Goal: Task Accomplishment & Management: Manage account settings

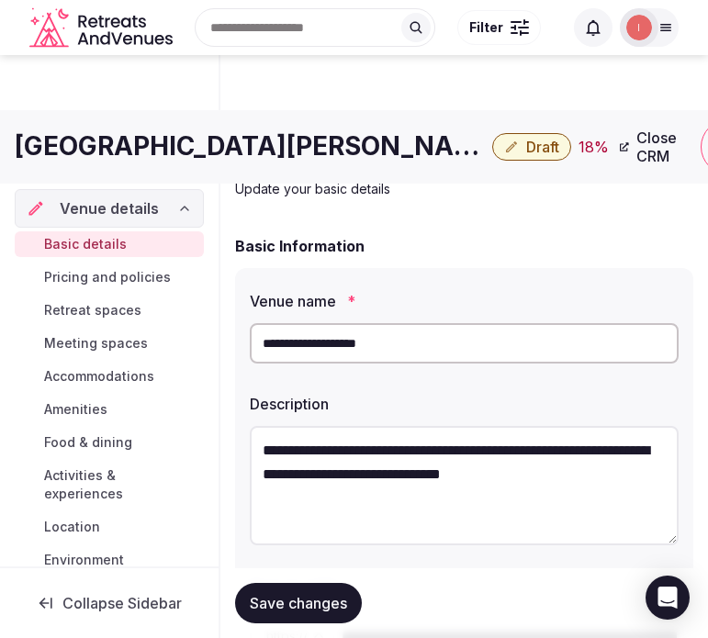
scroll to position [2020, 0]
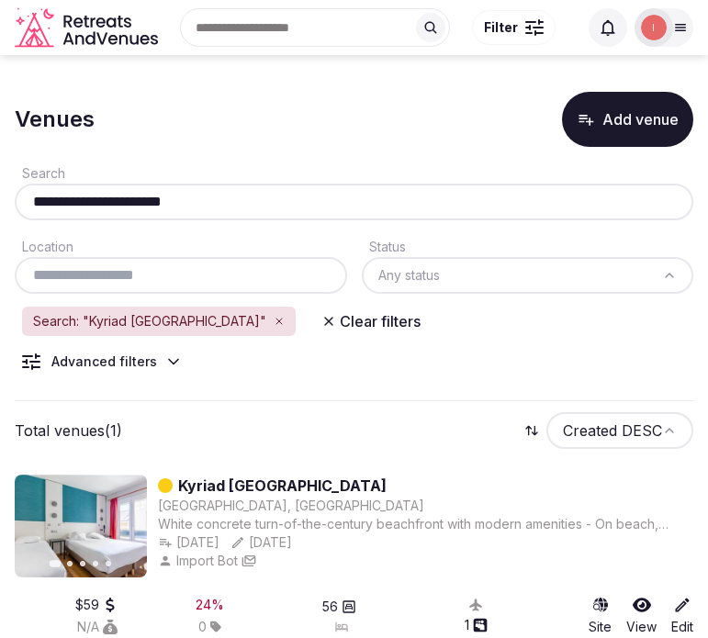
scroll to position [47, 0]
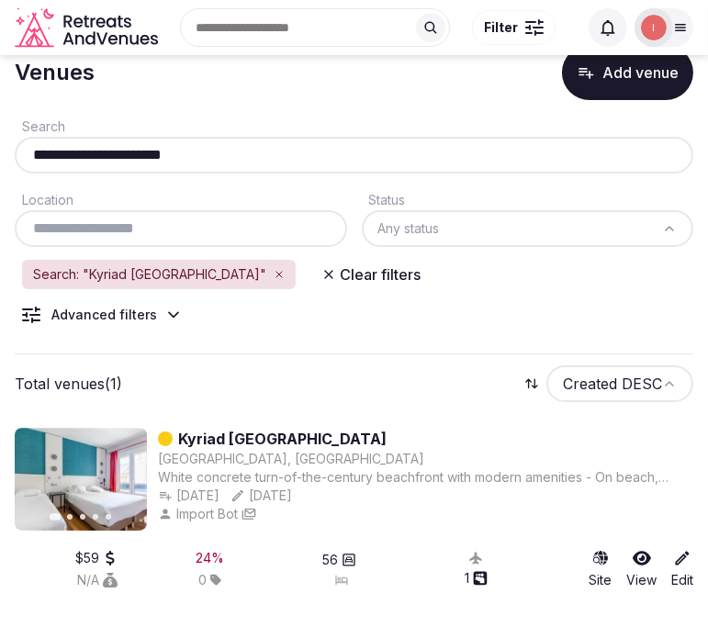
click at [220, 157] on input "**********" at bounding box center [354, 155] width 664 height 22
paste input "text"
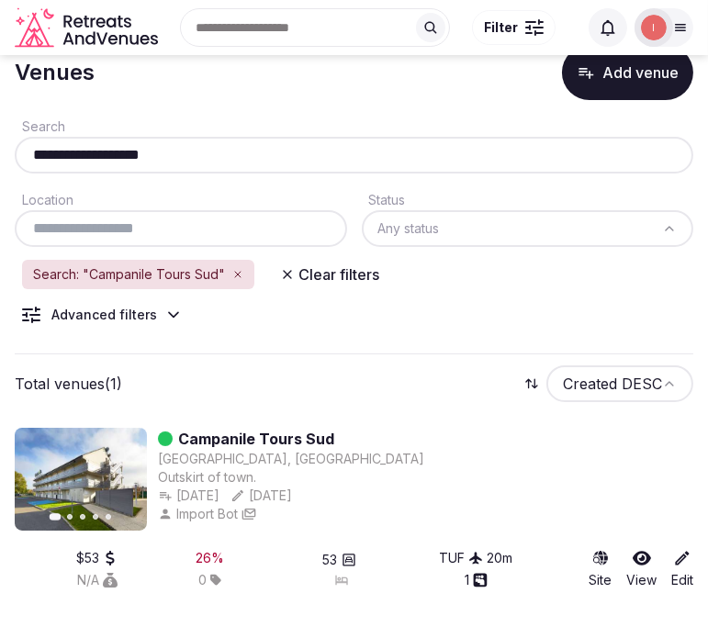
click at [175, 144] on input "**********" at bounding box center [354, 155] width 664 height 22
paste input "text"
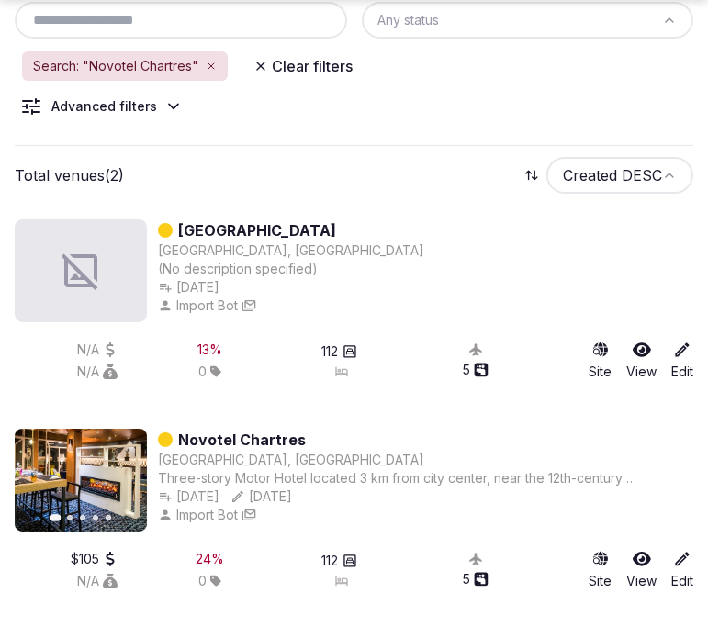
scroll to position [257, 0]
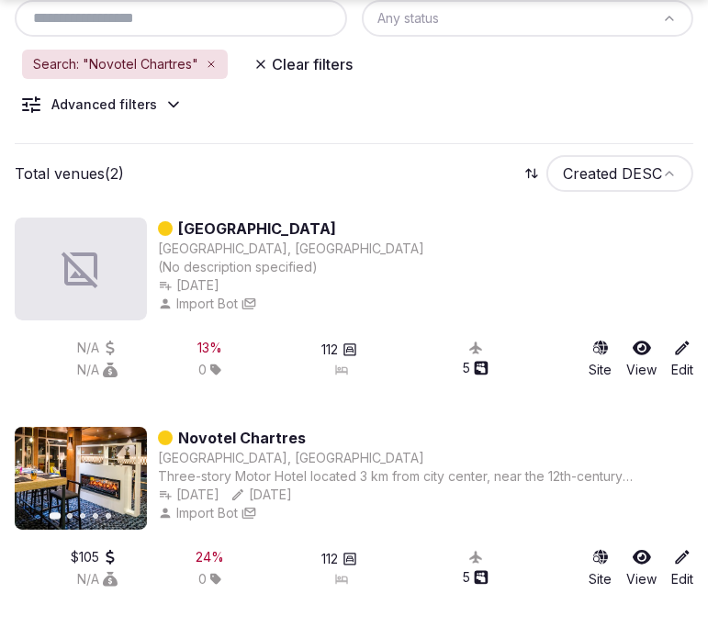
type input "**********"
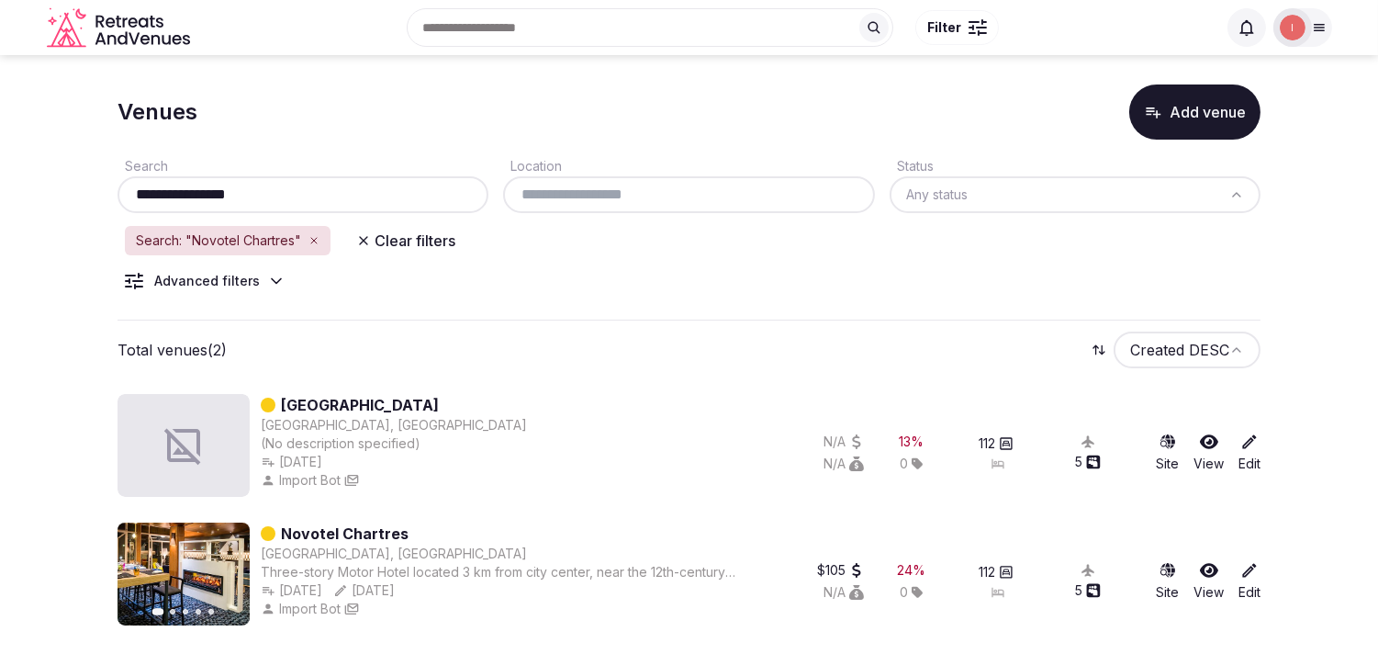
drag, startPoint x: 351, startPoint y: 555, endPoint x: 306, endPoint y: 526, distance: 53.2
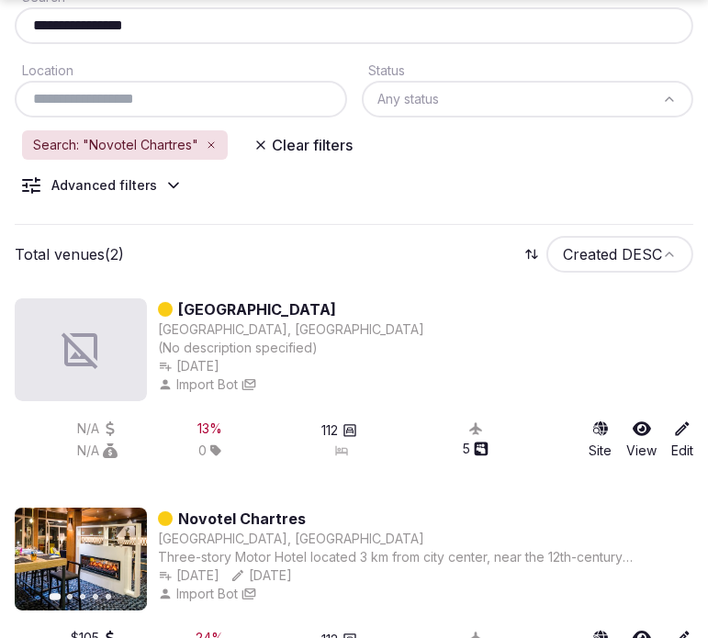
scroll to position [212, 0]
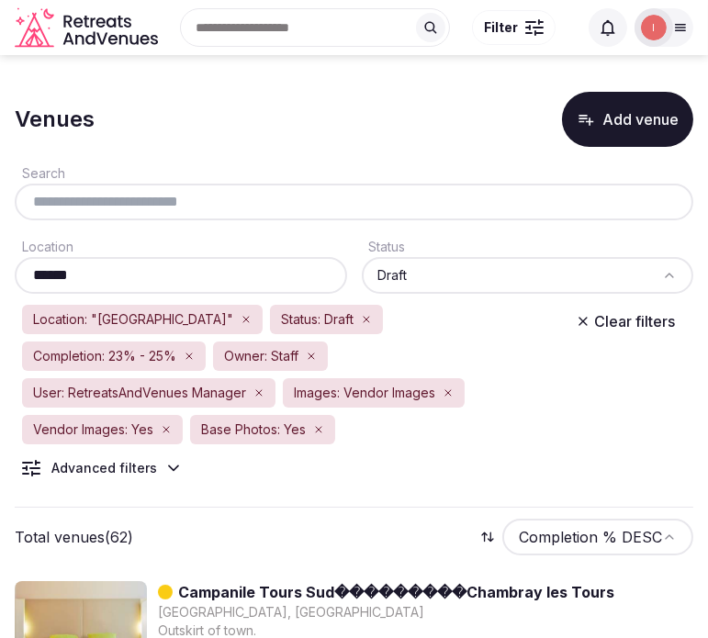
click at [156, 129] on div "Venues Add venue" at bounding box center [354, 119] width 679 height 55
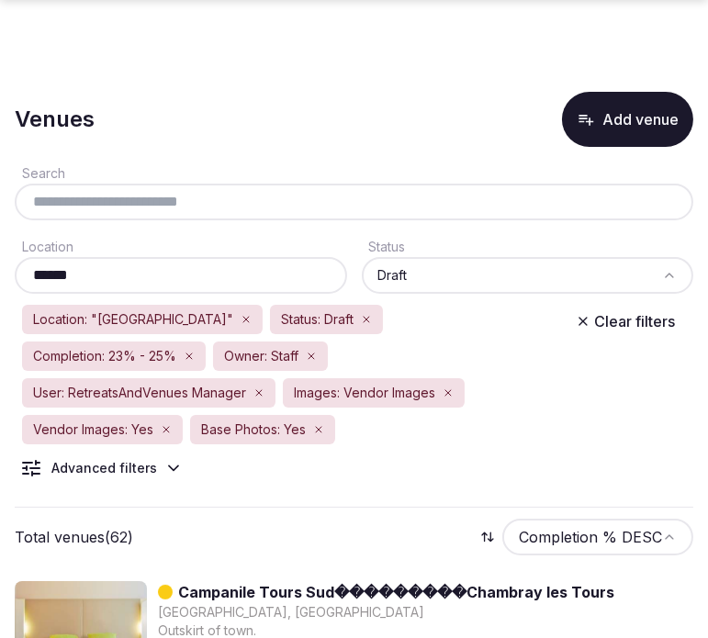
scroll to position [114, 0]
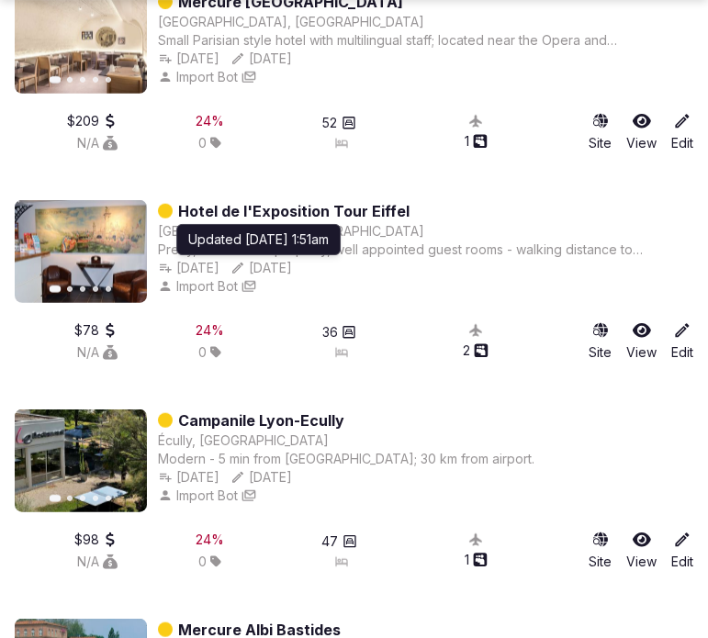
scroll to position [1632, 0]
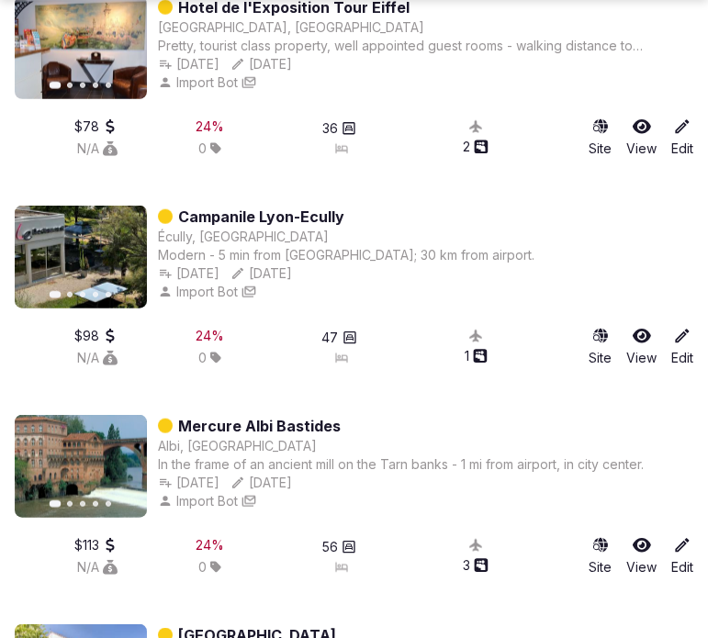
drag, startPoint x: 249, startPoint y: 169, endPoint x: 257, endPoint y: 161, distance: 11.7
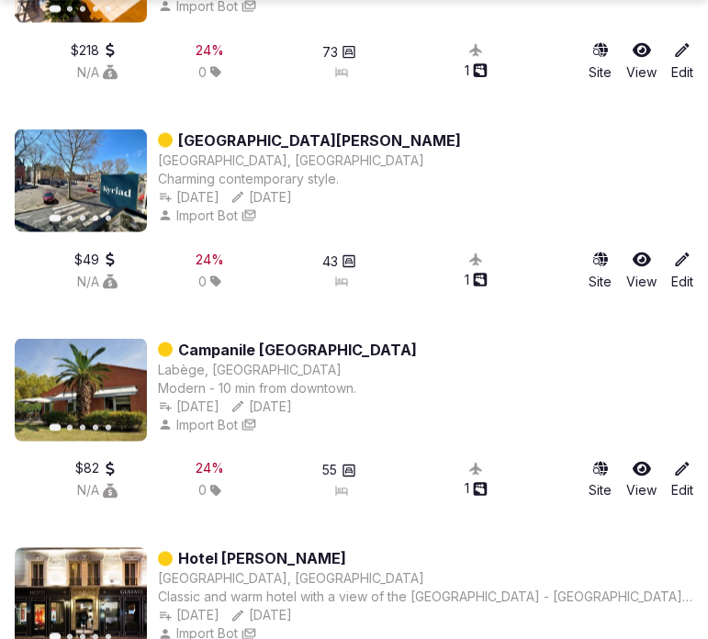
scroll to position [2857, 0]
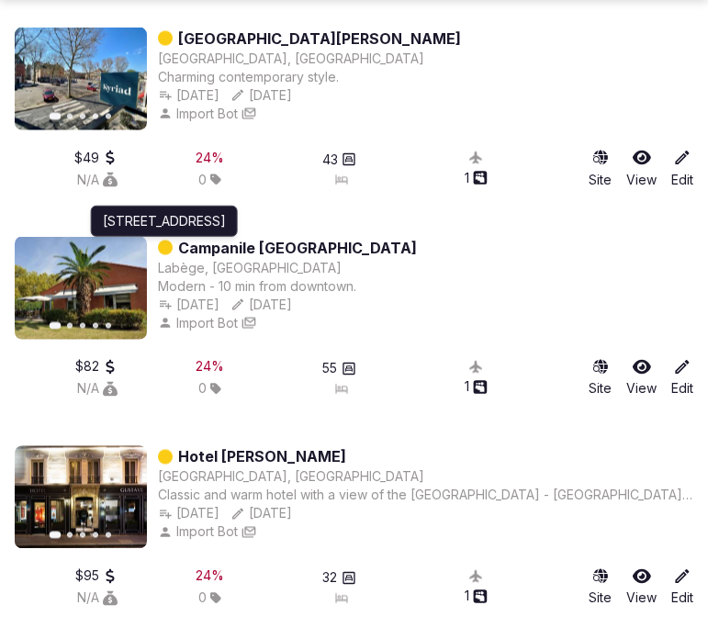
drag, startPoint x: 246, startPoint y: 219, endPoint x: 147, endPoint y: 377, distance: 186.5
click at [147, 377] on div "Previous slide Next slide Campanile Toulouse Sud Labege Labège, France 342 Rue …" at bounding box center [354, 332] width 679 height 191
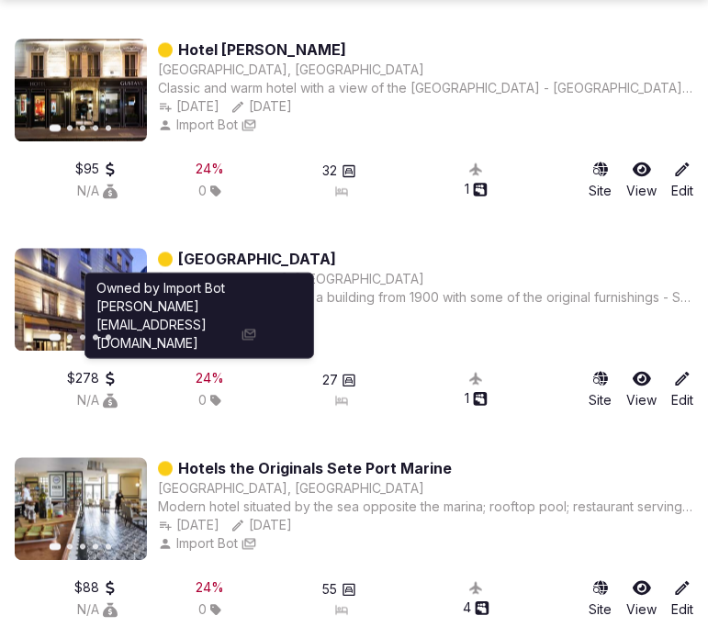
scroll to position [3367, 0]
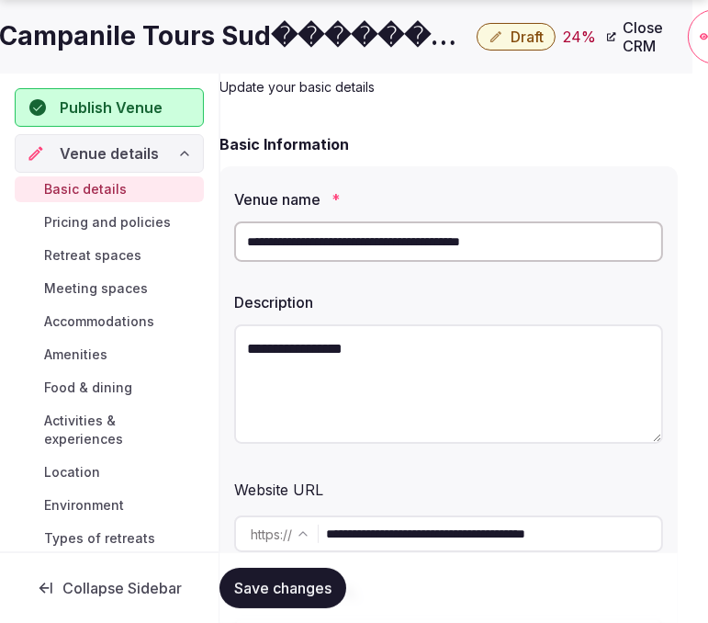
scroll to position [102, 159]
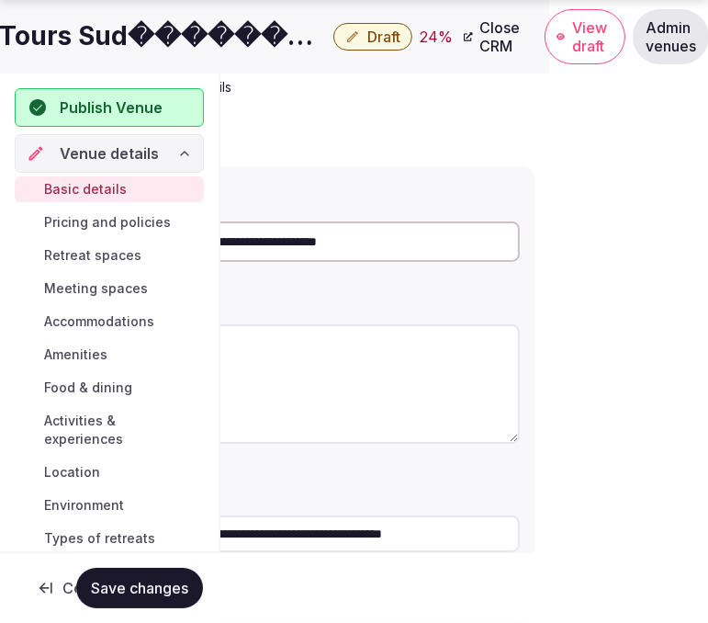
drag, startPoint x: 390, startPoint y: 241, endPoint x: 704, endPoint y: 226, distance: 314.4
click at [549, 226] on html "**********" at bounding box center [195, 209] width 708 height 623
type input "**********"
click at [107, 583] on span "Save changes" at bounding box center [139, 588] width 97 height 18
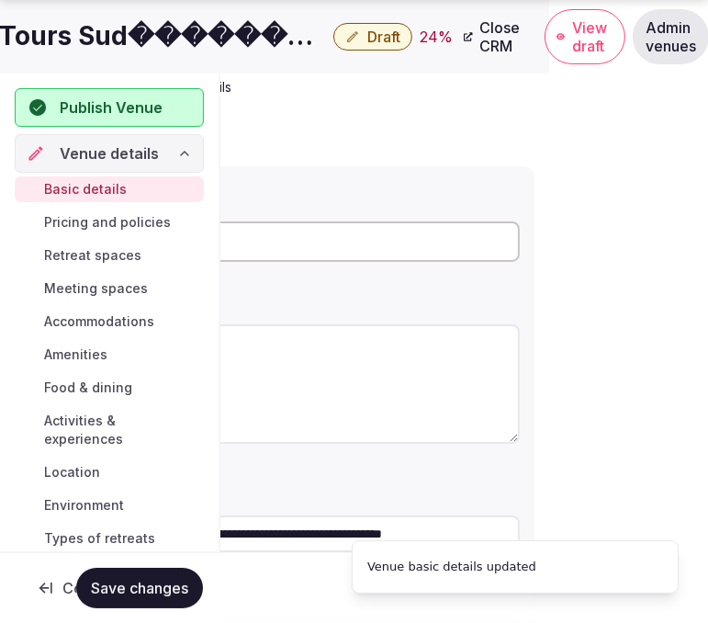
click at [561, 39] on icon at bounding box center [561, 36] width 8 height 6
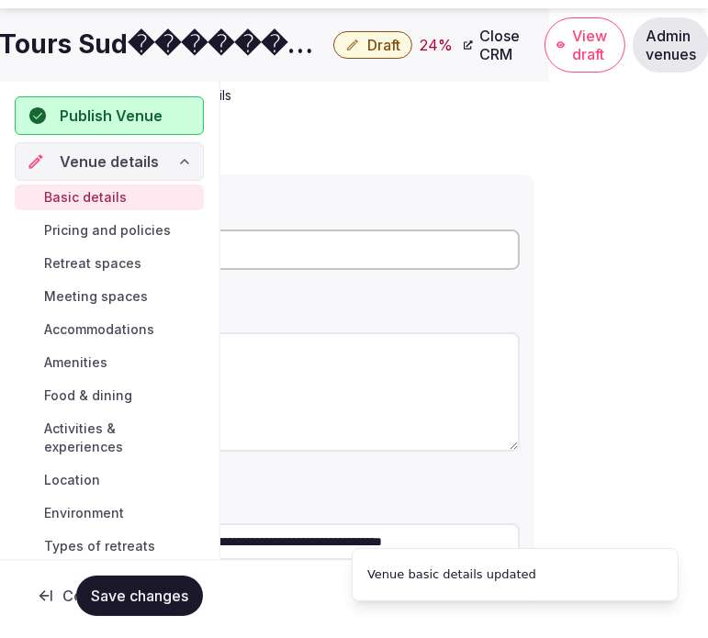
scroll to position [102, 0]
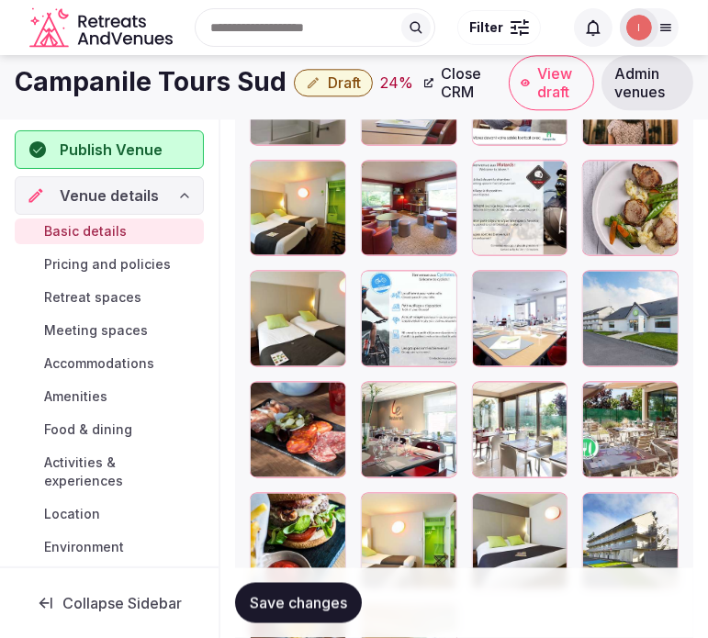
scroll to position [2924, 0]
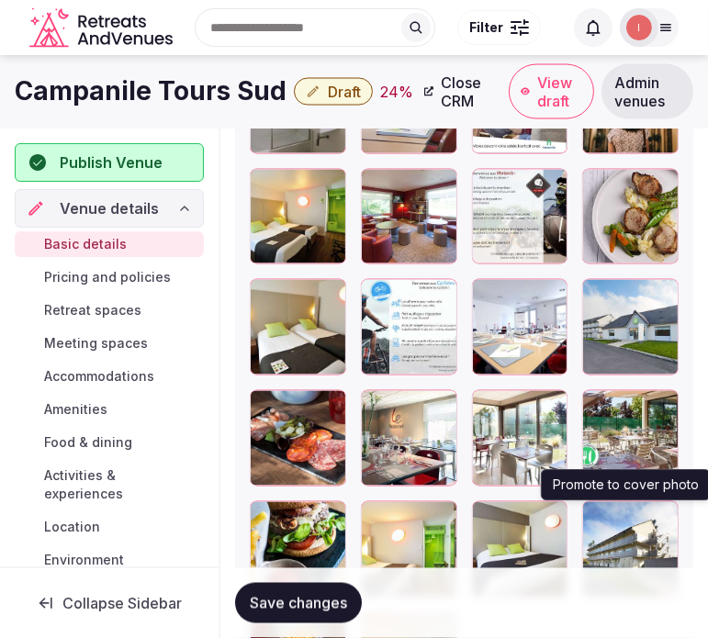
click at [659, 520] on icon "button" at bounding box center [660, 519] width 15 height 15
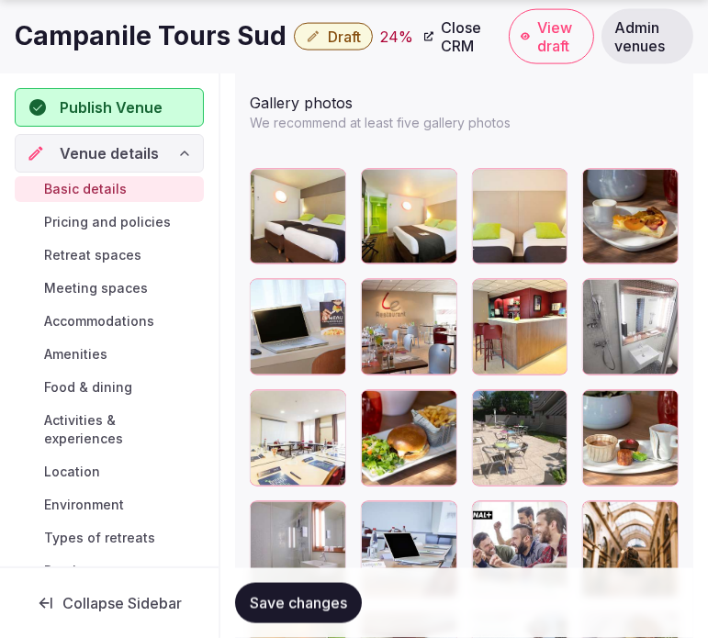
scroll to position [2516, 0]
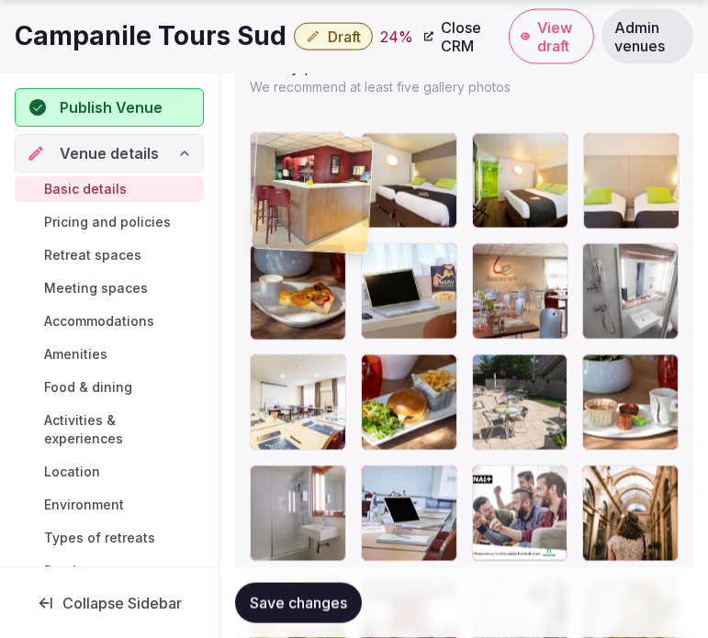
drag, startPoint x: 488, startPoint y: 259, endPoint x: 273, endPoint y: 152, distance: 239.9
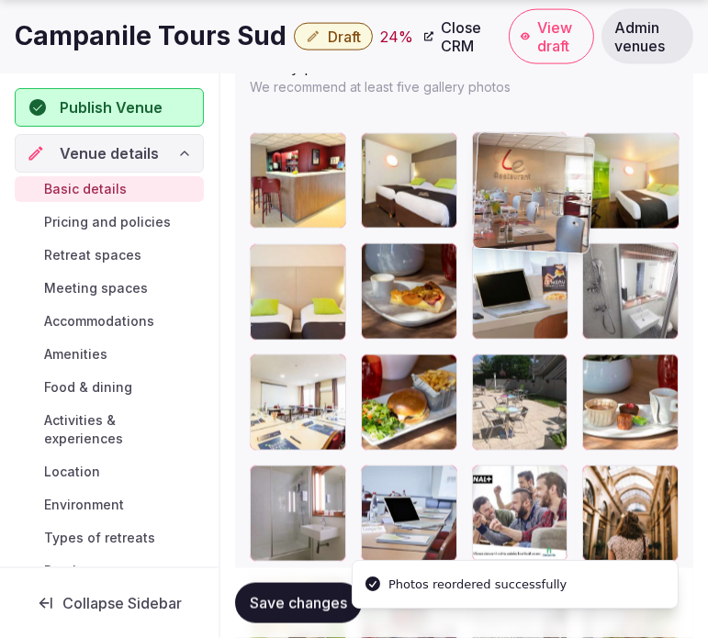
drag, startPoint x: 489, startPoint y: 246, endPoint x: 419, endPoint y: 200, distance: 83.5
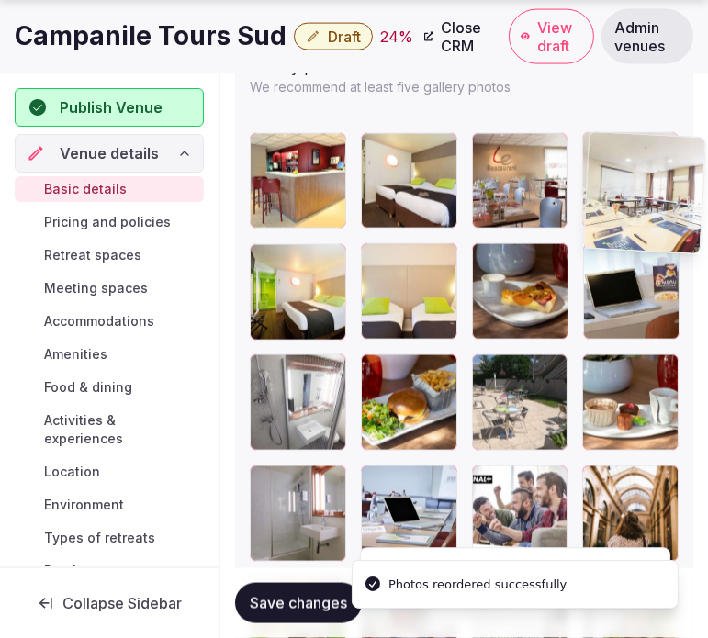
drag, startPoint x: 263, startPoint y: 375, endPoint x: 595, endPoint y: 162, distance: 394.9
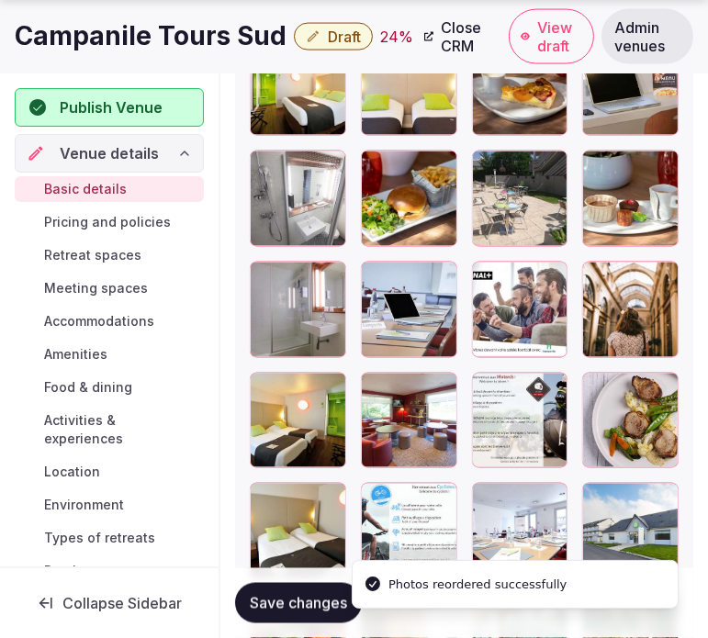
scroll to position [2822, 0]
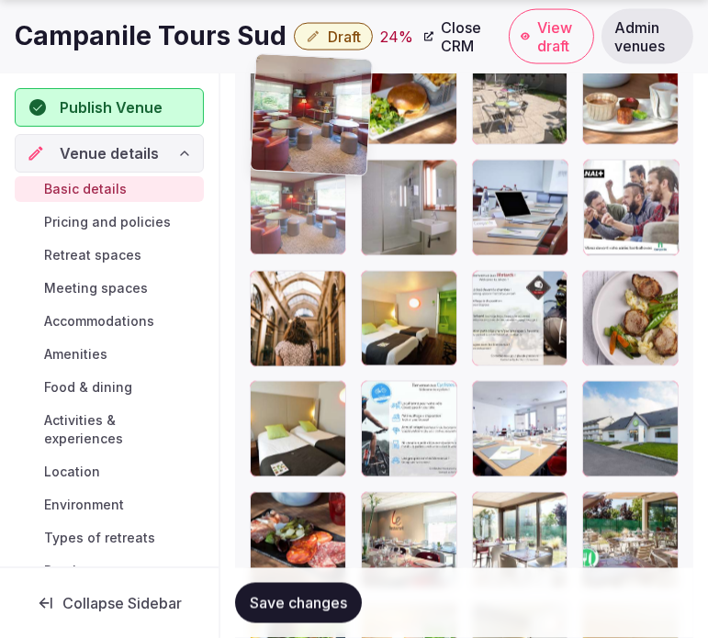
drag, startPoint x: 386, startPoint y: 292, endPoint x: 263, endPoint y: 92, distance: 235.0
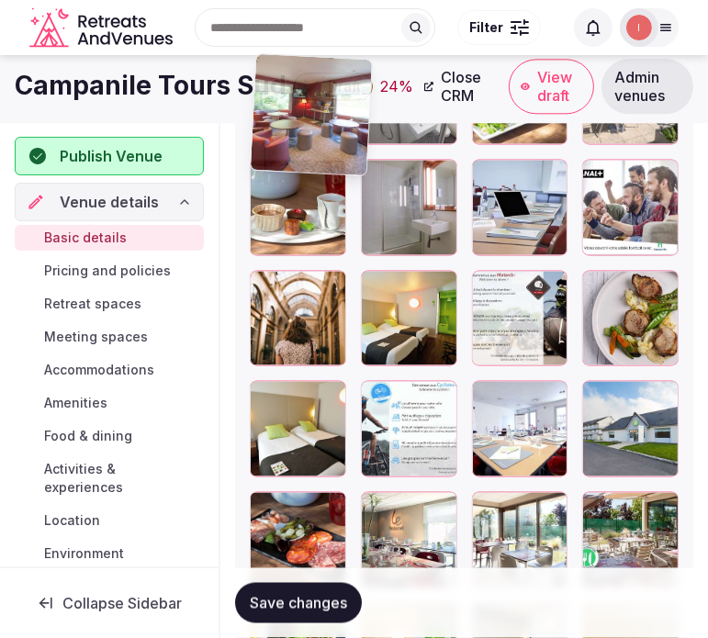
click at [263, 92] on img at bounding box center [311, 113] width 121 height 121
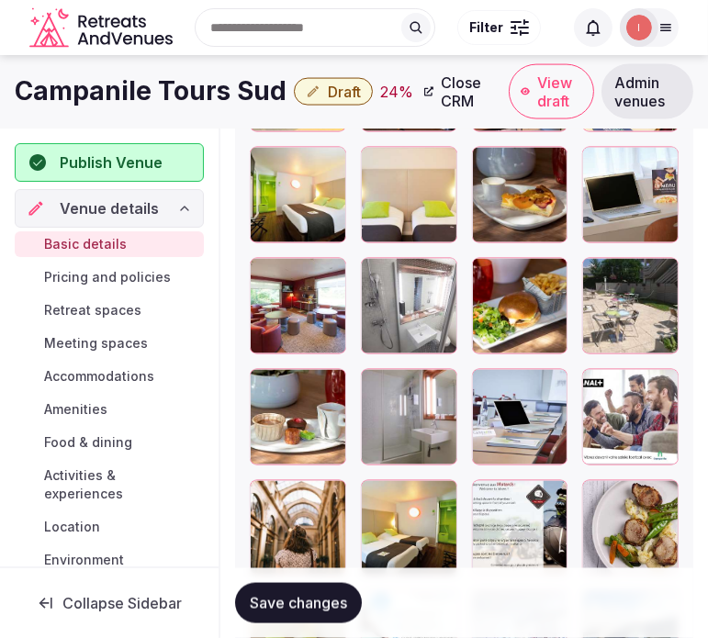
scroll to position [2612, 0]
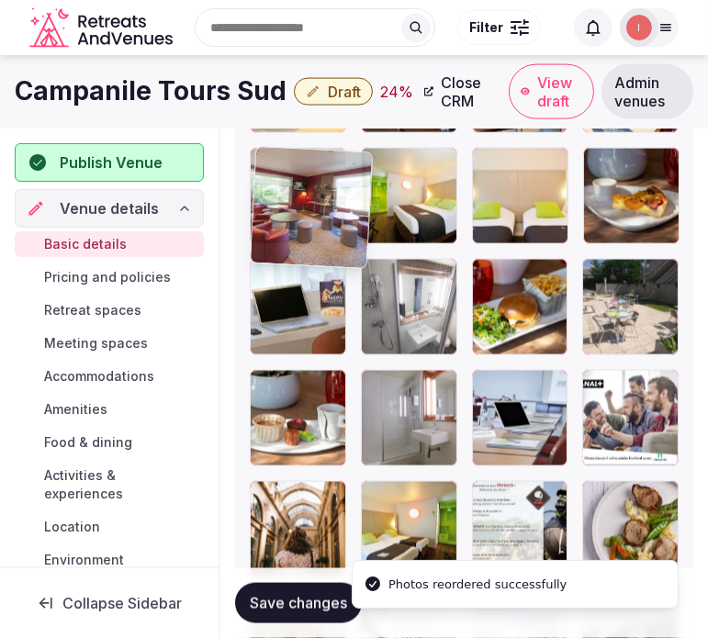
drag, startPoint x: 276, startPoint y: 277, endPoint x: 264, endPoint y: 168, distance: 109.9
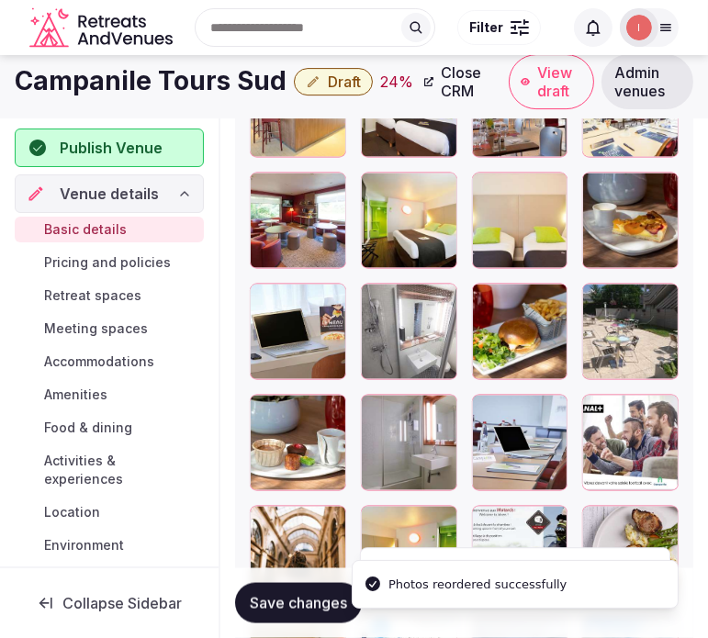
scroll to position [2510, 0]
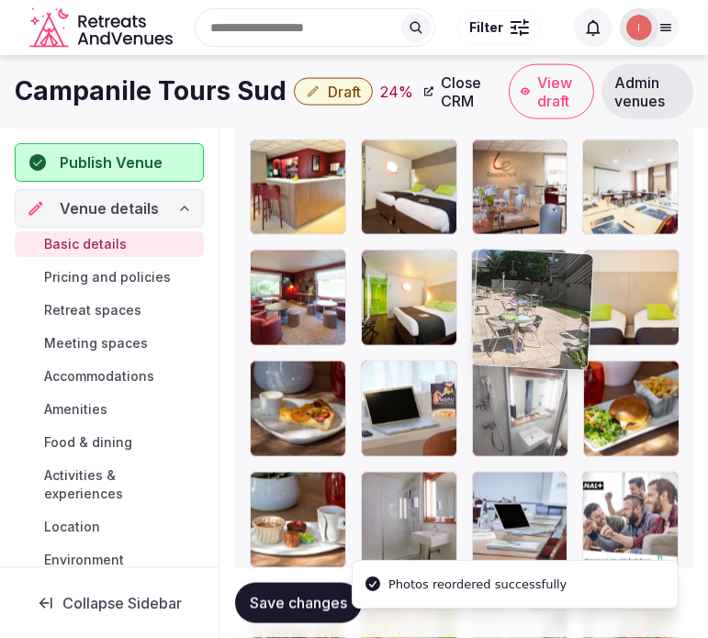
drag, startPoint x: 600, startPoint y: 380, endPoint x: 481, endPoint y: 278, distance: 156.3
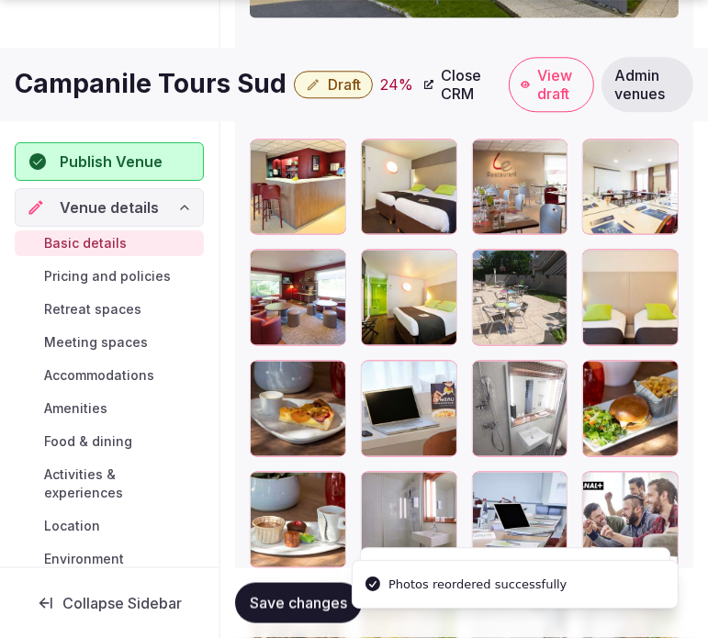
scroll to position [2612, 0]
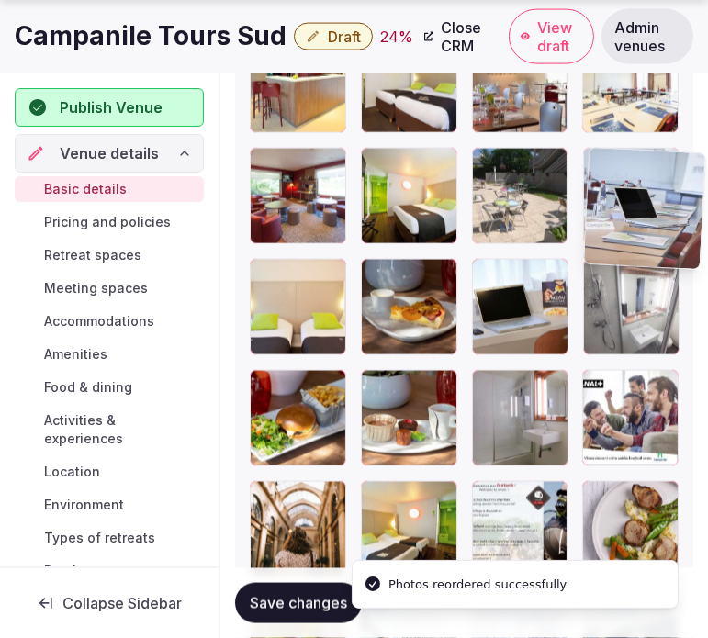
drag, startPoint x: 482, startPoint y: 378, endPoint x: 601, endPoint y: 194, distance: 219.3
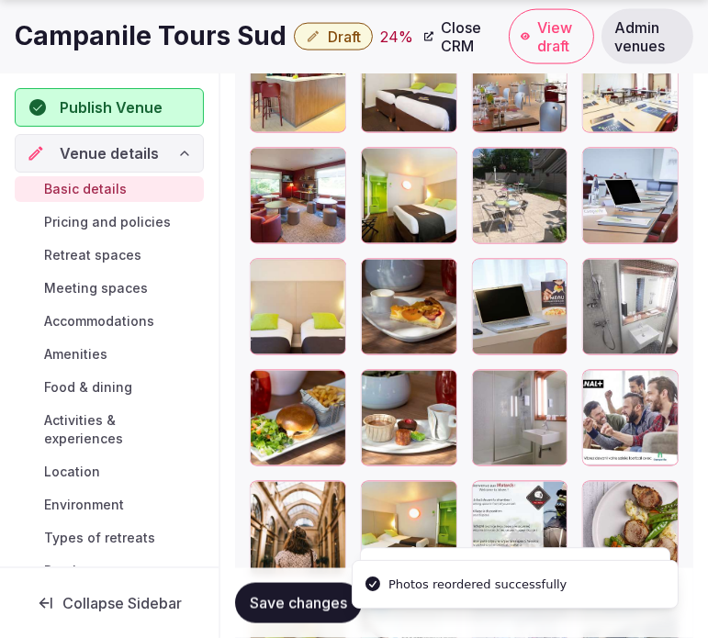
click at [121, 50] on h1 "Campanile Tours Sud" at bounding box center [151, 36] width 272 height 36
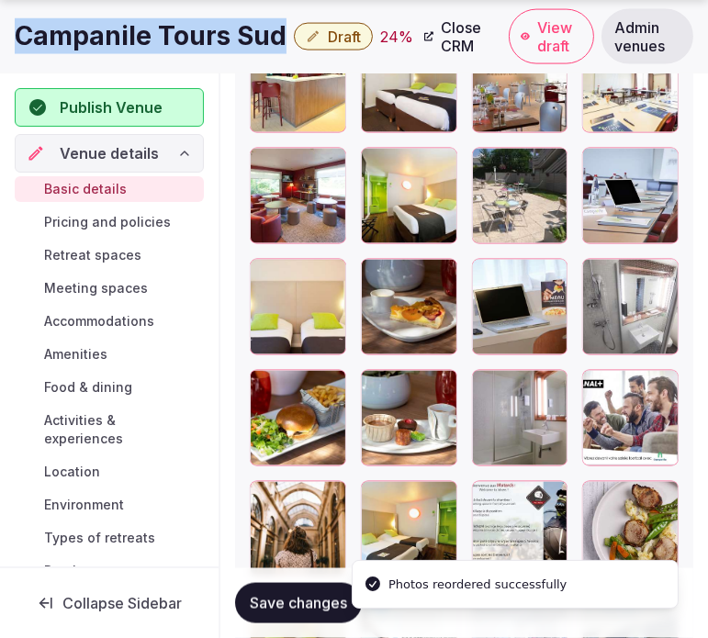
click at [121, 50] on h1 "Campanile Tours Sud" at bounding box center [151, 36] width 272 height 36
copy div "Campanile Tours Sud"
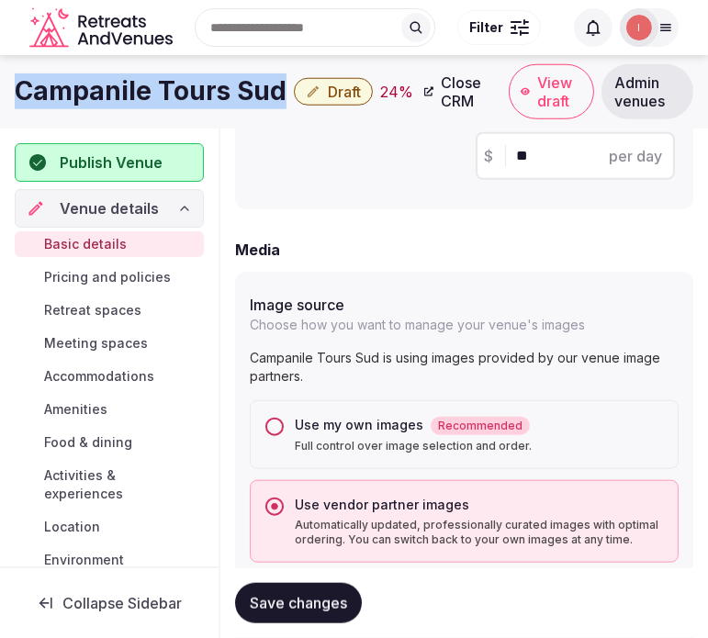
click at [288, 600] on span "Save changes" at bounding box center [298, 603] width 97 height 18
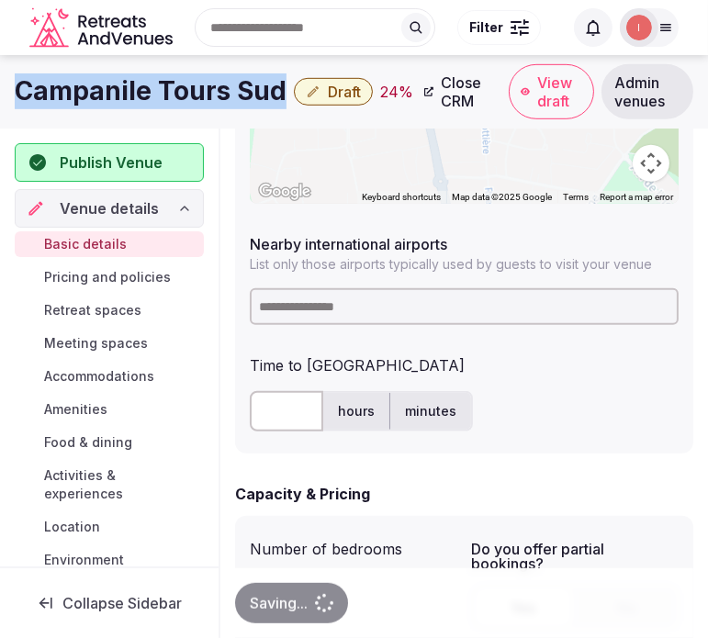
scroll to position [877, 0]
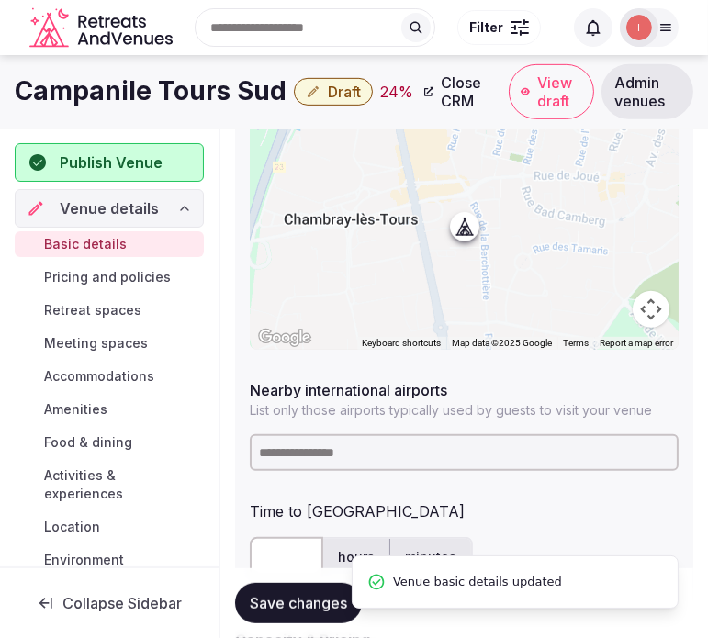
click at [352, 447] on input at bounding box center [464, 452] width 429 height 37
type input "*"
paste input "*****"
type input "*****"
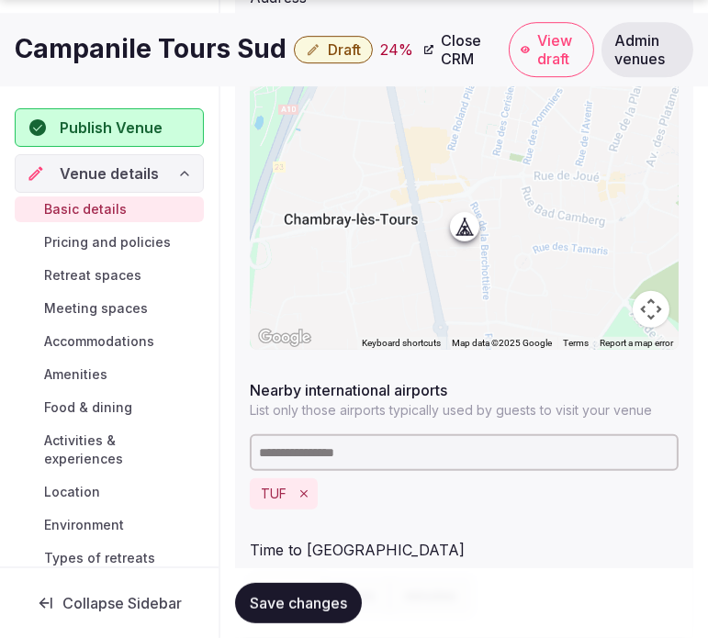
scroll to position [1081, 0]
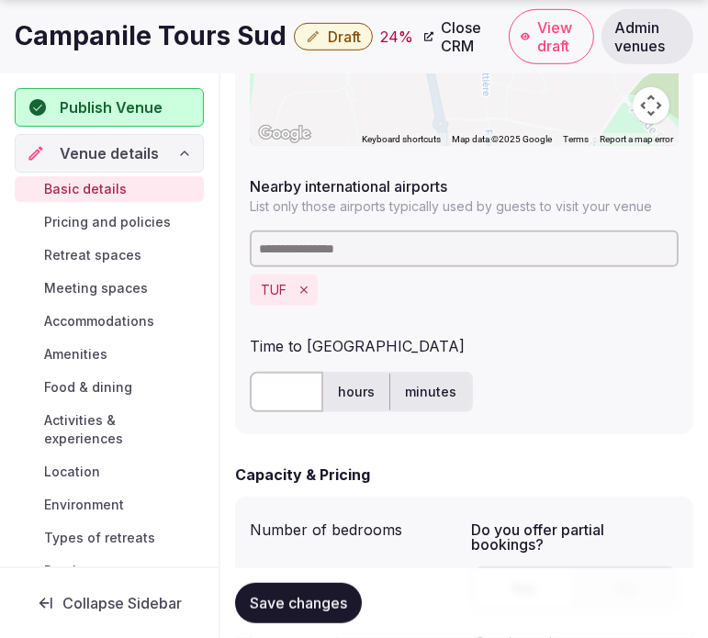
click at [273, 379] on input "text" at bounding box center [286, 392] width 73 height 40
type input "**"
click at [315, 617] on button "Save changes" at bounding box center [298, 603] width 127 height 40
click at [331, 46] on button "Draft" at bounding box center [333, 37] width 79 height 28
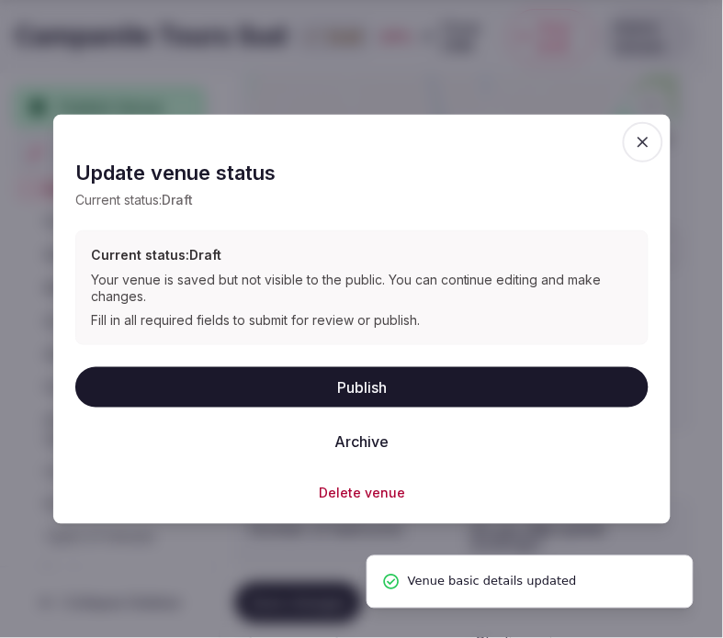
click at [366, 383] on button "Publish" at bounding box center [361, 386] width 573 height 40
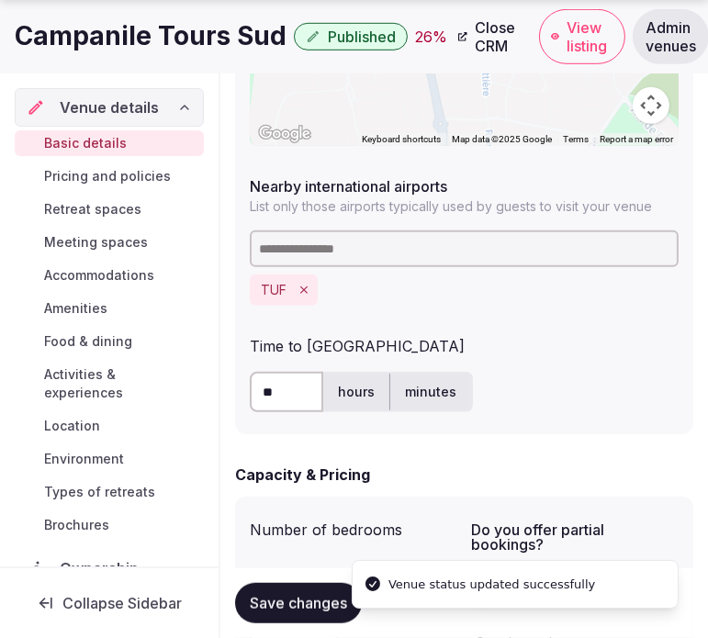
click at [178, 38] on h1 "Campanile Tours Sud" at bounding box center [151, 36] width 272 height 36
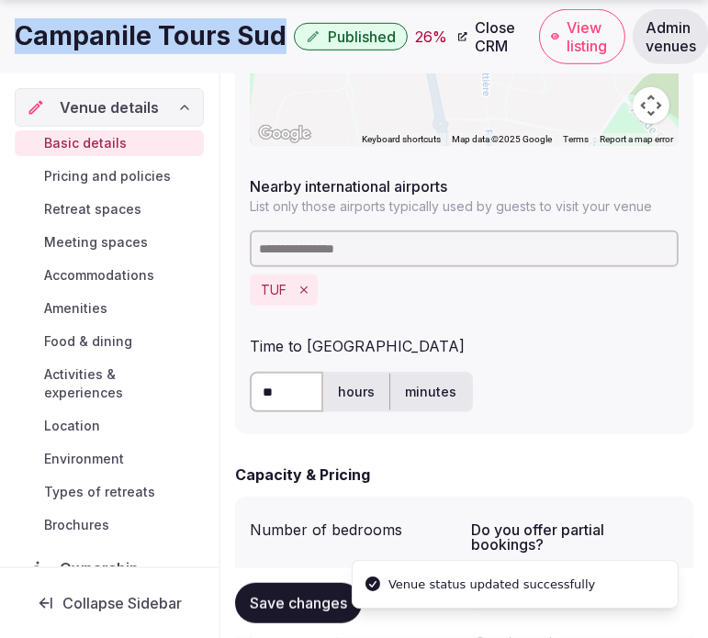
click at [178, 38] on h1 "Campanile Tours Sud" at bounding box center [151, 36] width 272 height 36
copy div "Campanile Tours Sud"
click at [484, 34] on span "Close CRM" at bounding box center [498, 36] width 46 height 37
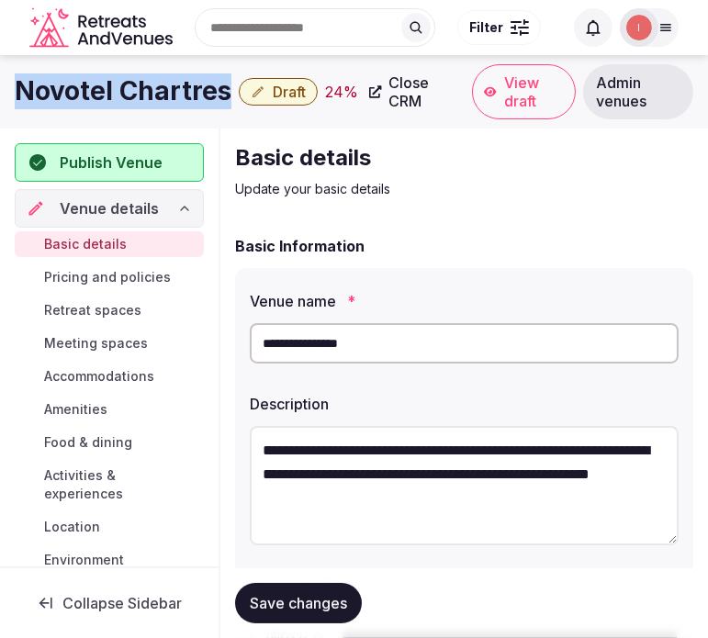
click at [161, 81] on h1 "Novotel Chartres" at bounding box center [123, 91] width 217 height 36
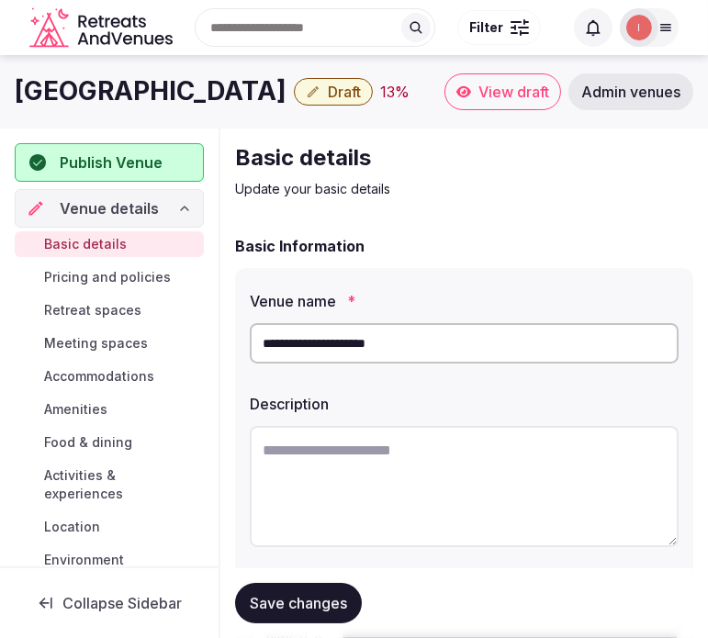
click at [77, 99] on h1 "Hotel Novotel Chartres" at bounding box center [151, 91] width 272 height 36
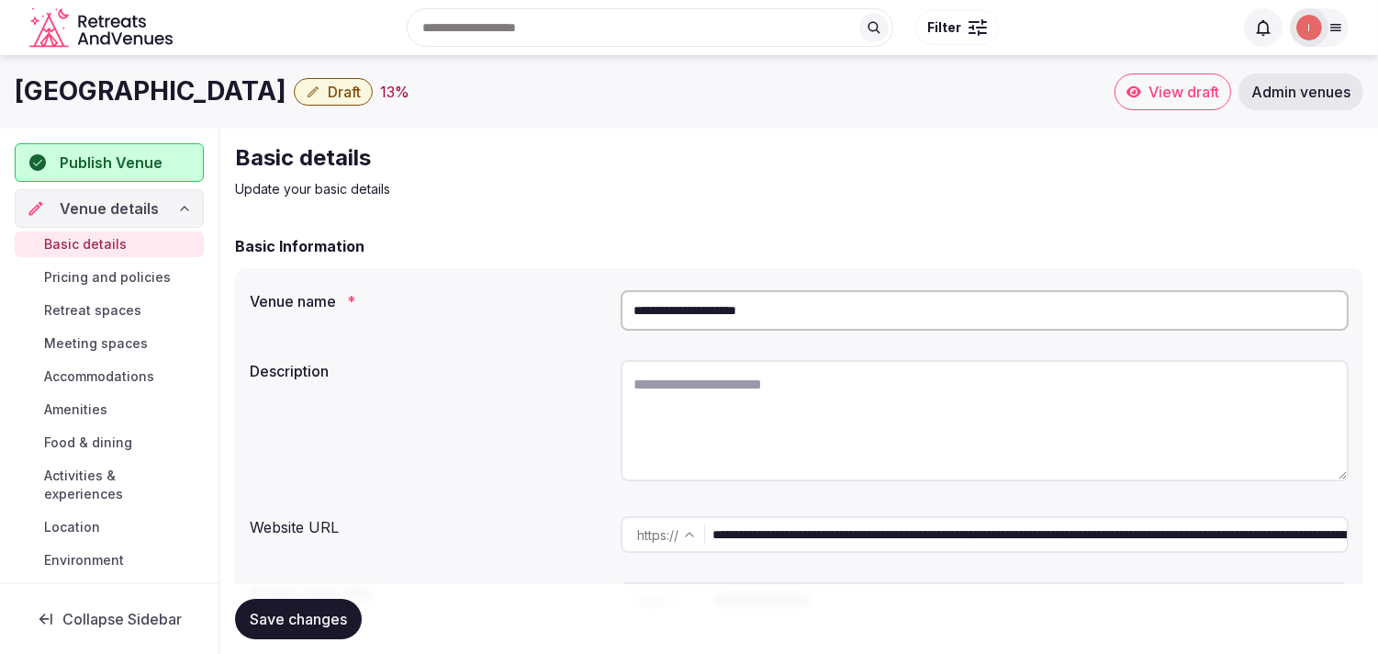
click at [317, 86] on button "Draft" at bounding box center [333, 92] width 79 height 28
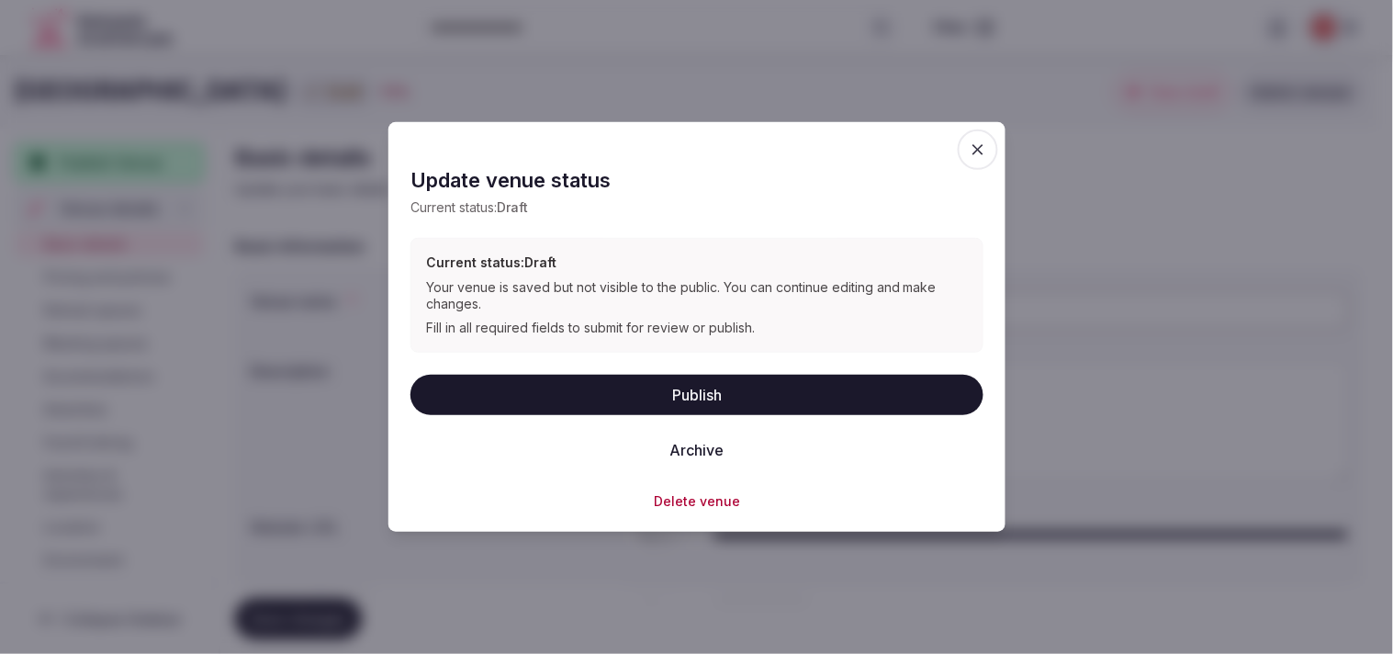
click at [698, 451] on button "Archive" at bounding box center [697, 449] width 84 height 40
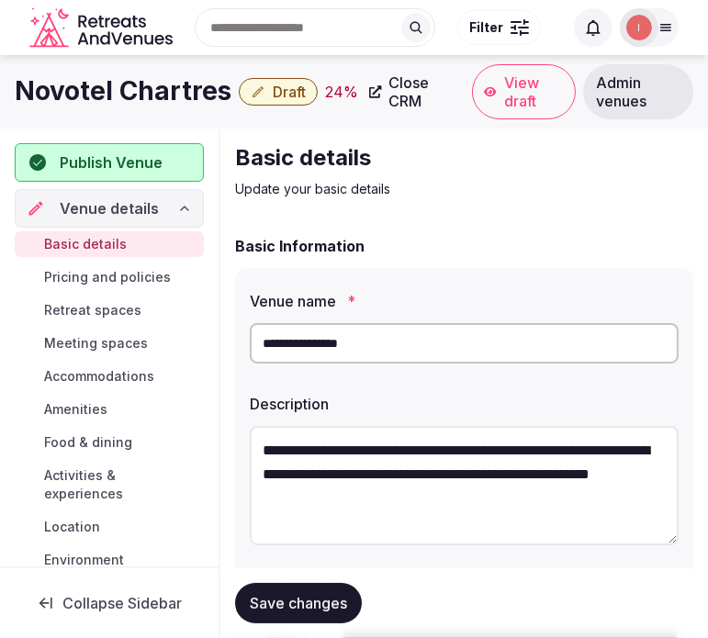
click at [69, 90] on h1 "Novotel Chartres" at bounding box center [123, 91] width 217 height 36
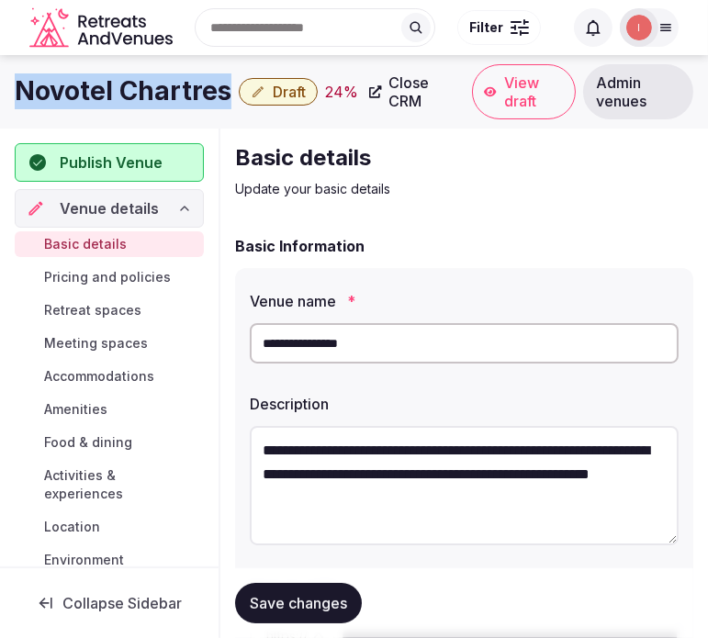
click at [69, 90] on h1 "Novotel Chartres" at bounding box center [123, 91] width 217 height 36
copy div "Novotel Chartres"
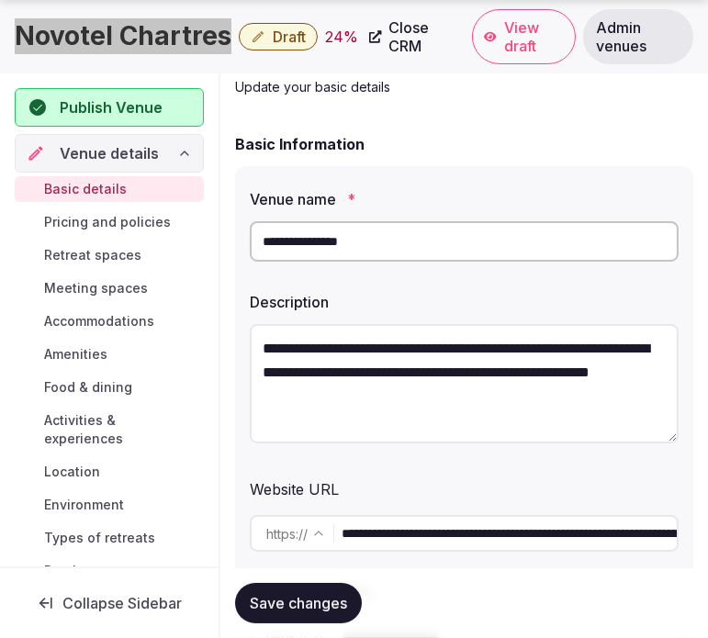
scroll to position [306, 0]
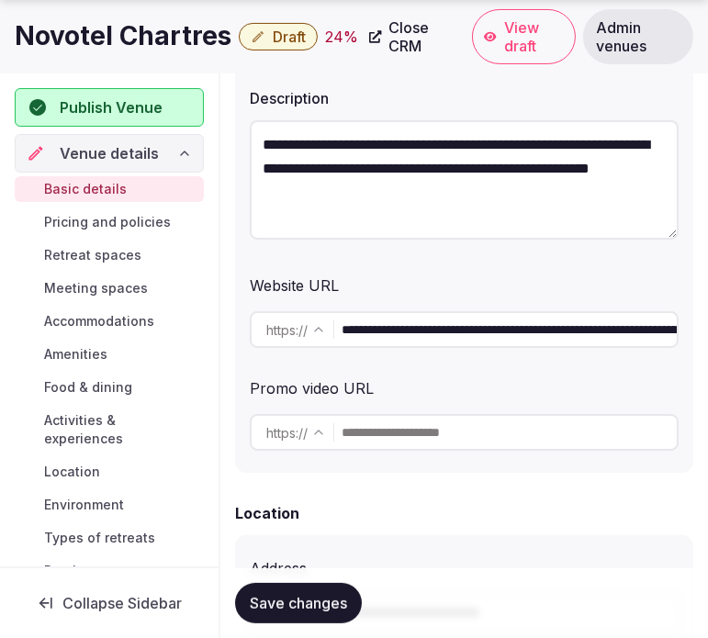
click at [401, 337] on input "**********" at bounding box center [509, 329] width 335 height 37
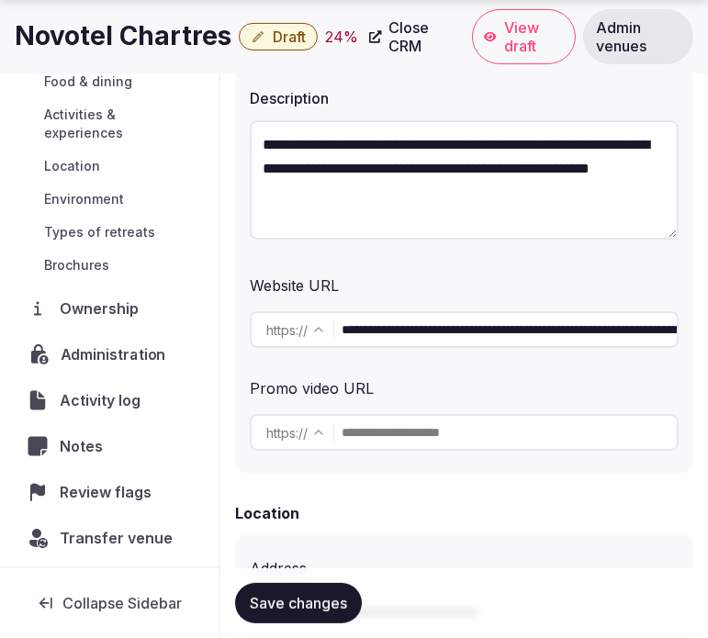
click at [119, 360] on span "Administration" at bounding box center [117, 354] width 113 height 22
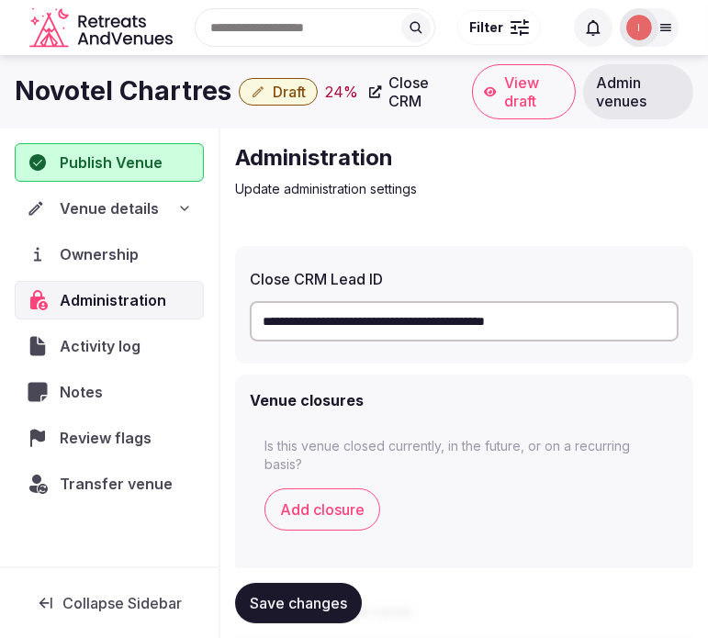
click at [361, 310] on input "**********" at bounding box center [464, 321] width 429 height 40
click at [108, 341] on span "Activity log" at bounding box center [104, 346] width 87 height 22
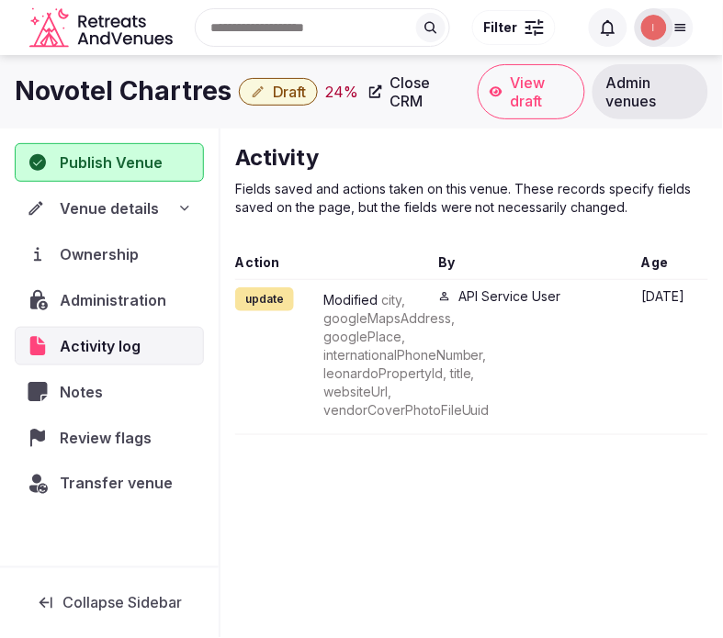
click at [113, 470] on div "Transfer venue" at bounding box center [109, 484] width 189 height 39
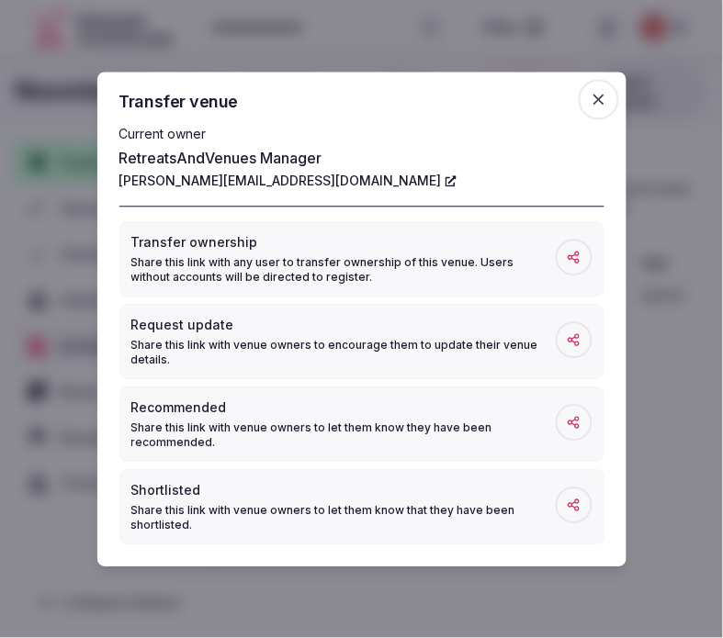
click at [592, 99] on icon "button" at bounding box center [599, 99] width 18 height 18
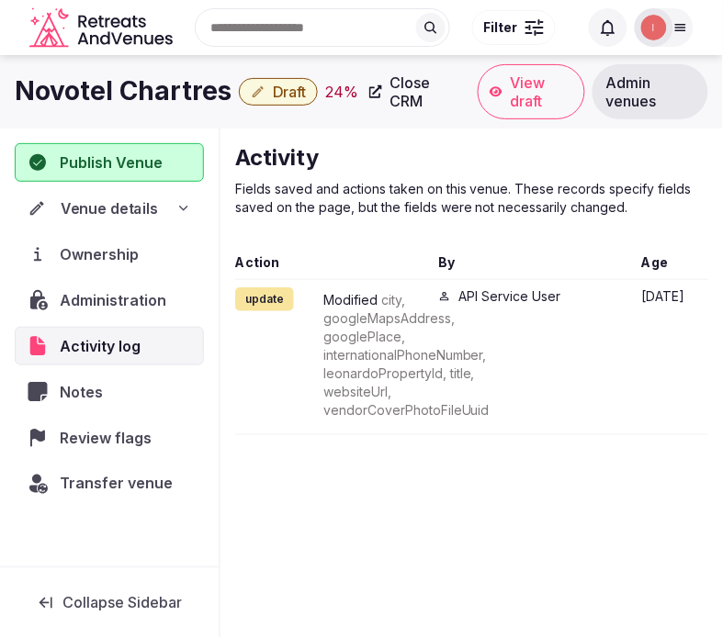
click at [145, 193] on div "Venue details" at bounding box center [109, 208] width 186 height 38
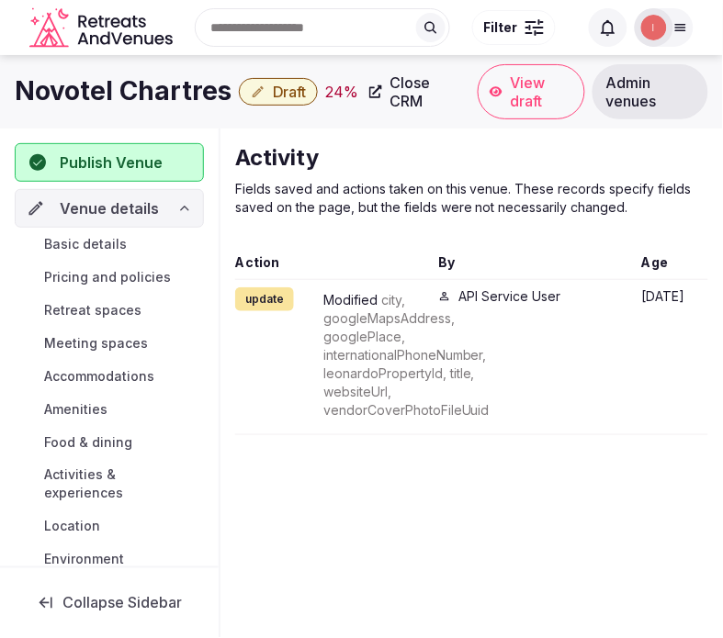
click at [112, 244] on span "Basic details" at bounding box center [85, 244] width 83 height 18
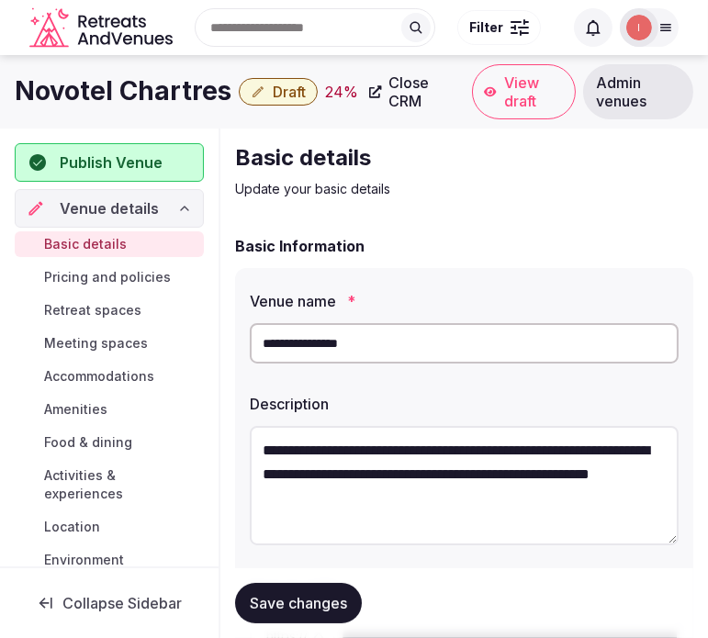
click at [139, 81] on h1 "Novotel Chartres" at bounding box center [123, 91] width 217 height 36
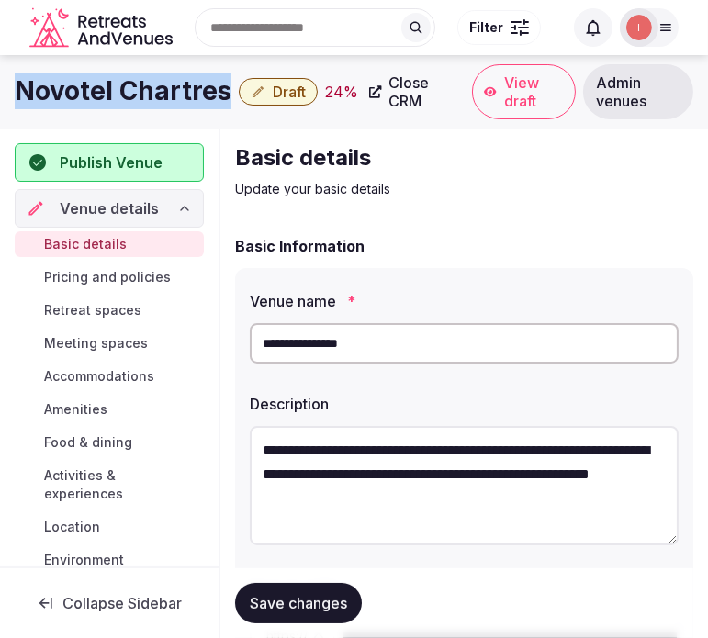
click at [139, 81] on h1 "Novotel Chartres" at bounding box center [123, 91] width 217 height 36
copy div "Novotel Chartres"
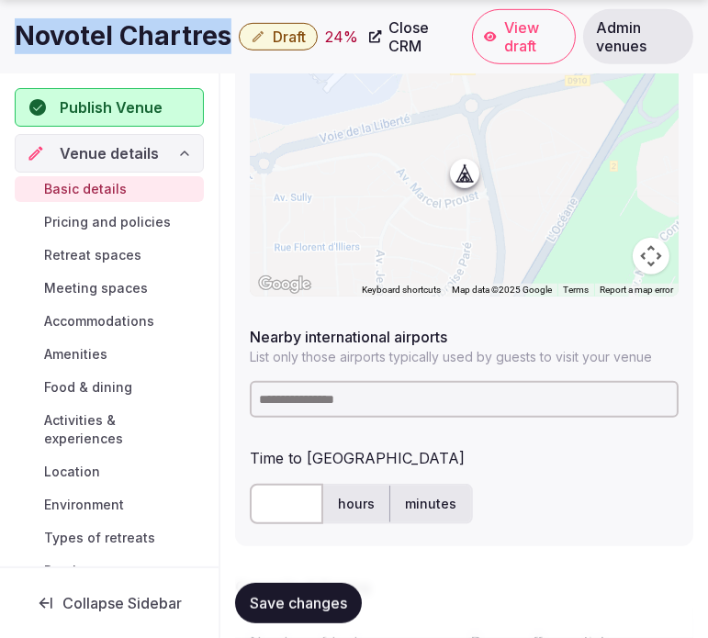
scroll to position [1122, 0]
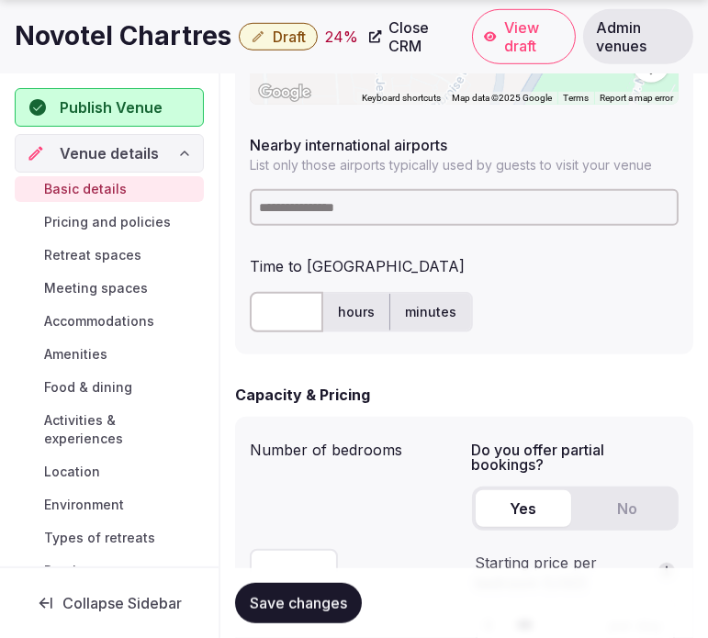
click at [338, 191] on input at bounding box center [464, 207] width 429 height 37
type input "****"
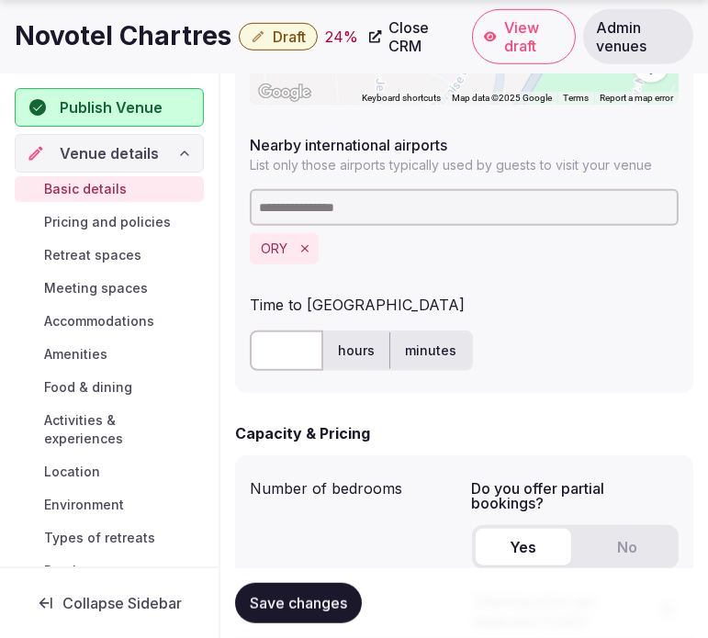
click at [278, 334] on input "text" at bounding box center [286, 351] width 73 height 40
type input "**"
click at [307, 594] on span "Save changes" at bounding box center [298, 603] width 97 height 18
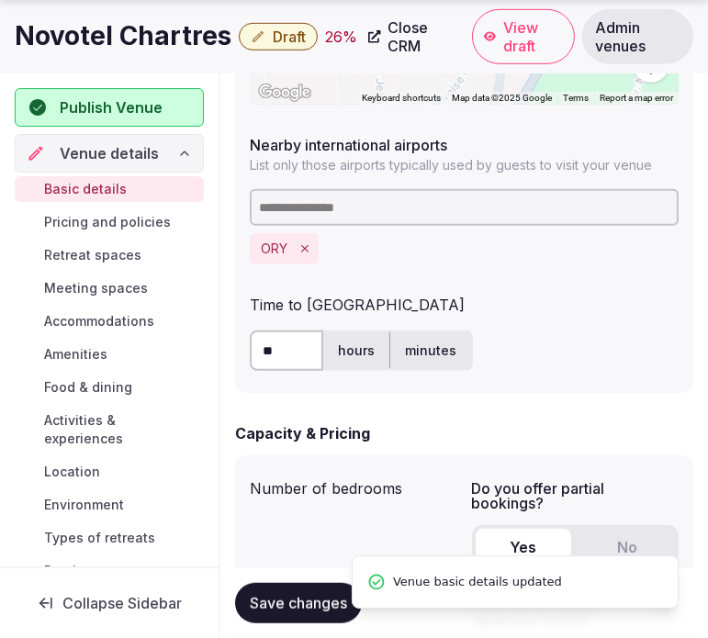
click at [273, 37] on span "Draft" at bounding box center [289, 37] width 33 height 18
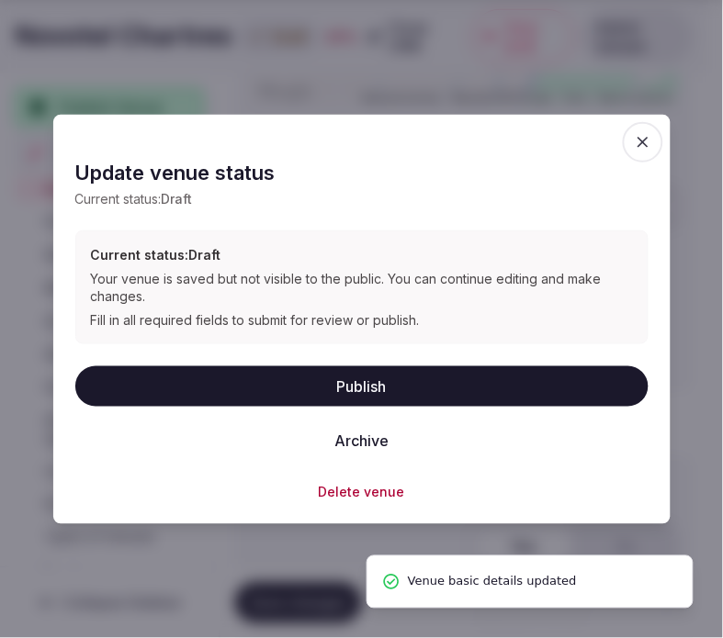
click at [399, 371] on button "Publish" at bounding box center [361, 386] width 573 height 40
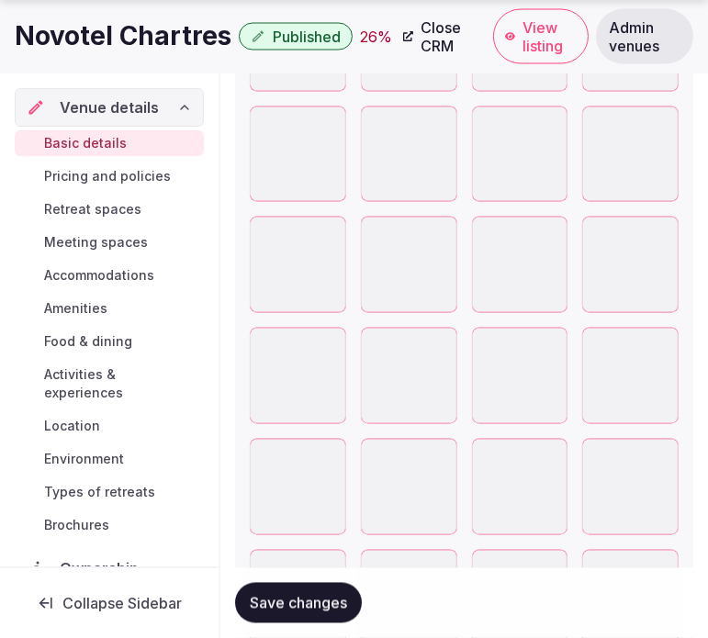
scroll to position [3061, 0]
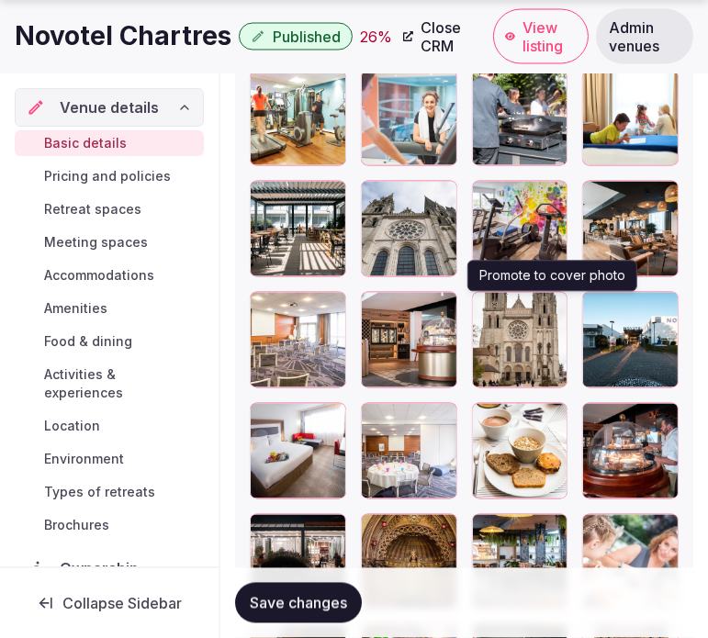
click at [551, 313] on icon "button" at bounding box center [549, 310] width 15 height 15
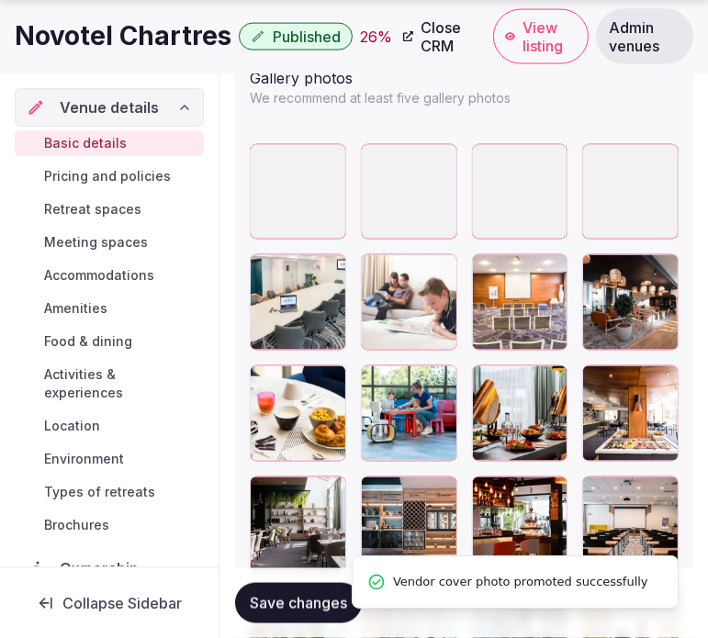
scroll to position [2550, 0]
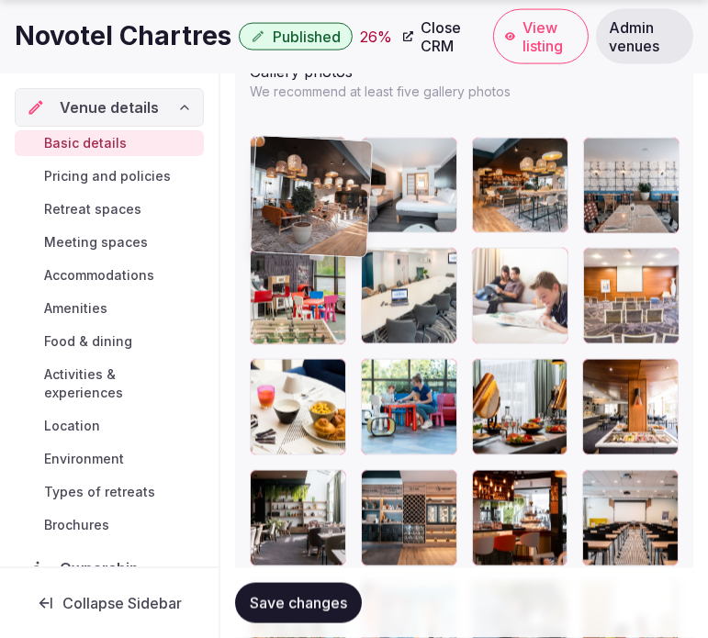
drag, startPoint x: 609, startPoint y: 262, endPoint x: 269, endPoint y: 149, distance: 358.1
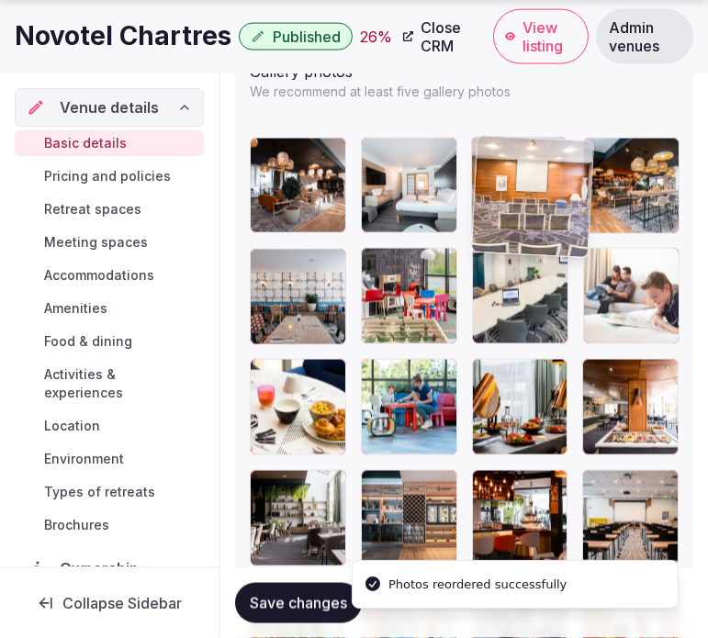
drag, startPoint x: 600, startPoint y: 272, endPoint x: 433, endPoint y: 204, distance: 179.6
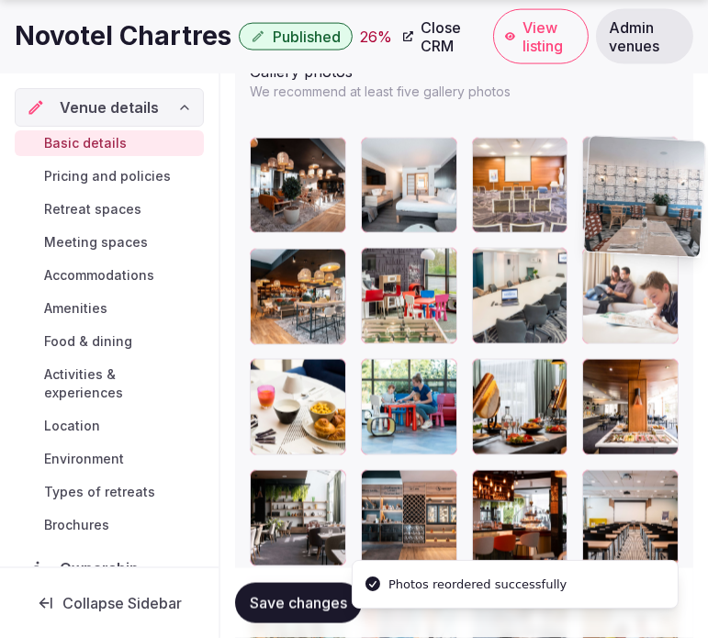
drag, startPoint x: 264, startPoint y: 269, endPoint x: 585, endPoint y: 162, distance: 338.0
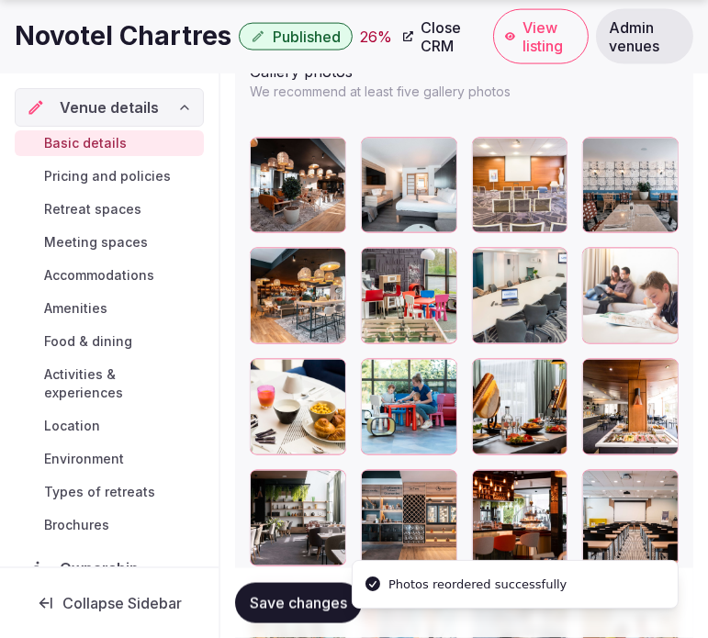
scroll to position [2652, 0]
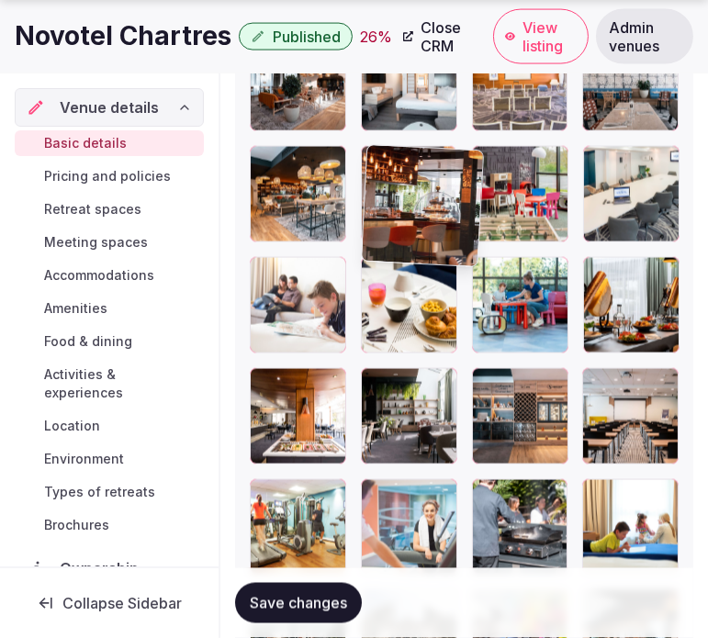
drag, startPoint x: 494, startPoint y: 378, endPoint x: 377, endPoint y: 181, distance: 229.3
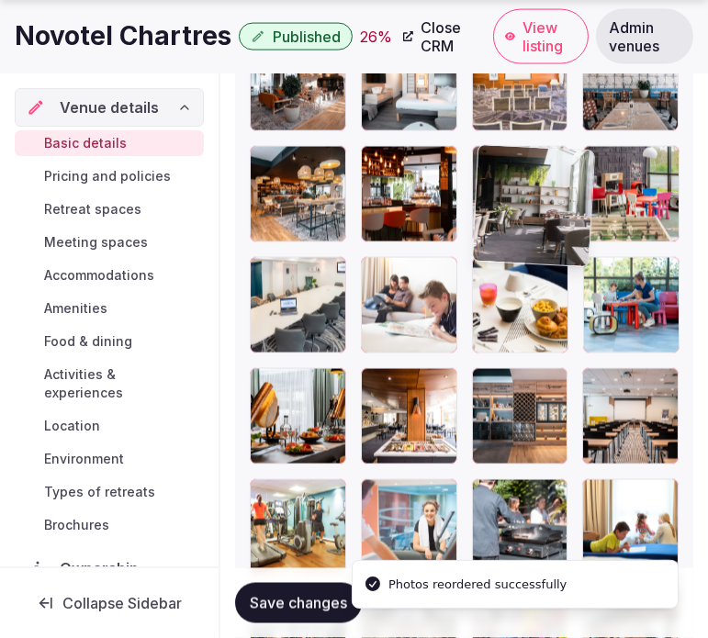
drag, startPoint x: 375, startPoint y: 398, endPoint x: 470, endPoint y: 177, distance: 240.2
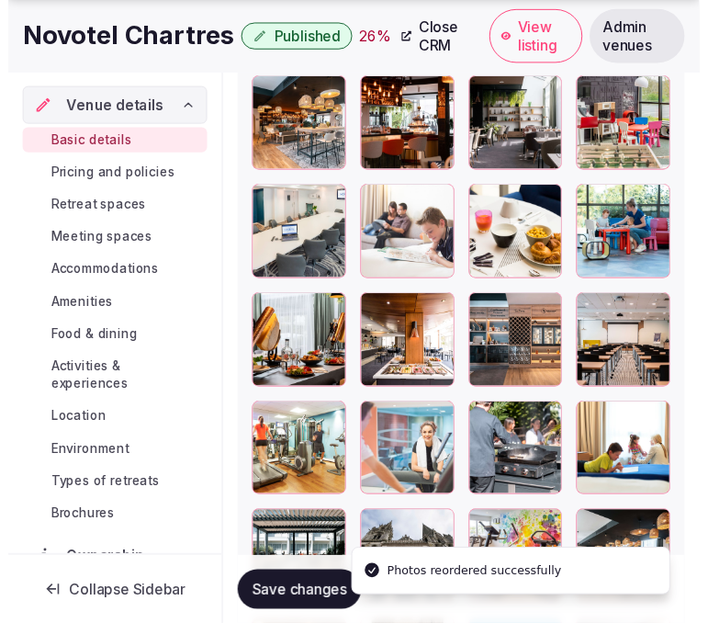
scroll to position [2857, 0]
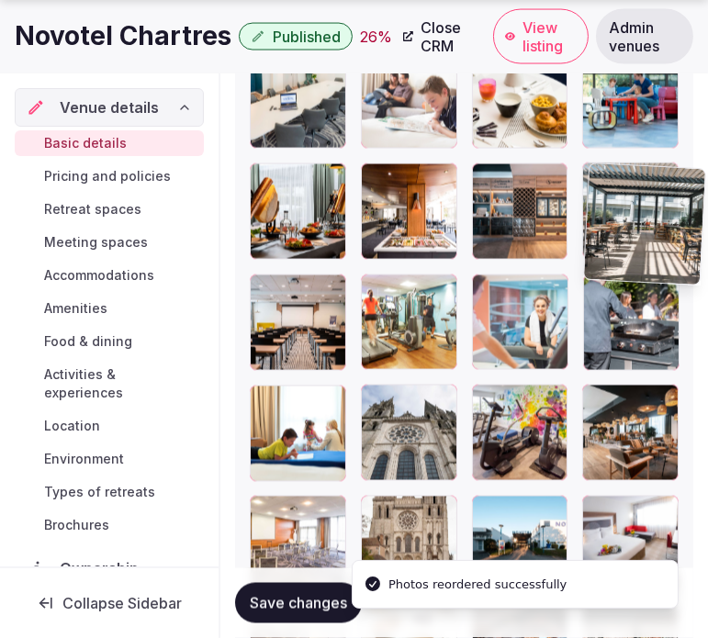
drag, startPoint x: 263, startPoint y: 399, endPoint x: 612, endPoint y: 135, distance: 437.3
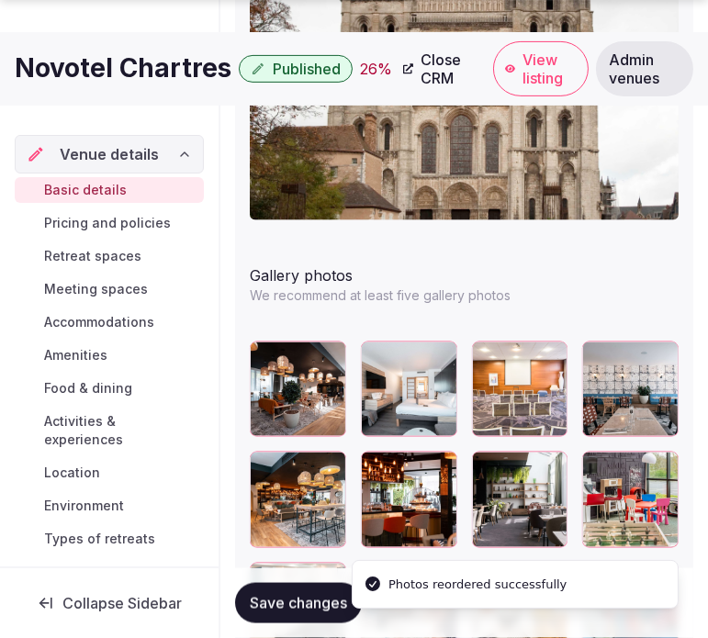
scroll to position [2550, 0]
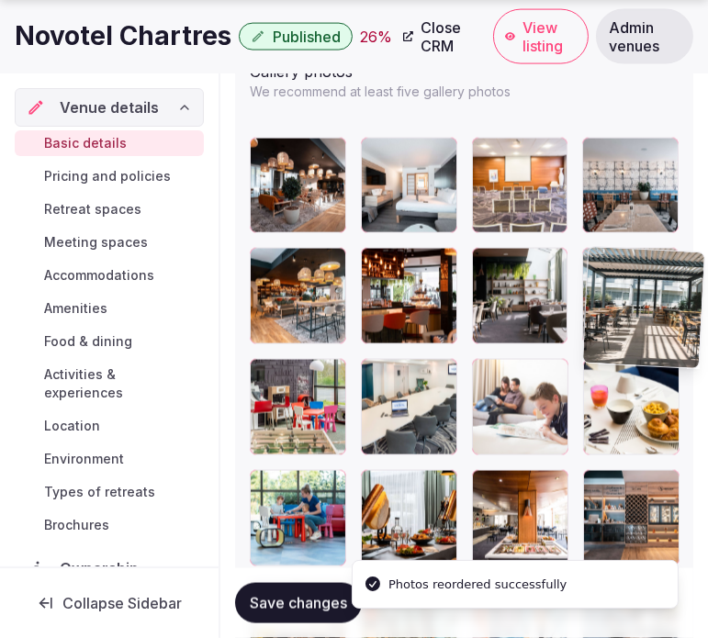
drag, startPoint x: 600, startPoint y: 487, endPoint x: 563, endPoint y: 276, distance: 214.4
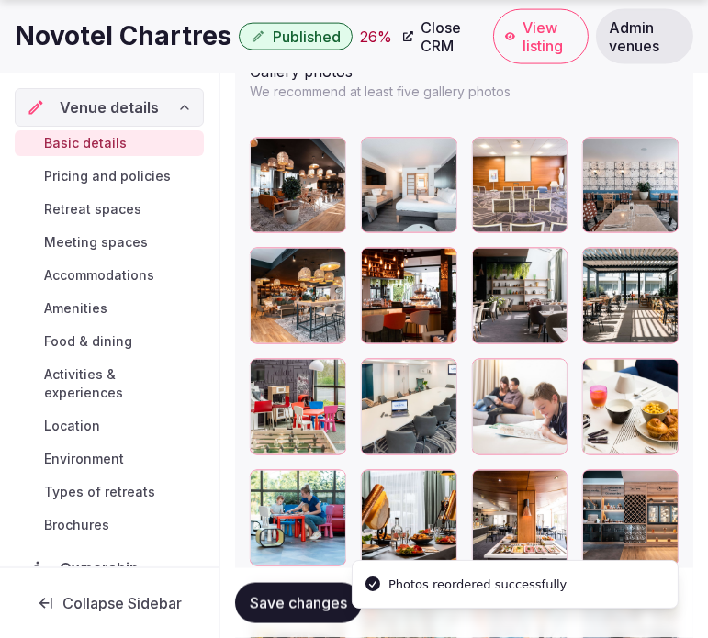
click at [320, 617] on button "Save changes" at bounding box center [298, 603] width 127 height 40
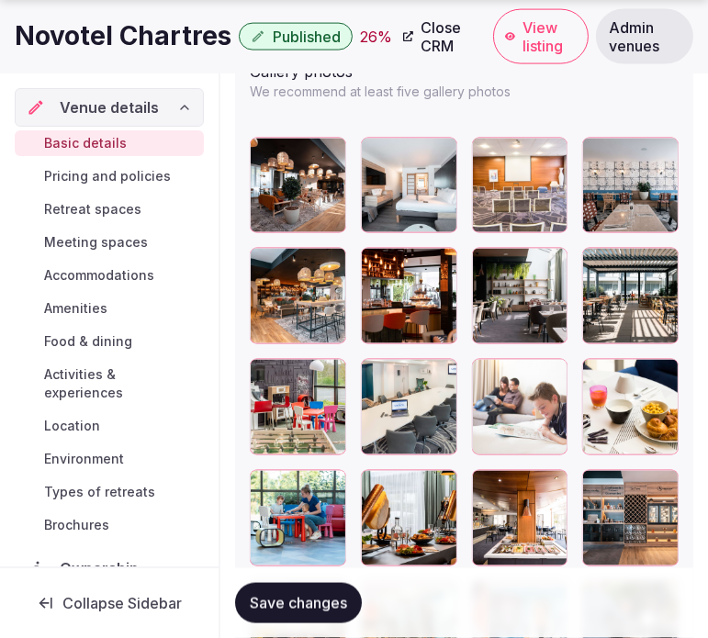
click at [144, 39] on h1 "Novotel Chartres" at bounding box center [123, 36] width 217 height 36
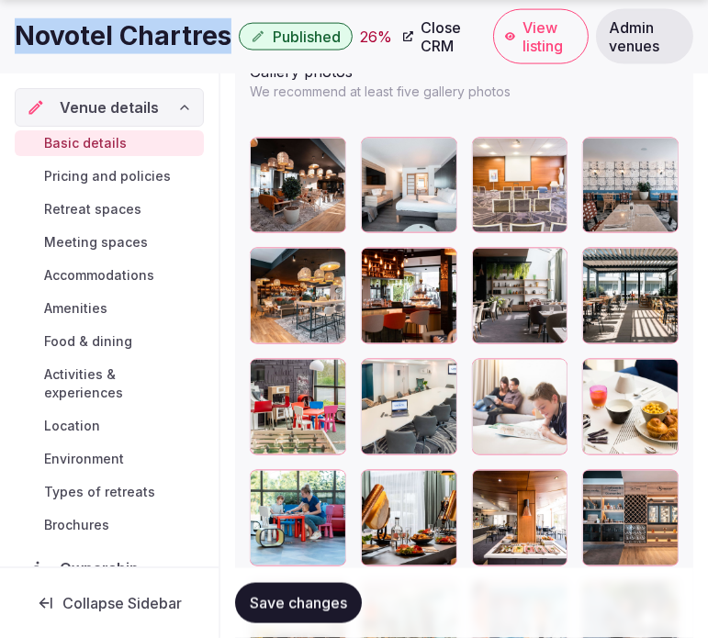
click at [144, 39] on h1 "Novotel Chartres" at bounding box center [123, 36] width 217 height 36
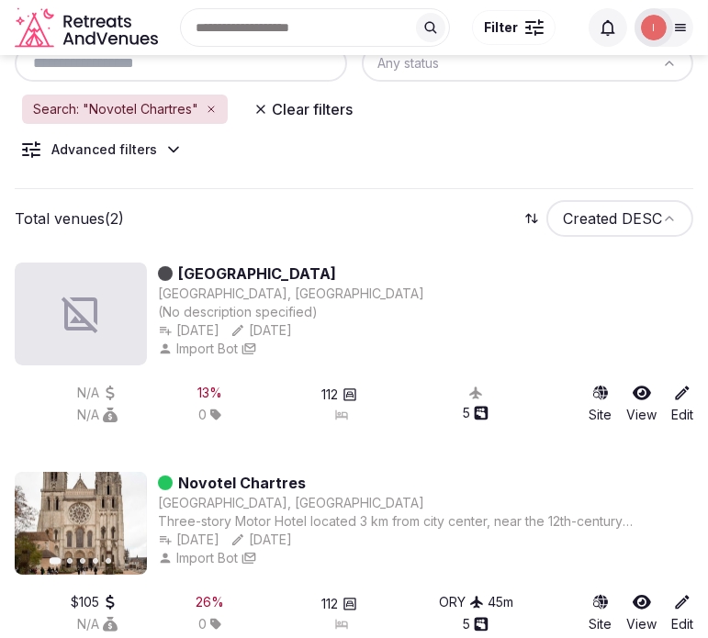
scroll to position [7, 0]
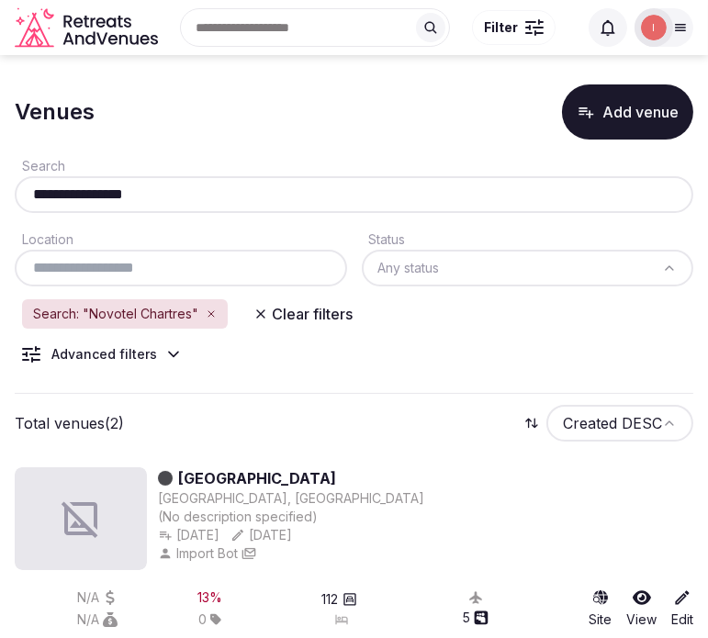
click at [154, 198] on input "**********" at bounding box center [354, 195] width 664 height 22
paste input "**********"
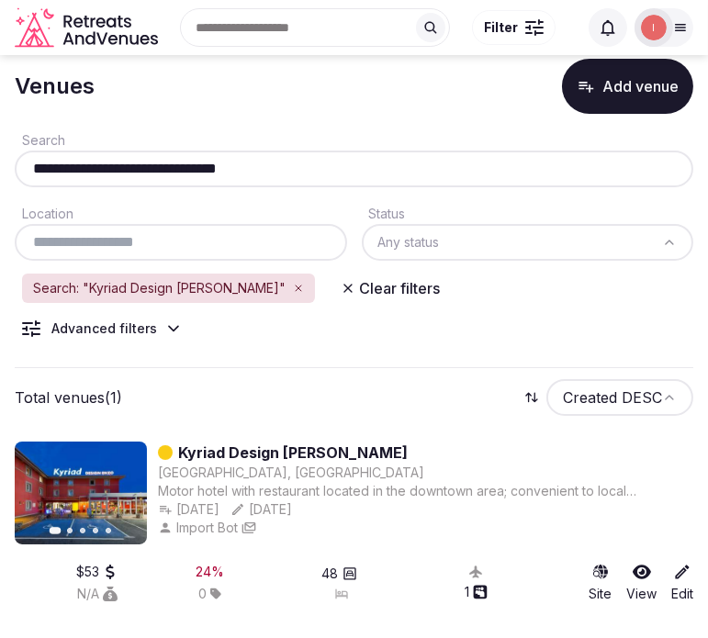
scroll to position [47, 0]
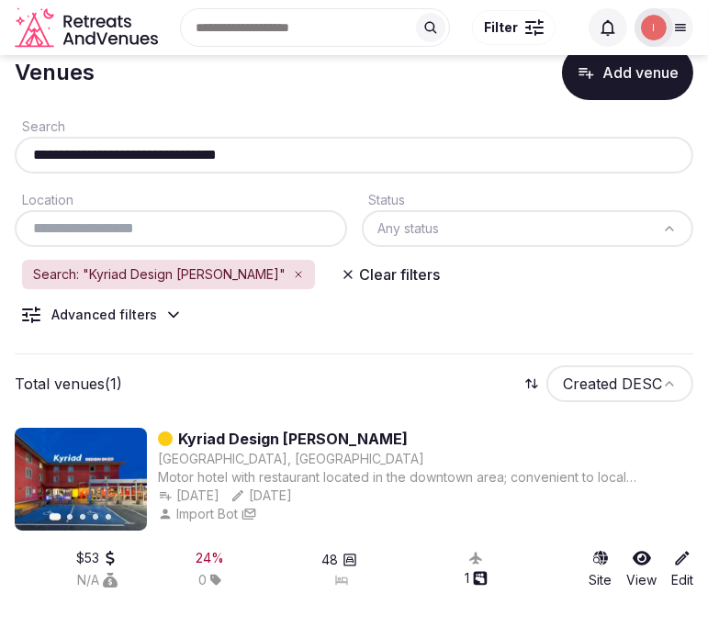
click at [195, 160] on input "**********" at bounding box center [354, 155] width 664 height 22
paste input "text"
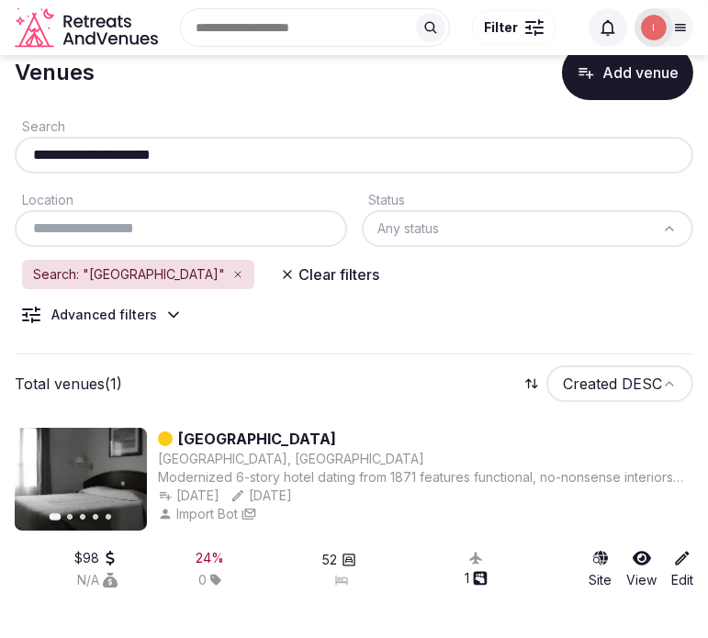
click at [231, 161] on input "**********" at bounding box center [354, 155] width 664 height 22
paste input "**********"
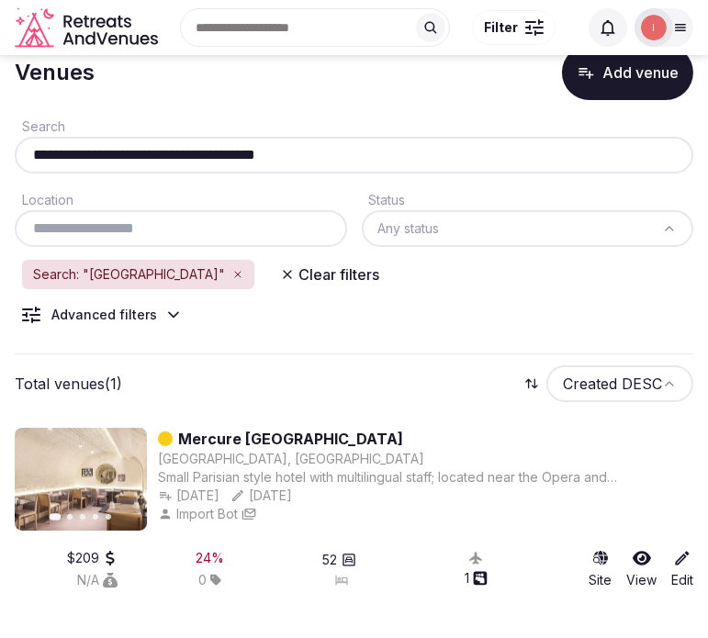
click at [306, 152] on input "**********" at bounding box center [354, 155] width 664 height 22
paste input "text"
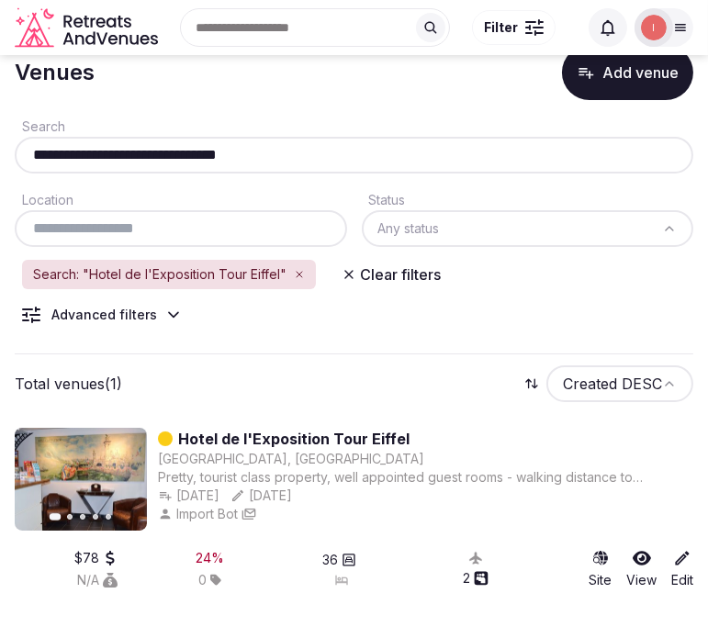
click at [226, 137] on div "**********" at bounding box center [354, 155] width 679 height 37
click at [217, 153] on input "**********" at bounding box center [354, 155] width 664 height 22
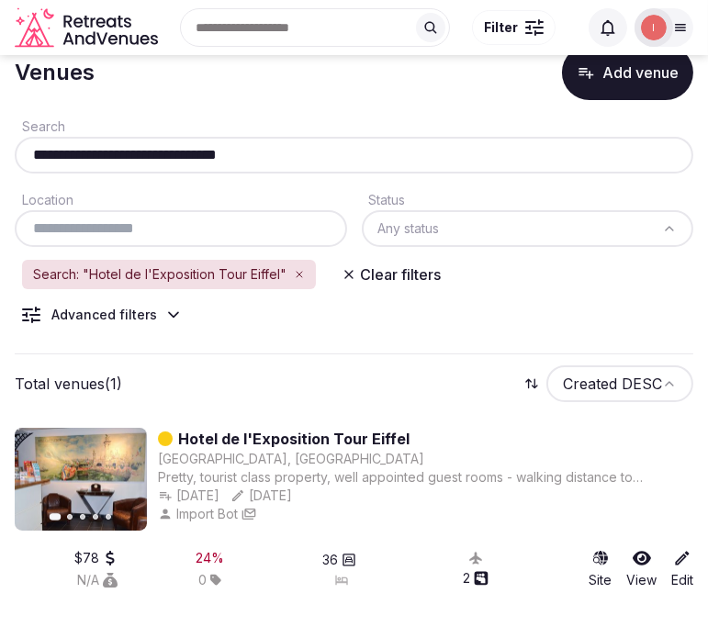
click at [217, 153] on input "**********" at bounding box center [354, 155] width 664 height 22
paste input "text"
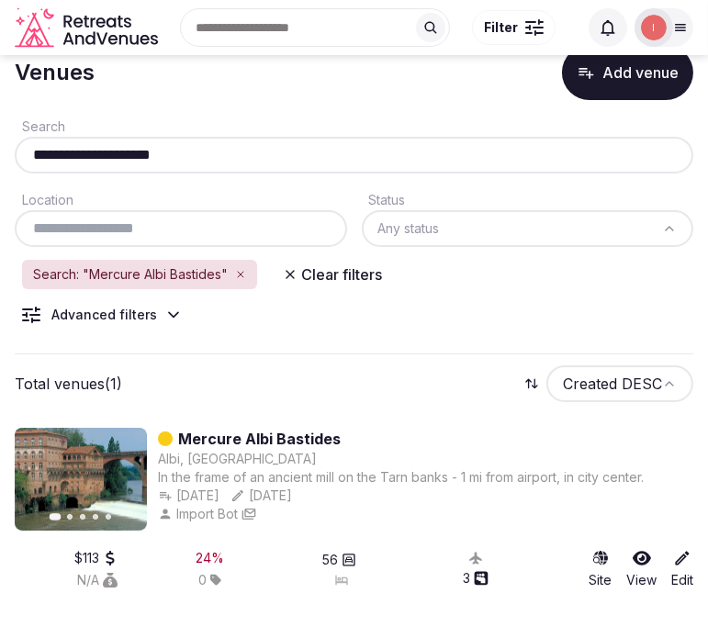
scroll to position [46, 0]
click at [161, 158] on input "**********" at bounding box center [354, 156] width 664 height 22
paste input "text"
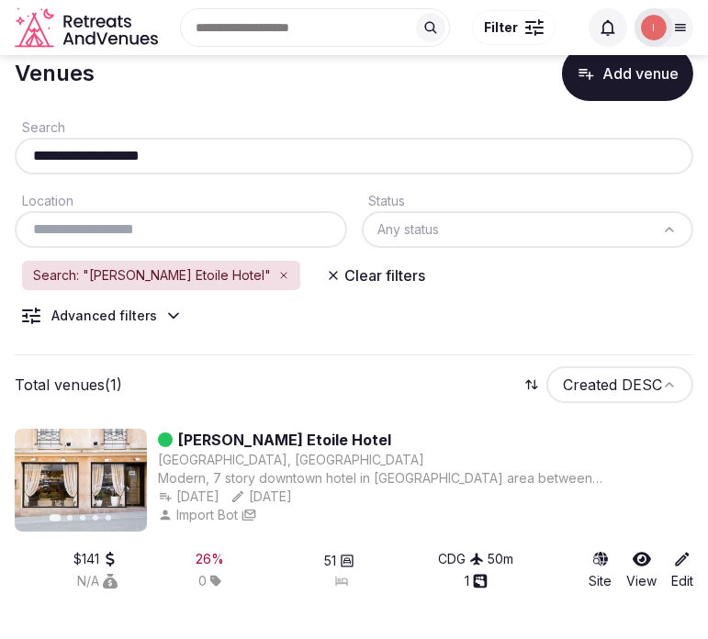
click at [111, 145] on input "**********" at bounding box center [354, 156] width 664 height 22
paste input "**********"
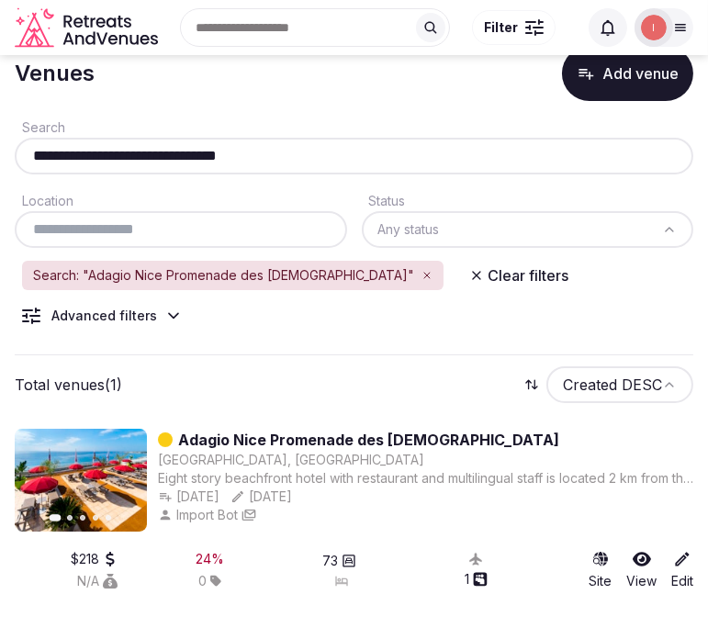
click at [185, 142] on div "**********" at bounding box center [354, 156] width 679 height 37
click at [187, 158] on input "**********" at bounding box center [354, 156] width 664 height 22
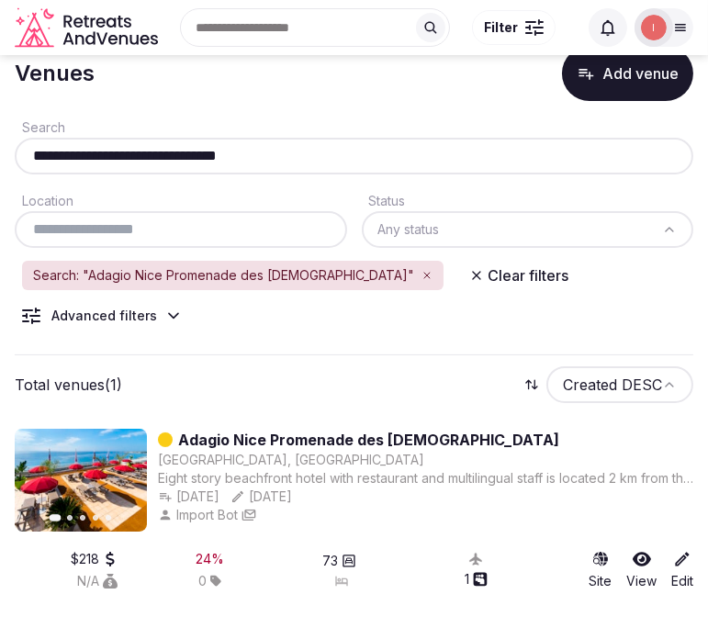
click at [187, 158] on input "**********" at bounding box center [354, 156] width 664 height 22
click at [202, 152] on input "**********" at bounding box center [354, 156] width 664 height 22
click at [197, 152] on input "**********" at bounding box center [354, 156] width 664 height 22
paste input "text"
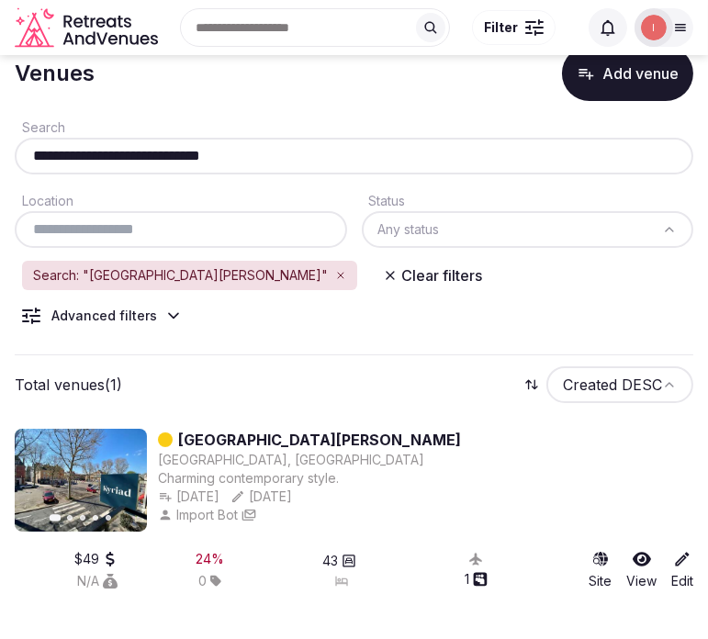
drag, startPoint x: 267, startPoint y: 149, endPoint x: 9, endPoint y: 153, distance: 258.1
click at [9, 153] on section "**********" at bounding box center [354, 325] width 708 height 633
paste input "text"
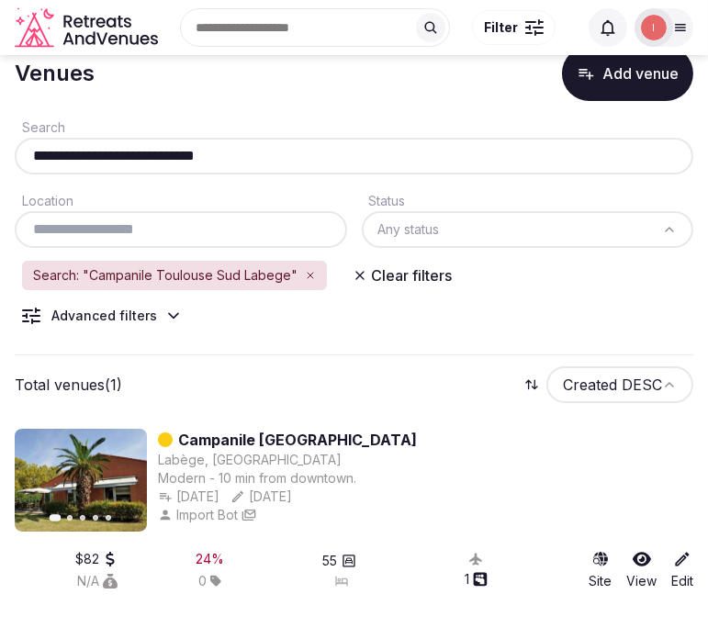
type input "**********"
click at [196, 145] on input "**********" at bounding box center [354, 156] width 664 height 22
click at [151, 152] on input "**********" at bounding box center [354, 156] width 664 height 22
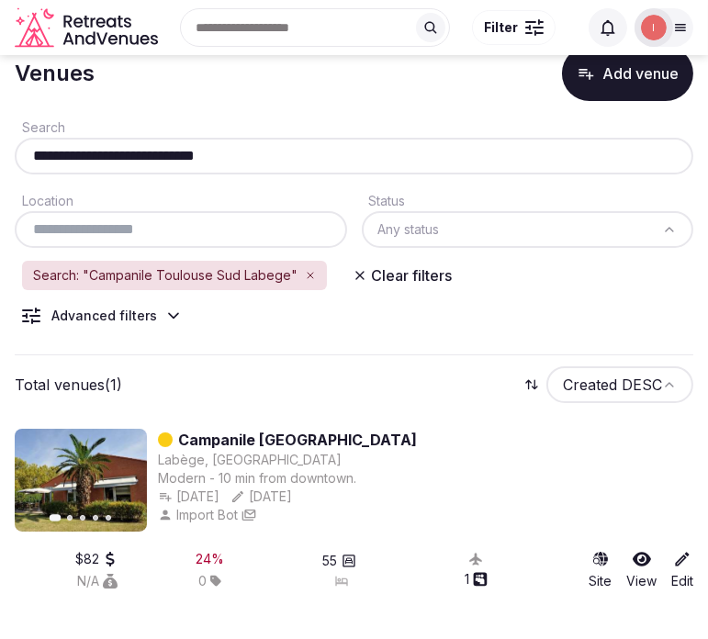
click at [151, 152] on input "**********" at bounding box center [354, 156] width 664 height 22
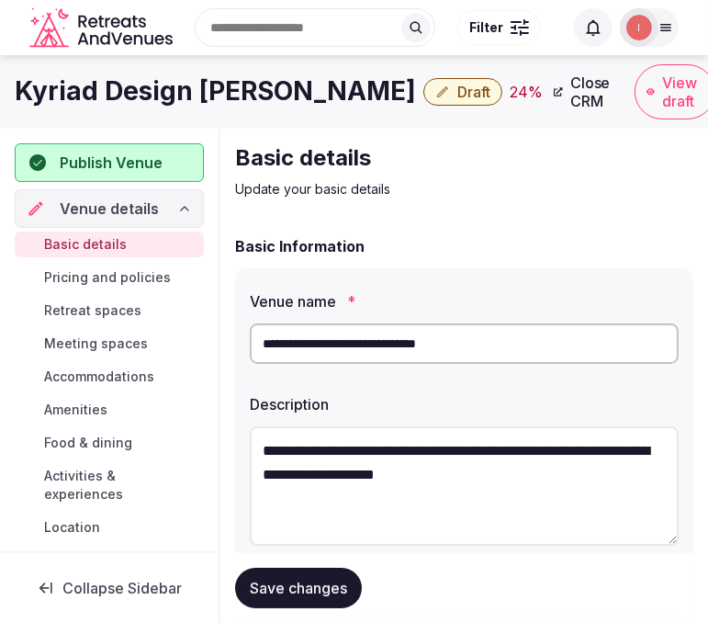
click at [327, 97] on h1 "Kyriad Design [PERSON_NAME]" at bounding box center [215, 91] width 401 height 36
click at [326, 97] on h1 "Kyriad Design [PERSON_NAME]" at bounding box center [215, 91] width 401 height 36
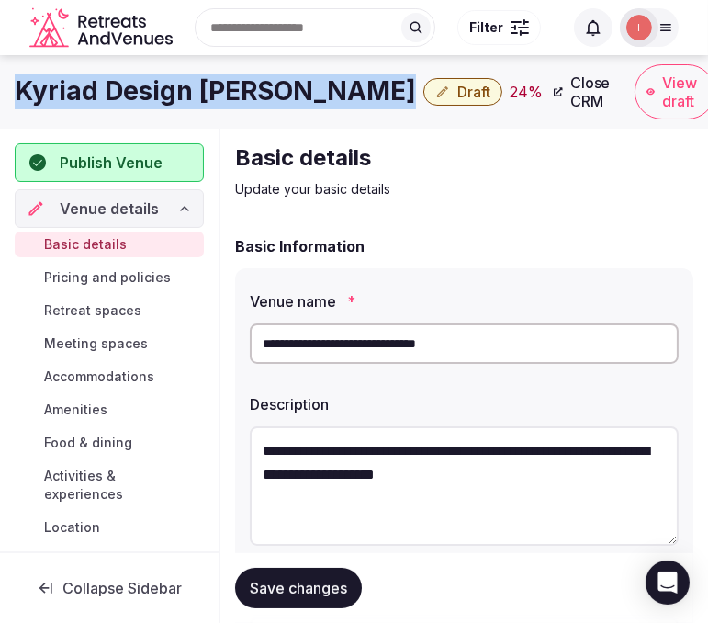
click at [326, 97] on h1 "Kyriad Design [PERSON_NAME]" at bounding box center [215, 91] width 401 height 36
copy div "Kyriad Design [PERSON_NAME]"
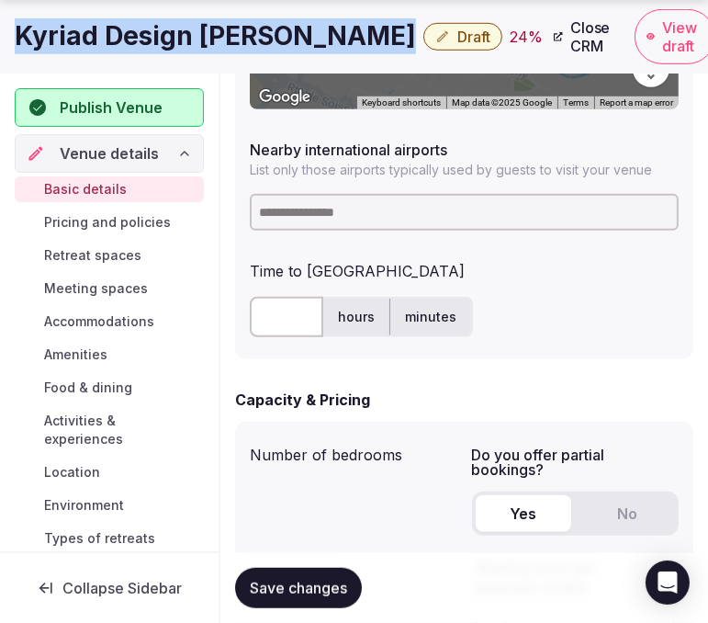
scroll to position [1122, 0]
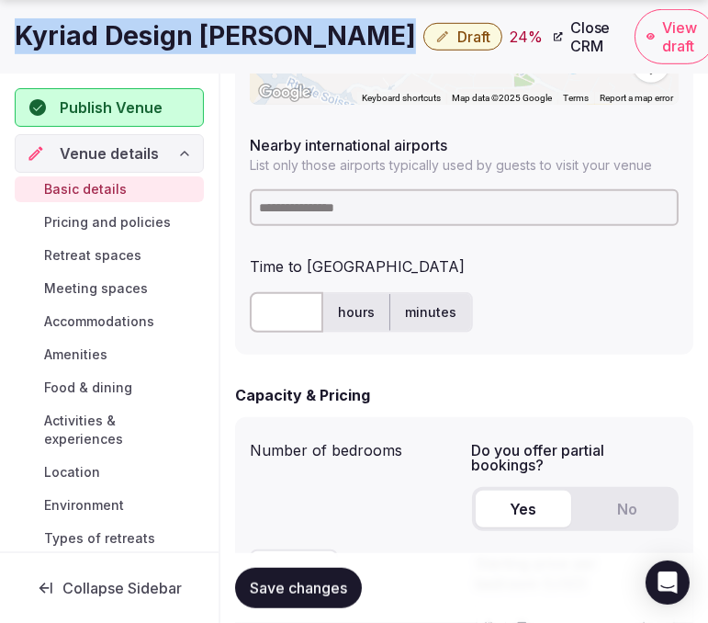
copy div "Kyriad Design [PERSON_NAME]"
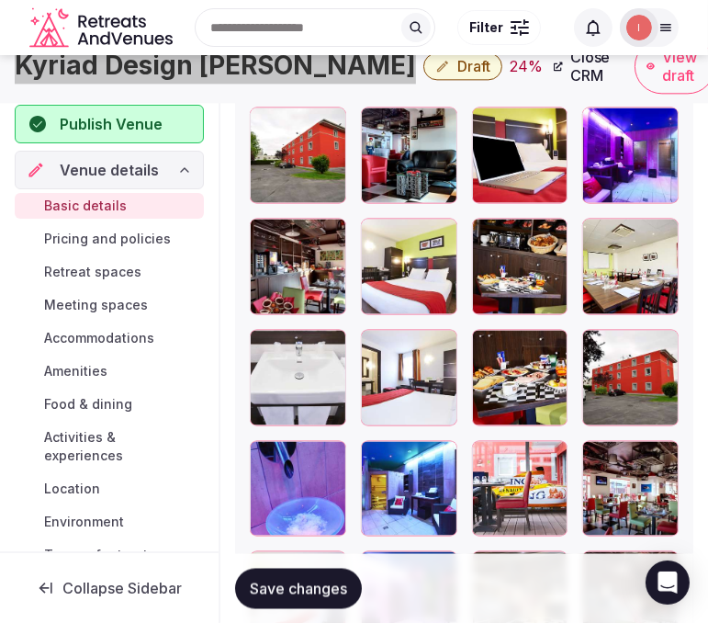
scroll to position [2448, 0]
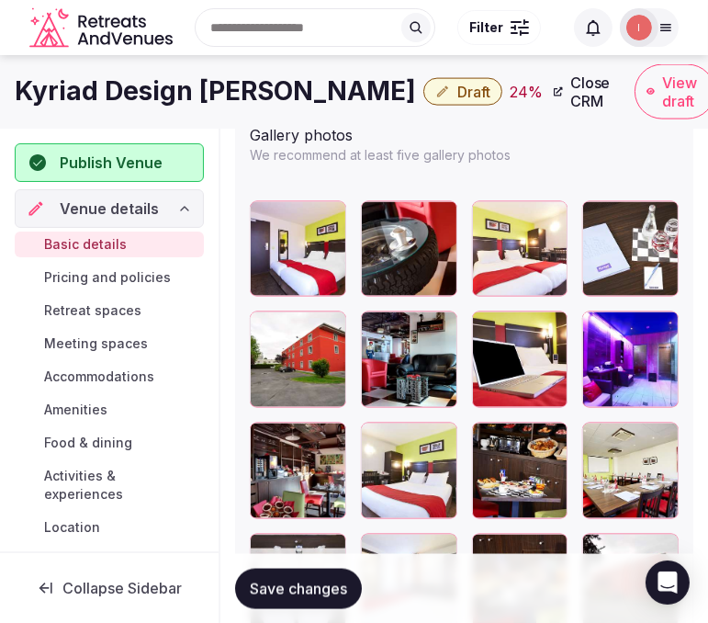
click at [269, 317] on icon at bounding box center [264, 326] width 22 height 22
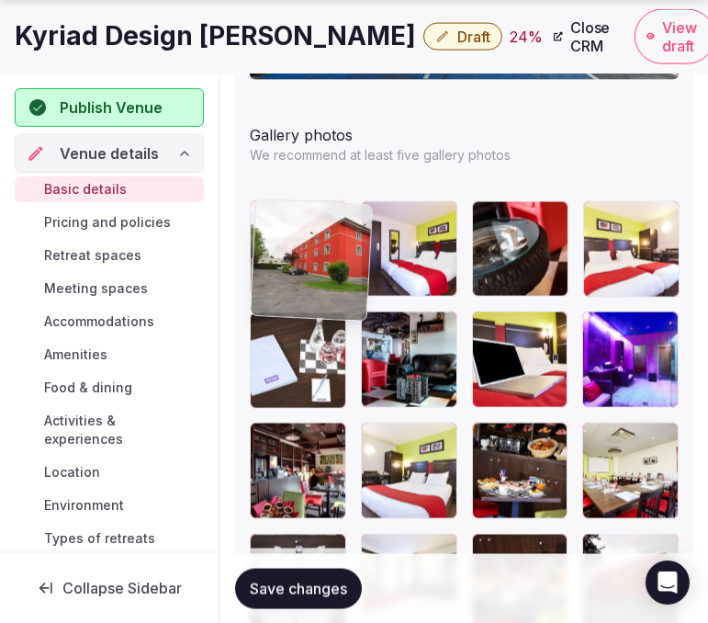
drag, startPoint x: 260, startPoint y: 321, endPoint x: 285, endPoint y: 224, distance: 100.5
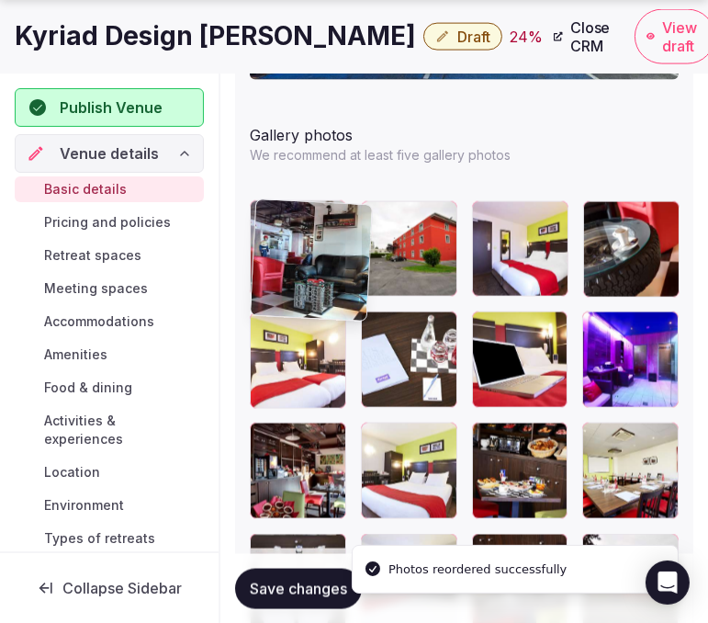
drag, startPoint x: 378, startPoint y: 332, endPoint x: 272, endPoint y: 226, distance: 150.0
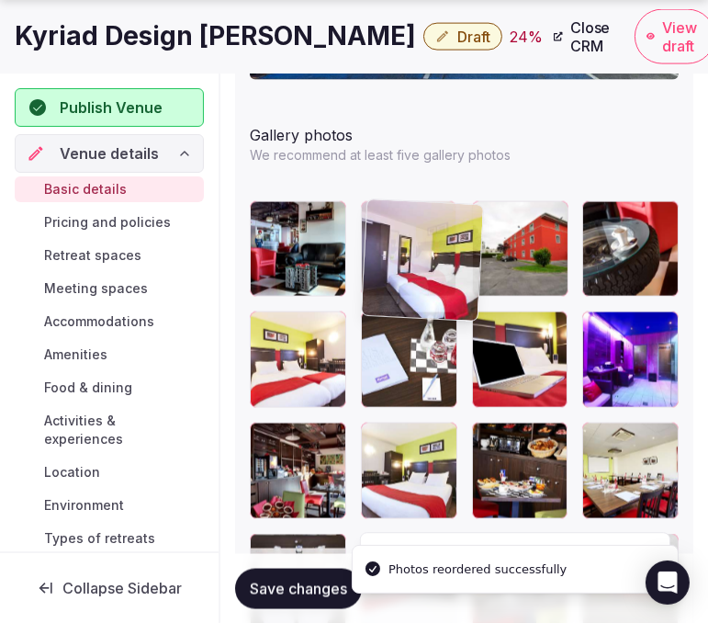
drag, startPoint x: 489, startPoint y: 209, endPoint x: 392, endPoint y: 208, distance: 96.4
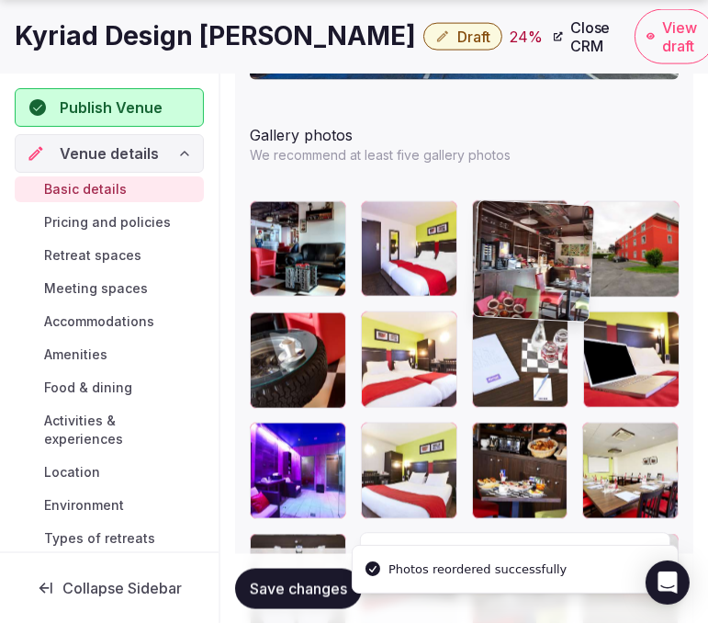
drag, startPoint x: 268, startPoint y: 436, endPoint x: 530, endPoint y: 288, distance: 300.6
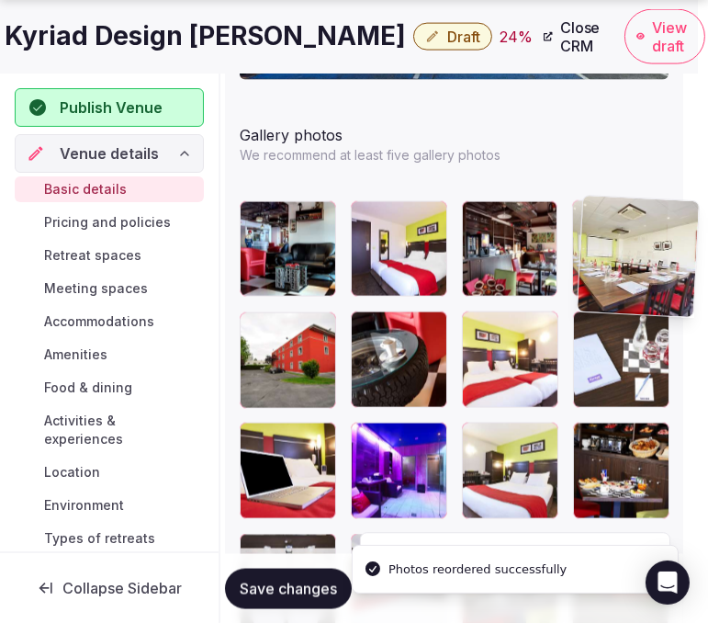
scroll to position [2448, 16]
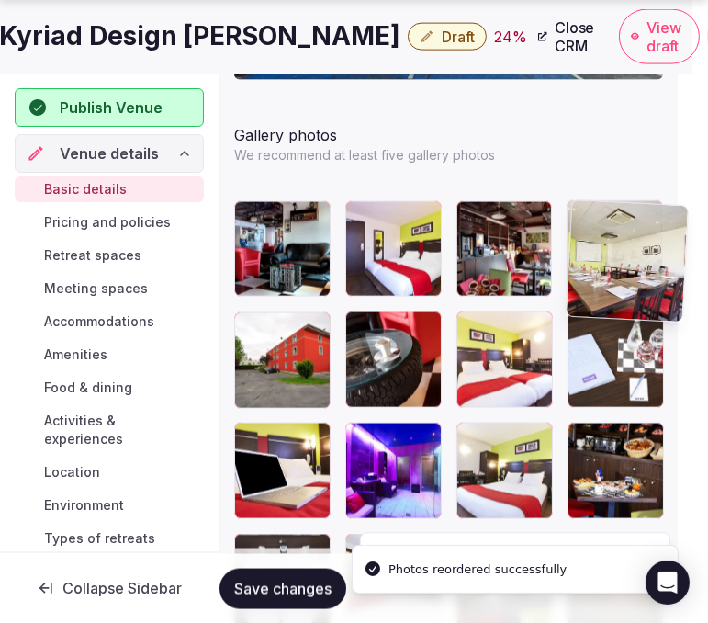
drag, startPoint x: 592, startPoint y: 300, endPoint x: 584, endPoint y: 202, distance: 98.6
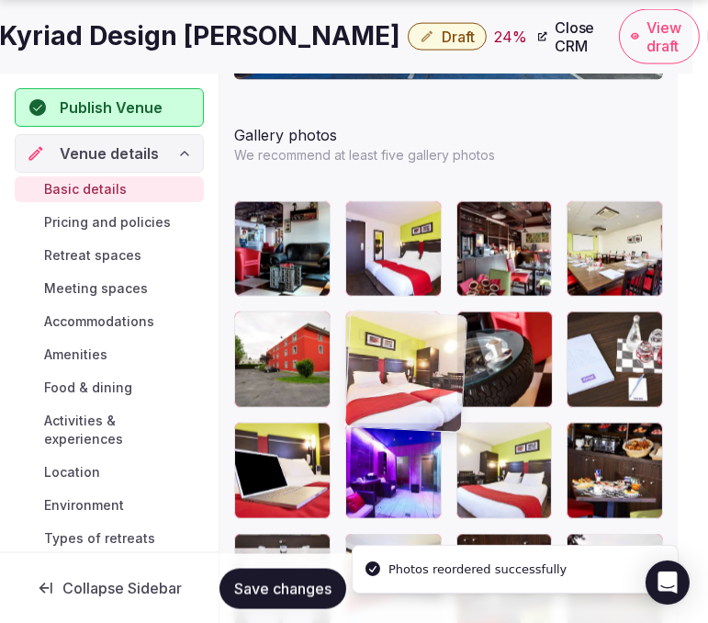
drag, startPoint x: 463, startPoint y: 320, endPoint x: 381, endPoint y: 321, distance: 81.8
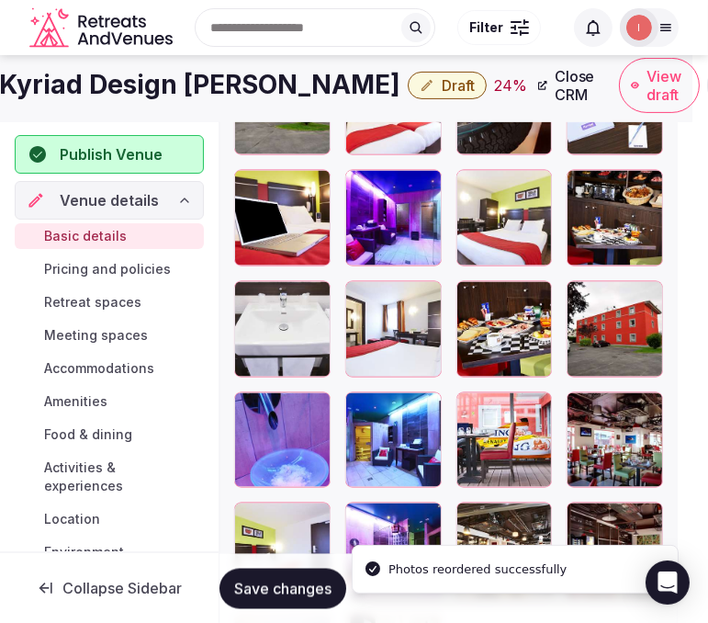
scroll to position [2652, 16]
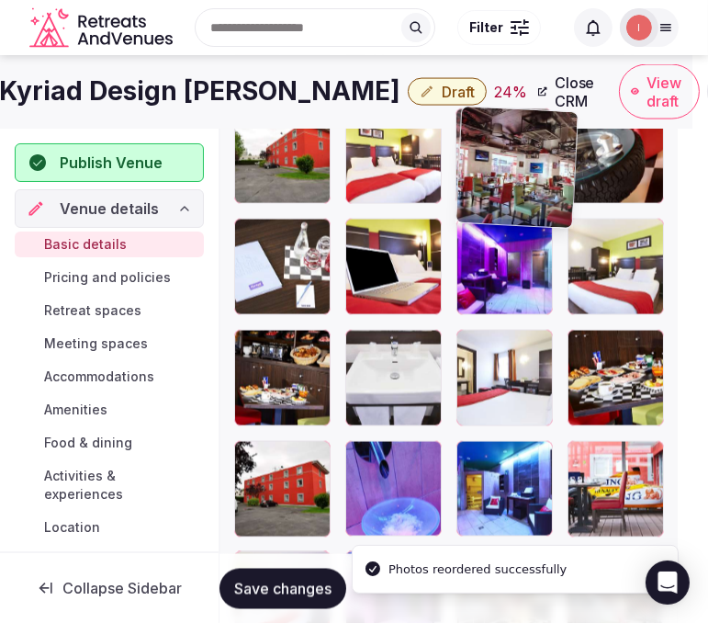
drag, startPoint x: 539, startPoint y: 261, endPoint x: 469, endPoint y: 136, distance: 143.1
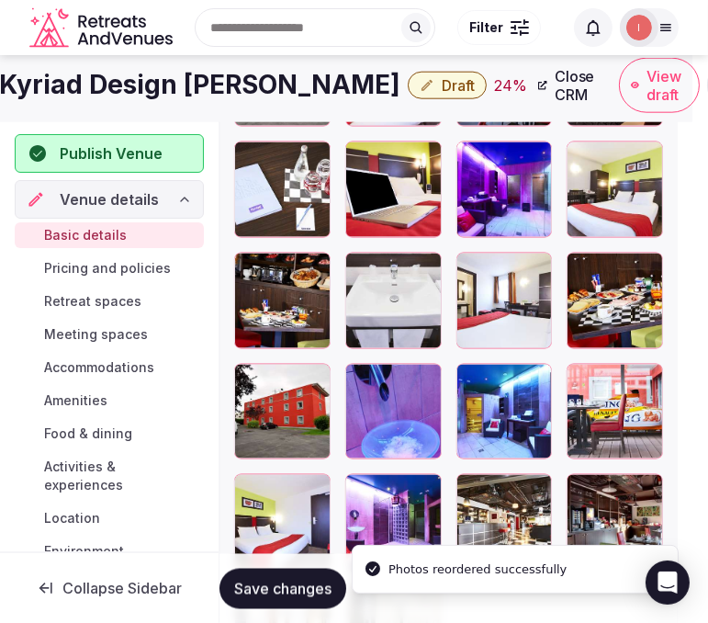
scroll to position [2717, 16]
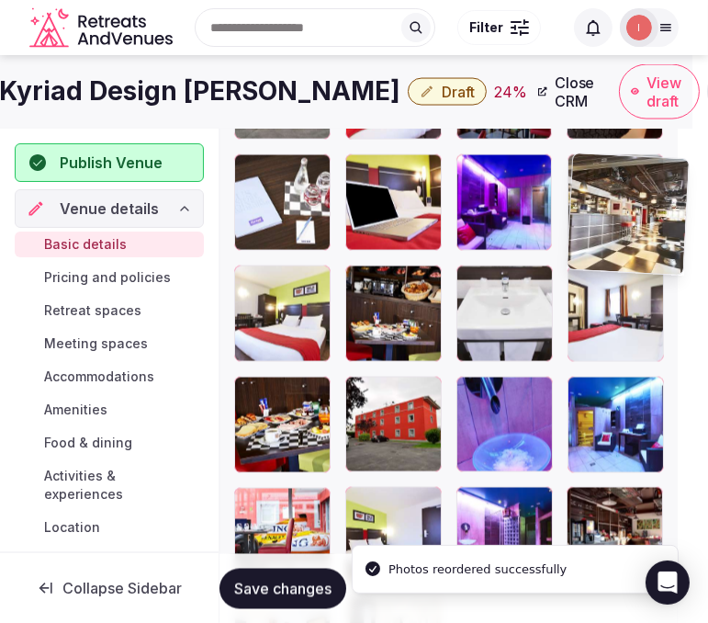
drag, startPoint x: 475, startPoint y: 498, endPoint x: 577, endPoint y: 161, distance: 352.1
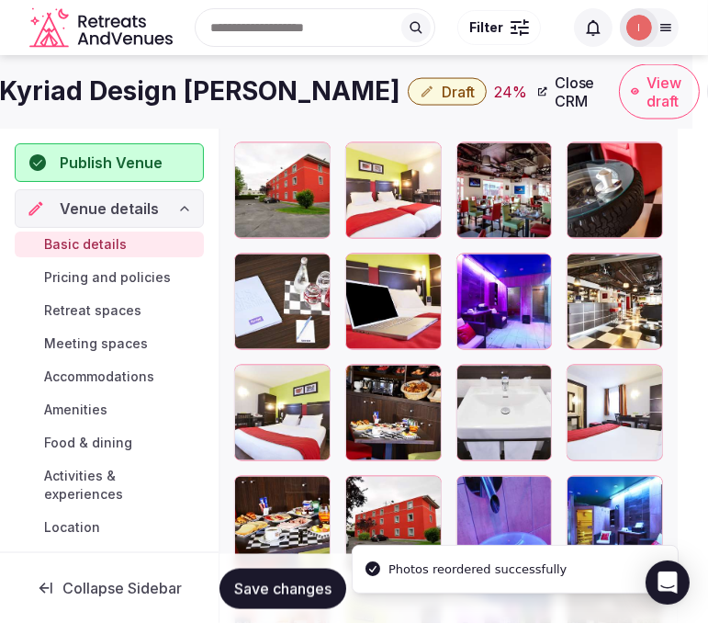
scroll to position [2513, 16]
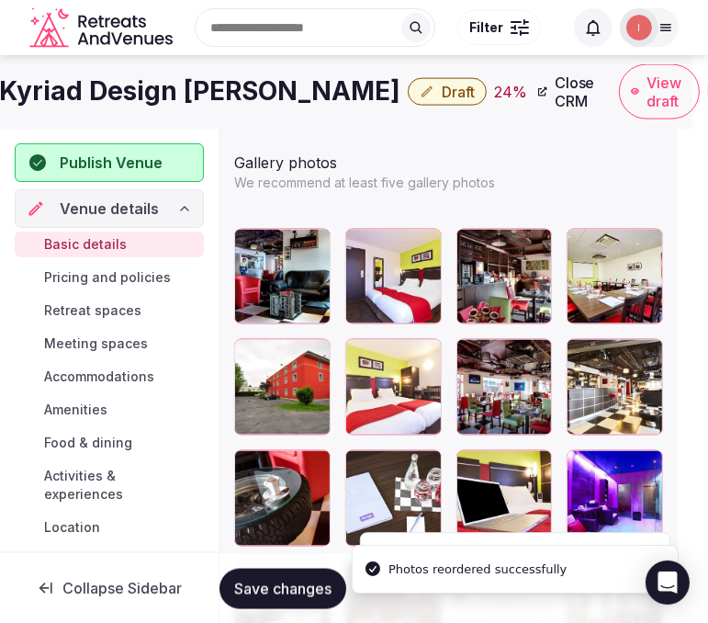
scroll to position [2411, 16]
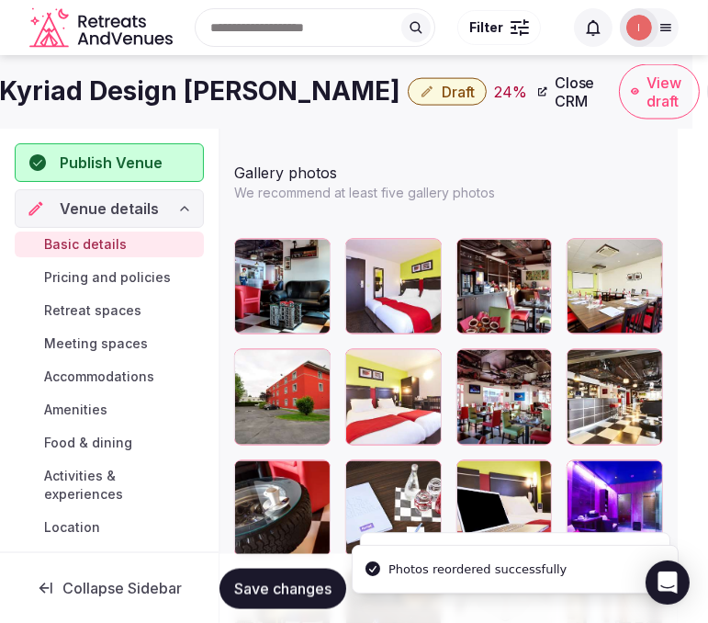
click at [253, 588] on span "Save changes" at bounding box center [282, 588] width 97 height 18
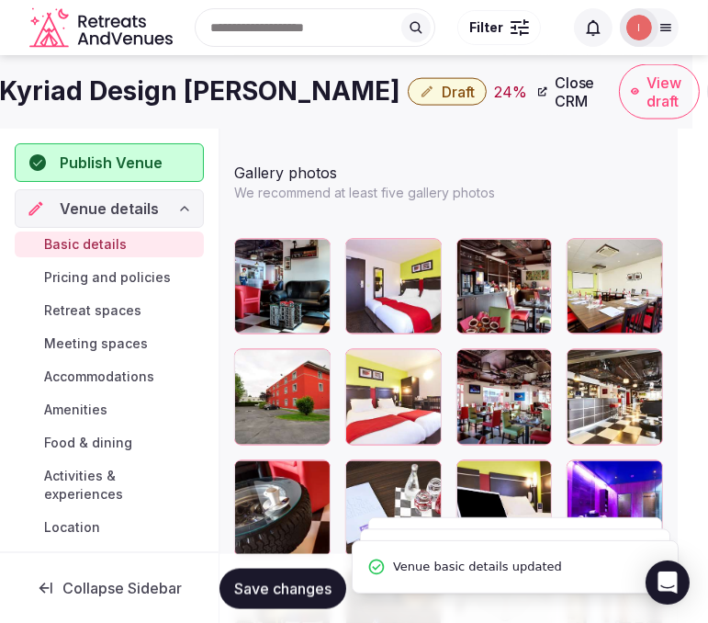
click at [194, 93] on h1 "Kyriad Design Enzo Reims Tinqueux" at bounding box center [199, 91] width 401 height 36
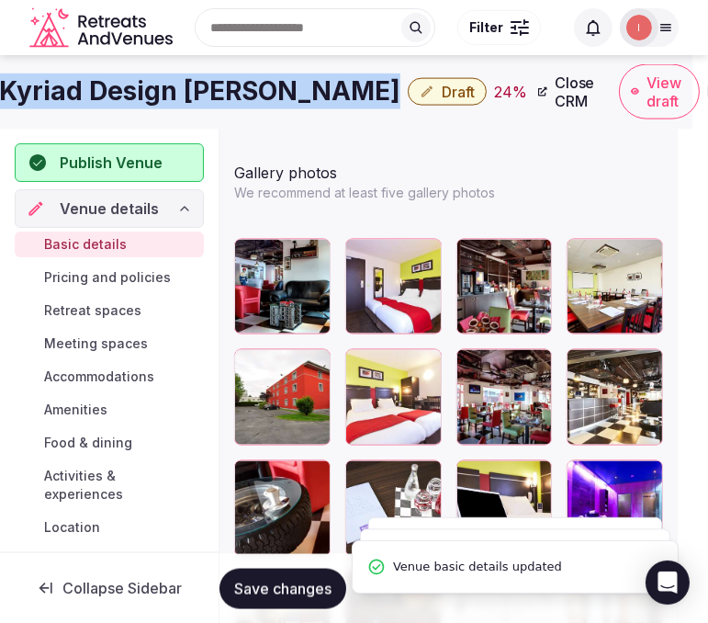
click at [194, 93] on h1 "Kyriad Design Enzo Reims Tinqueux" at bounding box center [199, 91] width 401 height 36
copy div "Kyriad Design Enzo Reims Tinqueux"
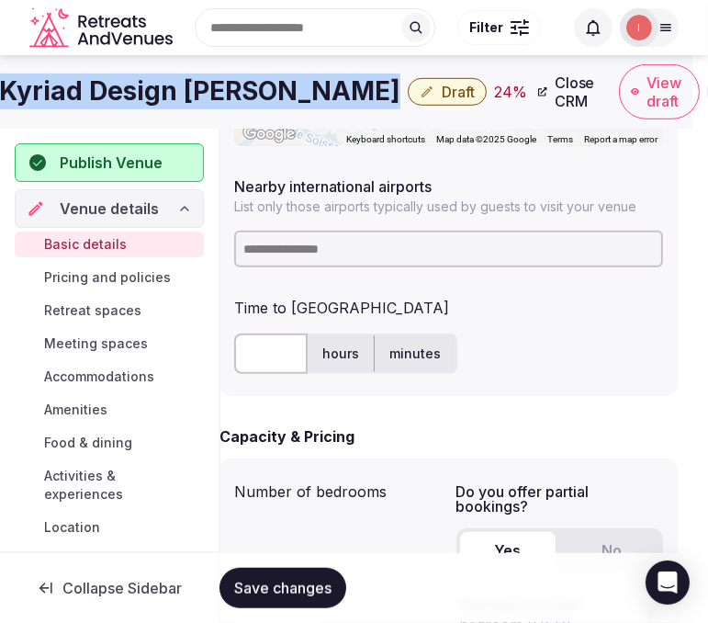
scroll to position [983, 16]
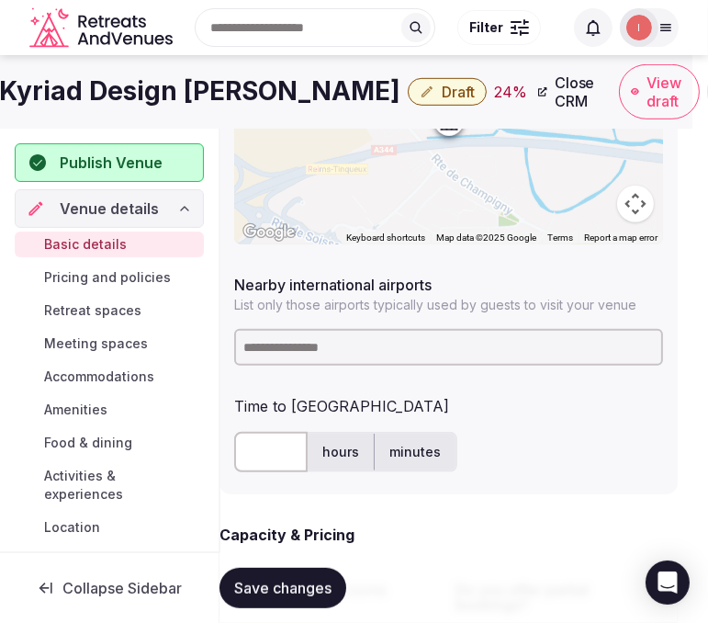
click at [358, 366] on div at bounding box center [448, 346] width 429 height 51
click at [363, 341] on input at bounding box center [448, 347] width 429 height 37
drag, startPoint x: 287, startPoint y: 350, endPoint x: 234, endPoint y: 336, distance: 54.1
click at [237, 337] on input "*****" at bounding box center [448, 347] width 429 height 37
paste input "****"
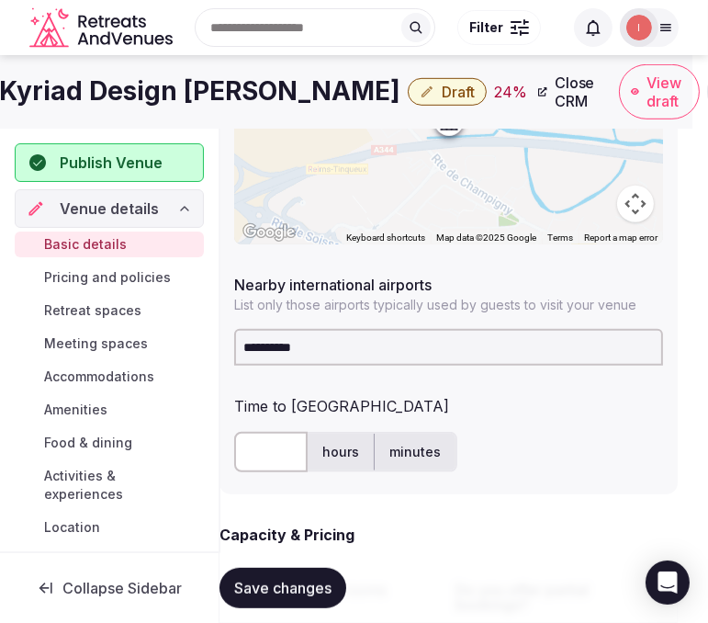
drag, startPoint x: 322, startPoint y: 362, endPoint x: 232, endPoint y: 338, distance: 93.1
click at [234, 338] on input "*********" at bounding box center [448, 347] width 429 height 37
paste input
drag, startPoint x: 344, startPoint y: 350, endPoint x: 234, endPoint y: 340, distance: 110.7
click at [234, 340] on input "*****" at bounding box center [448, 347] width 429 height 37
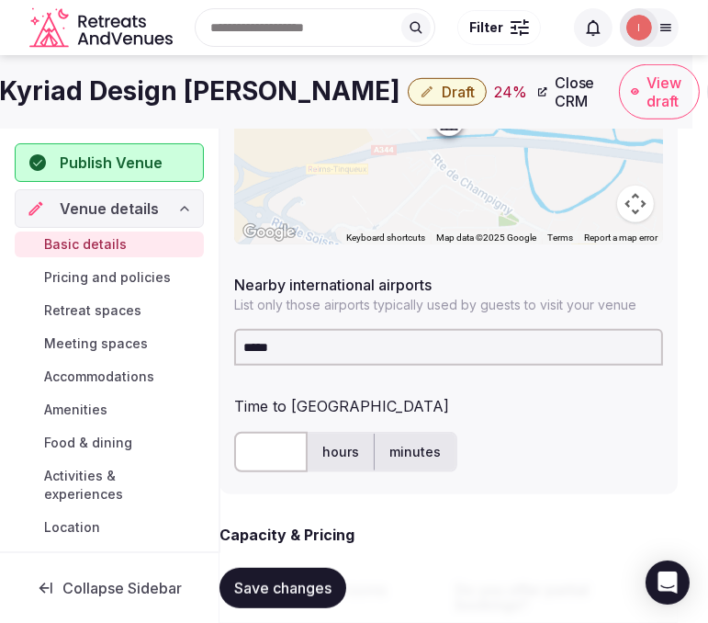
paste input
type input "***"
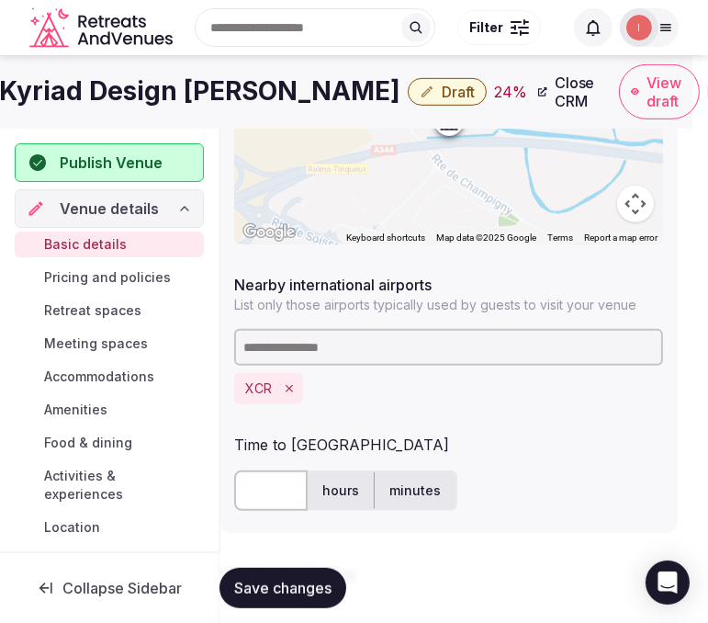
click at [242, 485] on input "text" at bounding box center [270, 490] width 73 height 40
type input "**"
click at [266, 580] on span "Save changes" at bounding box center [282, 588] width 97 height 18
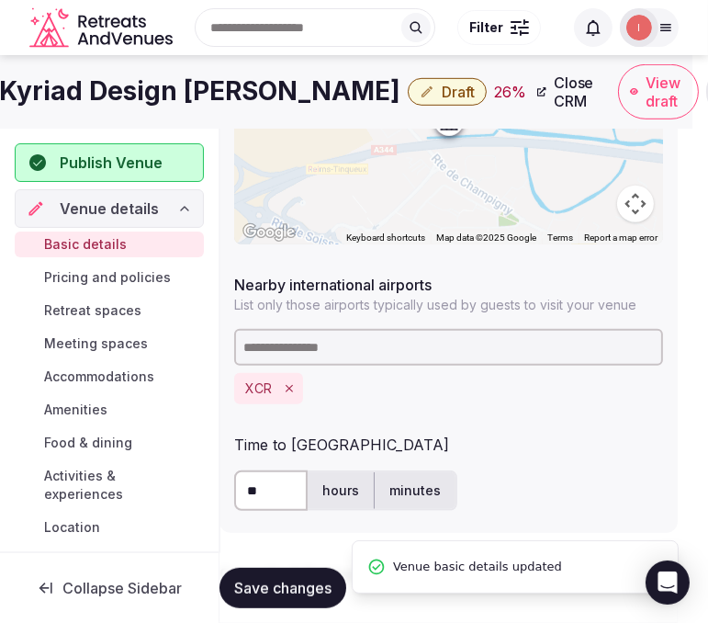
click at [475, 95] on span "Draft" at bounding box center [458, 92] width 33 height 18
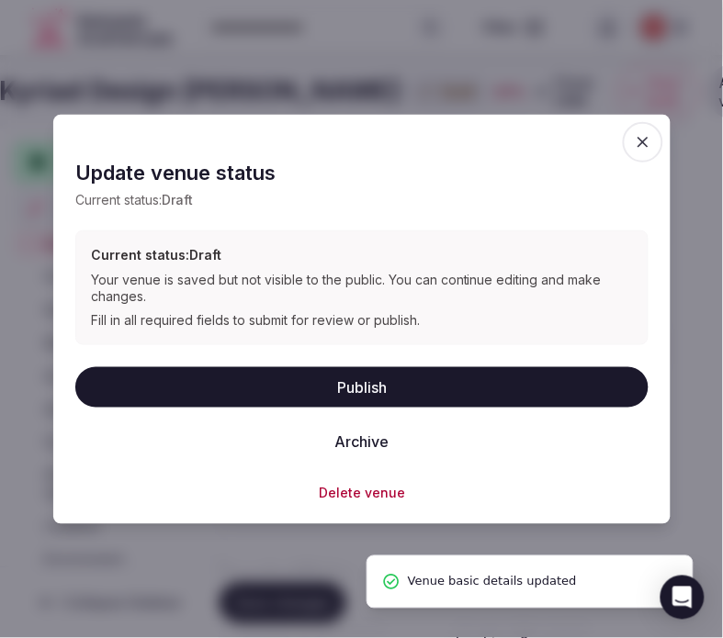
click at [399, 372] on button "Publish" at bounding box center [361, 386] width 573 height 40
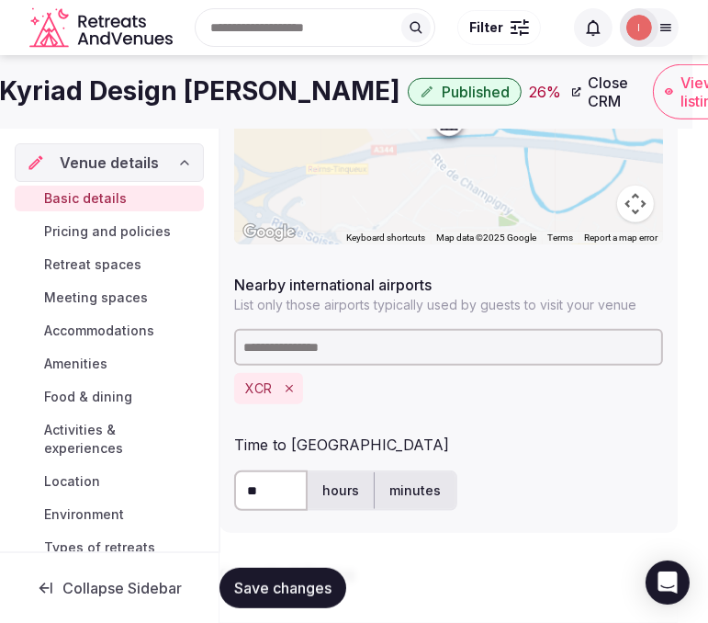
click at [298, 580] on span "Save changes" at bounding box center [282, 588] width 97 height 18
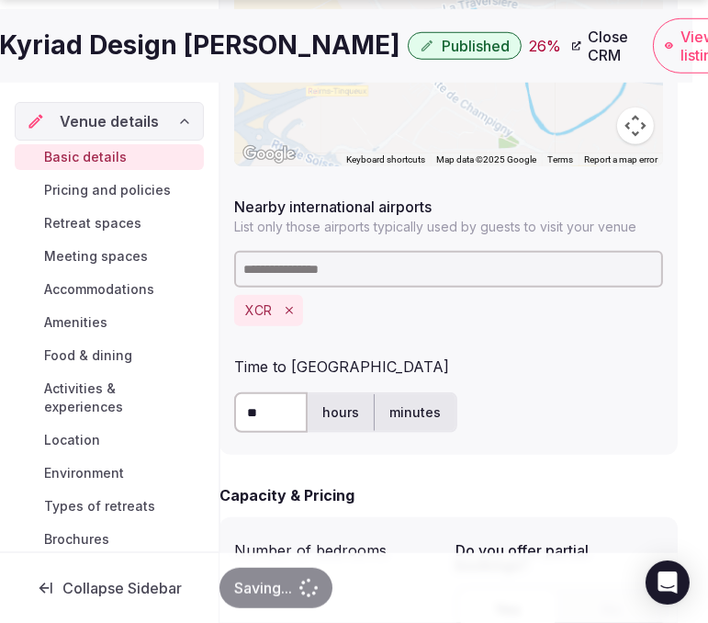
scroll to position [1085, 16]
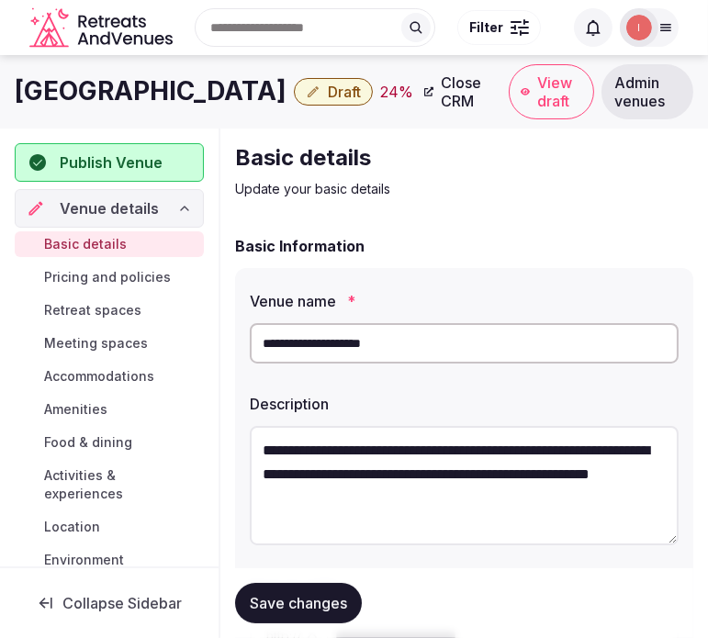
click at [138, 76] on h1 "Excelsior Opera Hotel" at bounding box center [151, 91] width 272 height 36
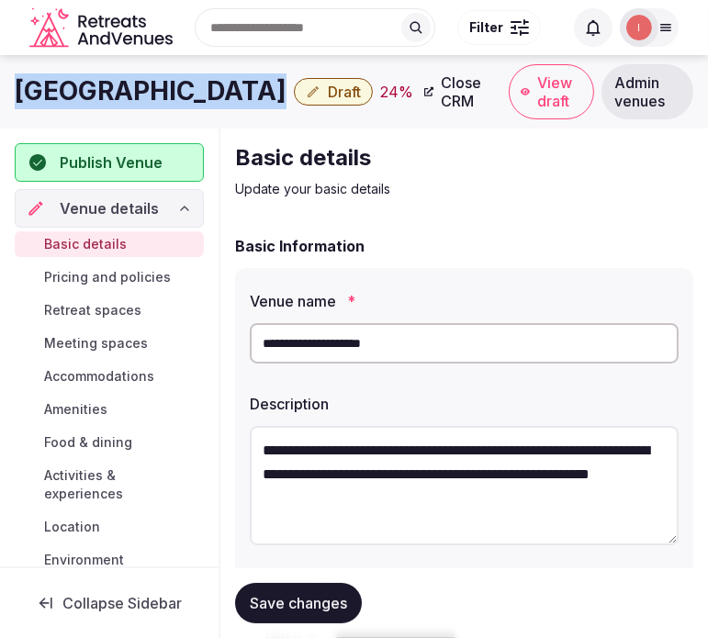
click at [138, 76] on h1 "Excelsior Opera Hotel" at bounding box center [151, 91] width 272 height 36
copy div "Excelsior Opera Hotel"
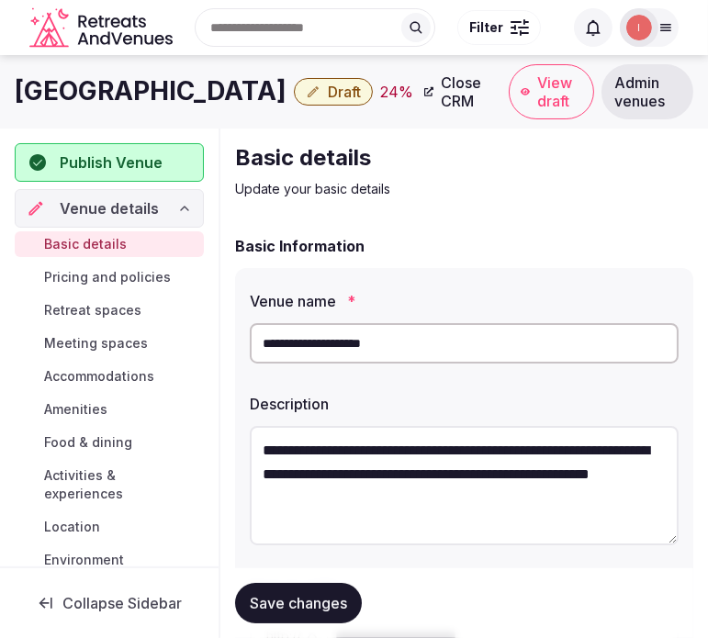
click at [263, 365] on div "**********" at bounding box center [464, 343] width 429 height 55
click at [264, 345] on input "**********" at bounding box center [464, 343] width 429 height 40
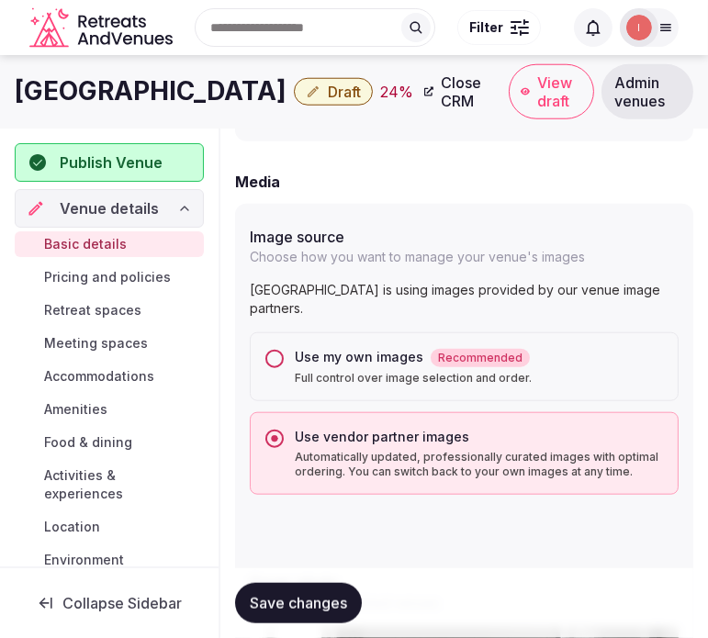
scroll to position [1646, 0]
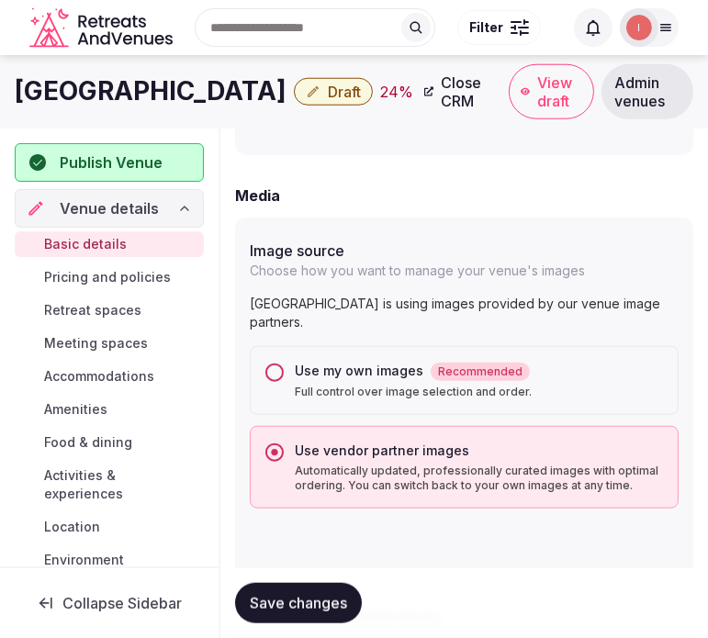
drag, startPoint x: 278, startPoint y: 374, endPoint x: 276, endPoint y: 456, distance: 82.7
click at [278, 374] on button "Use my own images Recommended Full control over image selection and order." at bounding box center [274, 373] width 18 height 18
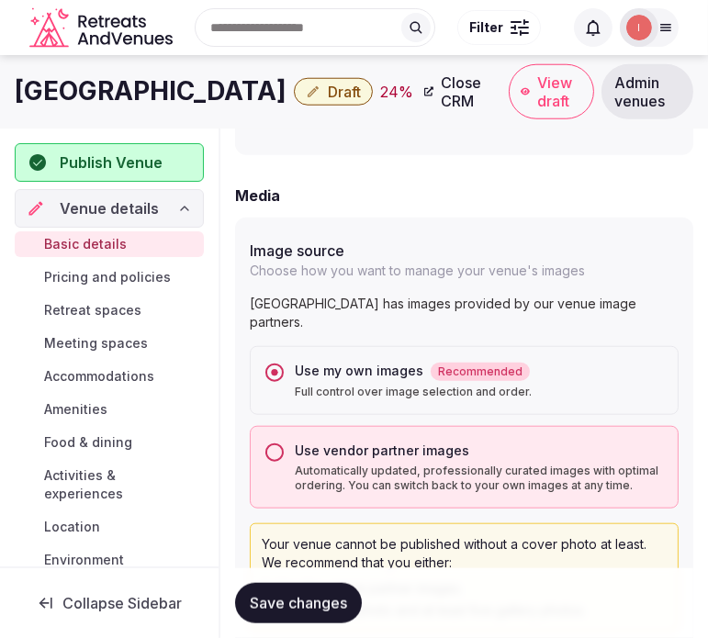
click at [309, 602] on span "Save changes" at bounding box center [298, 603] width 97 height 18
click at [304, 602] on span "Save changes" at bounding box center [298, 603] width 97 height 18
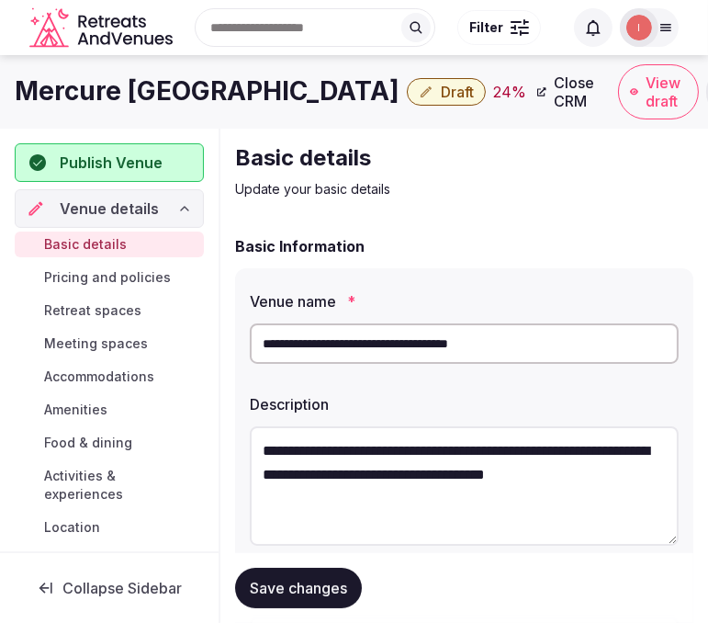
click at [215, 81] on h1 "Mercure [GEOGRAPHIC_DATA]" at bounding box center [207, 91] width 385 height 36
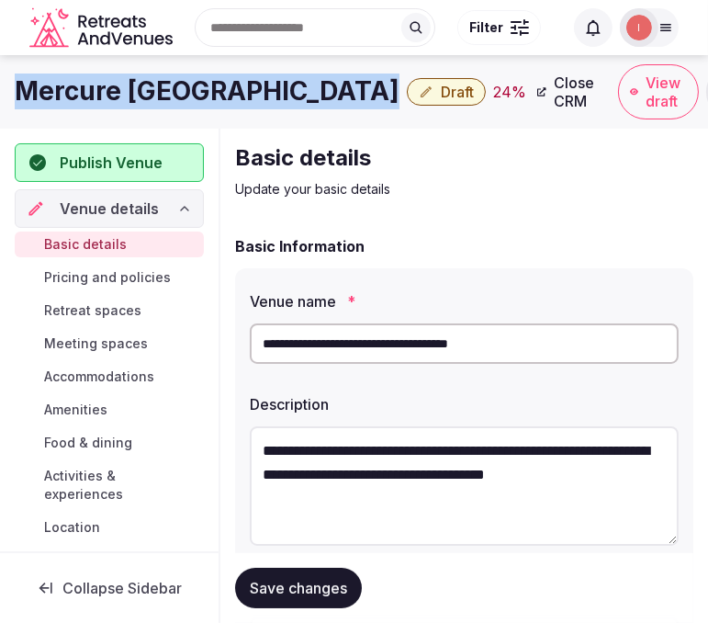
click at [215, 81] on h1 "Mercure [GEOGRAPHIC_DATA]" at bounding box center [207, 91] width 385 height 36
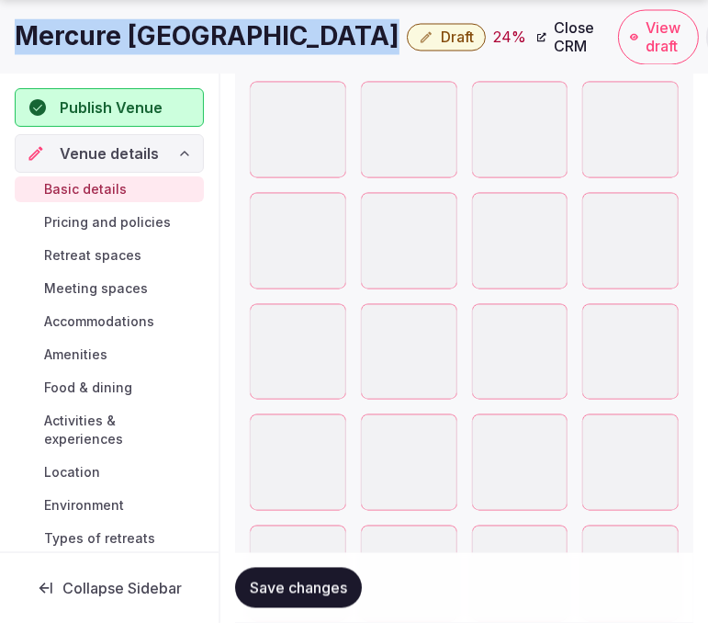
scroll to position [3265, 0]
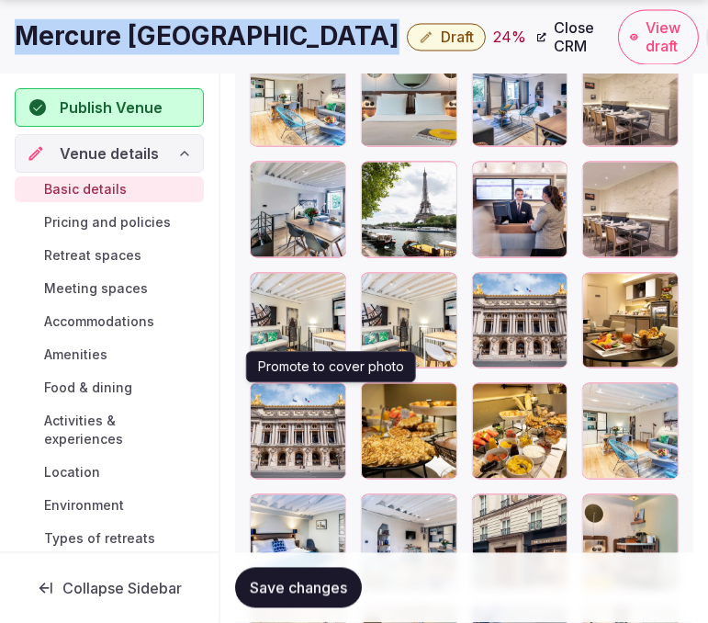
click at [332, 409] on div at bounding box center [328, 401] width 22 height 24
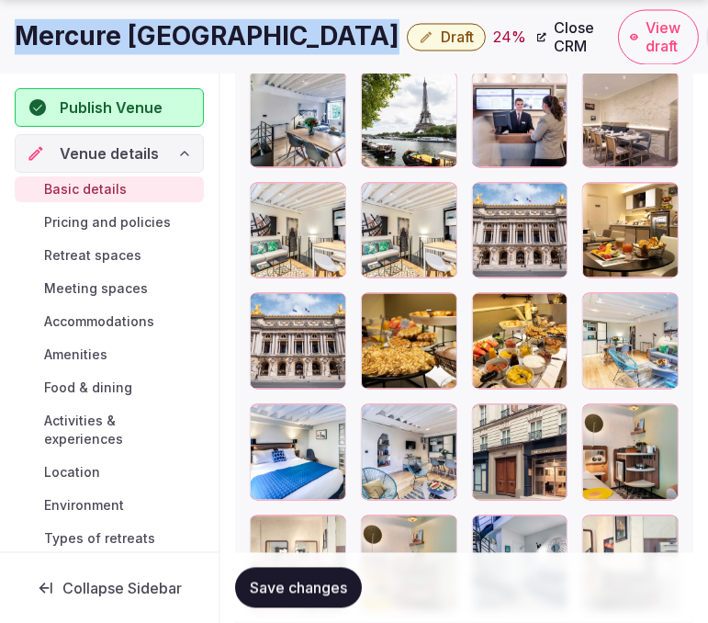
scroll to position [3367, 0]
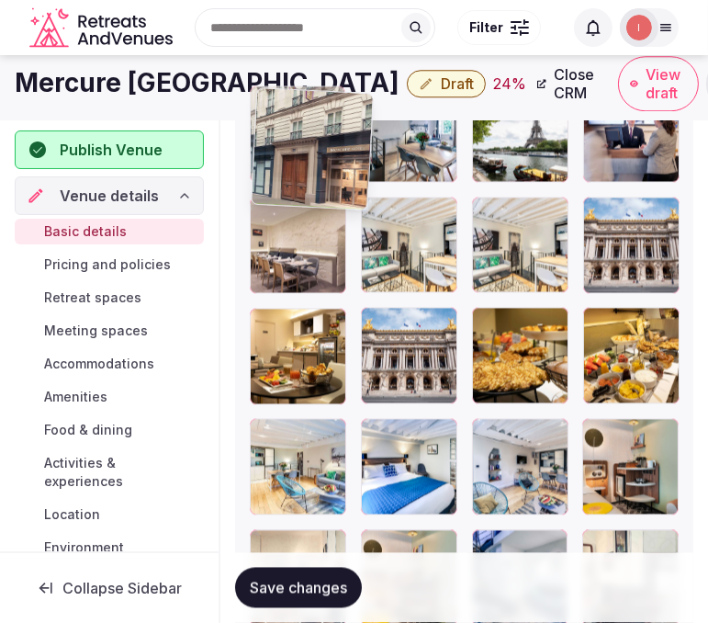
drag, startPoint x: 483, startPoint y: 404, endPoint x: 246, endPoint y: 163, distance: 337.7
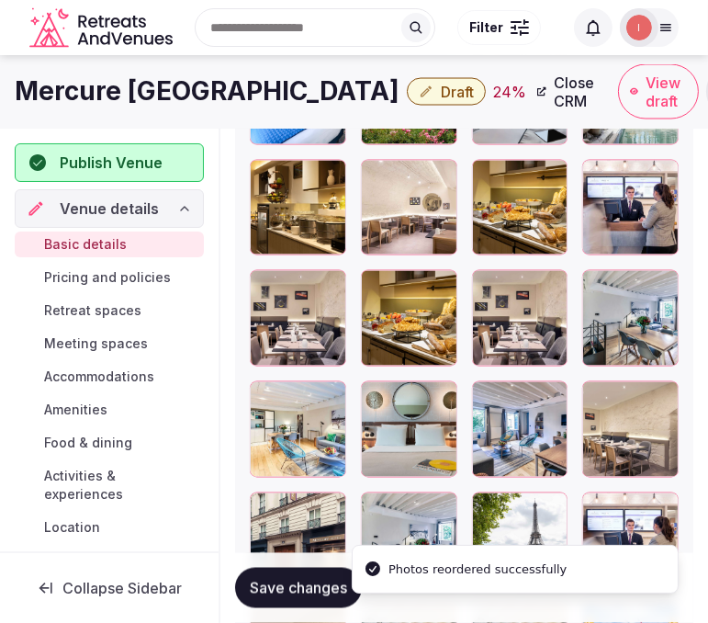
scroll to position [2928, 0]
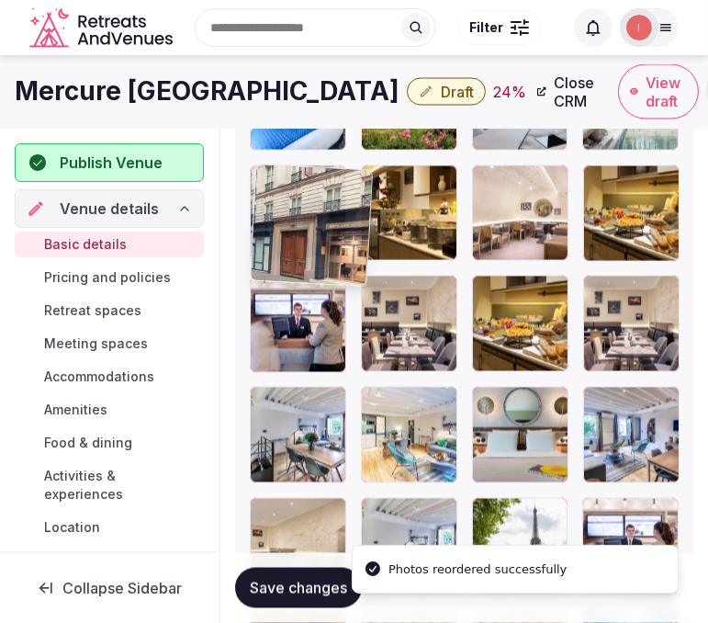
drag, startPoint x: 264, startPoint y: 515, endPoint x: 268, endPoint y: 184, distance: 331.5
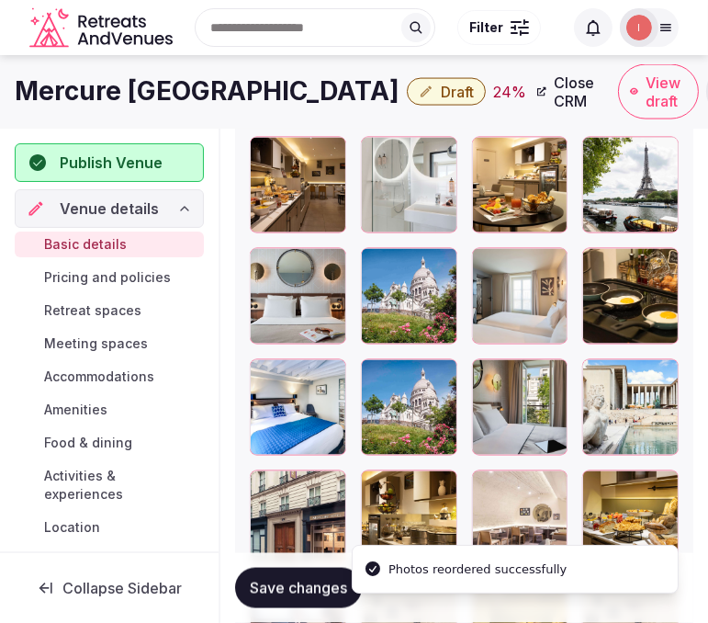
scroll to position [2622, 0]
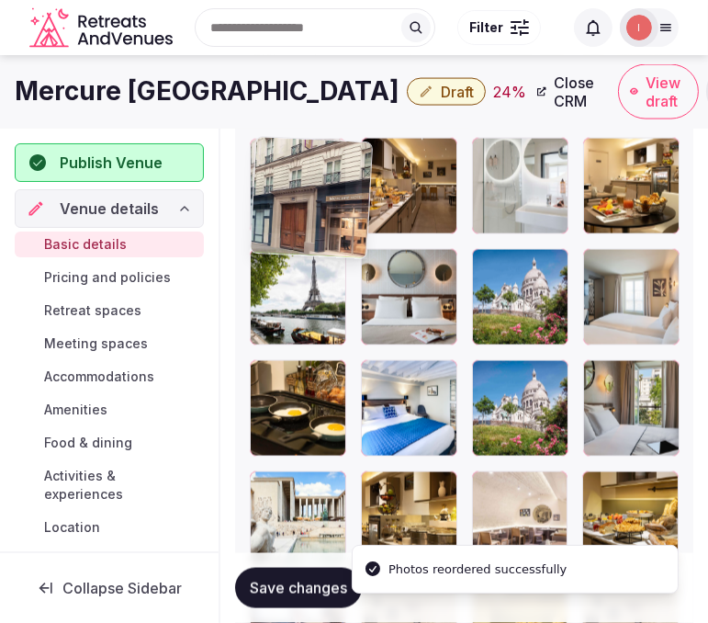
drag, startPoint x: 264, startPoint y: 488, endPoint x: 257, endPoint y: 156, distance: 331.6
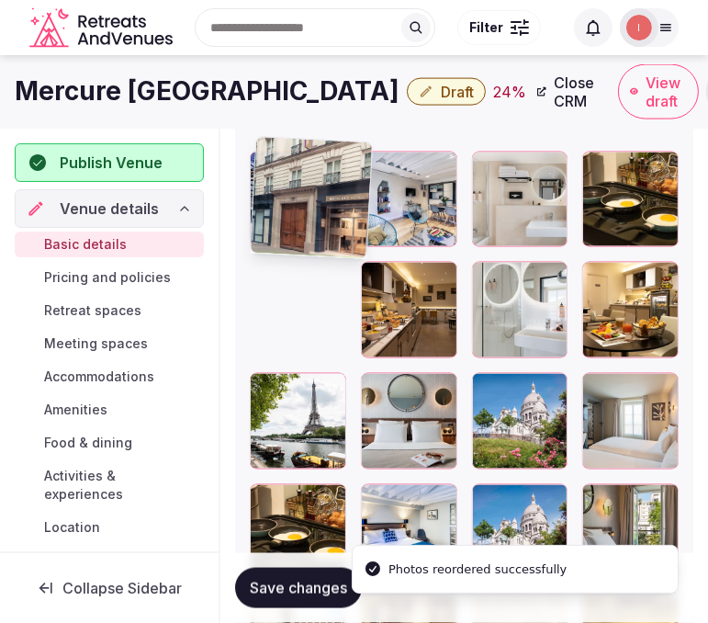
scroll to position [2418, 0]
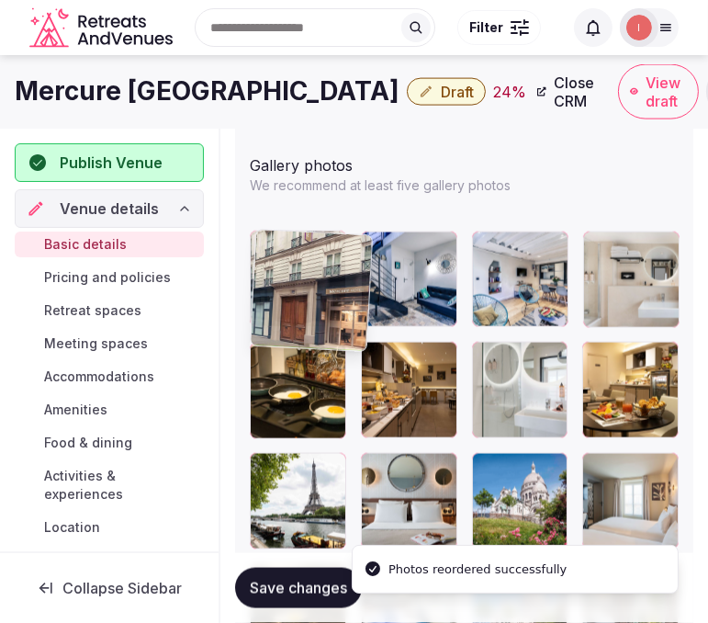
drag, startPoint x: 264, startPoint y: 352, endPoint x: 267, endPoint y: 235, distance: 116.7
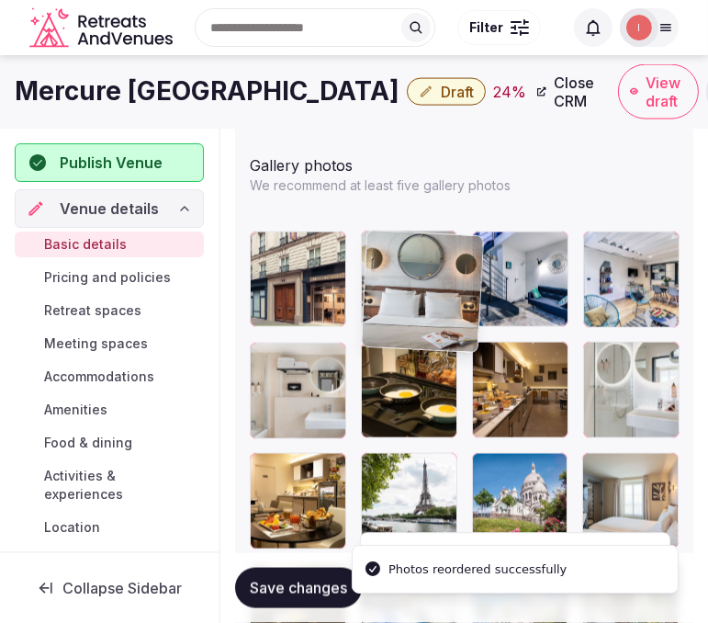
drag, startPoint x: 373, startPoint y: 466, endPoint x: 393, endPoint y: 252, distance: 214.9
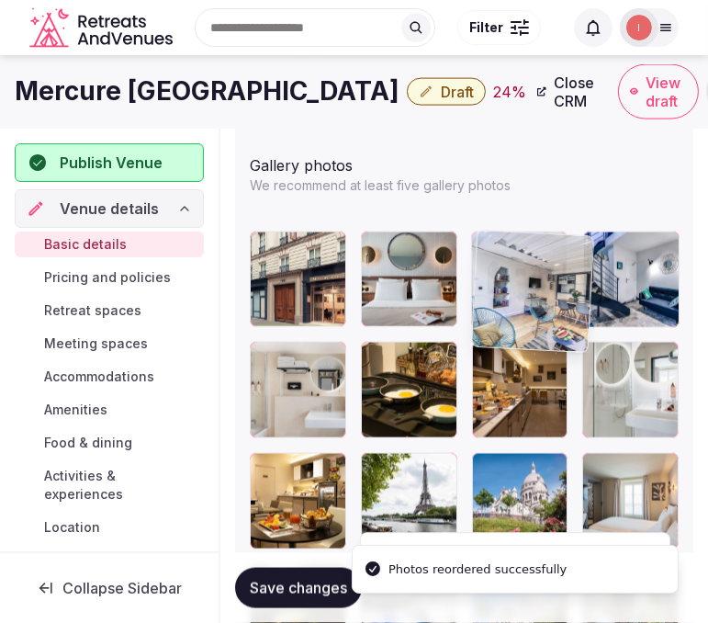
drag, startPoint x: 592, startPoint y: 239, endPoint x: 499, endPoint y: 242, distance: 93.7
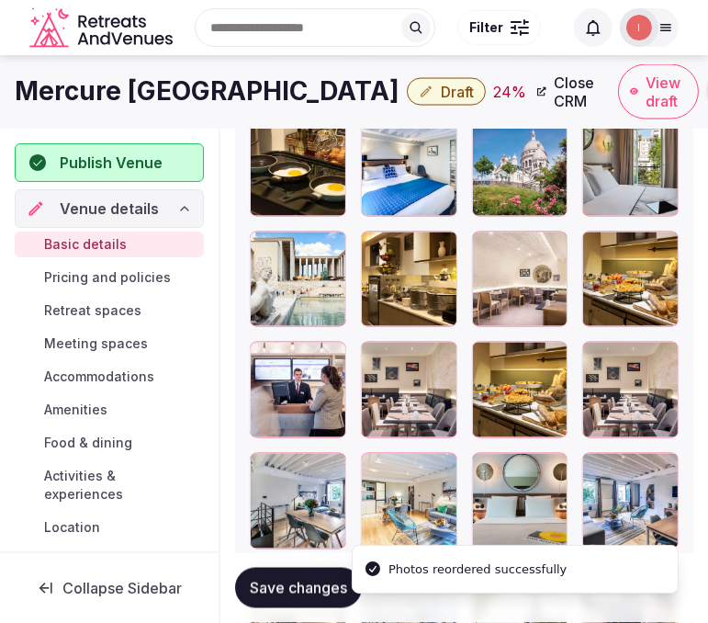
scroll to position [2826, 0]
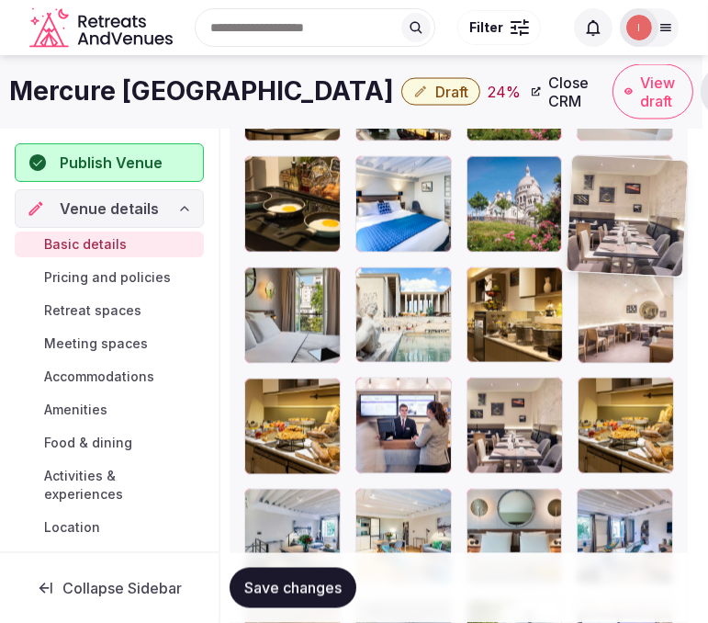
drag, startPoint x: 595, startPoint y: 381, endPoint x: 564, endPoint y: 206, distance: 178.2
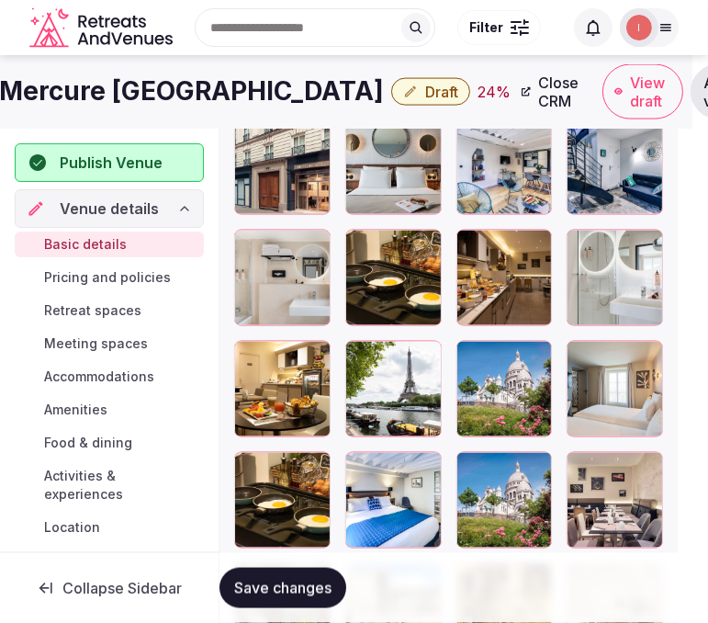
scroll to position [2520, 16]
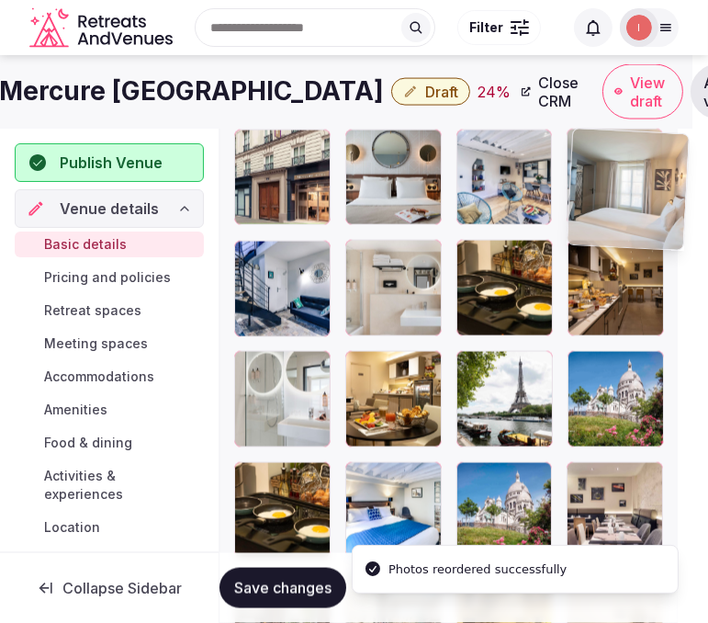
drag, startPoint x: 583, startPoint y: 358, endPoint x: 583, endPoint y: 154, distance: 203.9
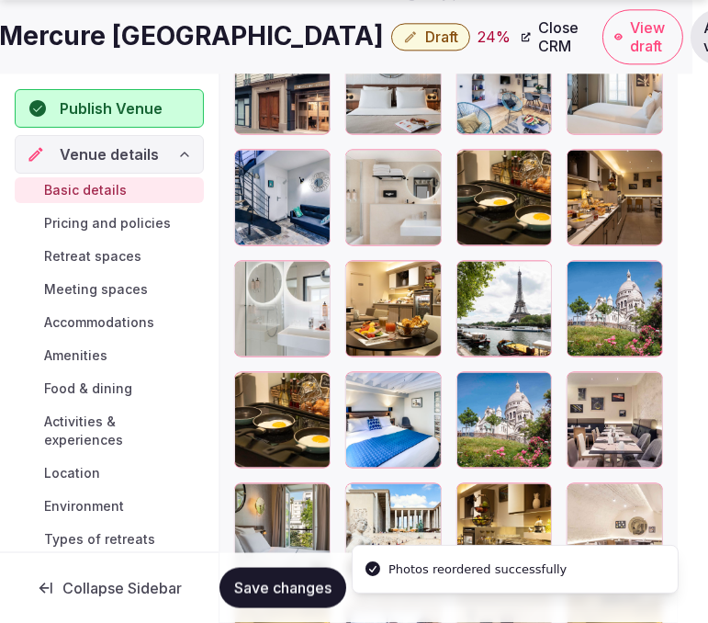
scroll to position [2622, 16]
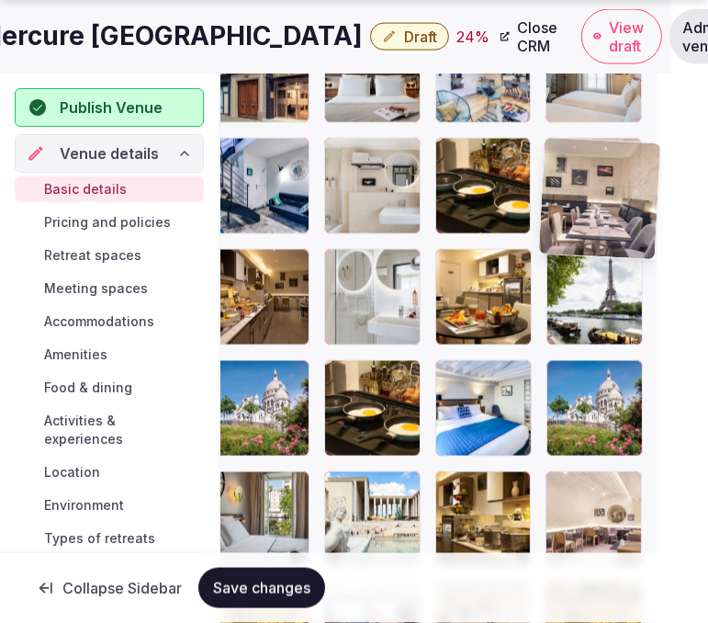
drag, startPoint x: 572, startPoint y: 364, endPoint x: 575, endPoint y: 175, distance: 188.3
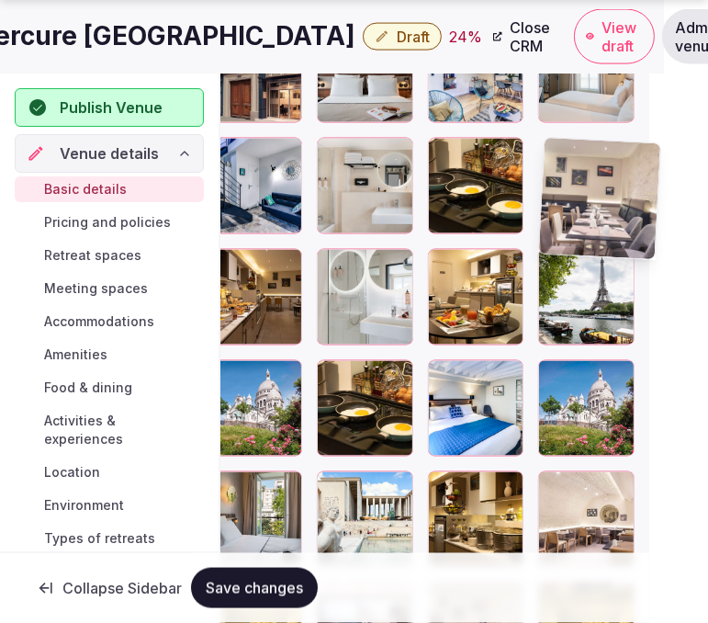
scroll to position [2520, 44]
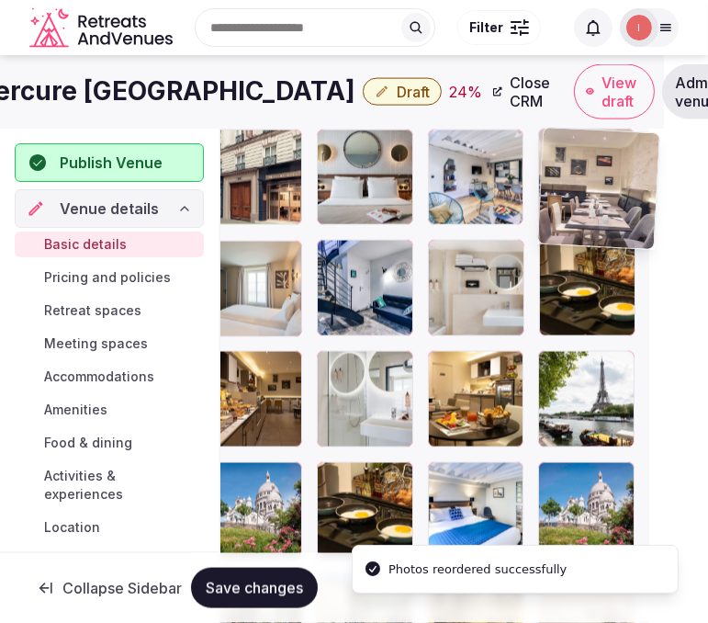
drag, startPoint x: 551, startPoint y: 252, endPoint x: 556, endPoint y: 173, distance: 79.1
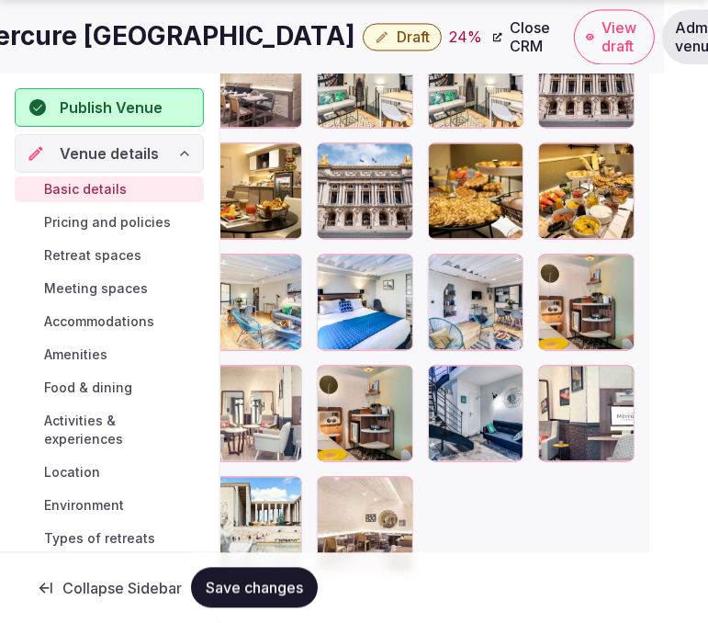
scroll to position [3540, 44]
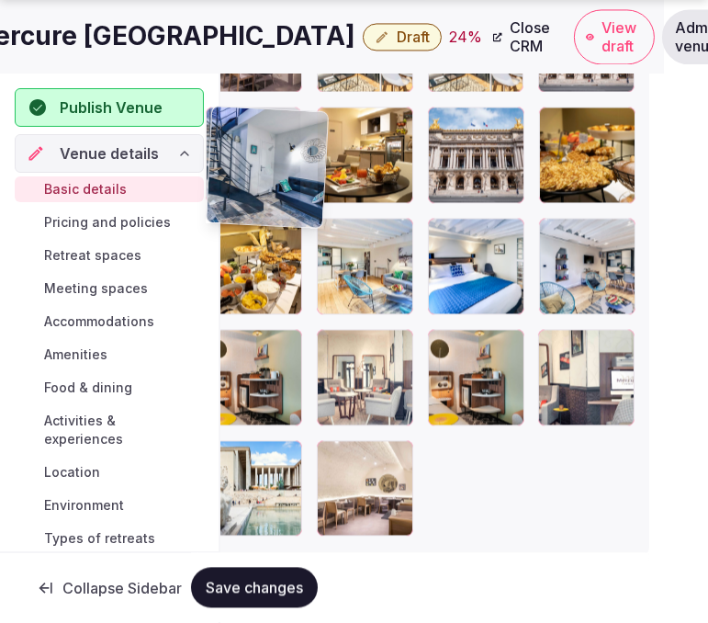
drag, startPoint x: 447, startPoint y: 343, endPoint x: 205, endPoint y: 161, distance: 303.1
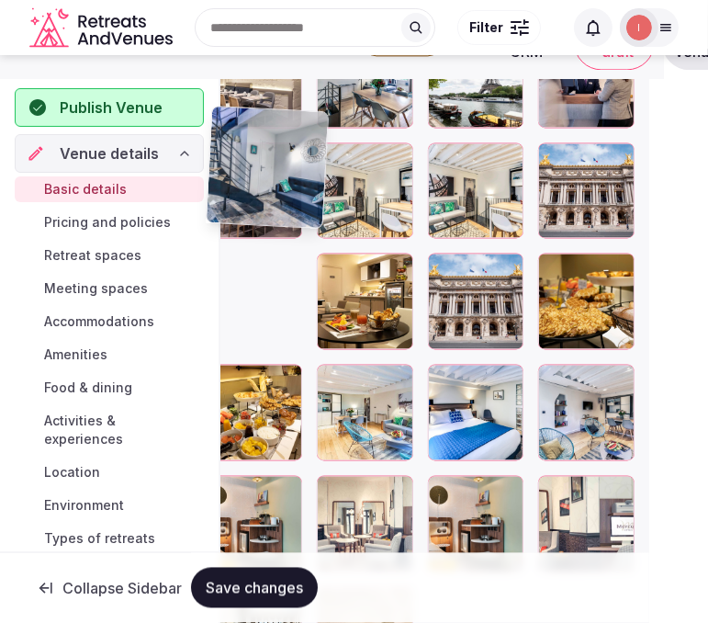
scroll to position [3234, 44]
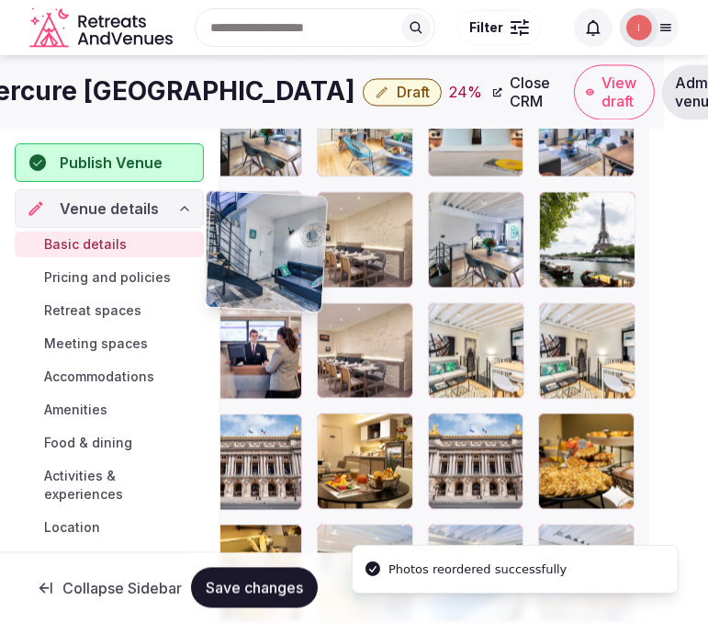
drag, startPoint x: 230, startPoint y: 426, endPoint x: 262, endPoint y: 186, distance: 241.8
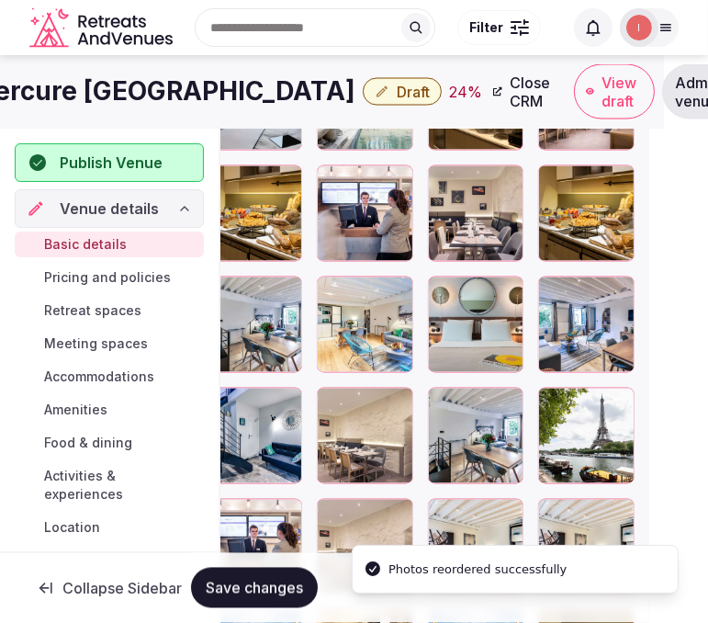
scroll to position [3031, 44]
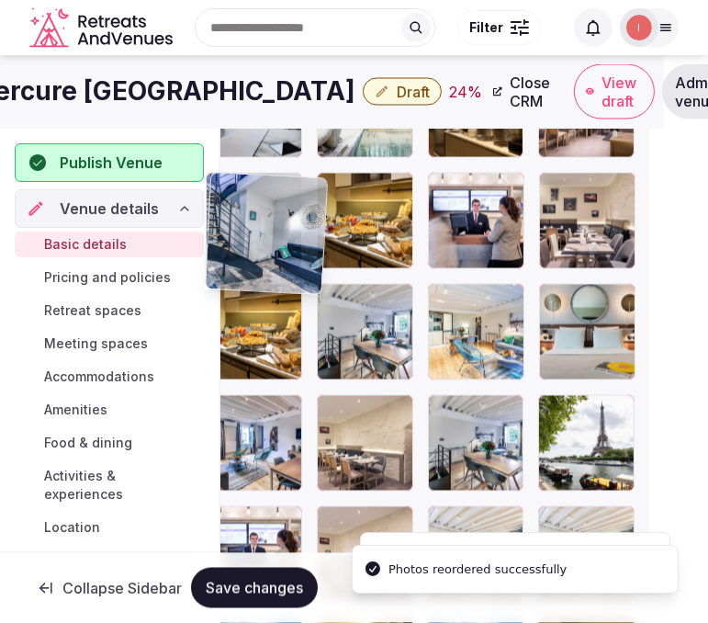
drag, startPoint x: 234, startPoint y: 411, endPoint x: 276, endPoint y: 209, distance: 205.3
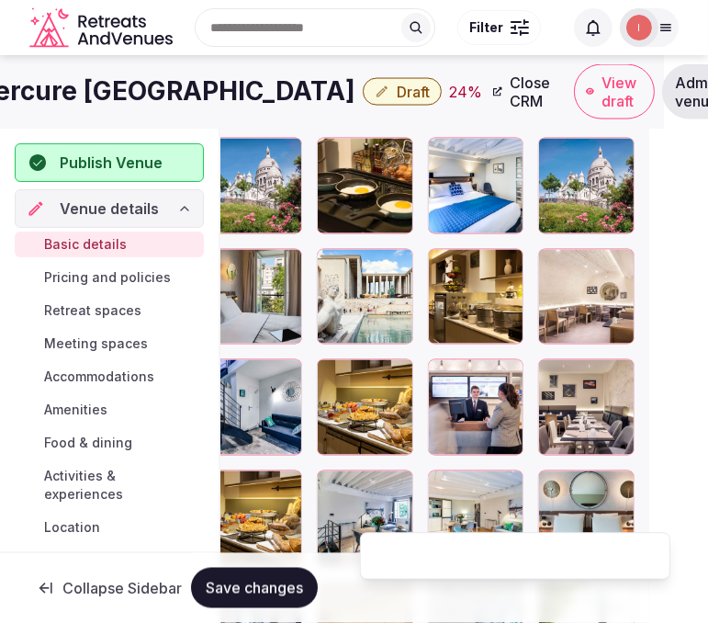
scroll to position [2826, 44]
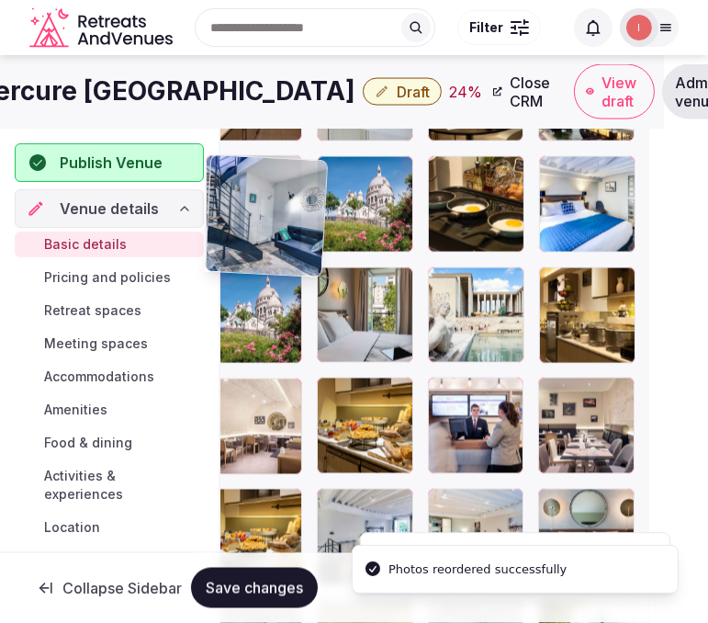
drag, startPoint x: 253, startPoint y: 214, endPoint x: 259, endPoint y: 189, distance: 25.6
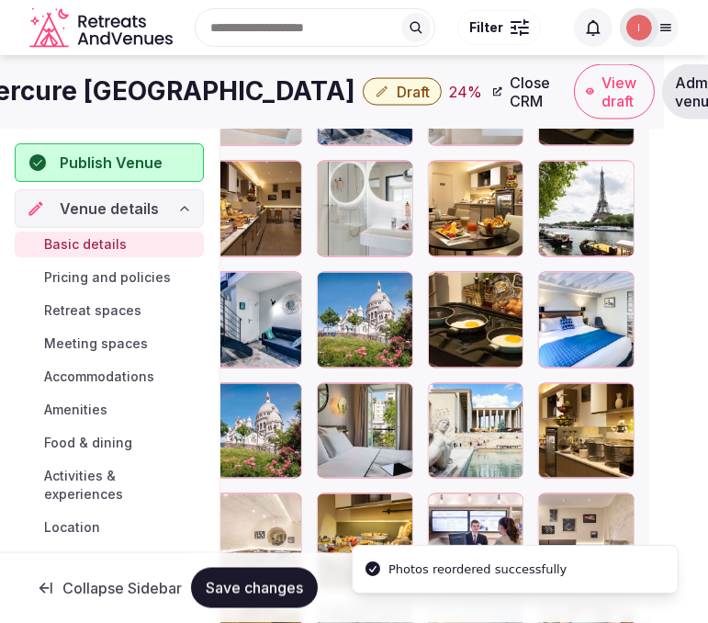
scroll to position [2622, 44]
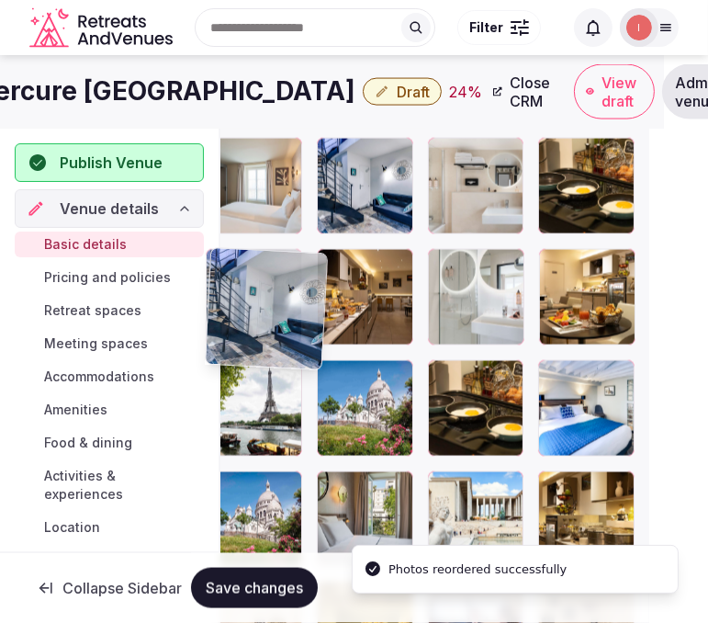
drag, startPoint x: 239, startPoint y: 374, endPoint x: 250, endPoint y: 269, distance: 105.3
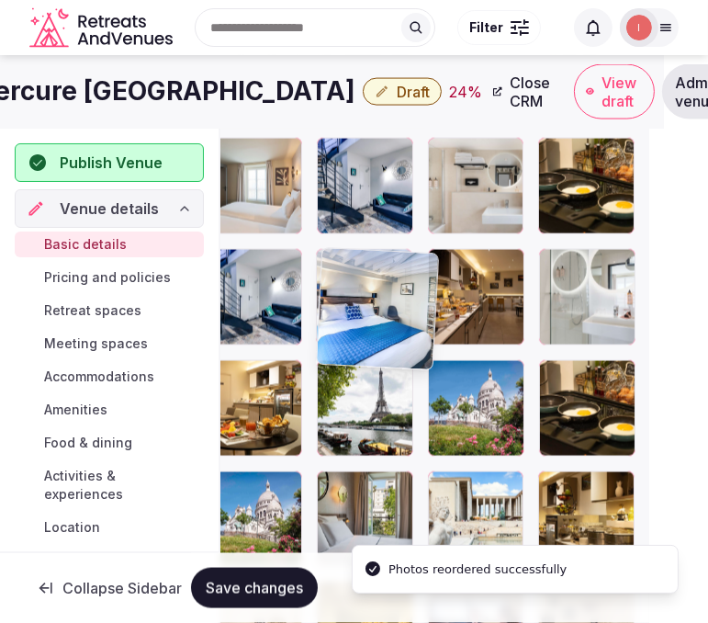
drag, startPoint x: 546, startPoint y: 366, endPoint x: 360, endPoint y: 277, distance: 206.2
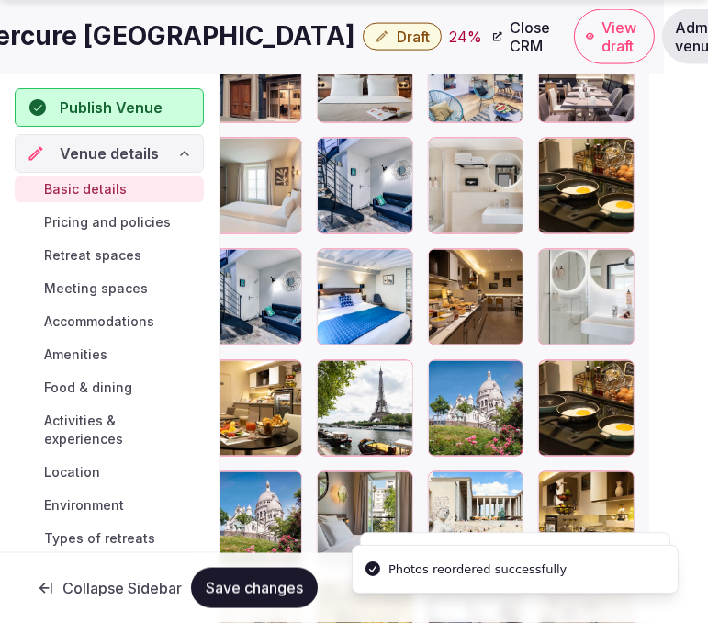
scroll to position [2724, 44]
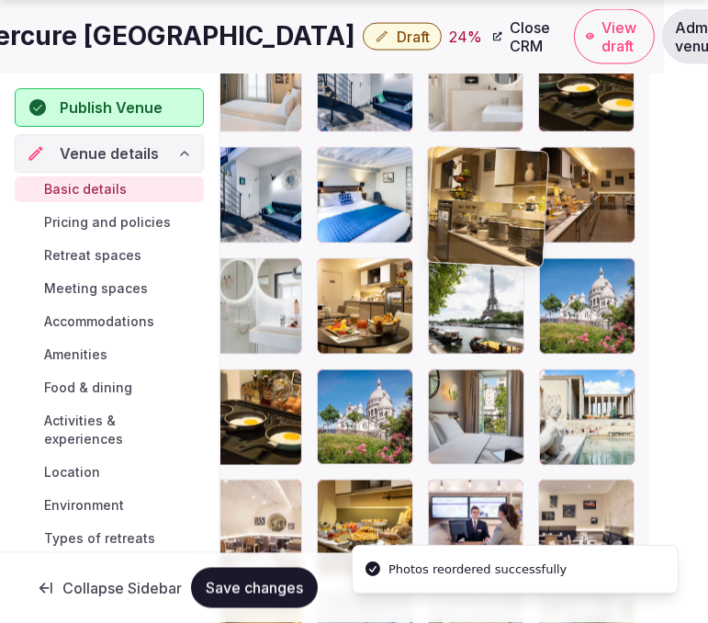
drag, startPoint x: 497, startPoint y: 244, endPoint x: 435, endPoint y: 152, distance: 110.5
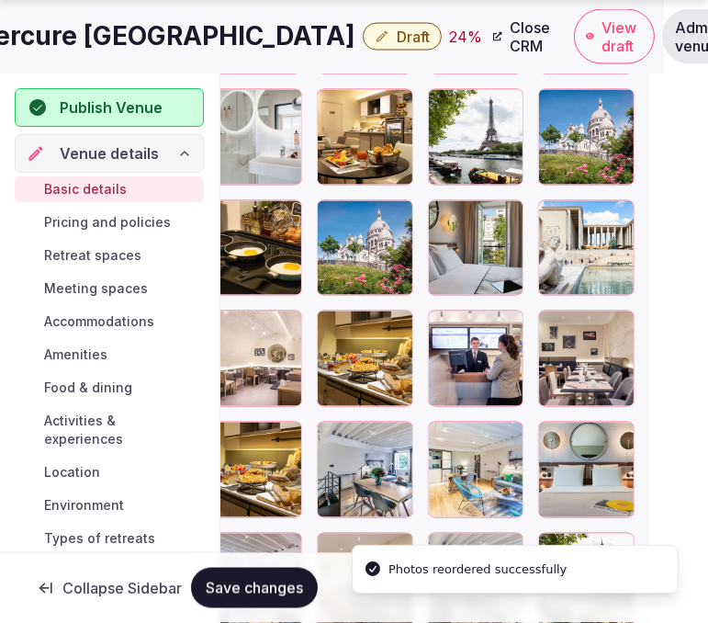
scroll to position [2928, 44]
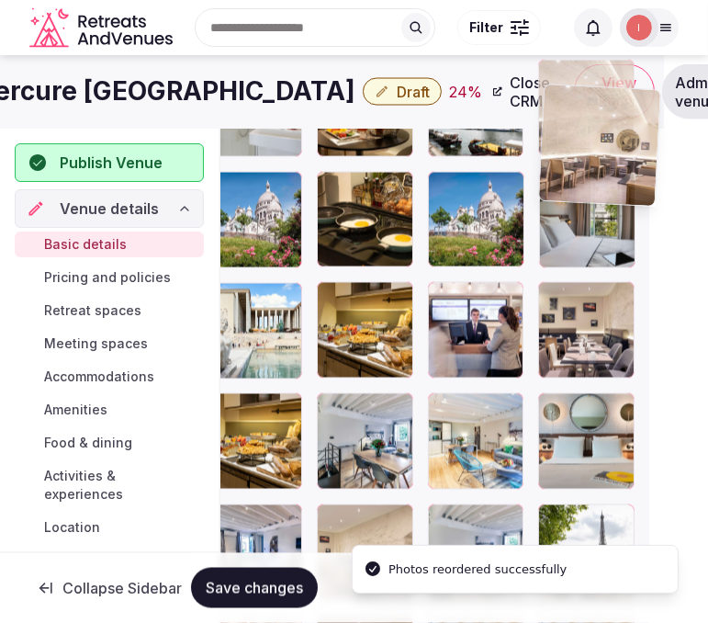
drag, startPoint x: 228, startPoint y: 292, endPoint x: 529, endPoint y: 93, distance: 361.2
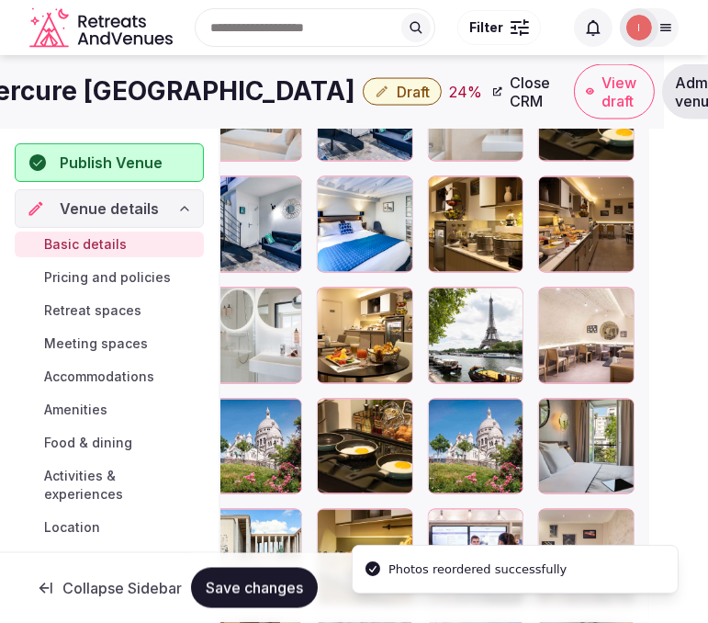
scroll to position [2693, 44]
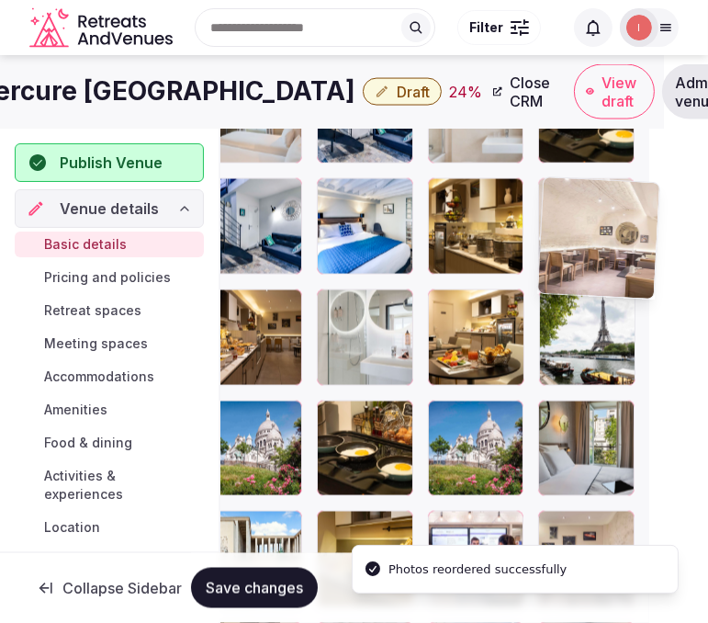
drag, startPoint x: 547, startPoint y: 303, endPoint x: 527, endPoint y: 209, distance: 95.8
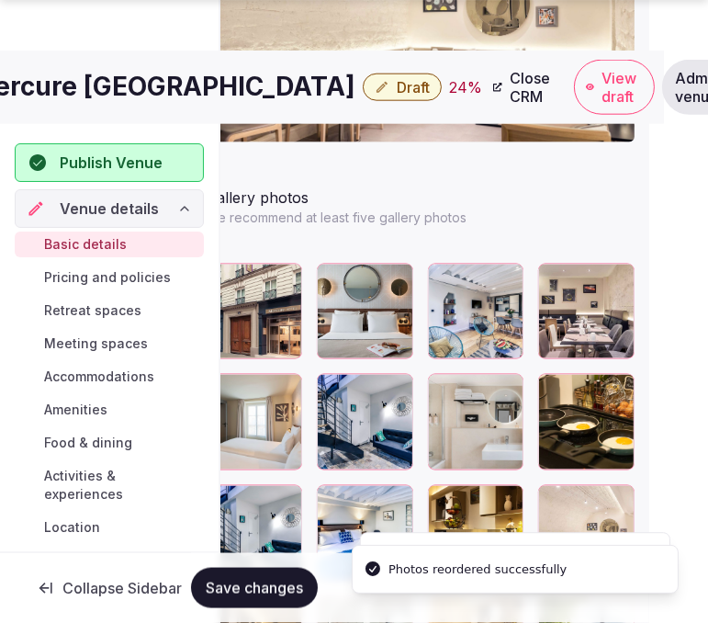
scroll to position [2489, 44]
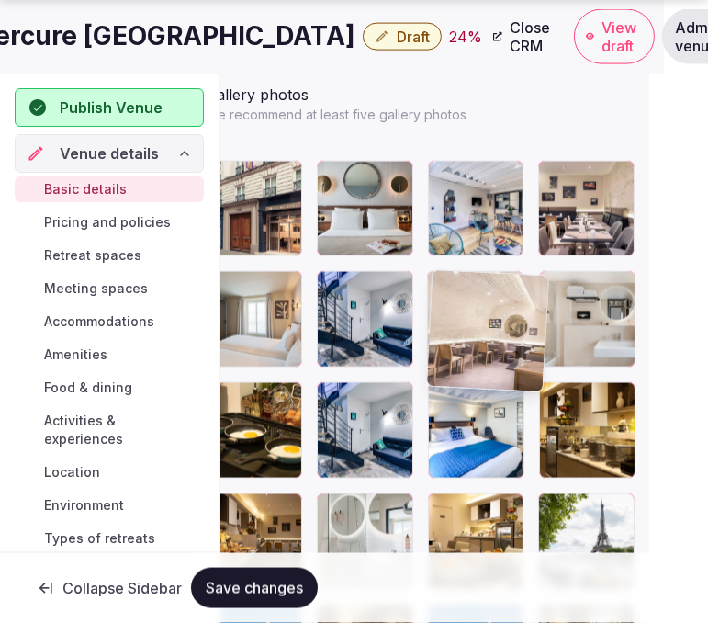
drag, startPoint x: 512, startPoint y: 342, endPoint x: 465, endPoint y: 294, distance: 66.9
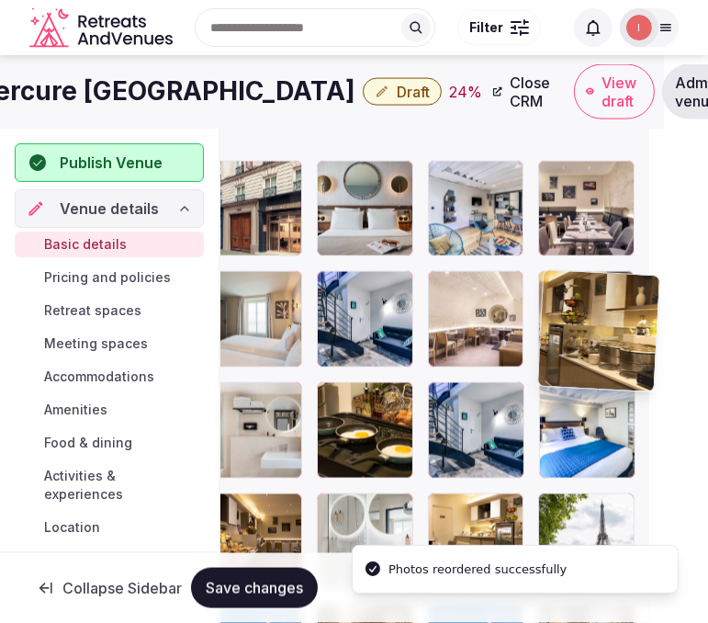
drag, startPoint x: 545, startPoint y: 405, endPoint x: 524, endPoint y: 298, distance: 109.3
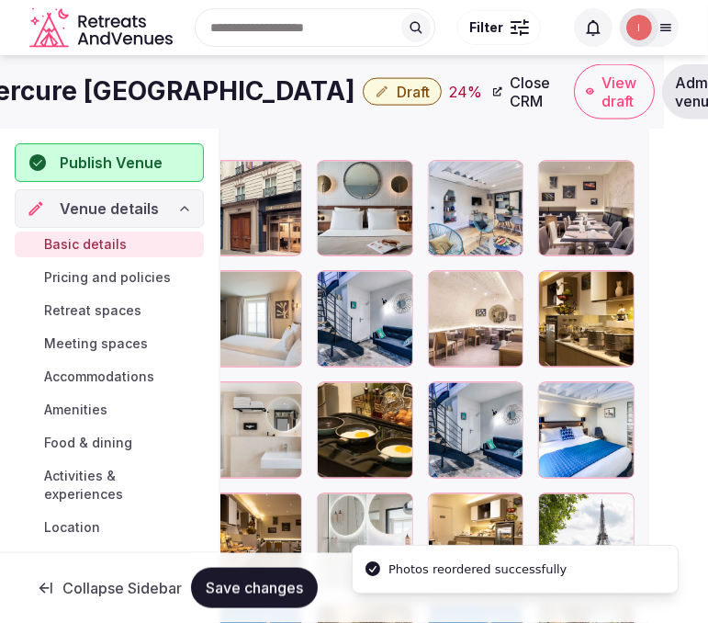
click at [287, 591] on span "Save changes" at bounding box center [254, 588] width 97 height 18
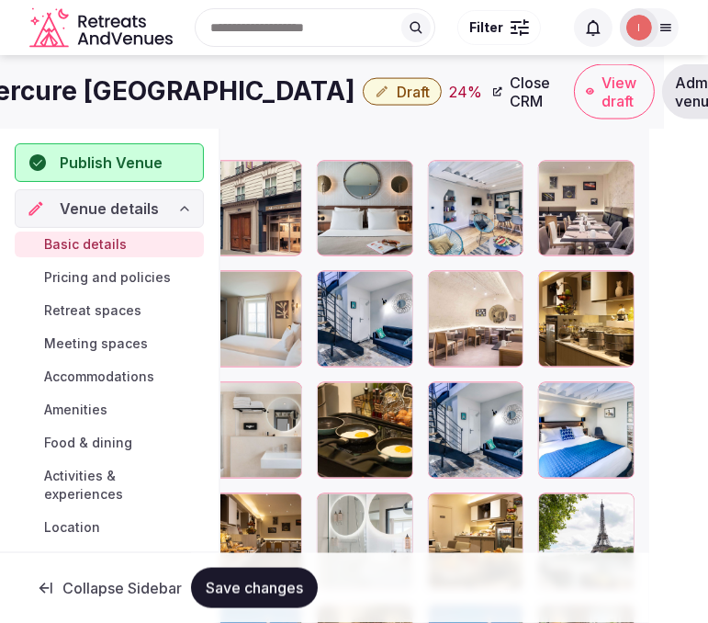
click at [442, 103] on button "Draft" at bounding box center [402, 92] width 79 height 28
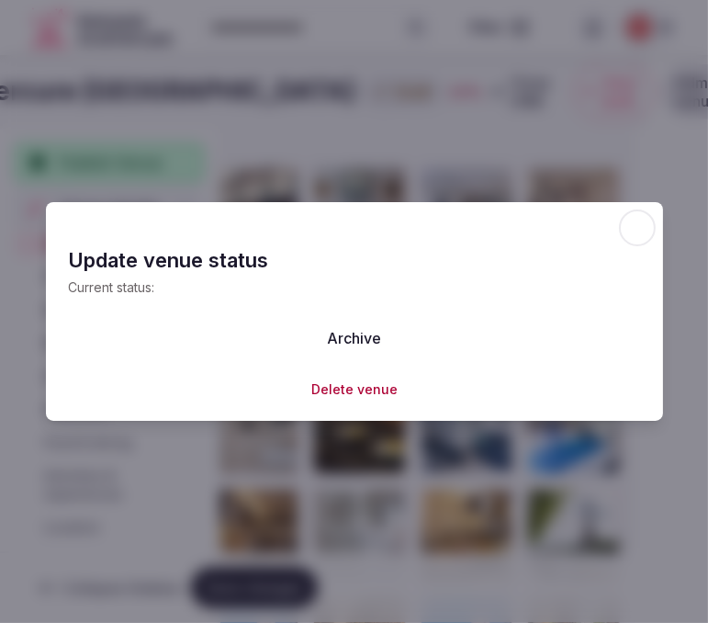
click at [216, 87] on div at bounding box center [354, 311] width 708 height 623
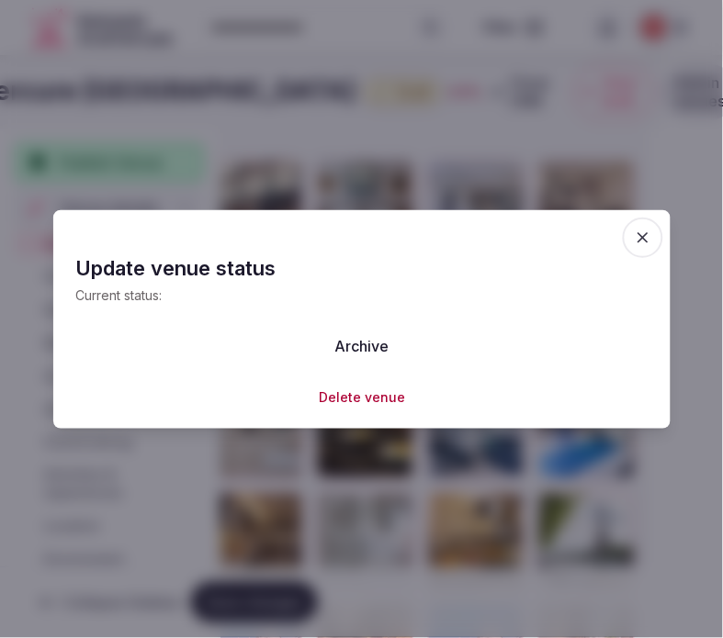
click at [216, 87] on div at bounding box center [361, 319] width 723 height 638
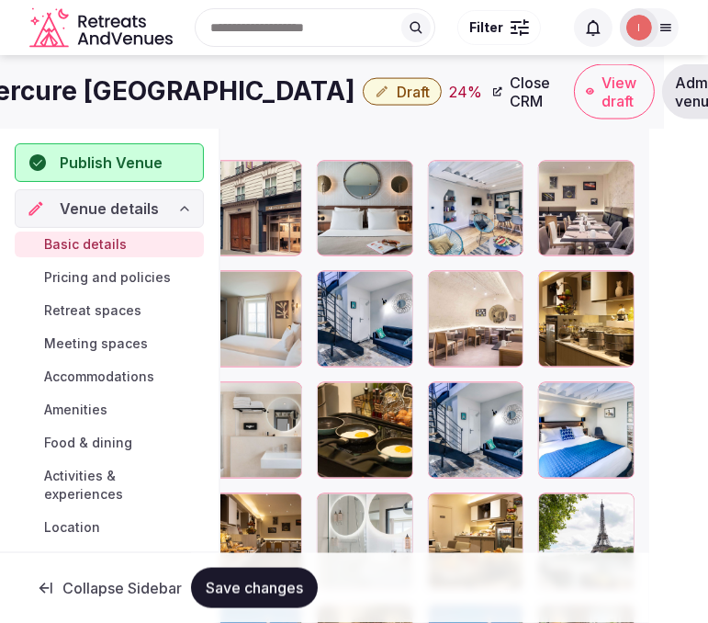
click at [355, 80] on h1 "Mercure Paris Opera Grands Boulevard Htl" at bounding box center [163, 91] width 385 height 36
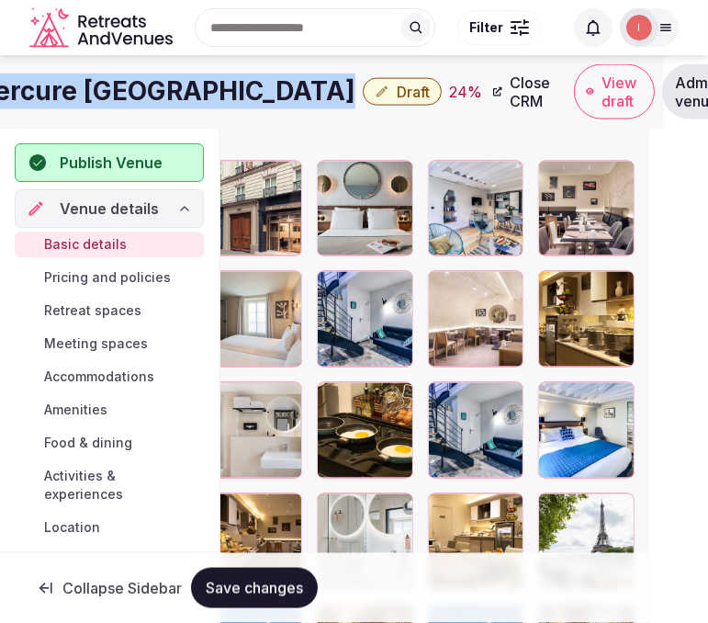
click at [355, 80] on h1 "Mercure Paris Opera Grands Boulevard Htl" at bounding box center [163, 91] width 385 height 36
copy div "Mercure Paris Opera Grands Boulevard Htl"
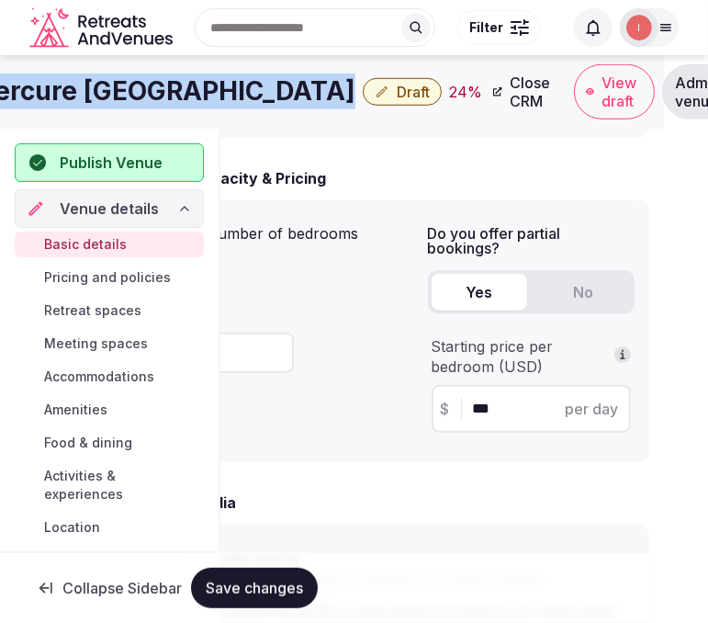
scroll to position [1162, 44]
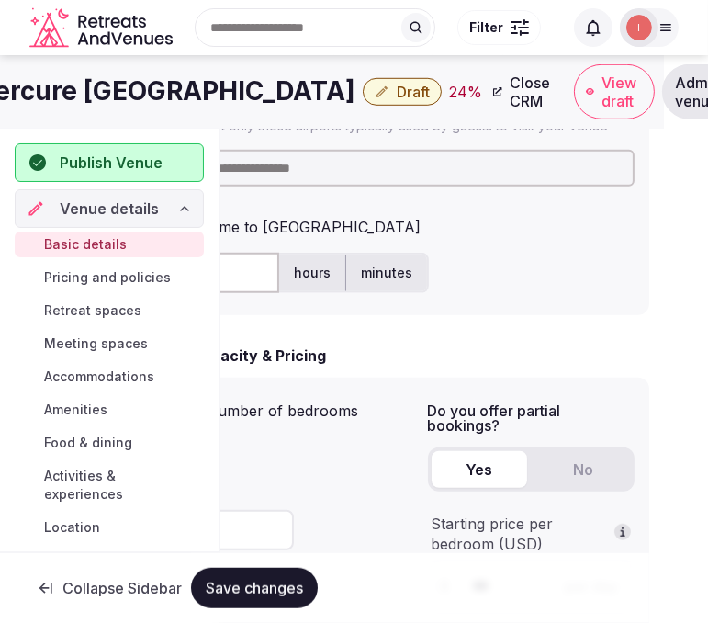
click at [292, 180] on input at bounding box center [420, 168] width 429 height 37
type input "***"
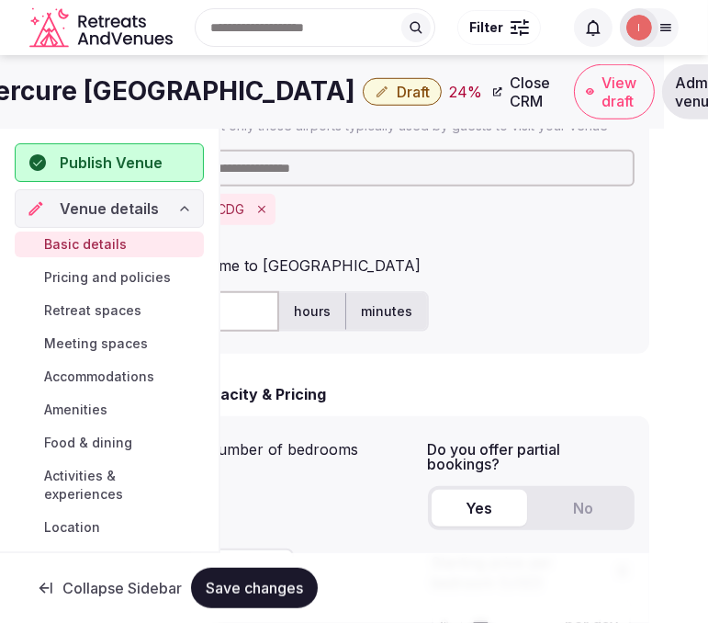
click at [227, 319] on input "text" at bounding box center [242, 311] width 73 height 40
type input "**"
click at [252, 589] on span "Save changes" at bounding box center [254, 588] width 97 height 18
click at [442, 78] on button "Draft" at bounding box center [402, 92] width 79 height 28
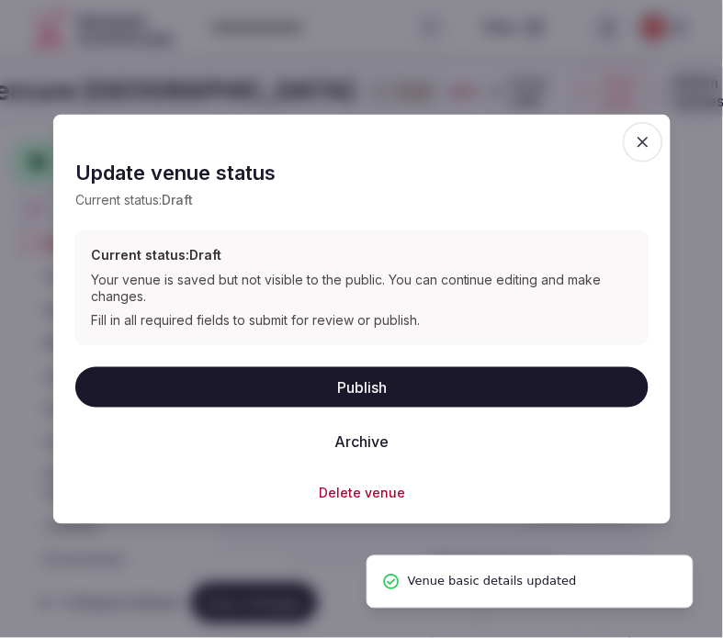
click at [418, 398] on button "Publish" at bounding box center [361, 386] width 573 height 40
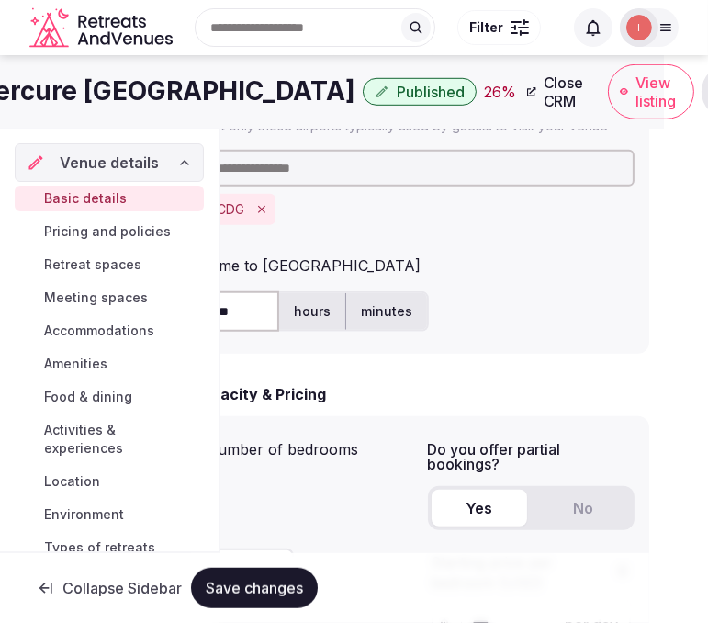
click at [133, 94] on h1 "Mercure Paris Opera Grands Boulevard Htl" at bounding box center [163, 91] width 385 height 36
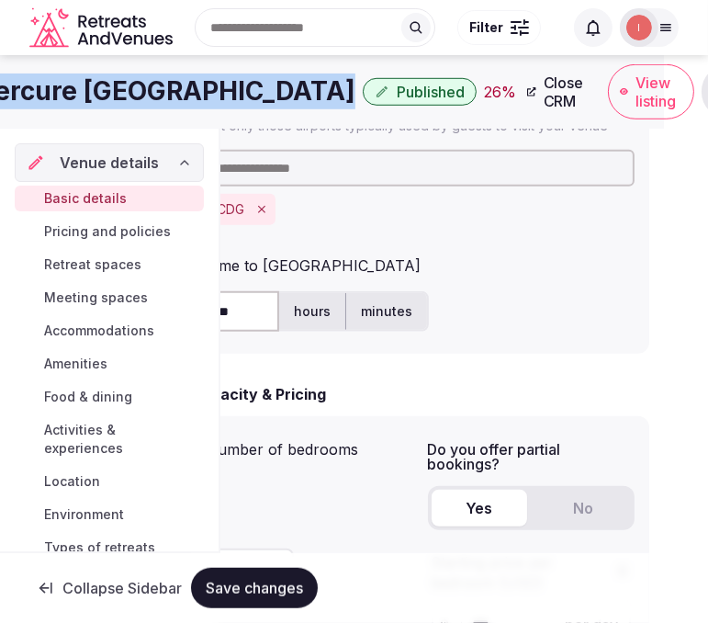
click at [133, 94] on h1 "Mercure Paris Opera Grands Boulevard Htl" at bounding box center [163, 91] width 385 height 36
copy div "Mercure Paris Opera Grands Boulevard Htl"
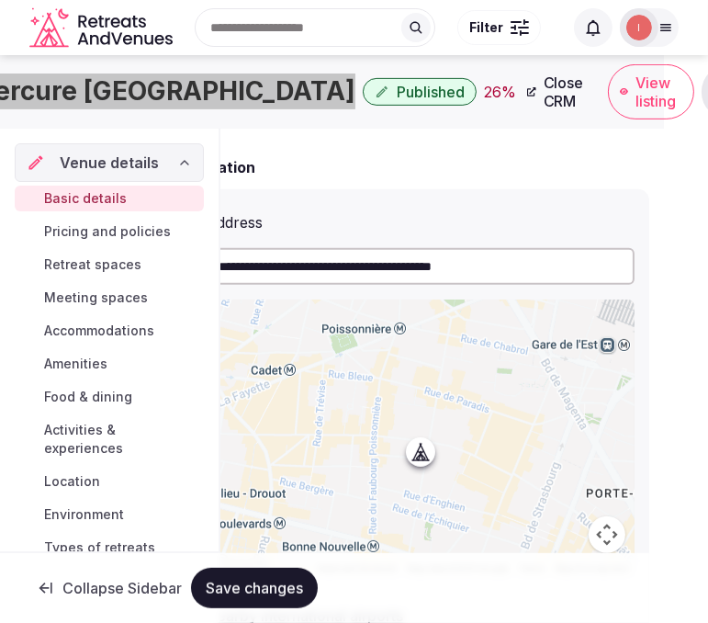
scroll to position [243, 44]
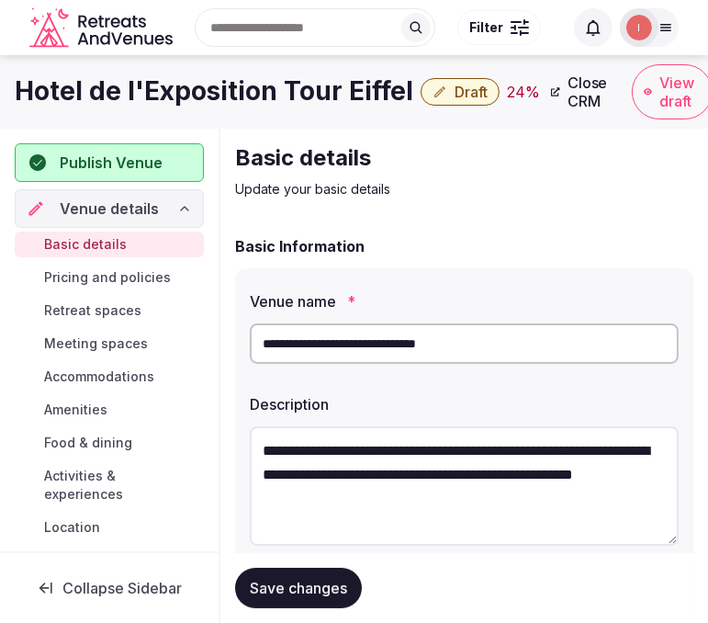
click at [140, 94] on h1 "Hotel de l'Exposition Tour Eiffel" at bounding box center [214, 91] width 399 height 36
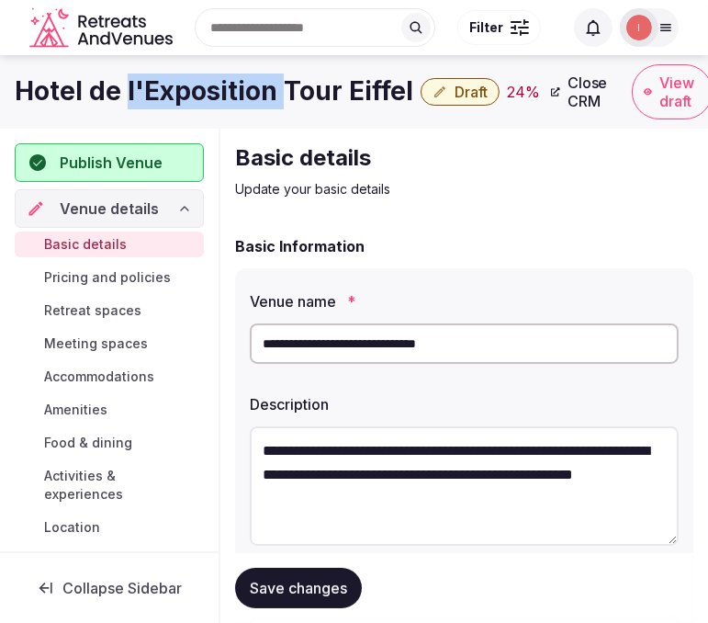
click at [140, 94] on h1 "Hotel de l'Exposition Tour Eiffel" at bounding box center [214, 91] width 399 height 36
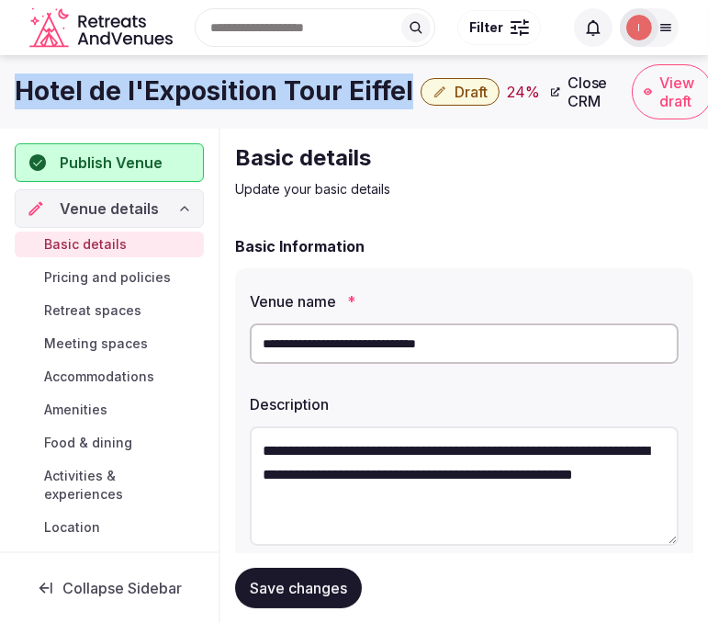
click at [140, 94] on h1 "Hotel de l'Exposition Tour Eiffel" at bounding box center [214, 91] width 399 height 36
copy div "Hotel de l'Exposition Tour Eiffel"
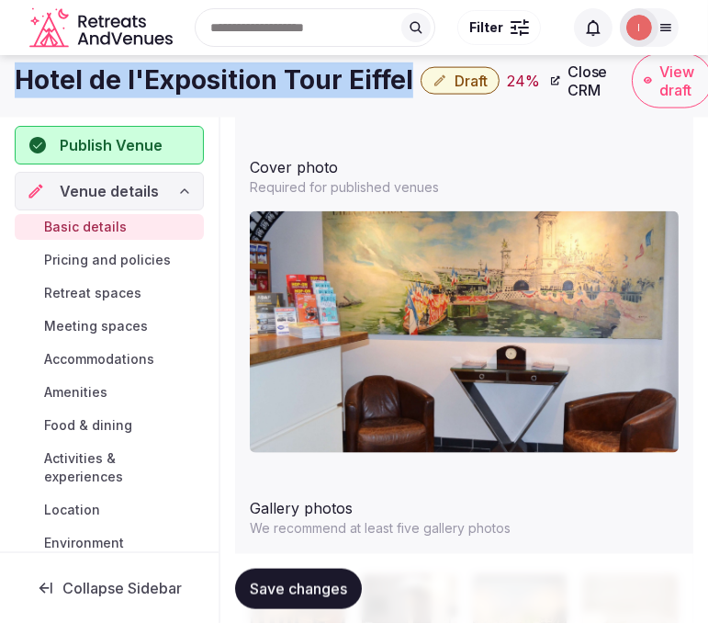
scroll to position [2069, 0]
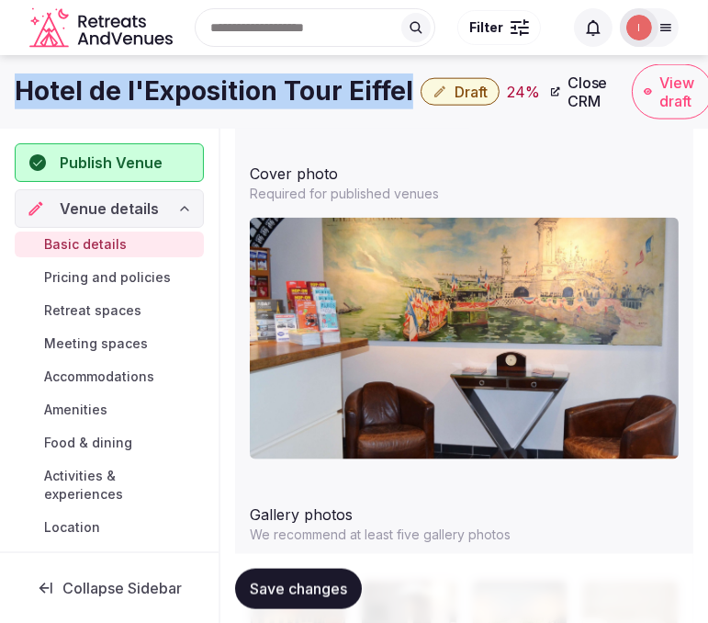
copy div "Hotel de l'Exposition Tour Eiffel"
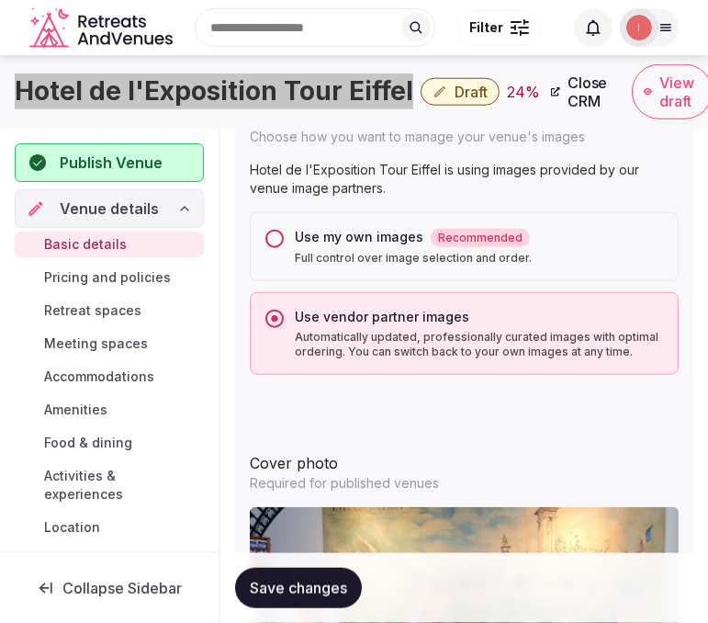
scroll to position [1763, 0]
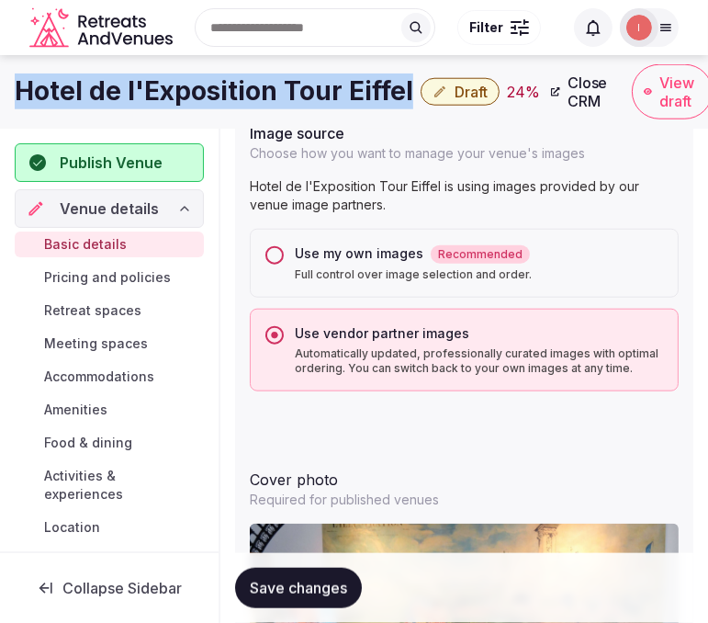
click at [272, 248] on button "Use my own images Recommended Full control over image selection and order." at bounding box center [274, 255] width 18 height 18
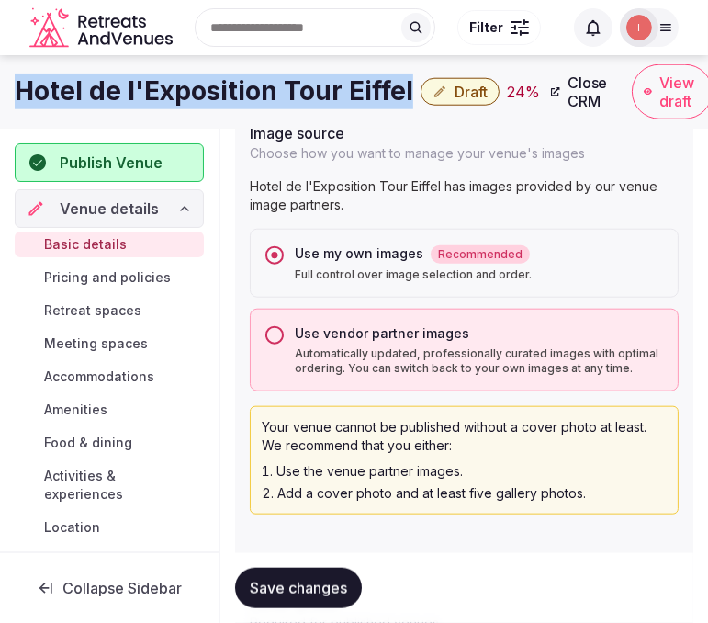
drag, startPoint x: 343, startPoint y: 585, endPoint x: 320, endPoint y: 571, distance: 26.8
click at [341, 585] on span "Save changes" at bounding box center [298, 588] width 97 height 18
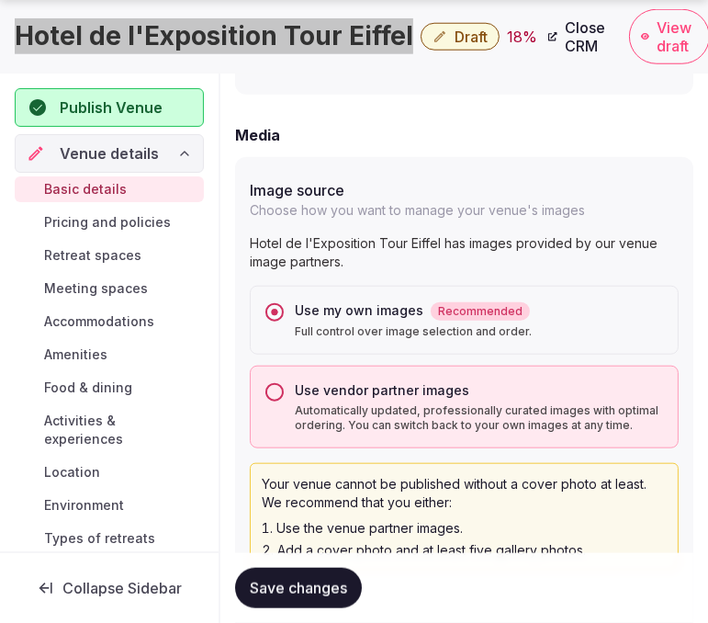
scroll to position [1939, 0]
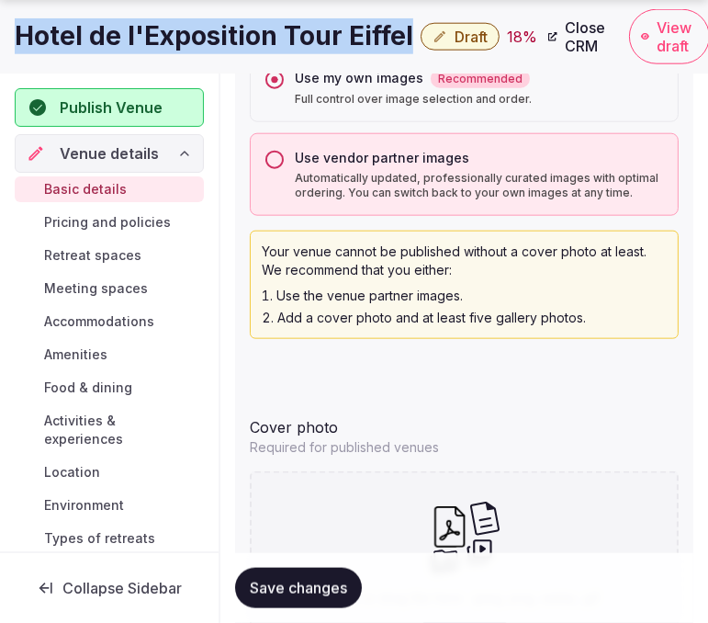
click at [308, 588] on span "Save changes" at bounding box center [298, 588] width 97 height 18
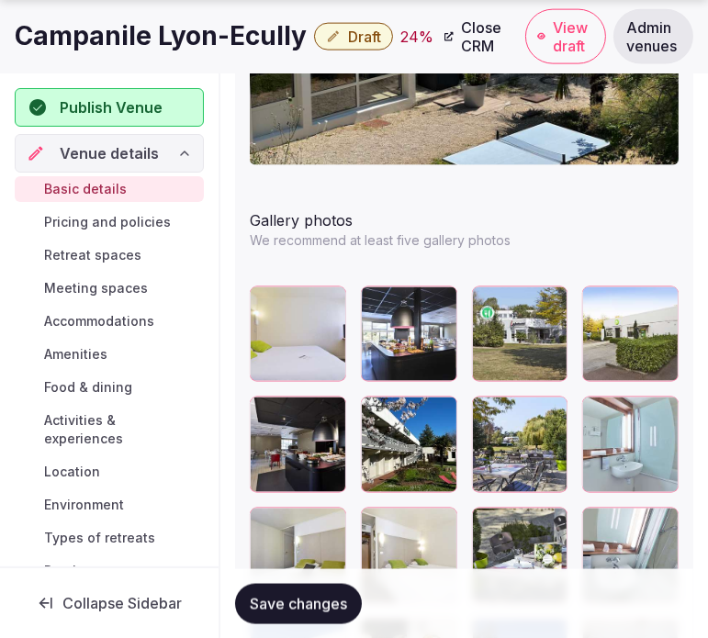
scroll to position [2550, 0]
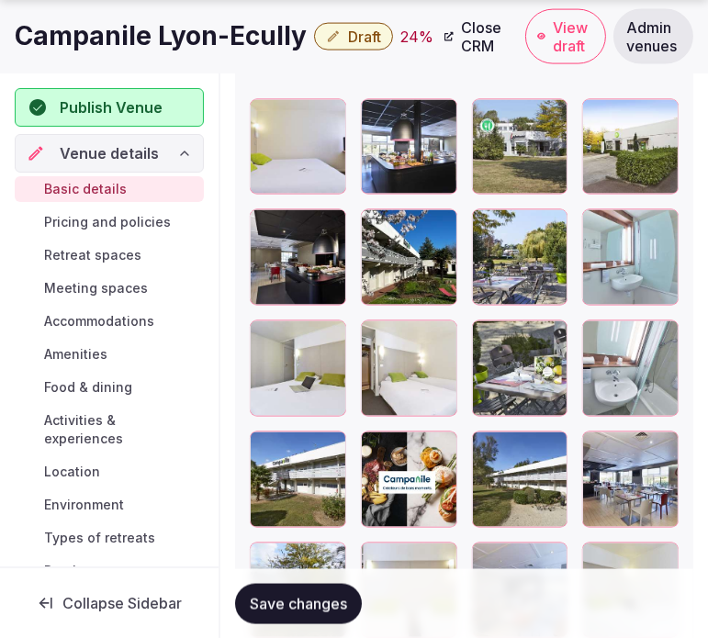
click at [433, 234] on div at bounding box center [439, 229] width 22 height 24
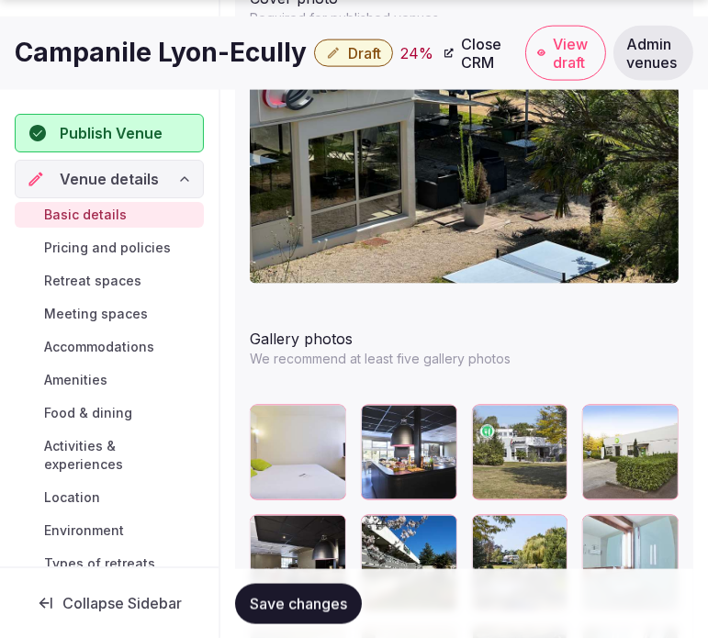
scroll to position [2346, 0]
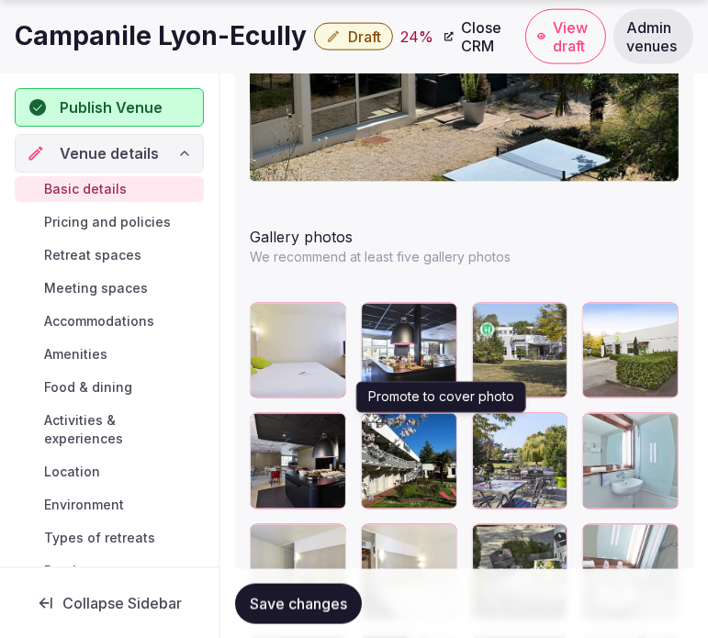
click at [439, 424] on icon "button" at bounding box center [439, 431] width 15 height 15
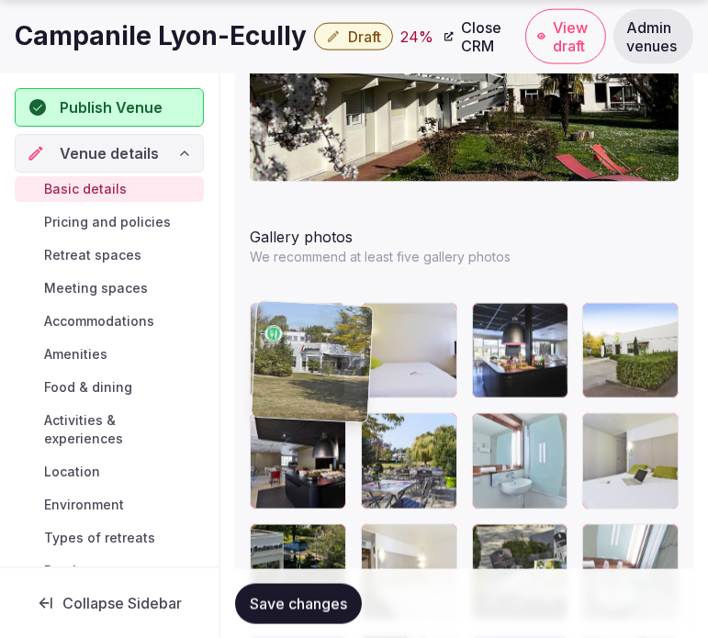
drag, startPoint x: 490, startPoint y: 321, endPoint x: 272, endPoint y: 322, distance: 218.6
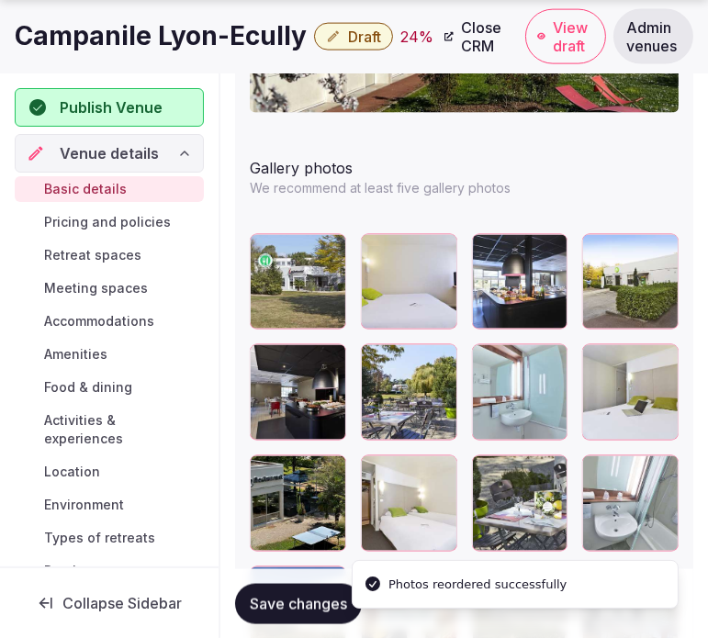
scroll to position [2448, 0]
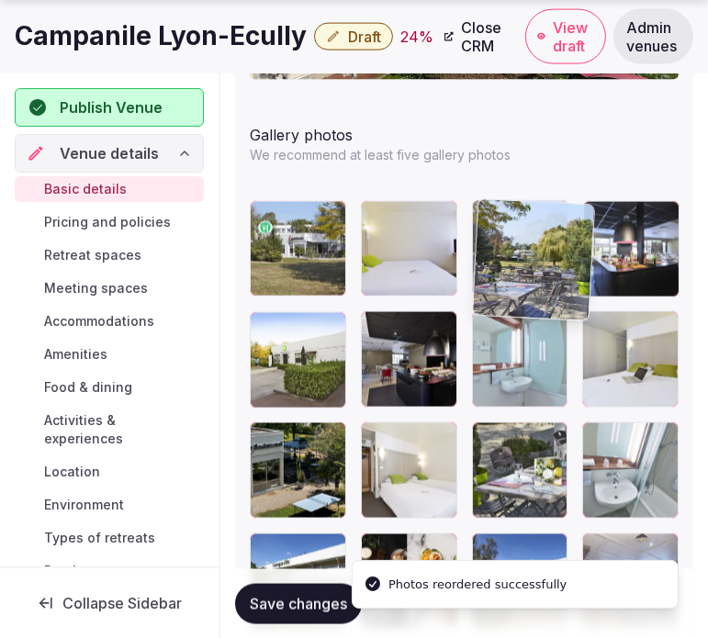
drag, startPoint x: 368, startPoint y: 321, endPoint x: 516, endPoint y: 221, distance: 178.6
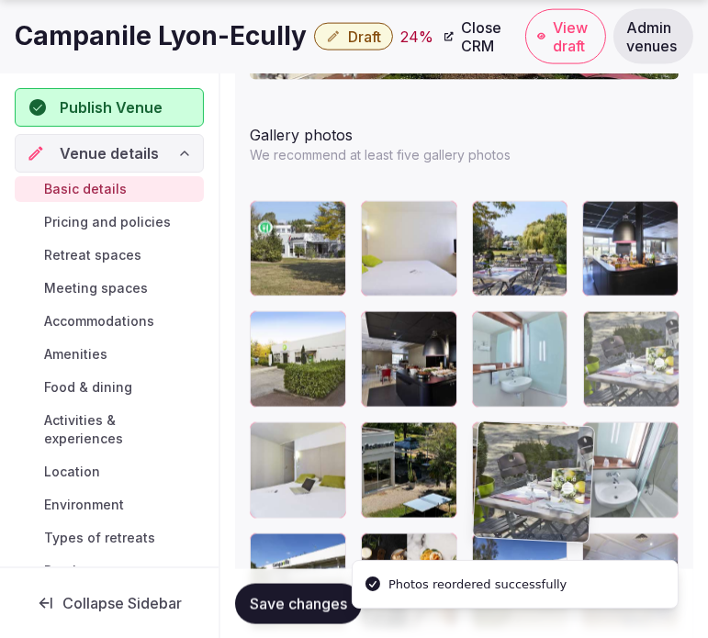
drag, startPoint x: 480, startPoint y: 436, endPoint x: 462, endPoint y: 407, distance: 34.7
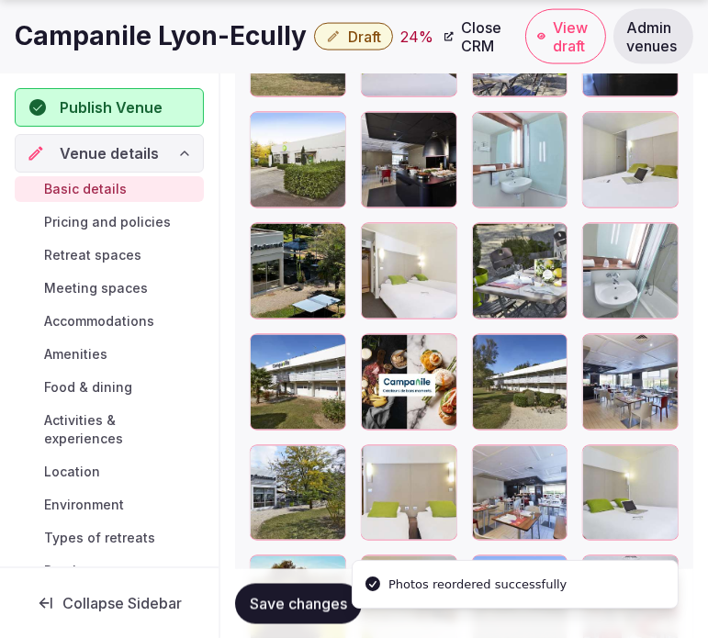
scroll to position [2652, 0]
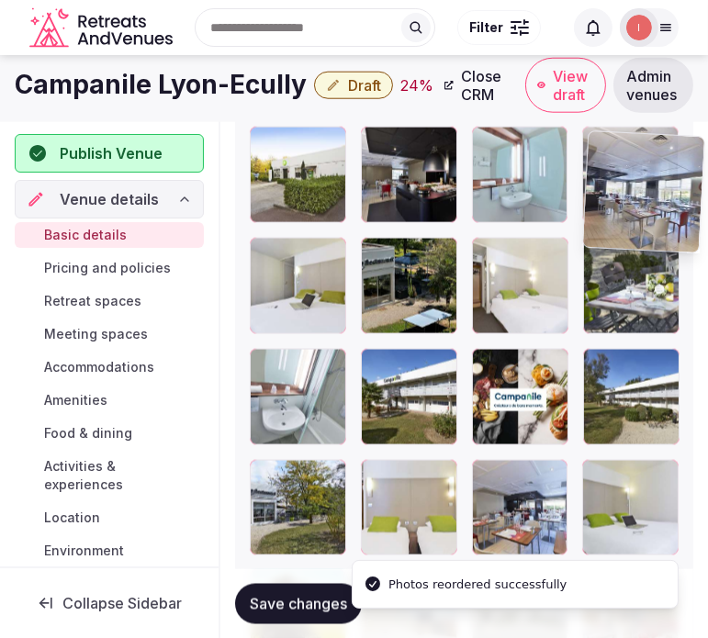
drag, startPoint x: 594, startPoint y: 343, endPoint x: 552, endPoint y: 105, distance: 242.5
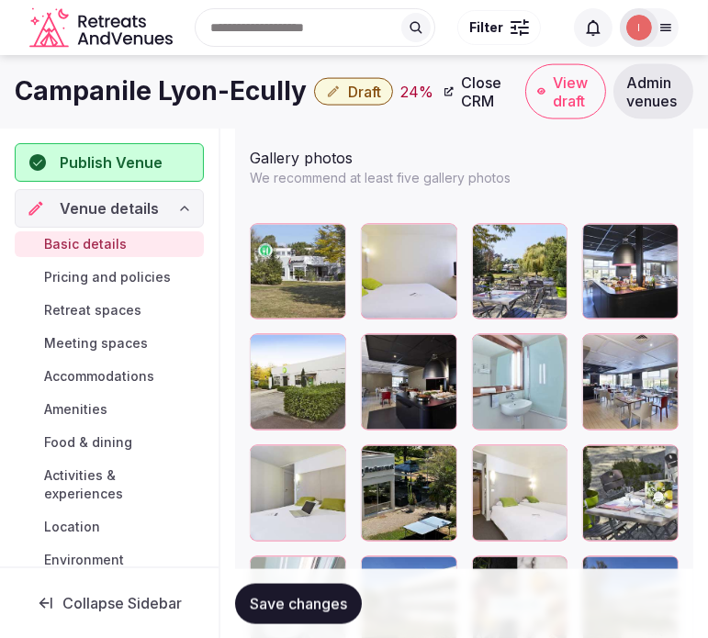
scroll to position [2423, 0]
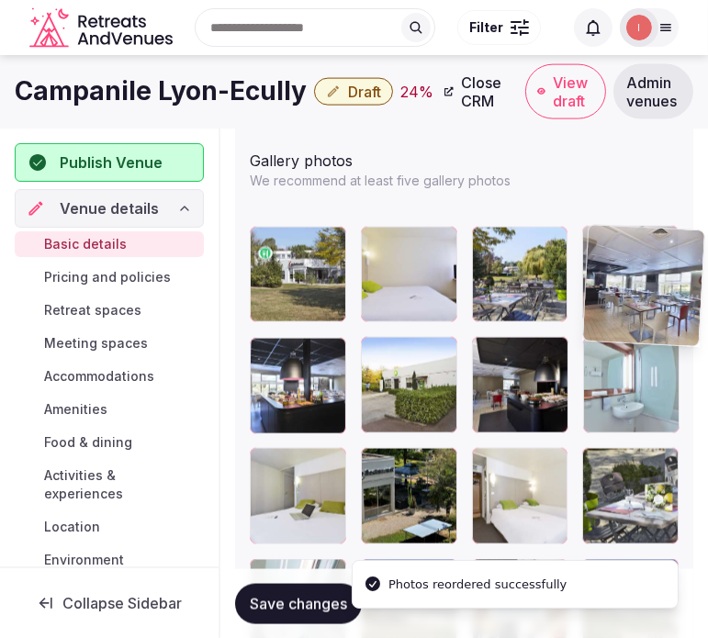
drag, startPoint x: 600, startPoint y: 356, endPoint x: 530, endPoint y: 287, distance: 98.1
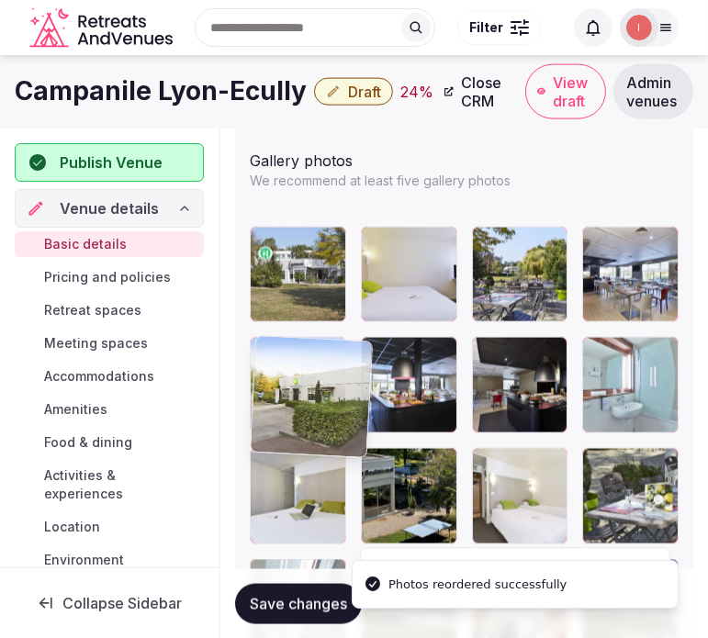
drag, startPoint x: 375, startPoint y: 356, endPoint x: 281, endPoint y: 345, distance: 94.3
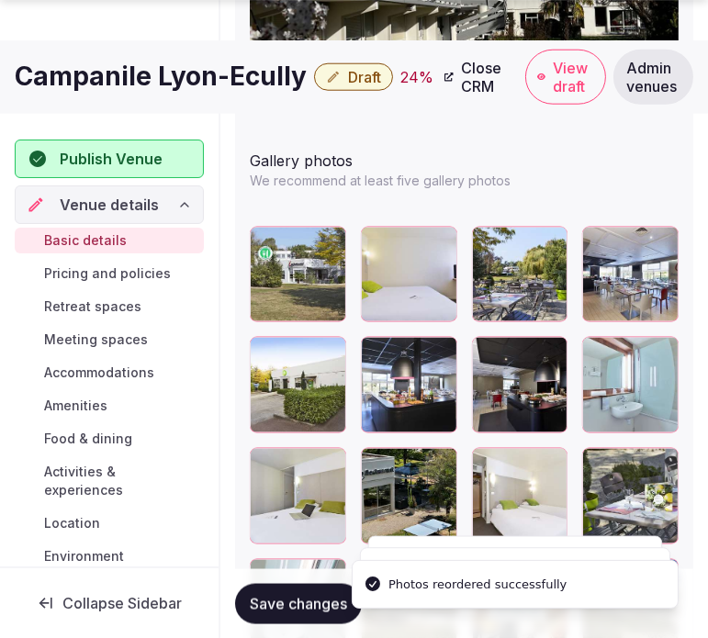
scroll to position [2525, 0]
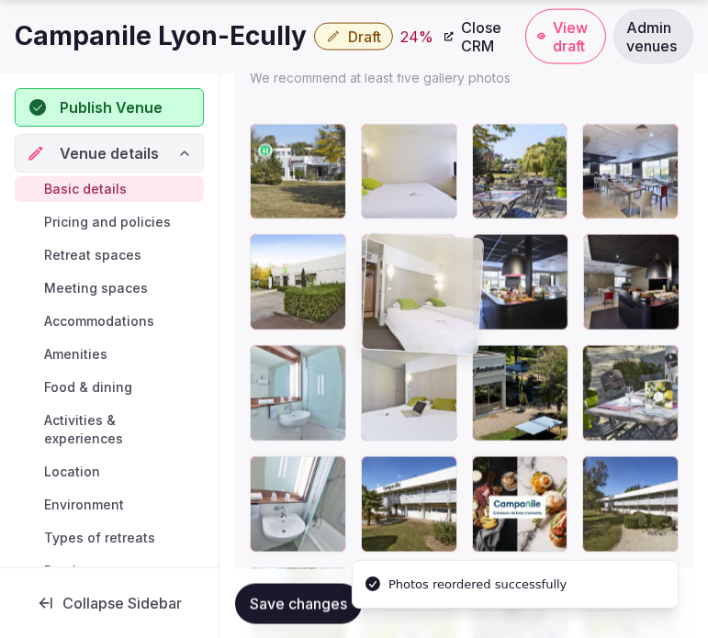
drag, startPoint x: 487, startPoint y: 358, endPoint x: 379, endPoint y: 266, distance: 141.3
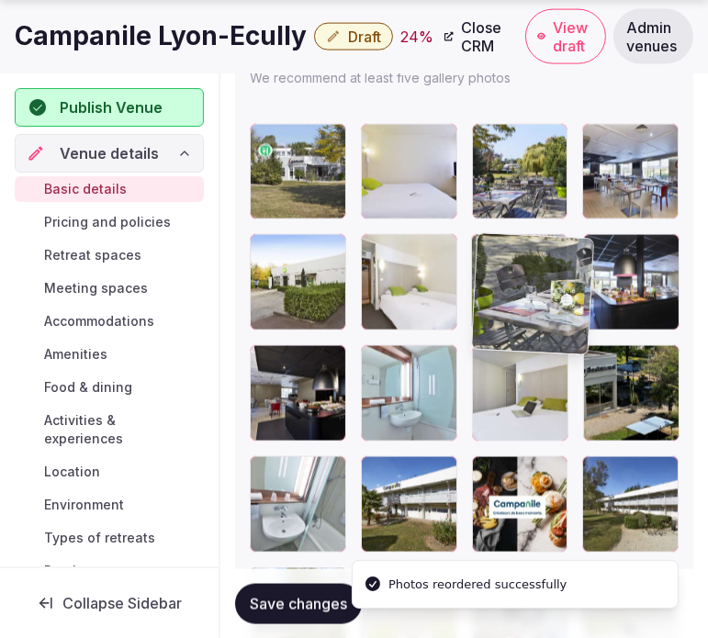
drag, startPoint x: 599, startPoint y: 356, endPoint x: 358, endPoint y: 340, distance: 241.2
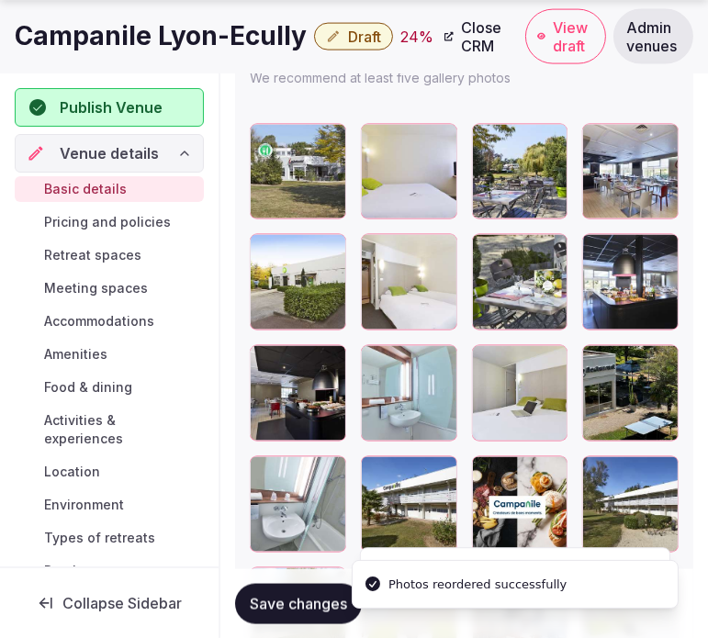
click at [299, 602] on span "Save changes" at bounding box center [298, 603] width 97 height 18
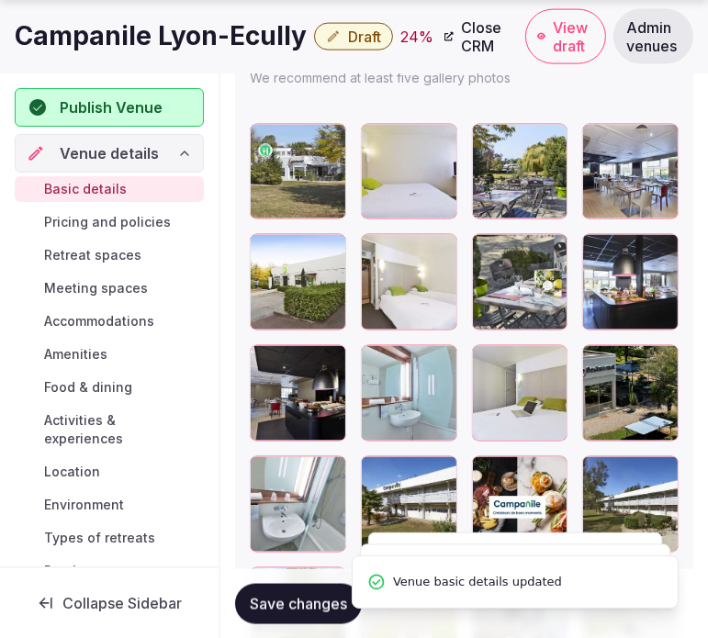
click at [298, 601] on span "Save changes" at bounding box center [298, 603] width 97 height 18
click at [144, 37] on h1 "Campanile Lyon-Ecully" at bounding box center [161, 36] width 292 height 36
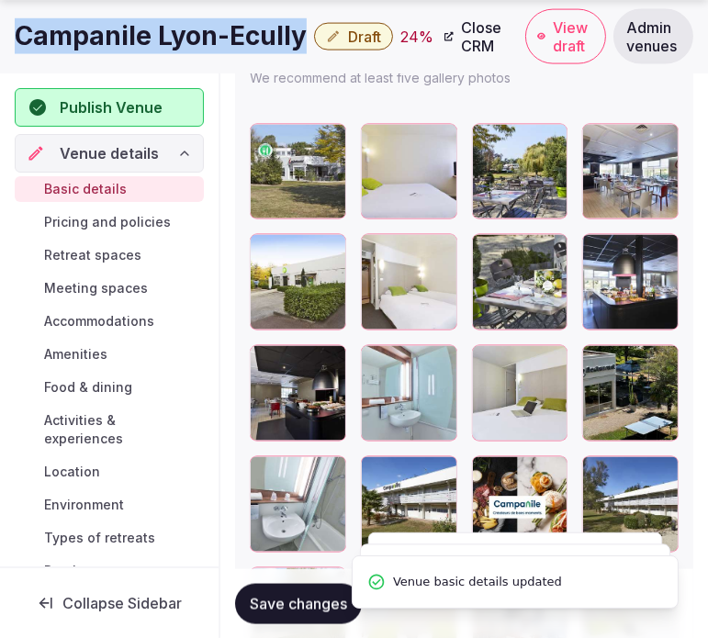
click at [144, 37] on h1 "Campanile Lyon-Ecully" at bounding box center [161, 36] width 292 height 36
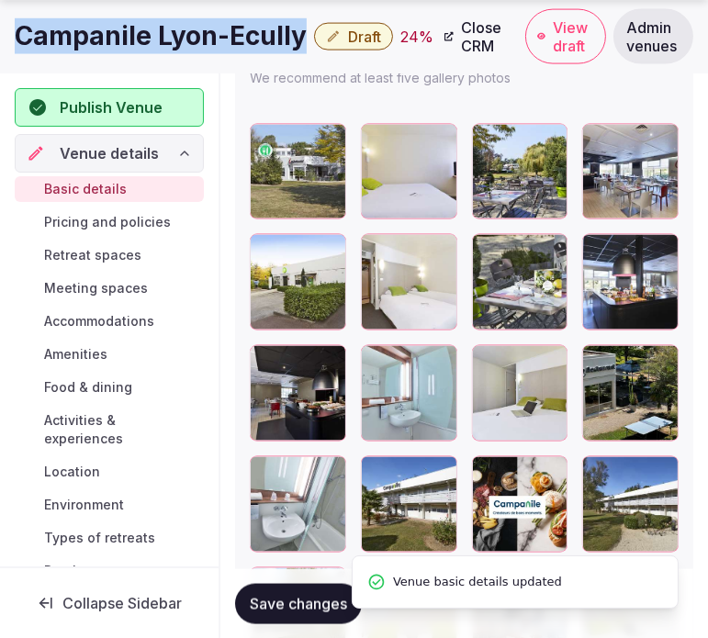
copy div "Campanile Lyon-Ecully"
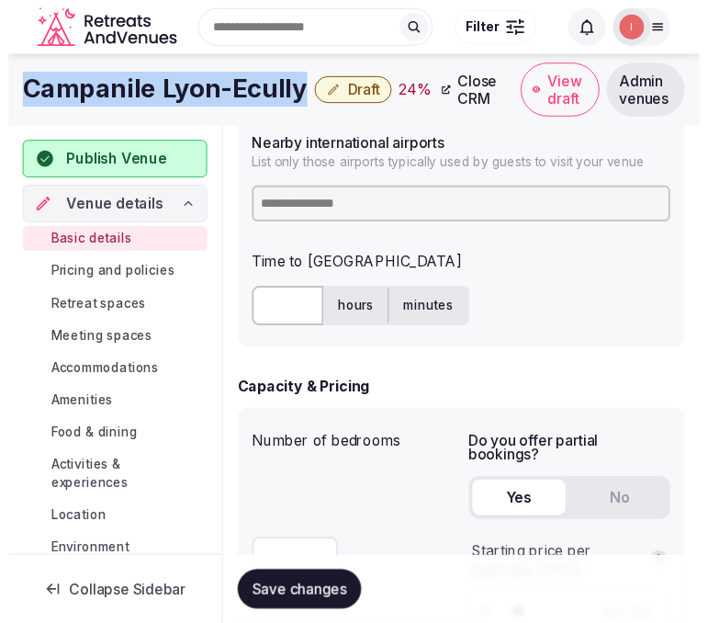
scroll to position [995, 0]
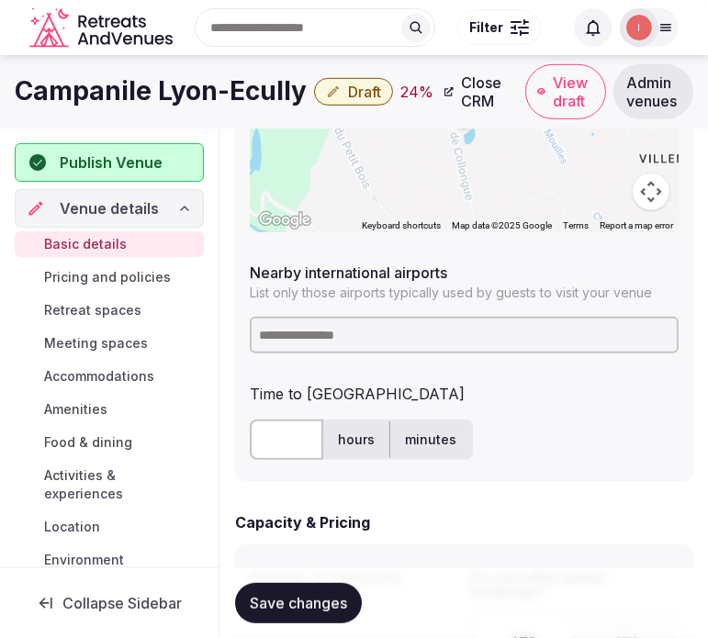
click at [343, 331] on input at bounding box center [464, 335] width 429 height 37
type input "***"
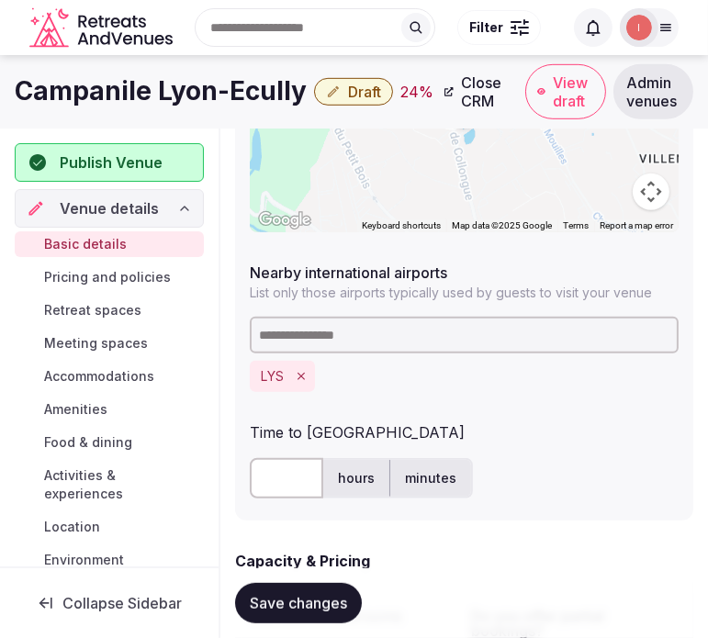
click at [266, 472] on input "text" at bounding box center [286, 478] width 73 height 40
type input "**"
click at [309, 590] on button "Save changes" at bounding box center [298, 603] width 127 height 40
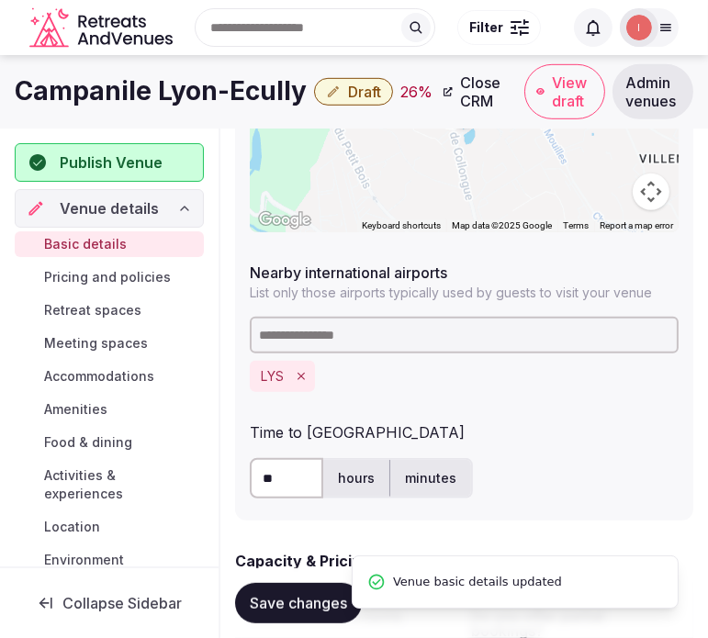
click at [296, 601] on span "Save changes" at bounding box center [298, 603] width 97 height 18
click at [328, 96] on icon "button" at bounding box center [333, 91] width 11 height 11
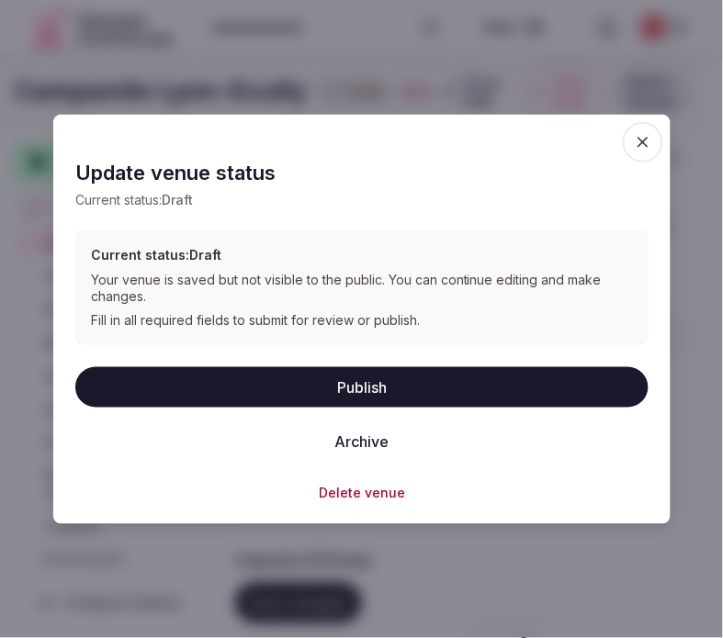
click at [360, 375] on button "Publish" at bounding box center [361, 386] width 573 height 40
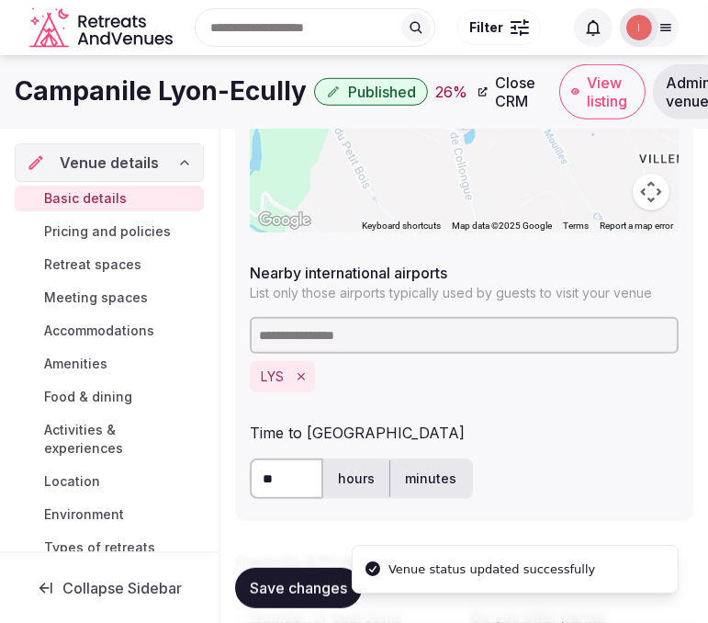
click at [186, 83] on h1 "Campanile Lyon-Ecully" at bounding box center [161, 91] width 292 height 36
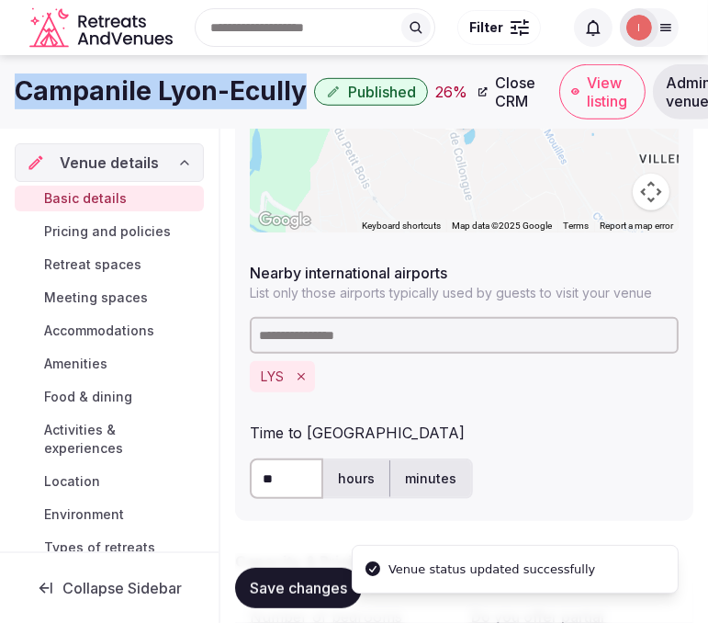
click at [186, 83] on h1 "Campanile Lyon-Ecully" at bounding box center [161, 91] width 292 height 36
copy div "Campanile Lyon-Ecully"
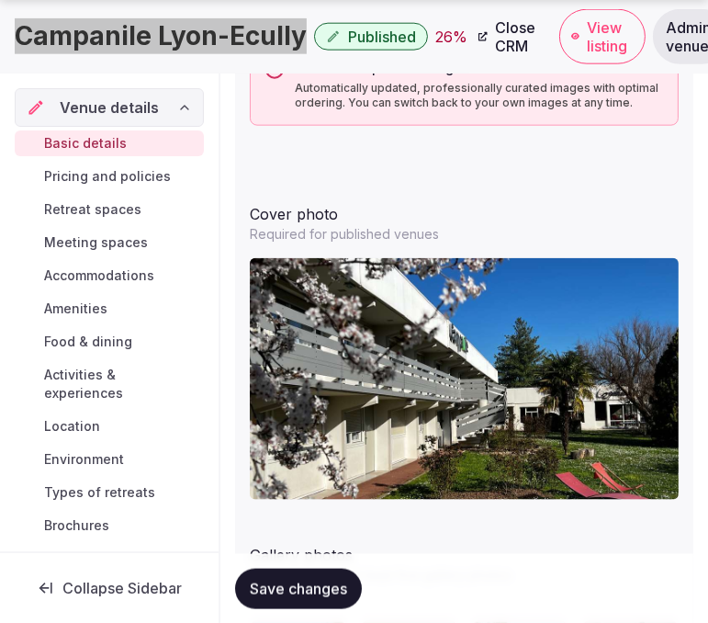
scroll to position [2117, 0]
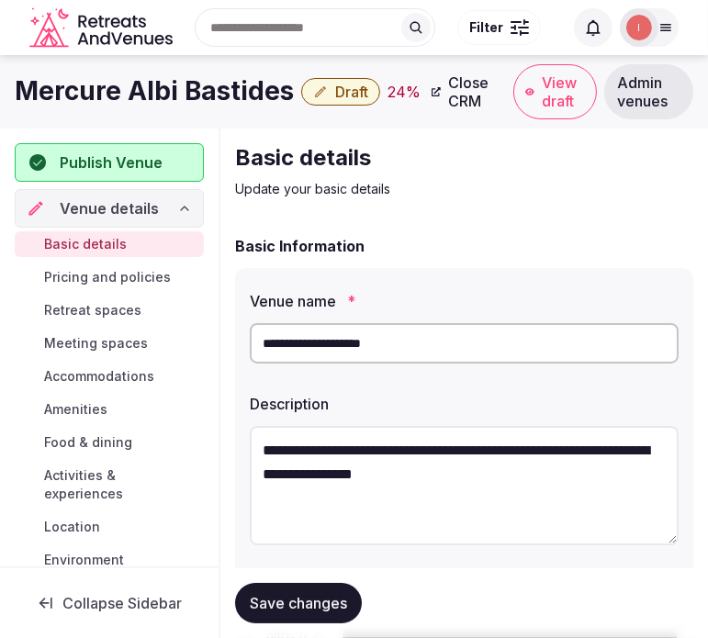
click at [225, 103] on h1 "Mercure Albi Bastides" at bounding box center [154, 91] width 279 height 36
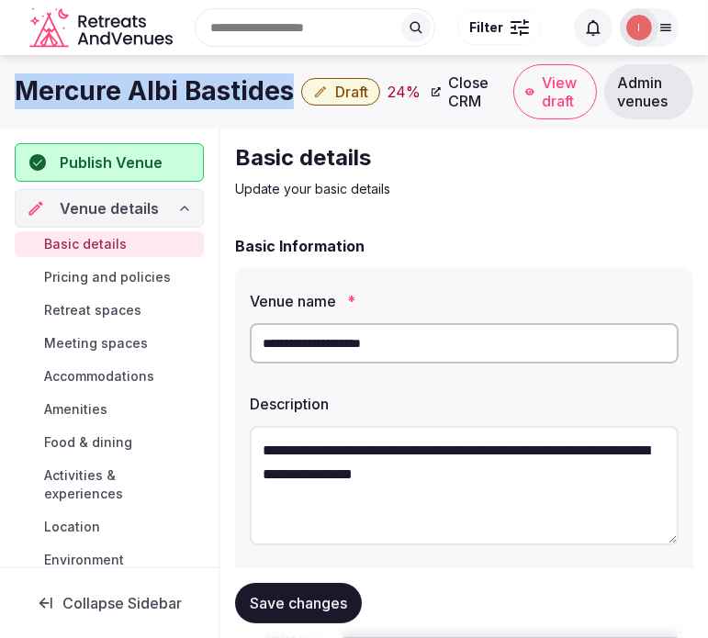
click at [225, 102] on h1 "Mercure Albi Bastides" at bounding box center [154, 91] width 279 height 36
copy div "Mercure Albi Bastides"
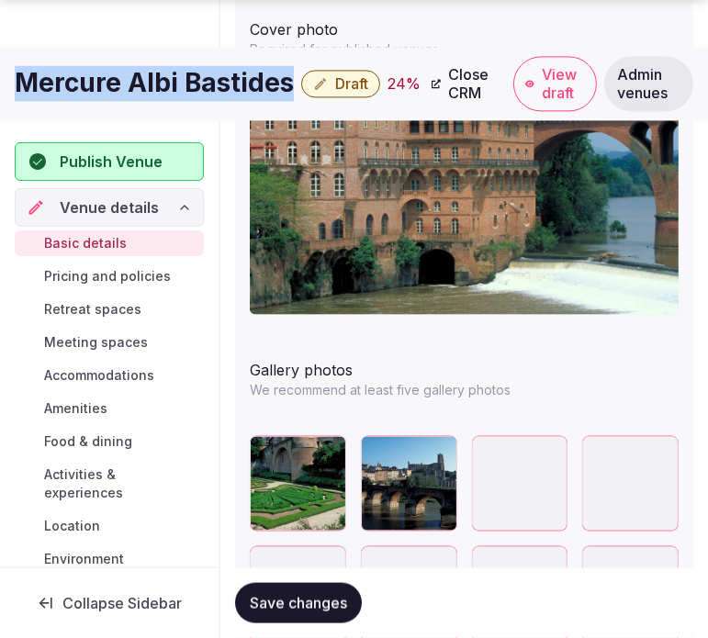
scroll to position [2346, 0]
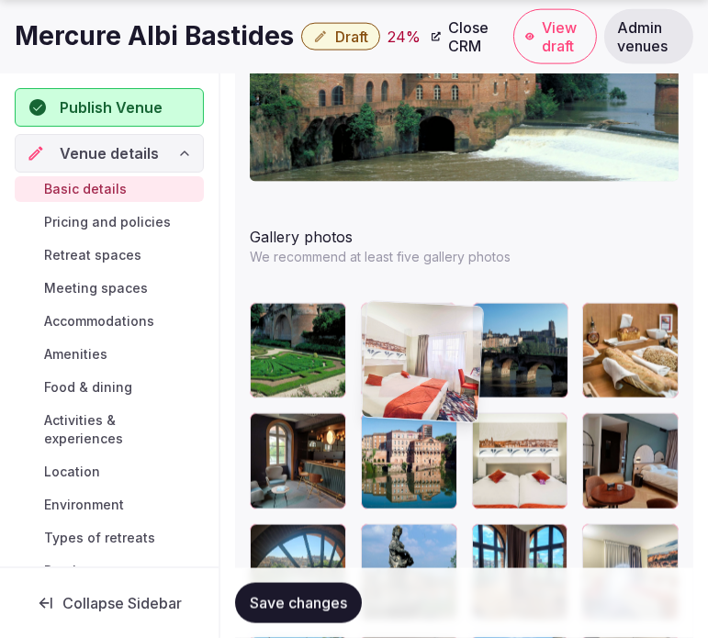
drag, startPoint x: 471, startPoint y: 314, endPoint x: 379, endPoint y: 289, distance: 95.1
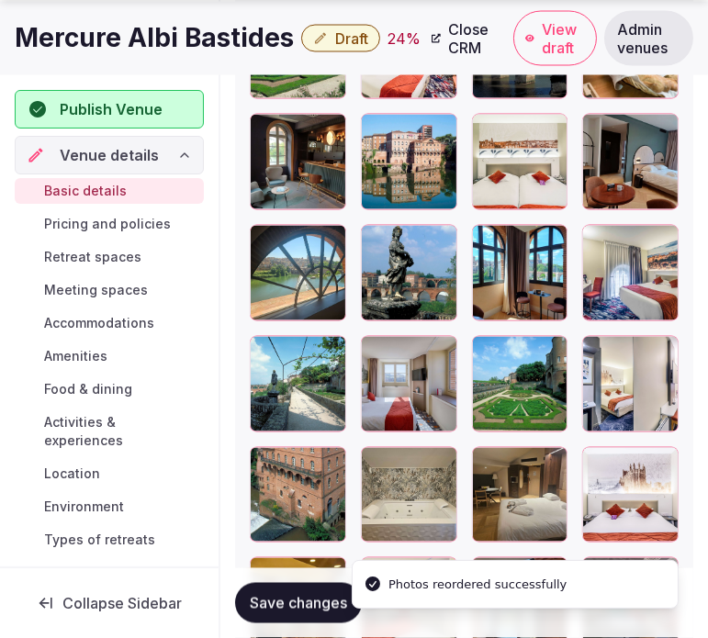
scroll to position [2755, 0]
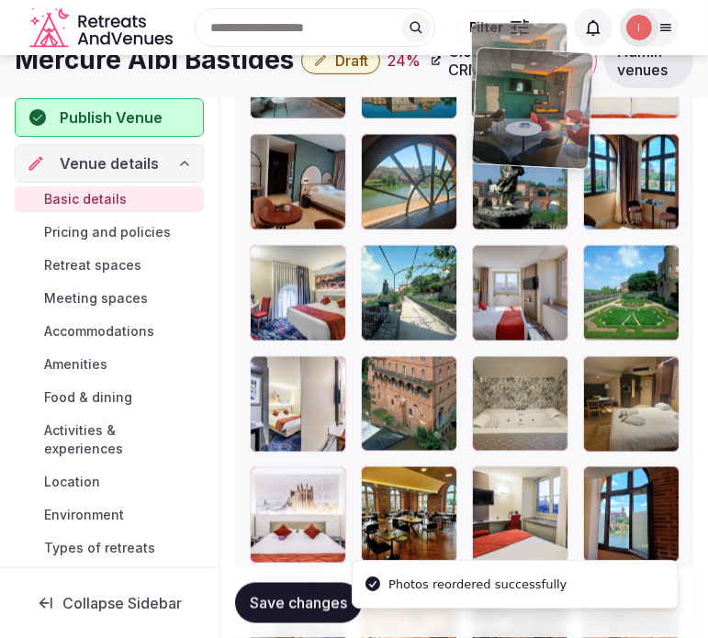
drag, startPoint x: 595, startPoint y: 470, endPoint x: 473, endPoint y: 49, distance: 438.9
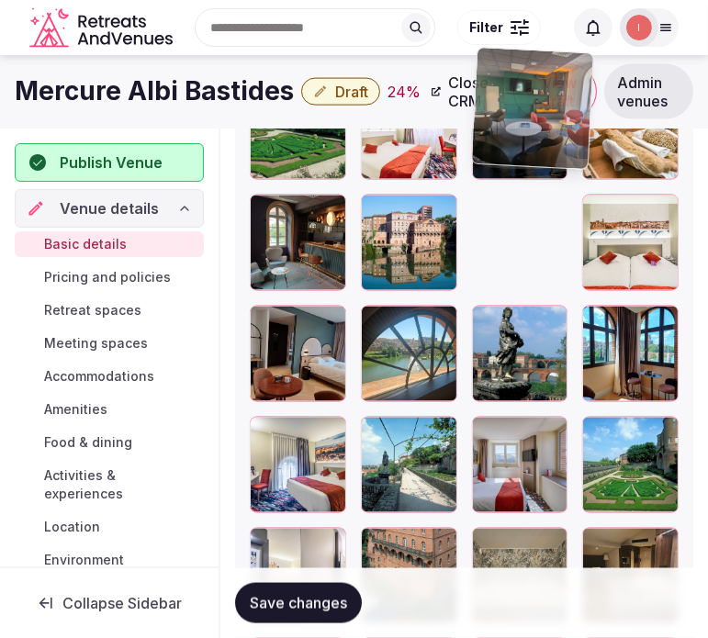
scroll to position [2508, 0]
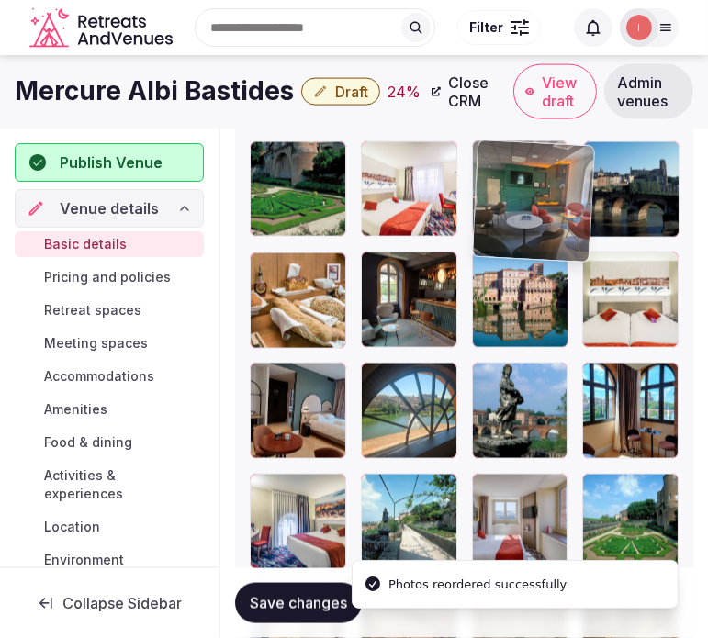
drag, startPoint x: 481, startPoint y: 255, endPoint x: 475, endPoint y: 167, distance: 88.4
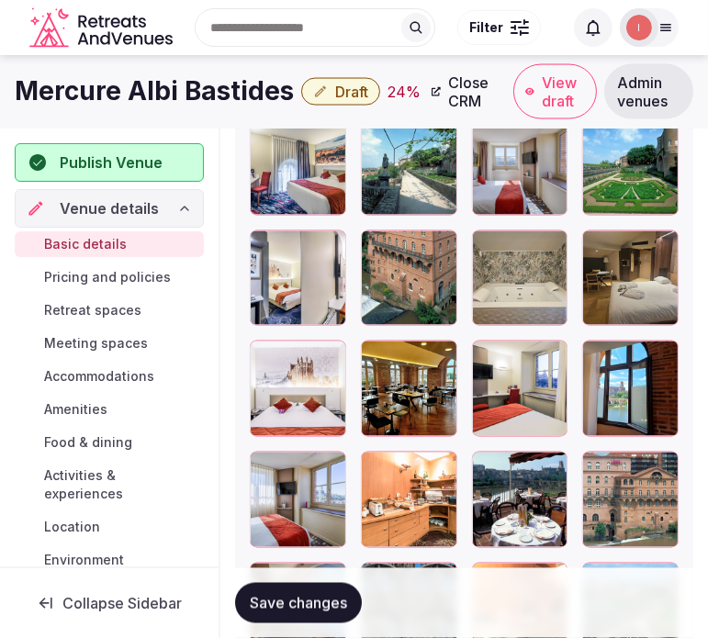
scroll to position [2814, 0]
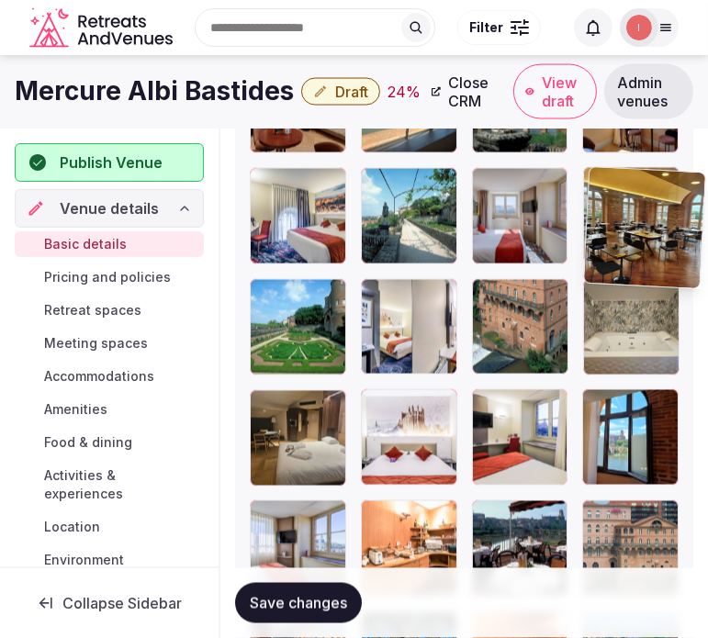
drag, startPoint x: 377, startPoint y: 404, endPoint x: 608, endPoint y: 184, distance: 319.6
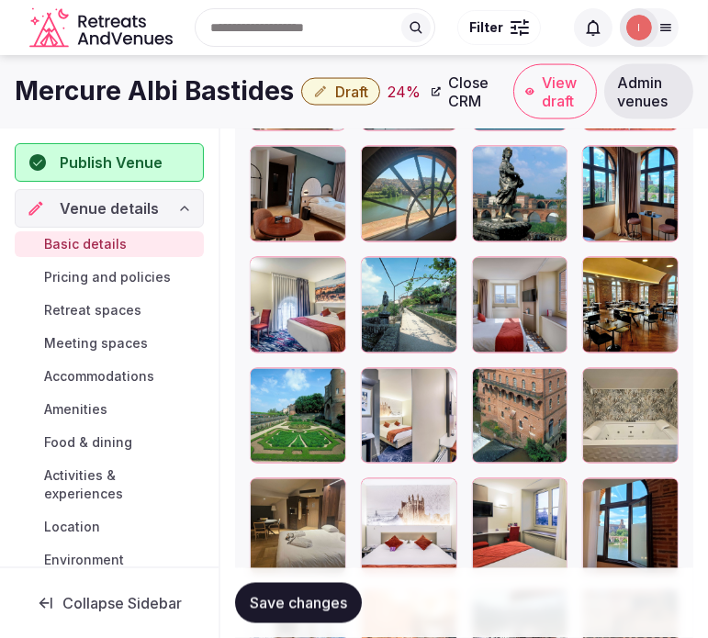
scroll to position [2508, 0]
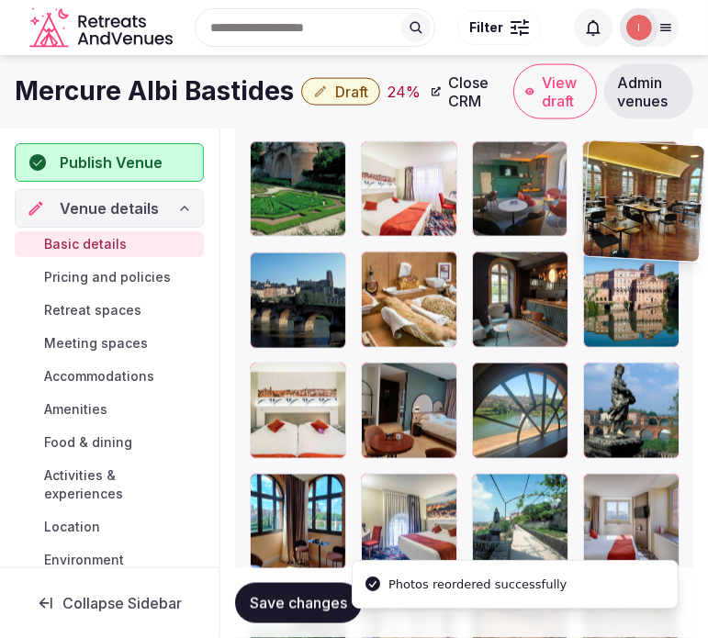
drag, startPoint x: 594, startPoint y: 487, endPoint x: 586, endPoint y: 160, distance: 327.0
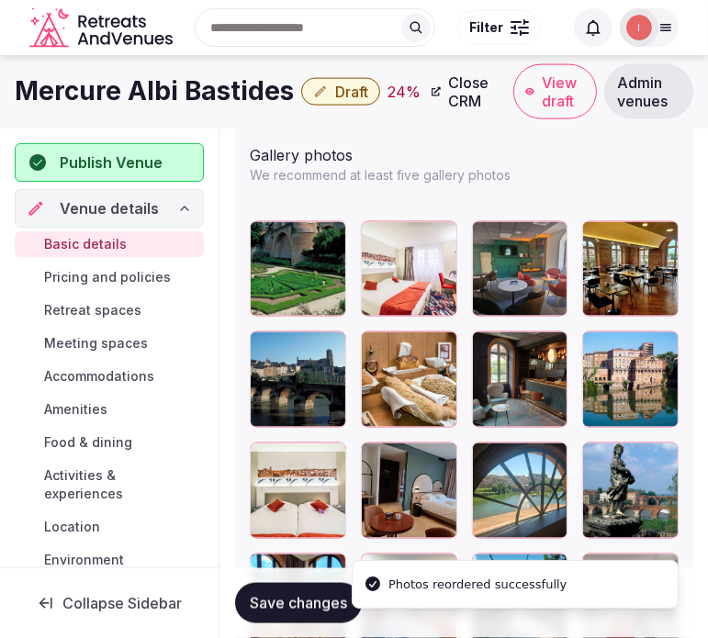
scroll to position [2406, 0]
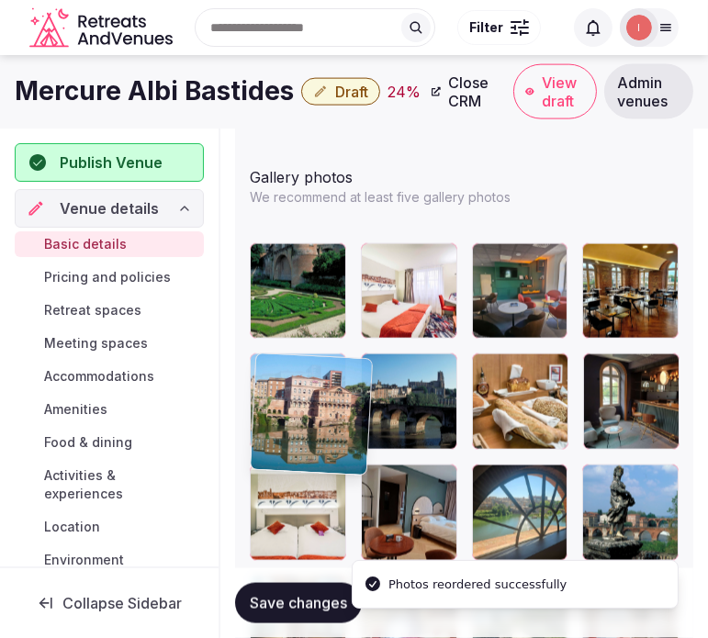
drag, startPoint x: 595, startPoint y: 375, endPoint x: 244, endPoint y: 356, distance: 351.3
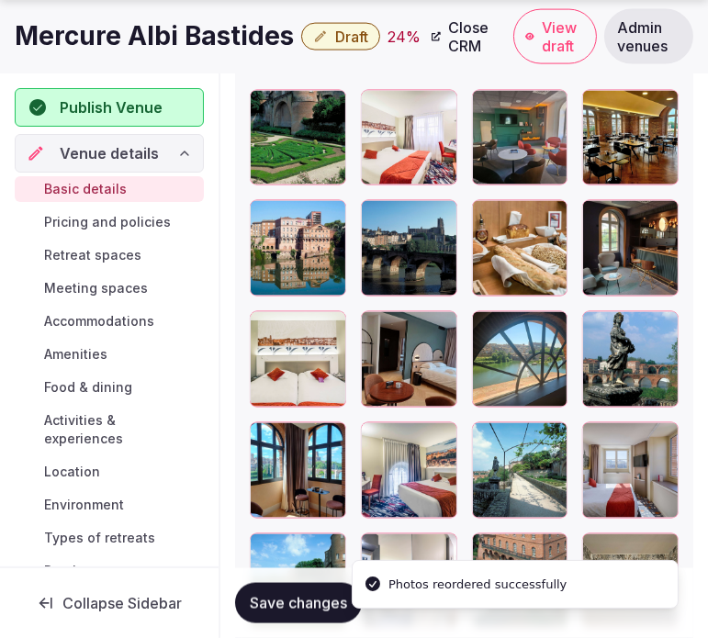
scroll to position [2610, 0]
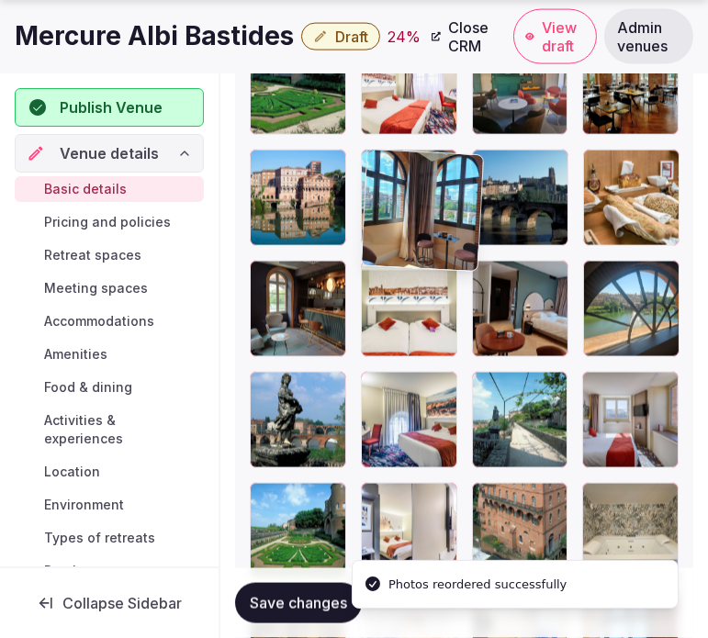
drag, startPoint x: 276, startPoint y: 383, endPoint x: 398, endPoint y: 184, distance: 233.7
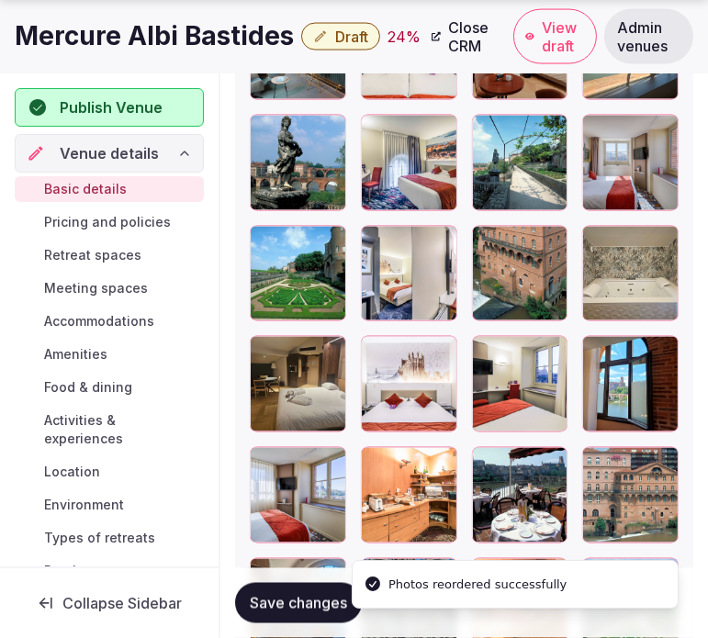
scroll to position [2916, 0]
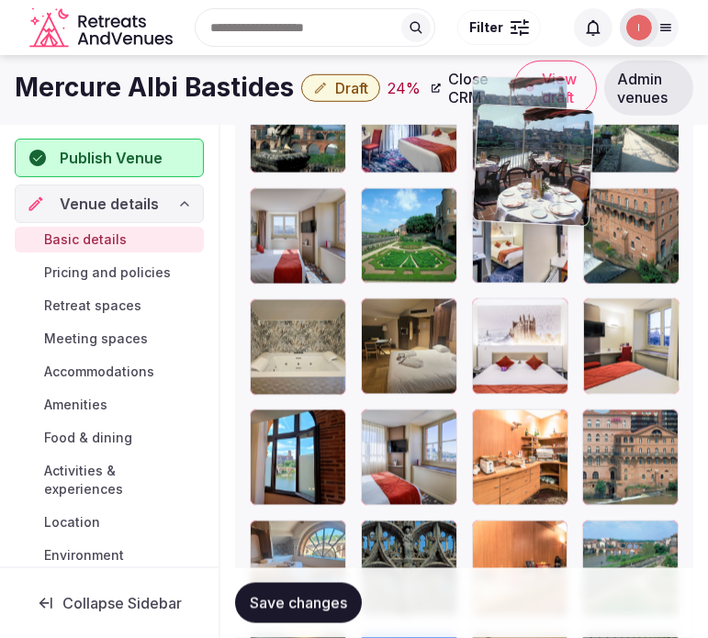
drag, startPoint x: 482, startPoint y: 418, endPoint x: 476, endPoint y: 101, distance: 316.9
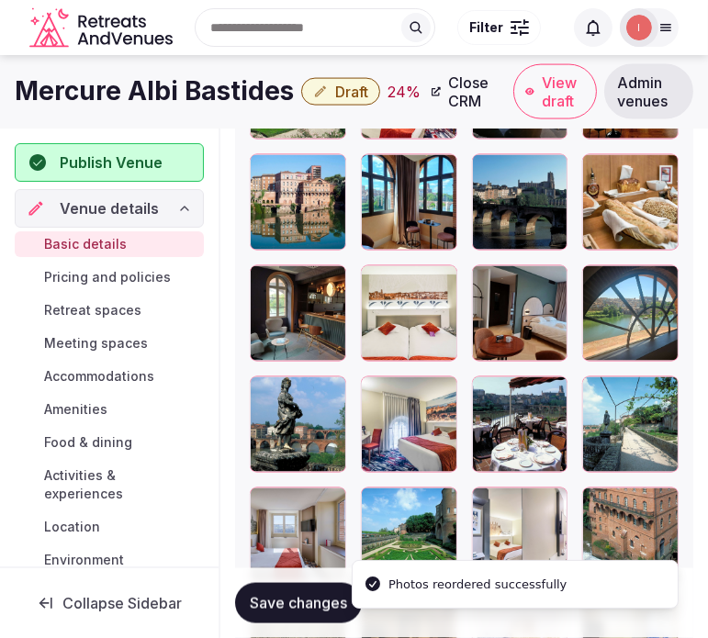
scroll to position [2570, 0]
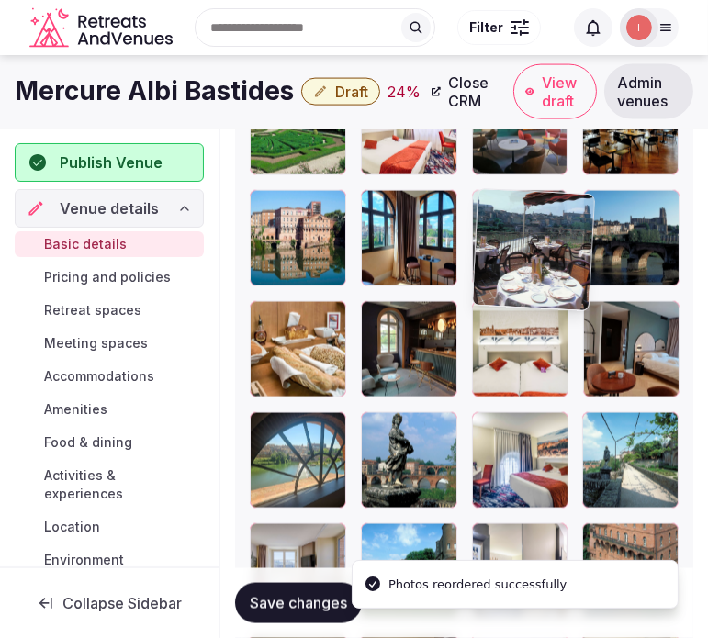
drag, startPoint x: 484, startPoint y: 428, endPoint x: 473, endPoint y: 220, distance: 207.8
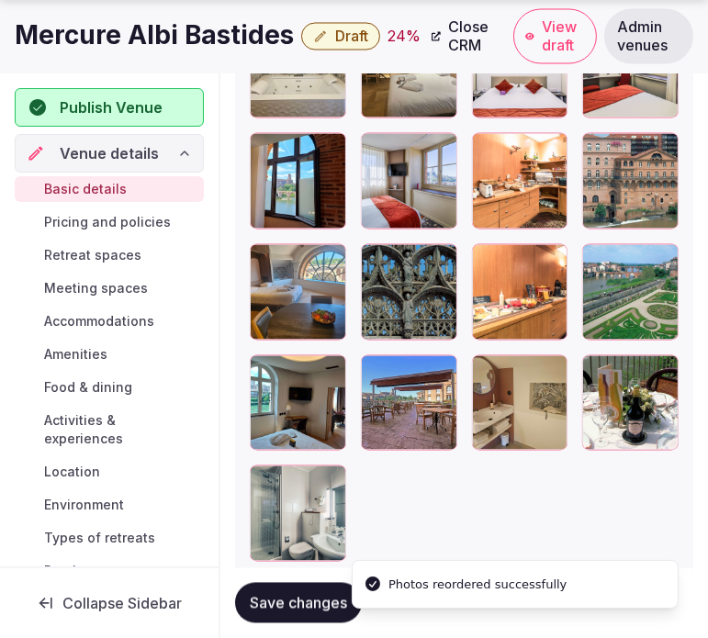
scroll to position [3182, 0]
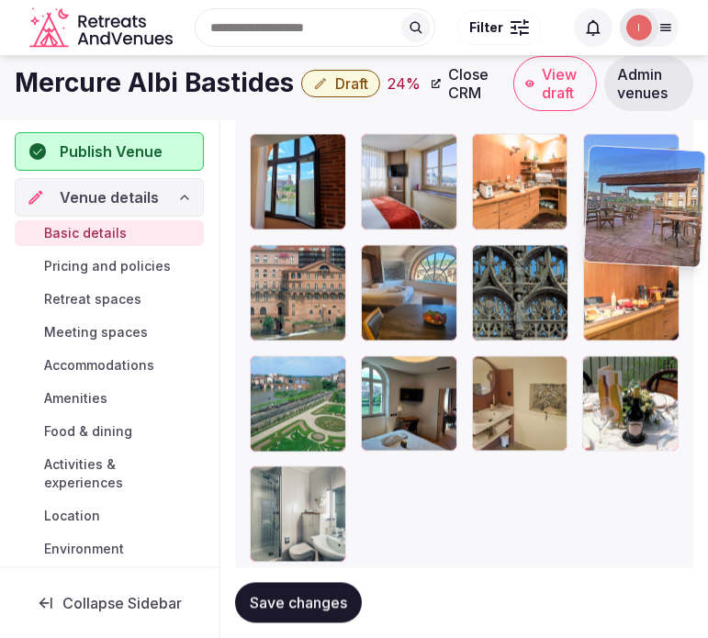
drag, startPoint x: 381, startPoint y: 367, endPoint x: 575, endPoint y: 98, distance: 331.6
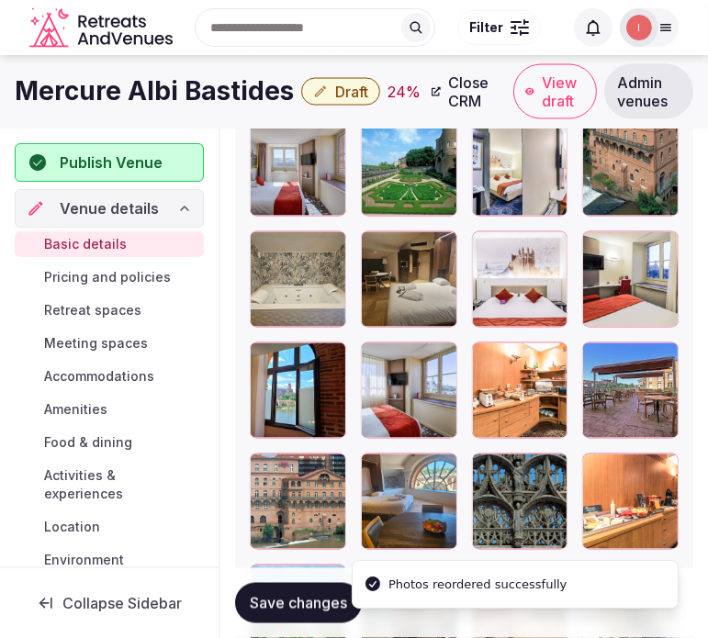
scroll to position [2964, 0]
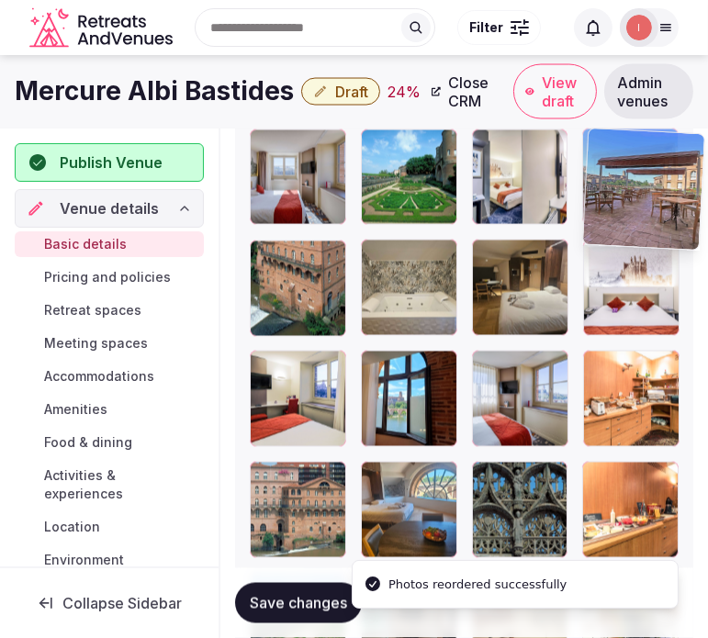
drag, startPoint x: 625, startPoint y: 193, endPoint x: 621, endPoint y: 174, distance: 18.9
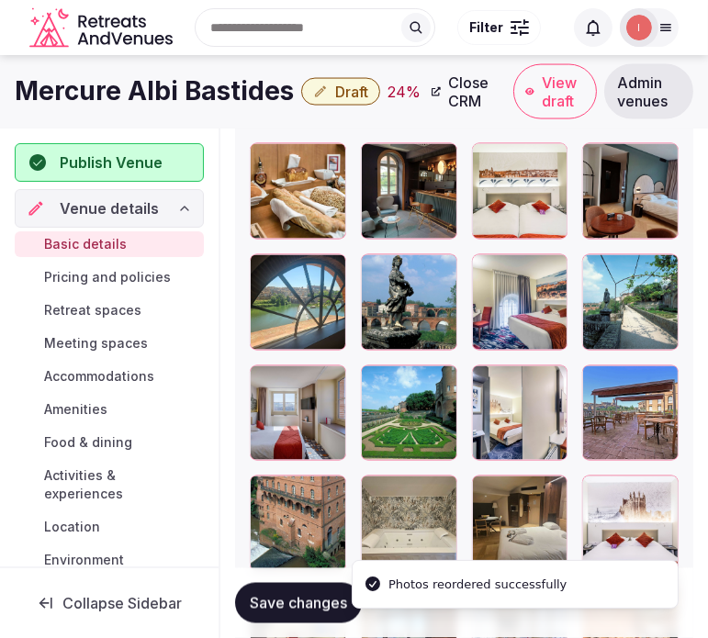
scroll to position [2658, 0]
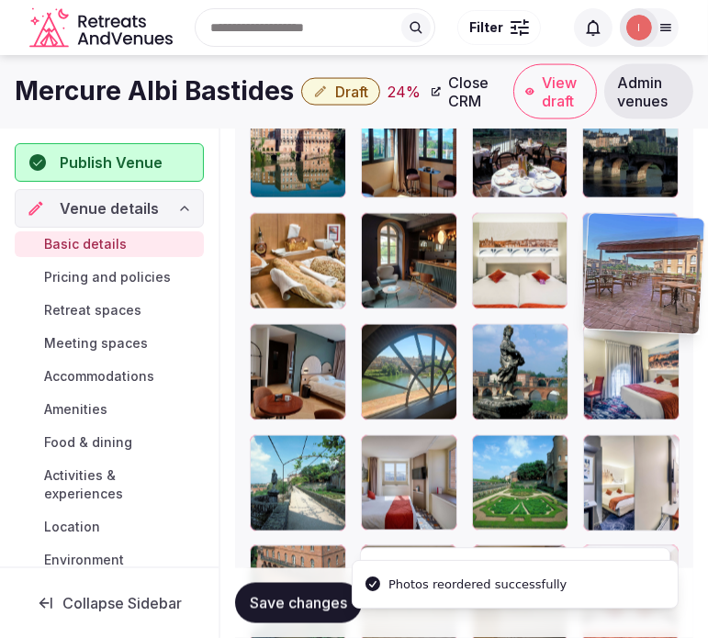
drag, startPoint x: 600, startPoint y: 450, endPoint x: 585, endPoint y: 217, distance: 233.7
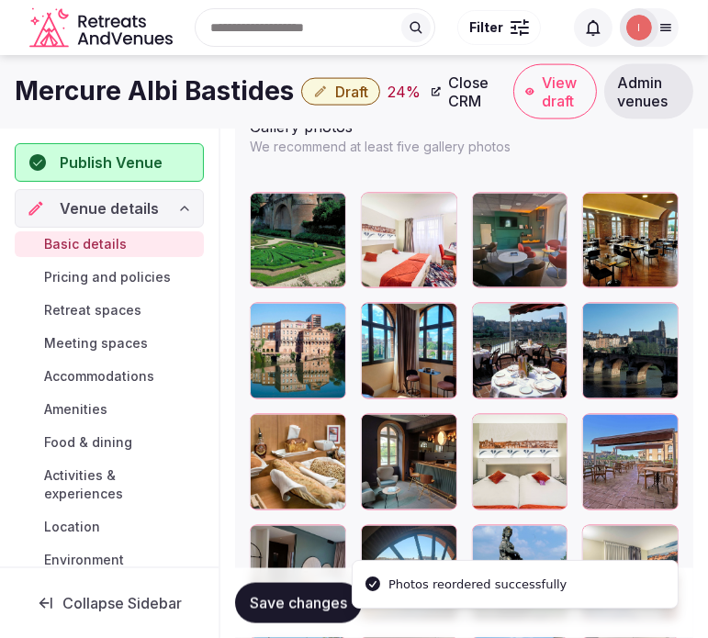
scroll to position [2454, 0]
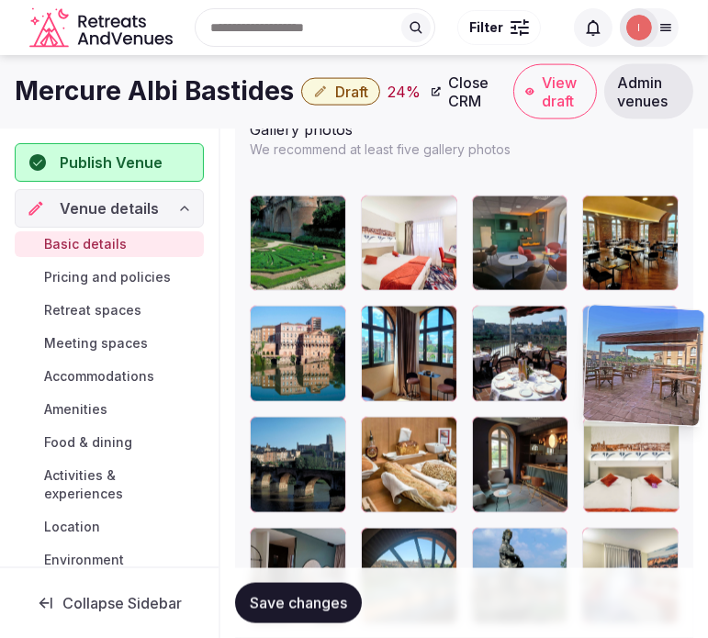
drag, startPoint x: 601, startPoint y: 420, endPoint x: 591, endPoint y: 320, distance: 100.6
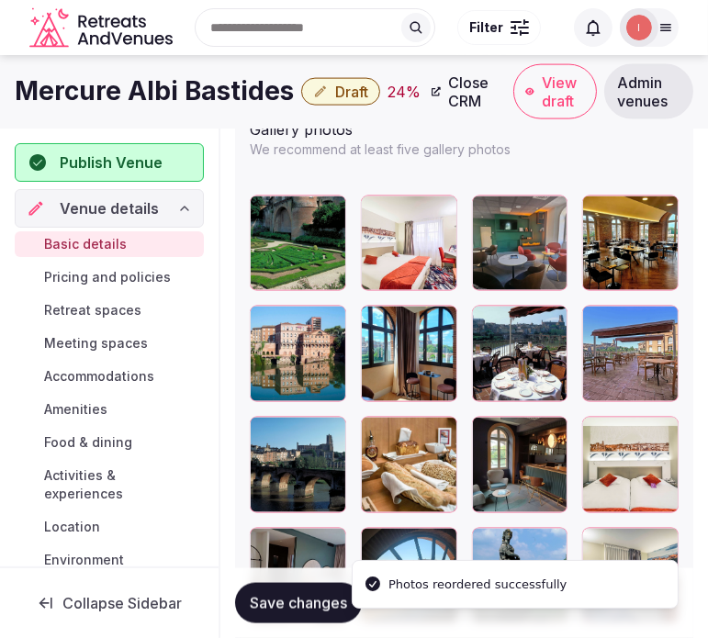
click at [288, 610] on span "Save changes" at bounding box center [298, 603] width 97 height 18
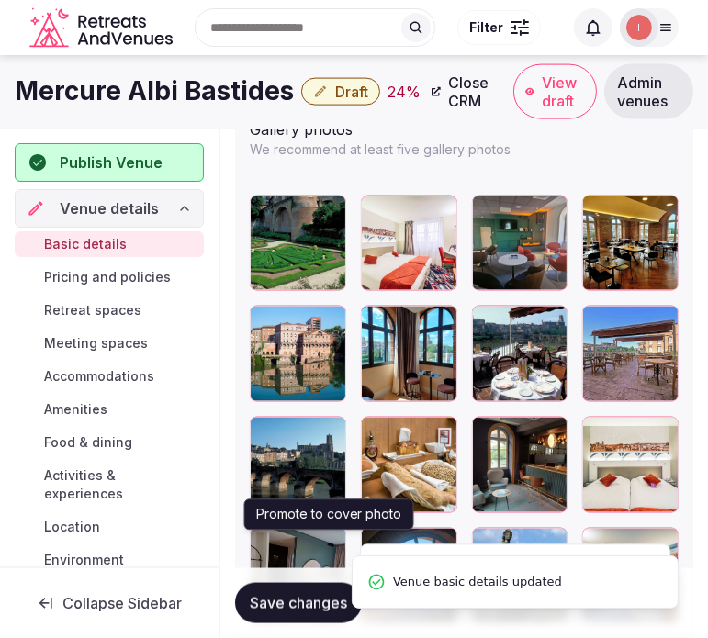
click at [205, 98] on h1 "Mercure Albi Bastides" at bounding box center [154, 91] width 279 height 36
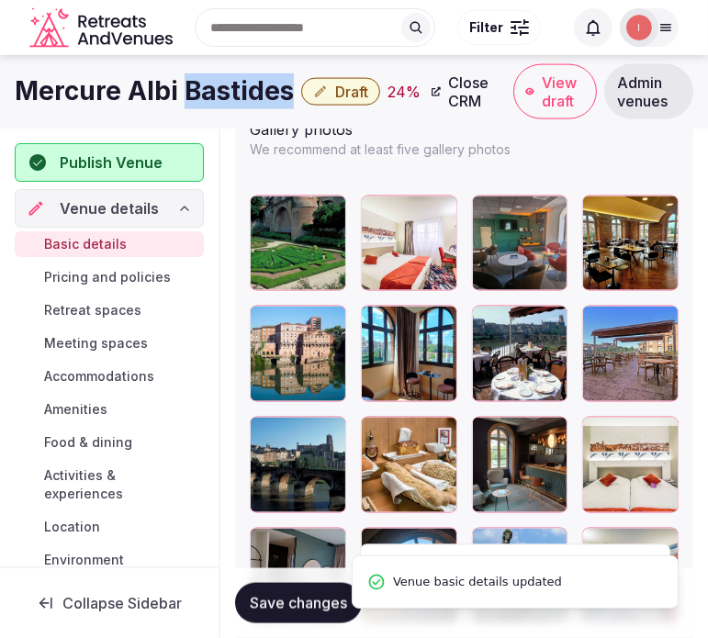
click at [205, 98] on h1 "Mercure Albi Bastides" at bounding box center [154, 91] width 279 height 36
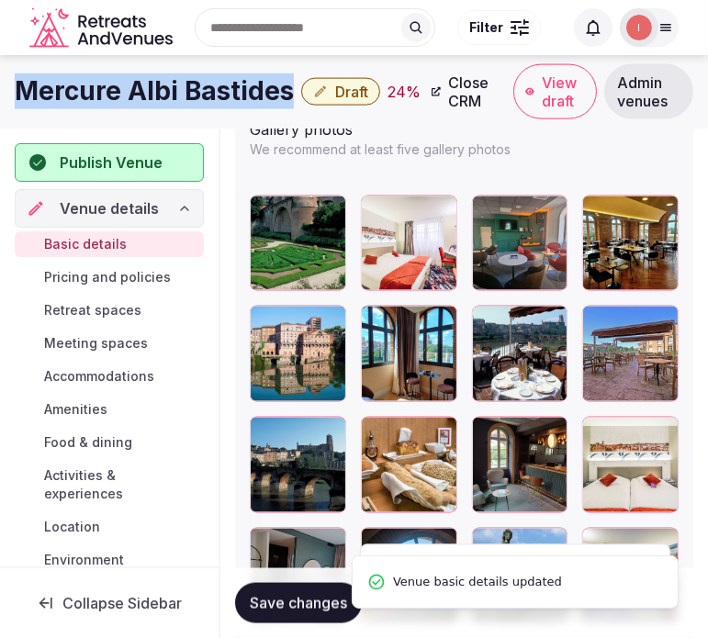
click at [205, 98] on h1 "Mercure Albi Bastides" at bounding box center [154, 91] width 279 height 36
copy div "Mercure Albi Bastides"
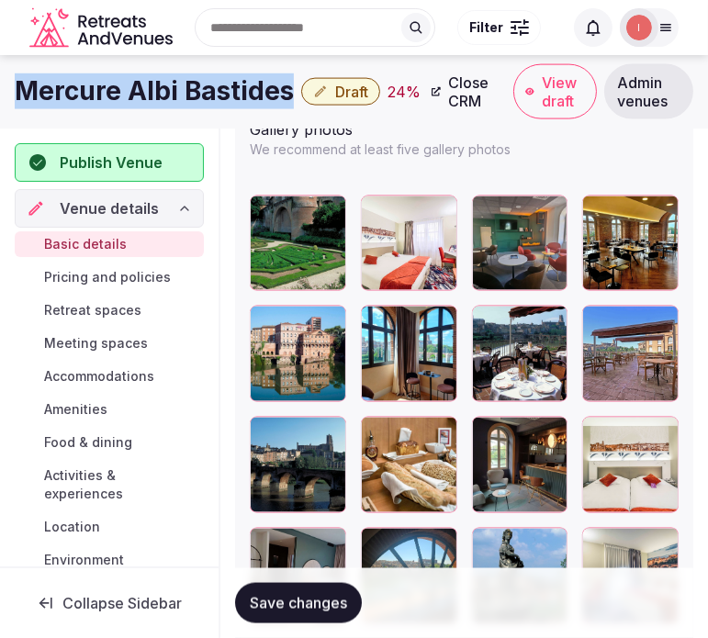
copy div "Mercure Albi Bastides"
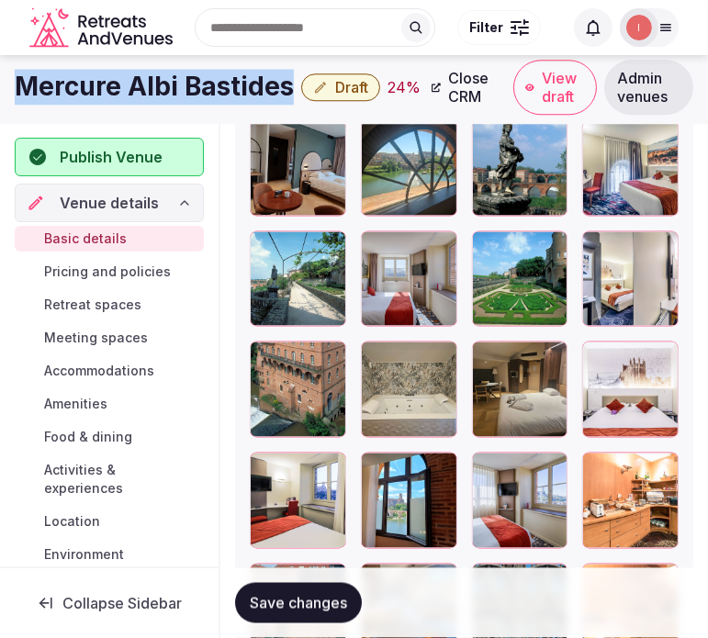
scroll to position [2352, 0]
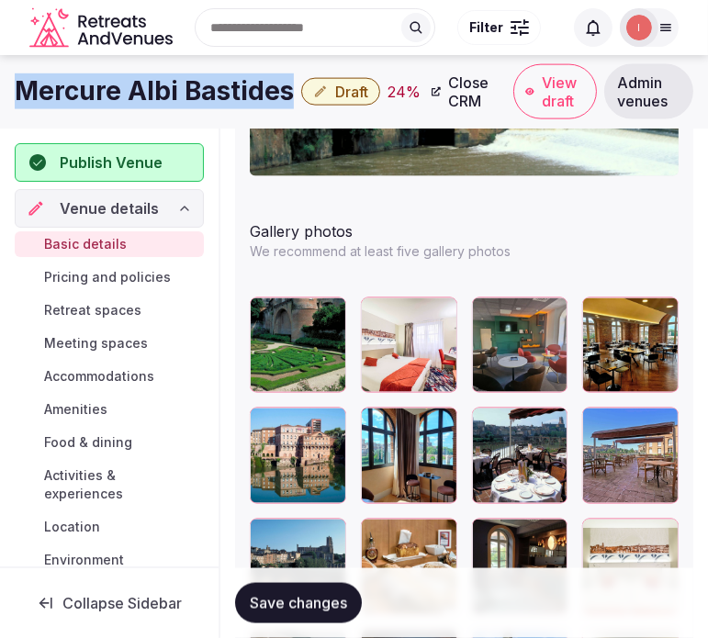
click at [268, 616] on button "Save changes" at bounding box center [298, 603] width 127 height 40
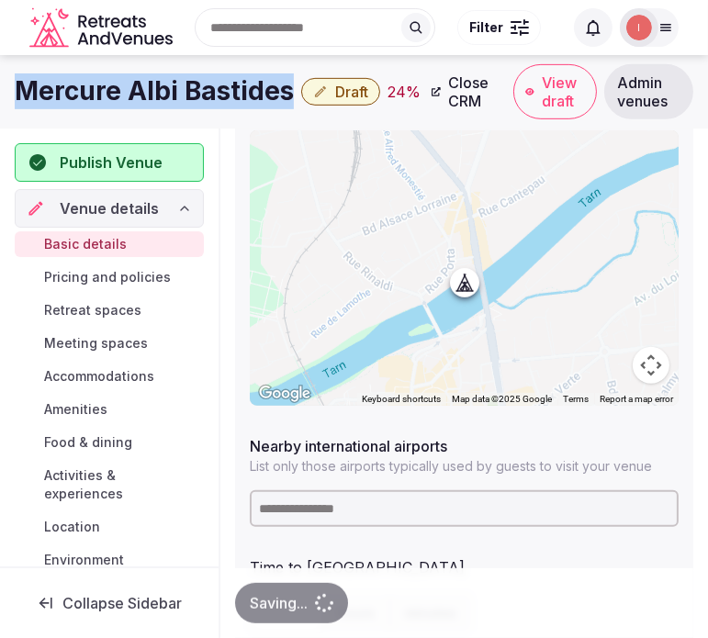
click at [371, 522] on input at bounding box center [464, 508] width 429 height 37
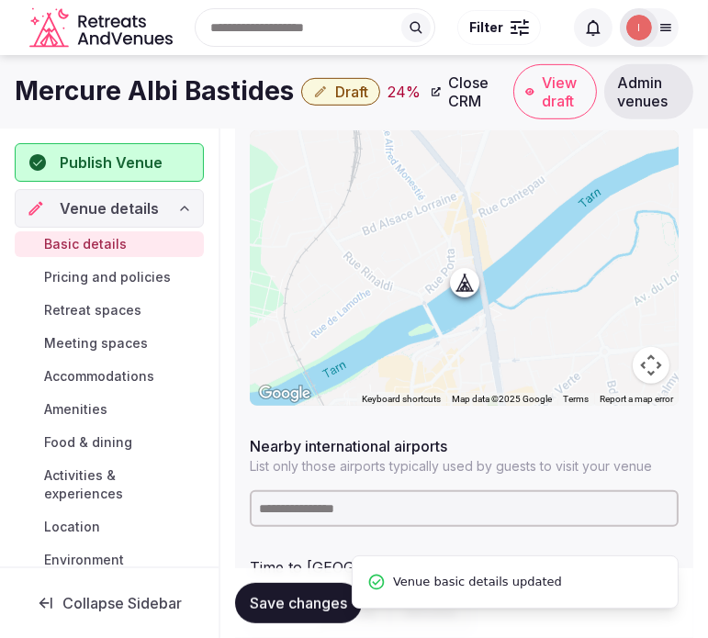
paste input "********"
type input "********"
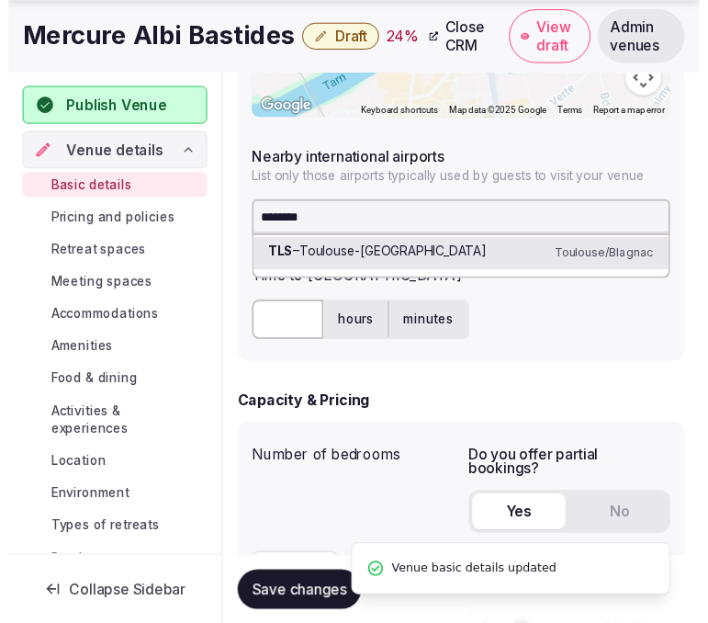
scroll to position [1127, 0]
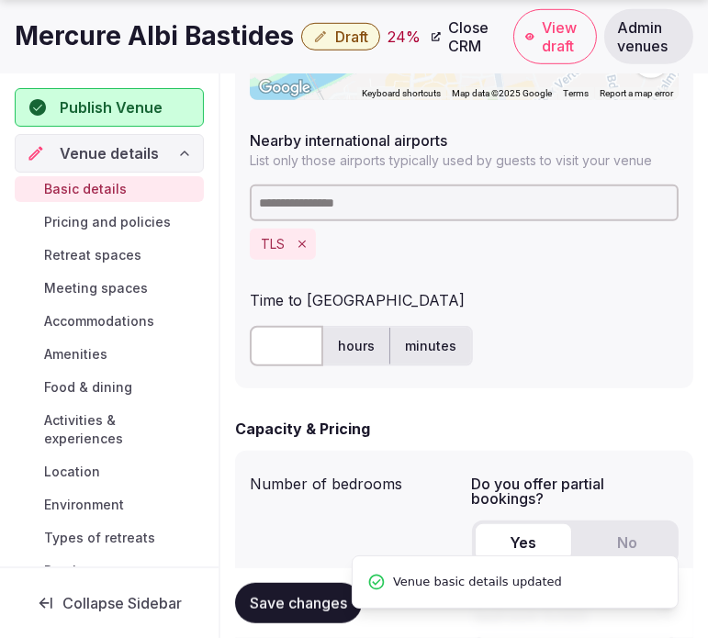
click at [274, 358] on input "text" at bounding box center [286, 346] width 73 height 40
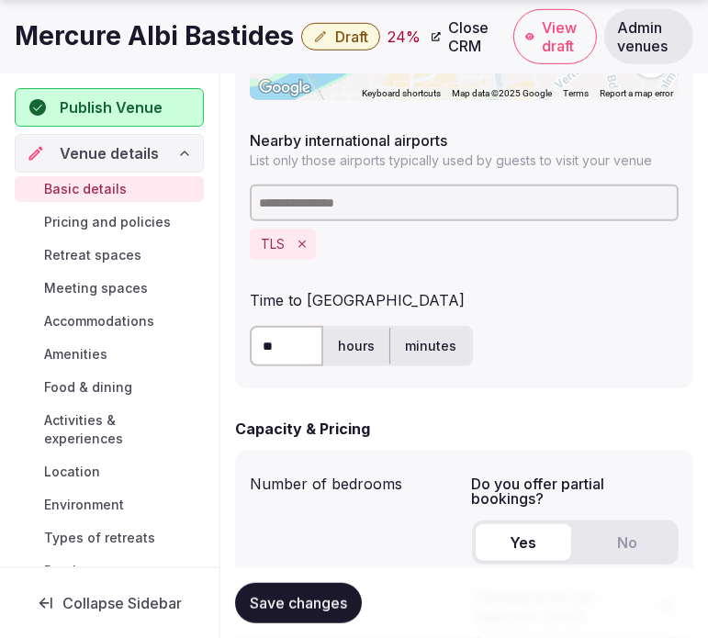
type input "**"
click at [336, 601] on span "Save changes" at bounding box center [298, 603] width 97 height 18
click at [276, 563] on div "Number of bedrooms **" at bounding box center [354, 582] width 208 height 232
click at [285, 591] on button "Save changes" at bounding box center [298, 603] width 127 height 40
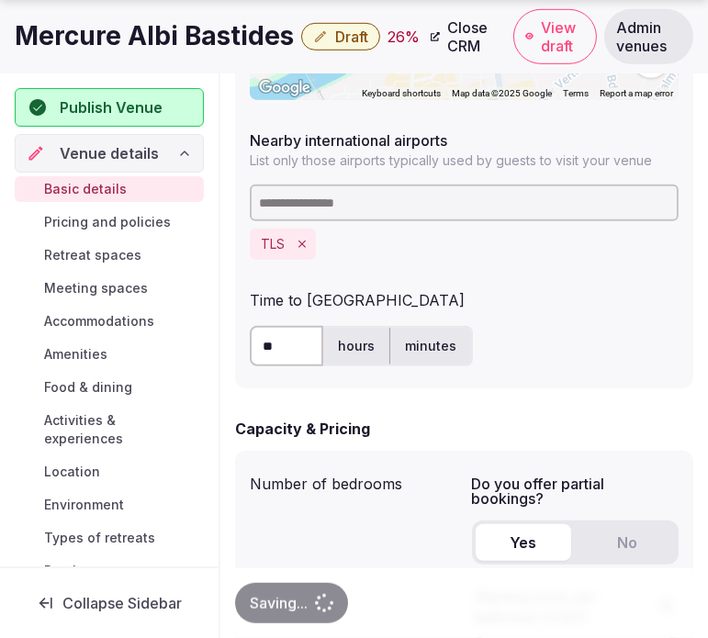
click at [355, 30] on span "Draft" at bounding box center [351, 37] width 33 height 18
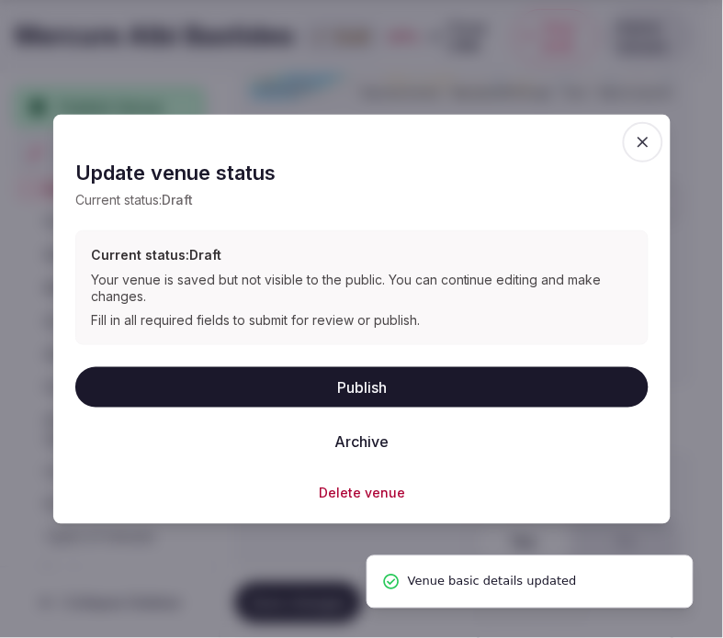
click at [407, 382] on button "Publish" at bounding box center [361, 386] width 573 height 40
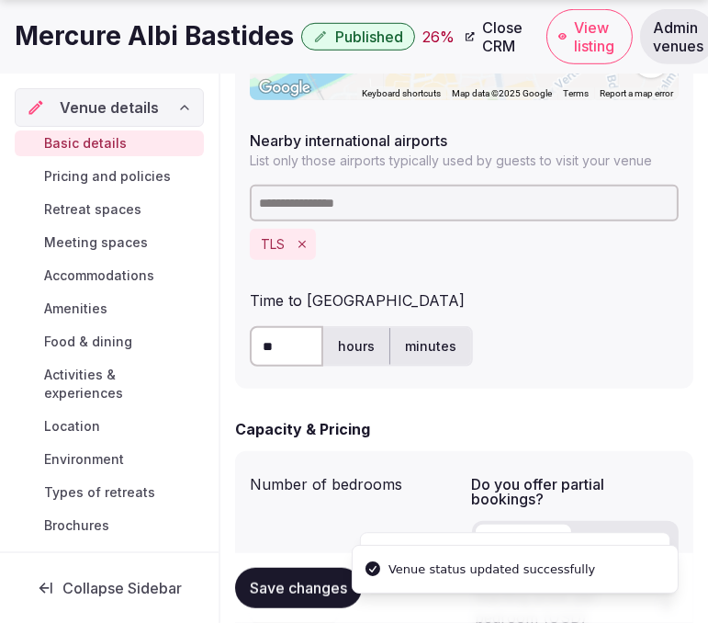
click at [233, 33] on h1 "Mercure Albi Bastides" at bounding box center [154, 36] width 279 height 36
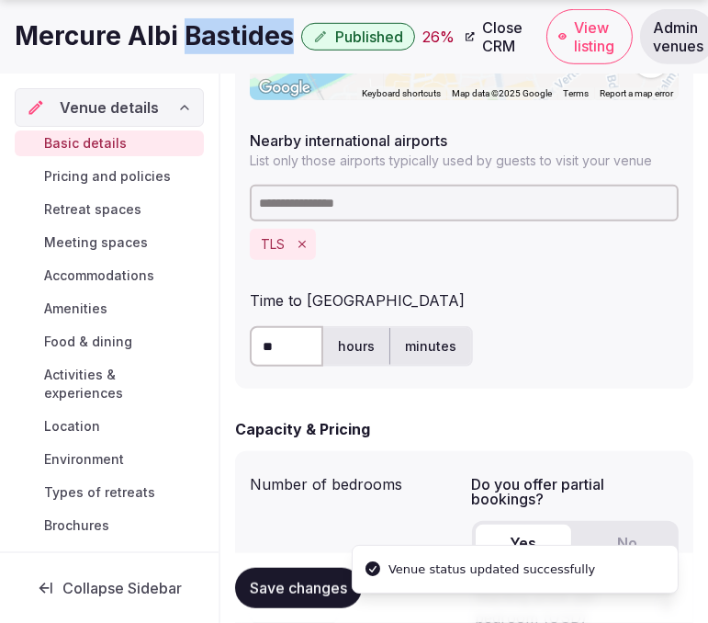
click at [233, 33] on h1 "Mercure Albi Bastides" at bounding box center [154, 36] width 279 height 36
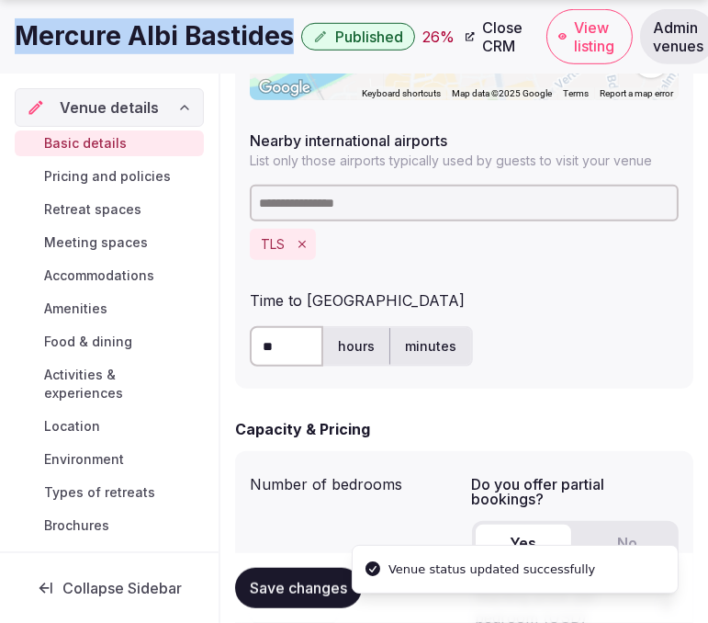
click at [233, 33] on h1 "Mercure Albi Bastides" at bounding box center [154, 36] width 279 height 36
copy div "Mercure Albi Bastides"
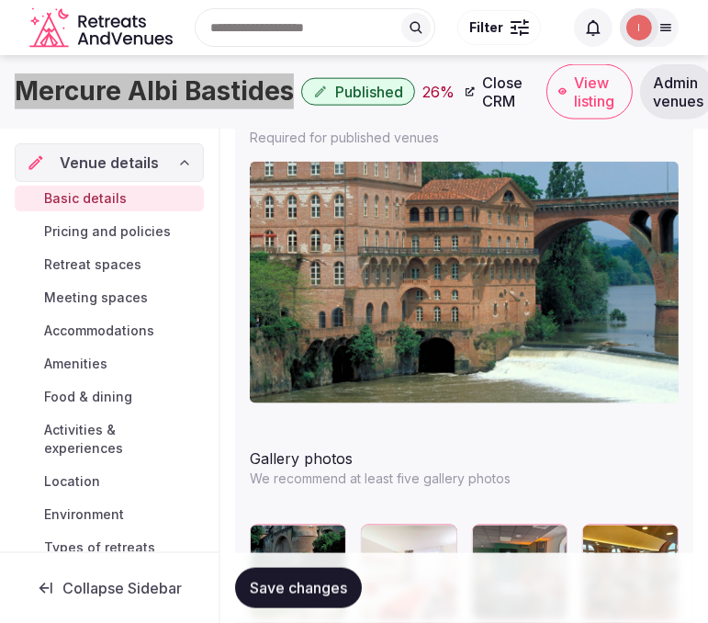
scroll to position [2147, 0]
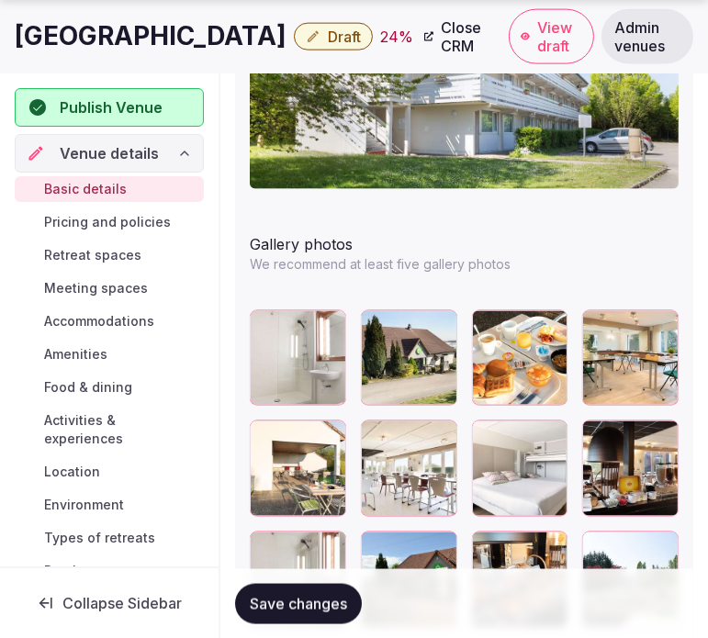
scroll to position [2346, 0]
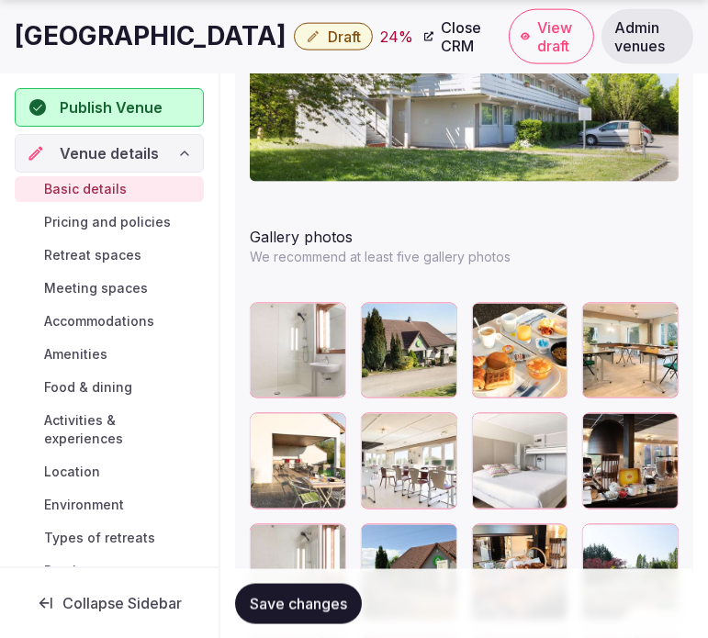
click at [438, 320] on icon "button" at bounding box center [438, 321] width 10 height 12
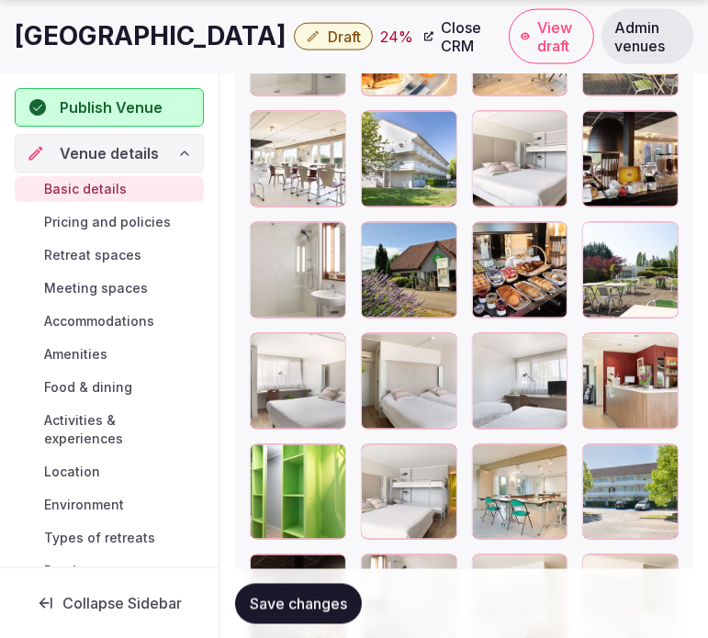
scroll to position [2652, 0]
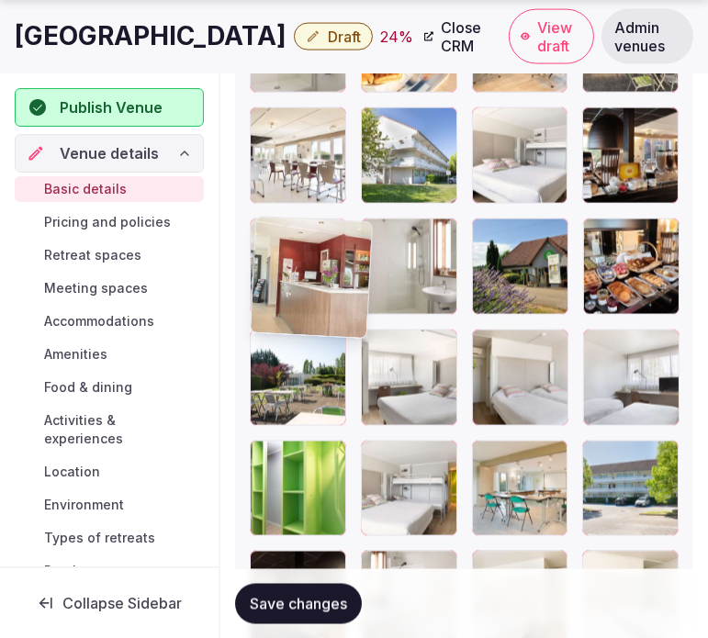
drag, startPoint x: 597, startPoint y: 343, endPoint x: 255, endPoint y: 213, distance: 365.3
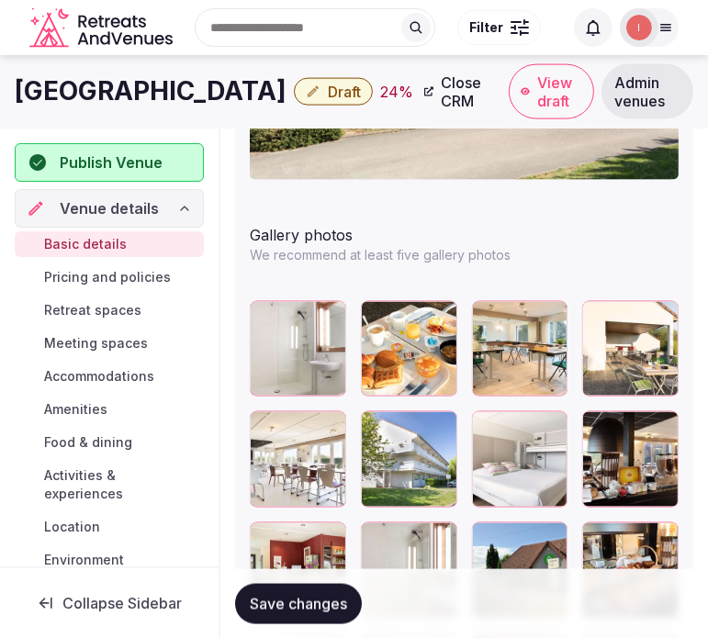
scroll to position [2346, 0]
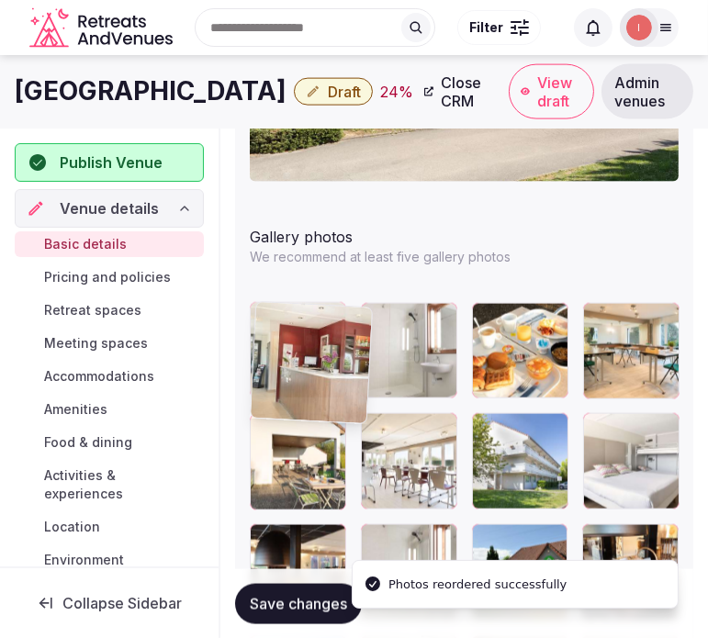
drag, startPoint x: 253, startPoint y: 546, endPoint x: 276, endPoint y: 325, distance: 221.6
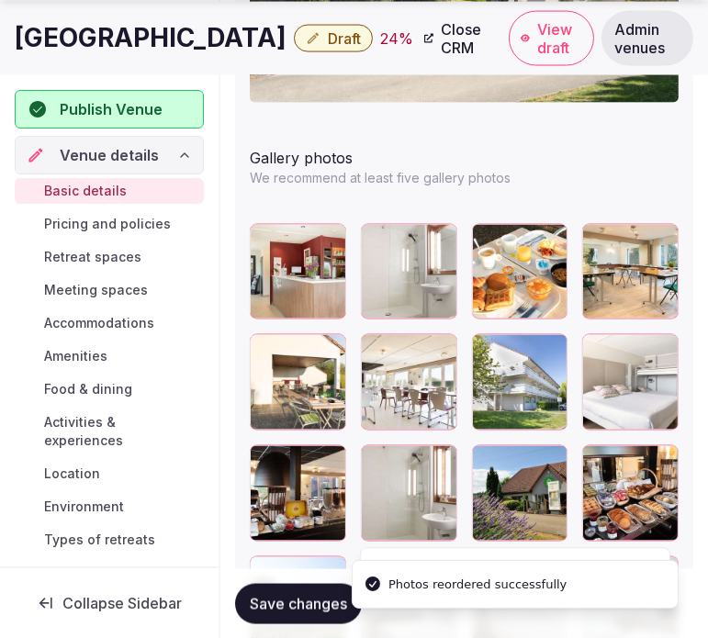
scroll to position [2448, 0]
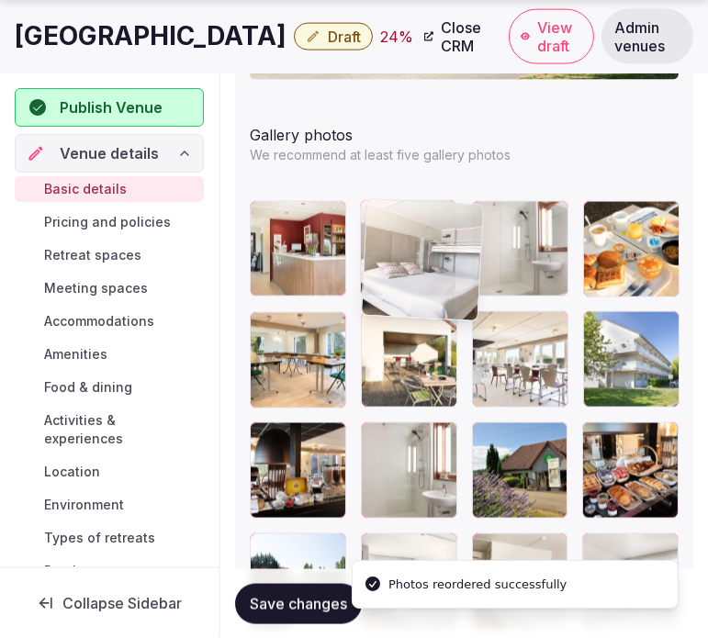
drag, startPoint x: 607, startPoint y: 326, endPoint x: 395, endPoint y: 215, distance: 239.5
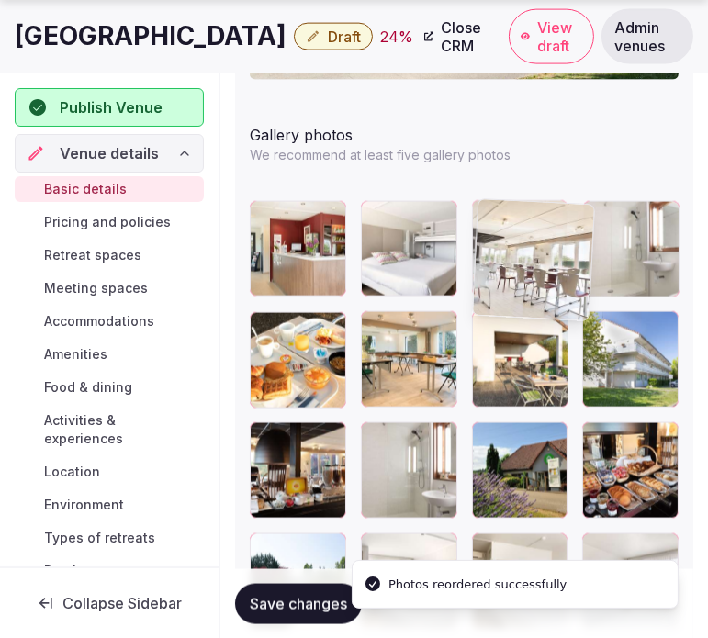
drag, startPoint x: 483, startPoint y: 310, endPoint x: 472, endPoint y: 199, distance: 111.7
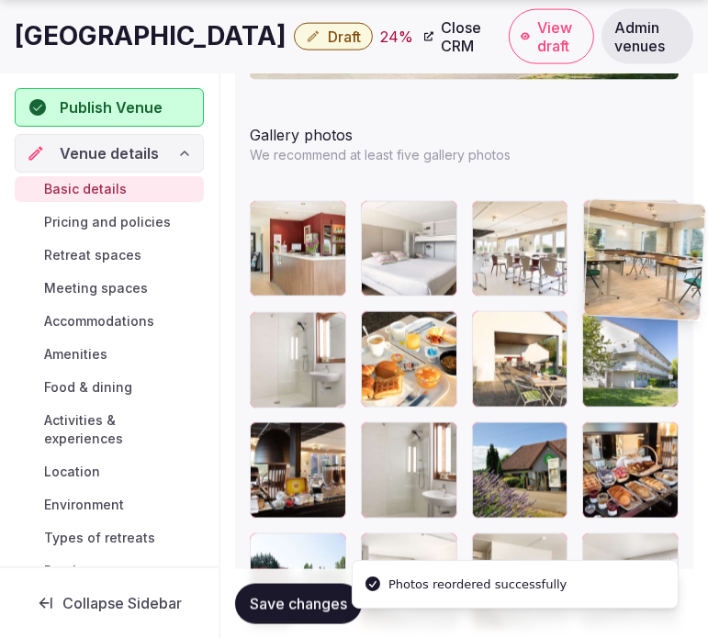
drag, startPoint x: 381, startPoint y: 328, endPoint x: 613, endPoint y: 221, distance: 254.8
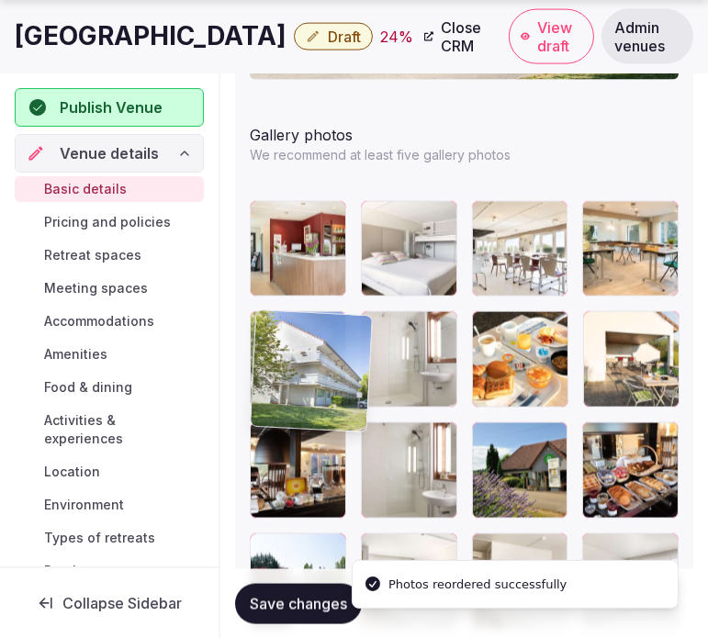
drag, startPoint x: 595, startPoint y: 323, endPoint x: 239, endPoint y: 320, distance: 356.3
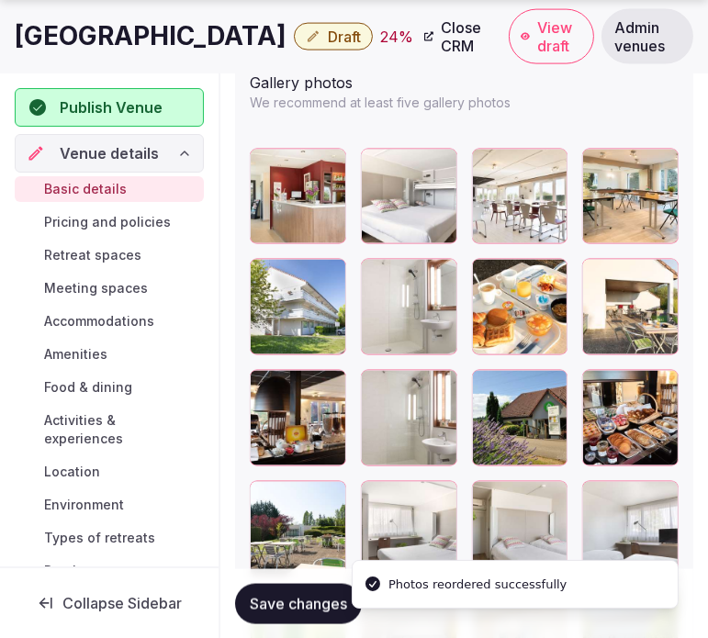
scroll to position [2550, 0]
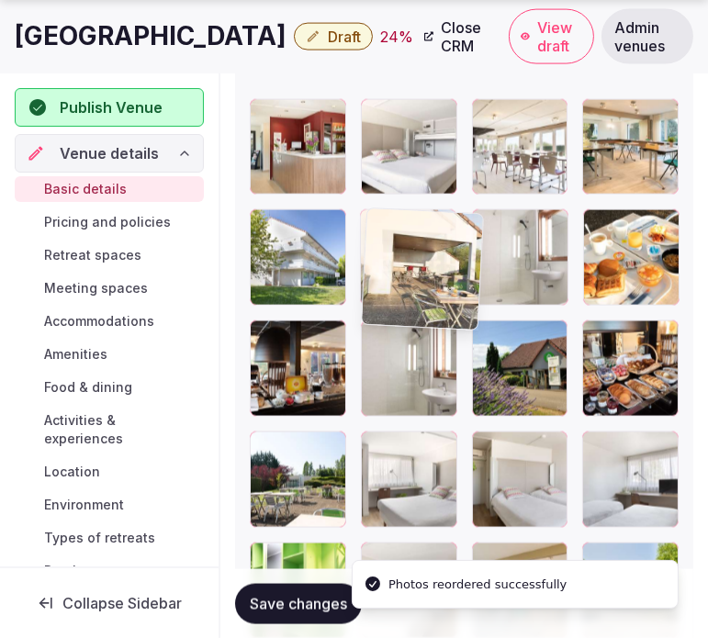
drag, startPoint x: 444, startPoint y: 250, endPoint x: 344, endPoint y: 242, distance: 99.5
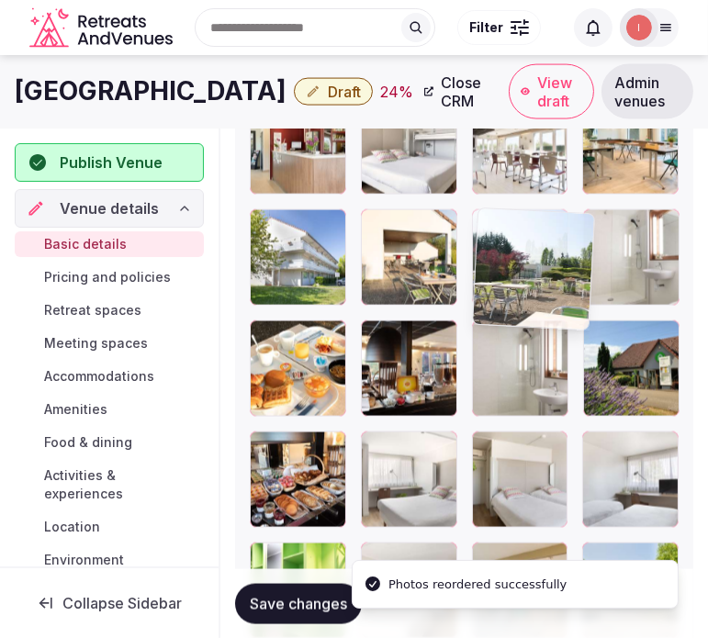
drag, startPoint x: 260, startPoint y: 442, endPoint x: 493, endPoint y: 235, distance: 311.6
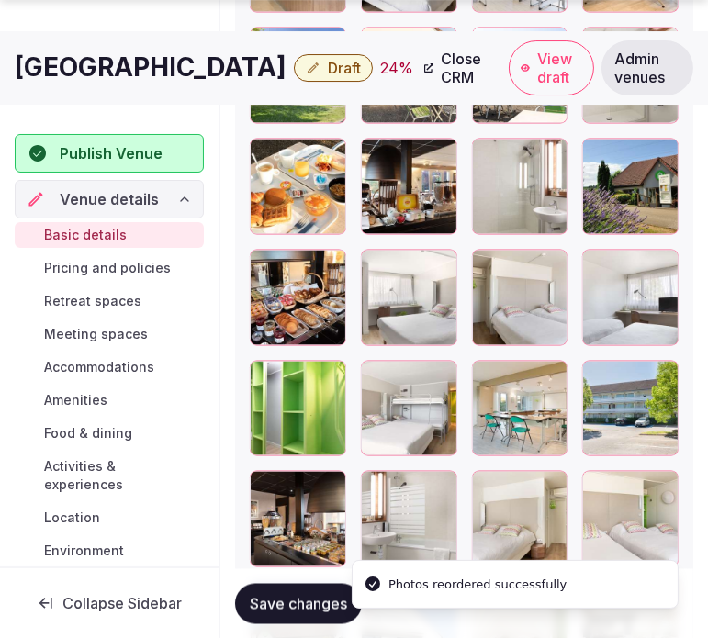
scroll to position [2755, 0]
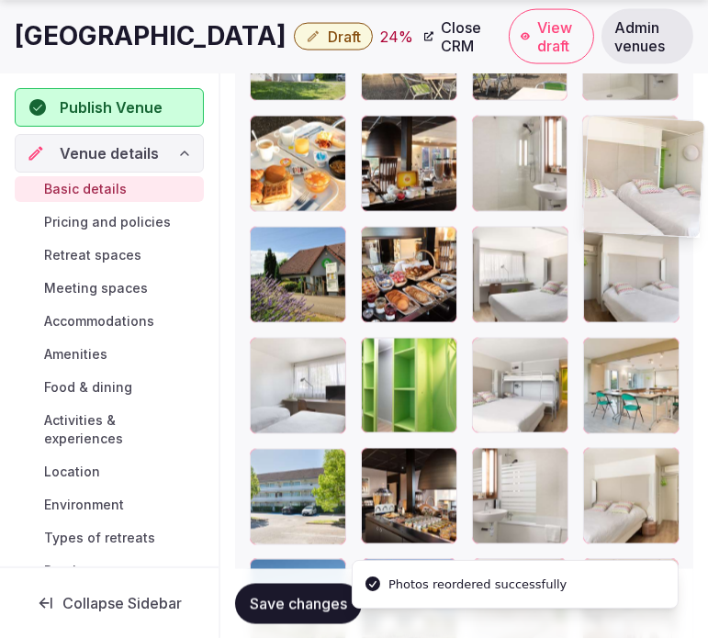
drag, startPoint x: 619, startPoint y: 221, endPoint x: 588, endPoint y: 142, distance: 84.9
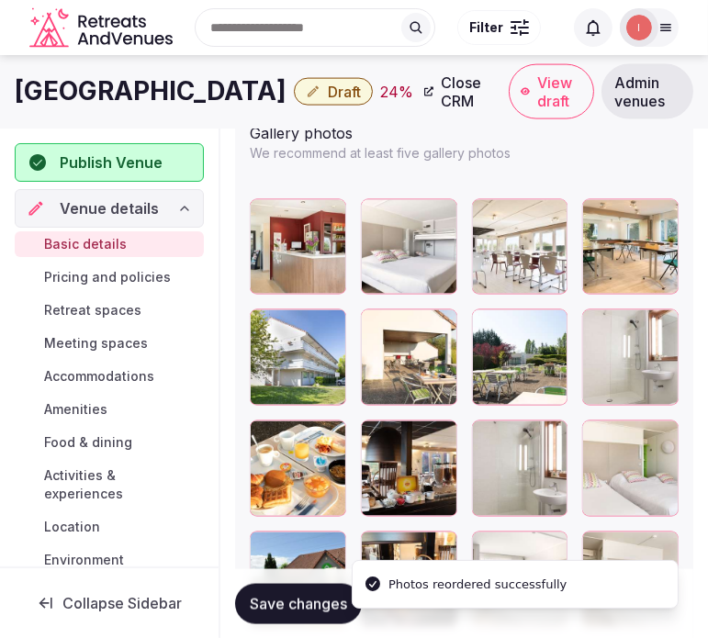
scroll to position [2448, 0]
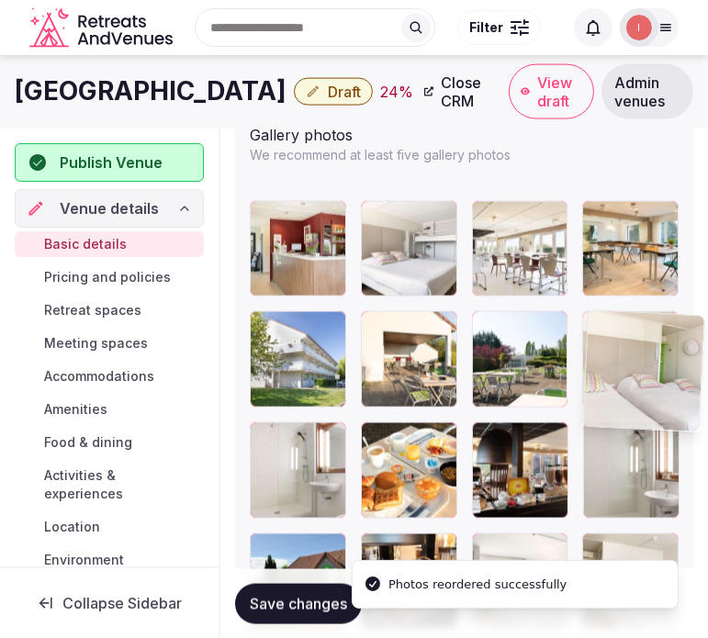
drag, startPoint x: 600, startPoint y: 432, endPoint x: 580, endPoint y: 329, distance: 104.6
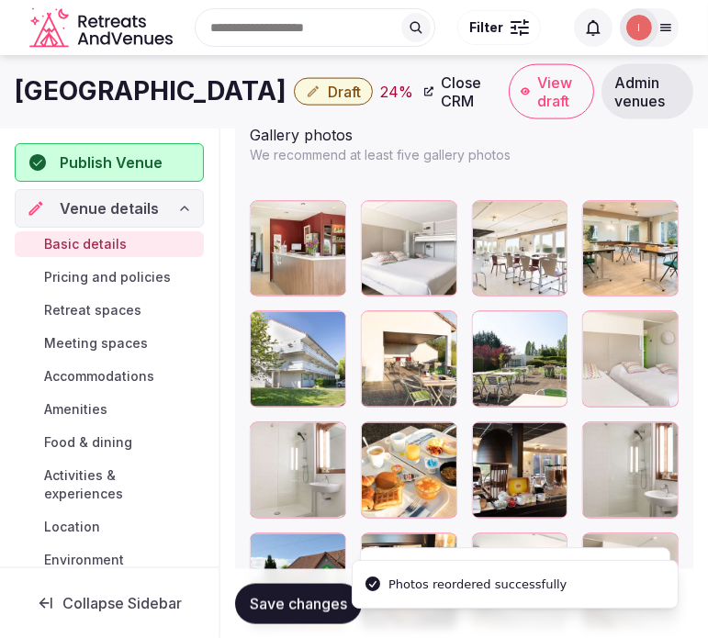
click at [294, 607] on span "Save changes" at bounding box center [298, 603] width 97 height 18
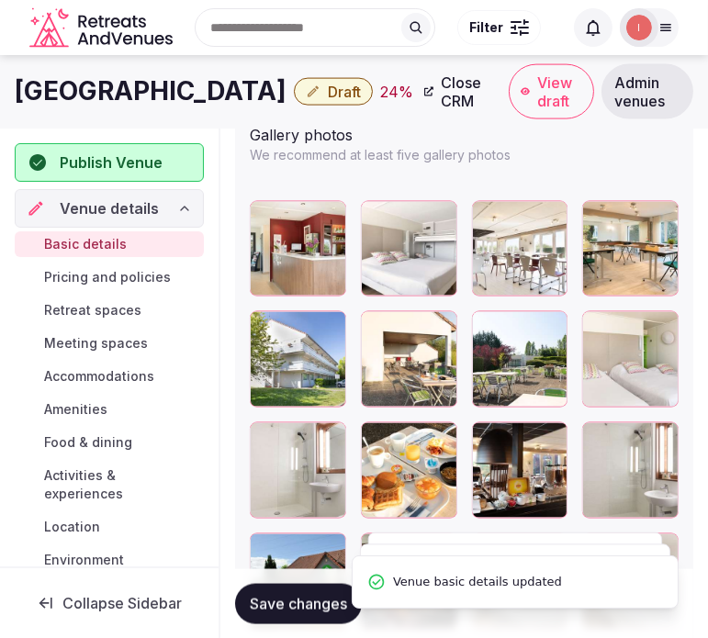
click at [161, 96] on h1 "Hotel Campanile du Jura" at bounding box center [151, 91] width 272 height 36
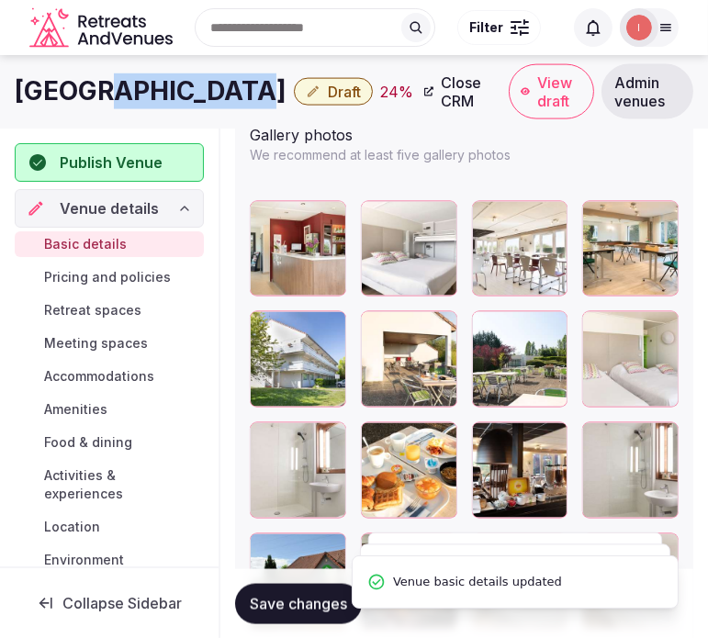
click at [161, 96] on h1 "Hotel Campanile du Jura" at bounding box center [151, 91] width 272 height 36
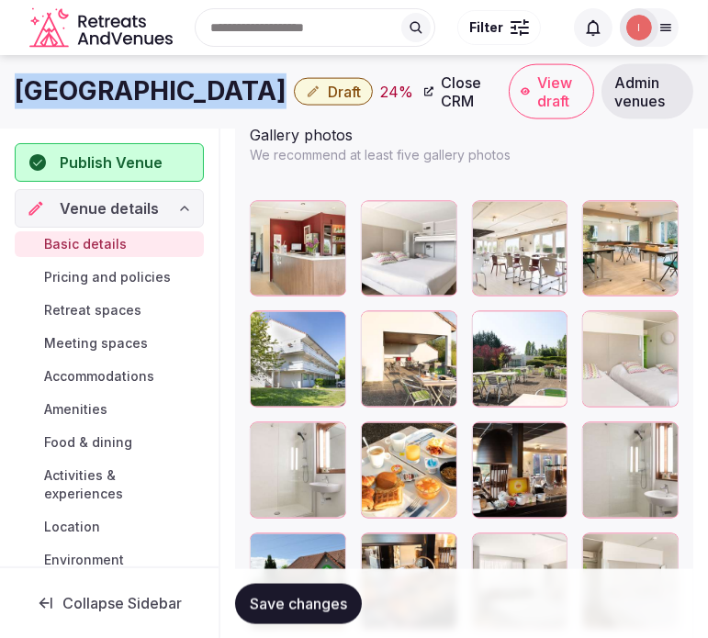
copy div "Hotel Campanile du Jura"
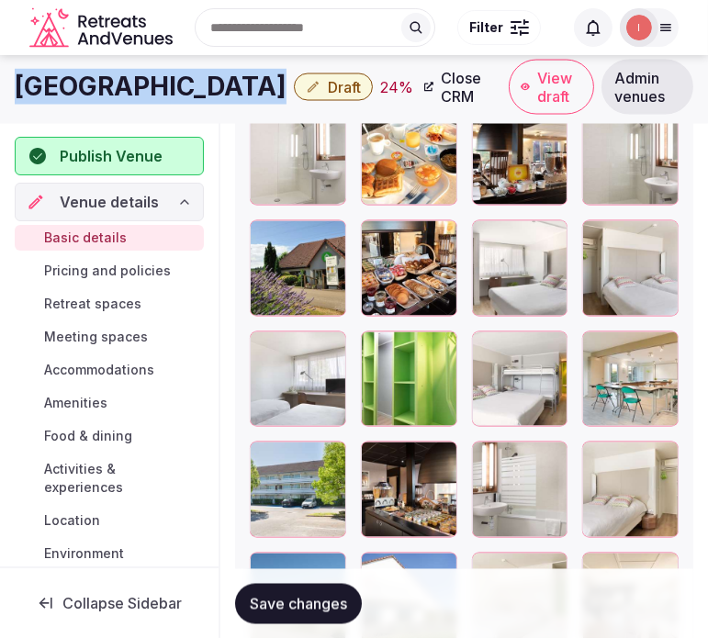
scroll to position [2755, 0]
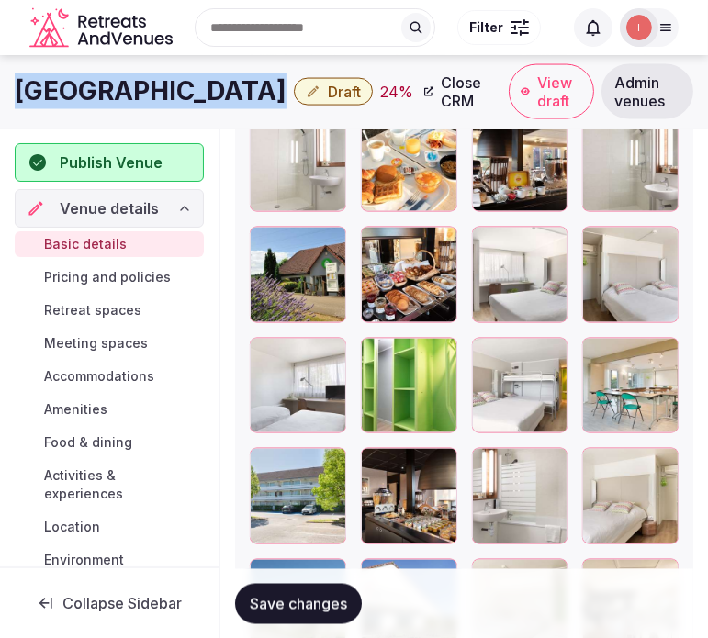
click at [281, 604] on span "Save changes" at bounding box center [298, 603] width 97 height 18
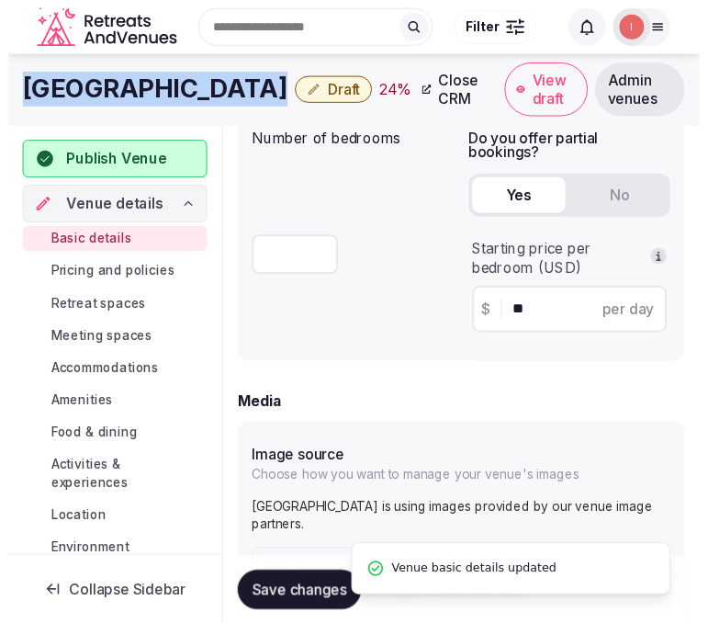
scroll to position [1122, 0]
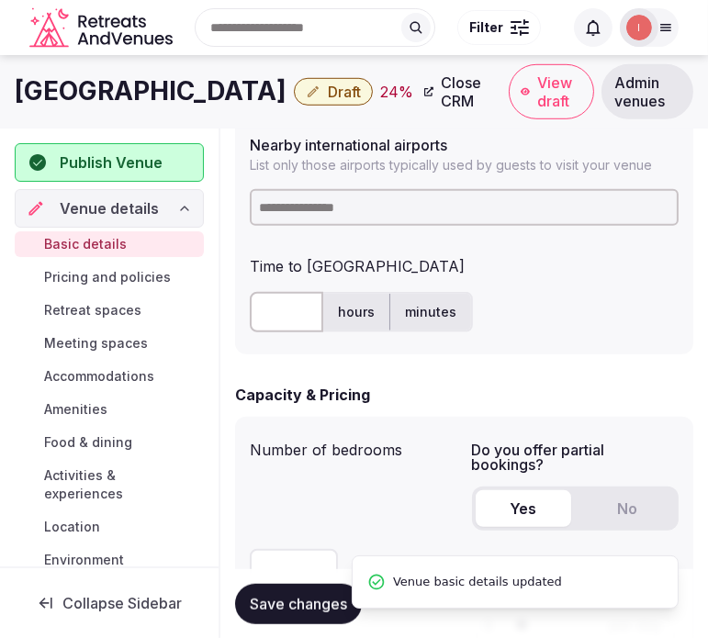
click at [326, 208] on input at bounding box center [464, 207] width 429 height 37
type input "*****"
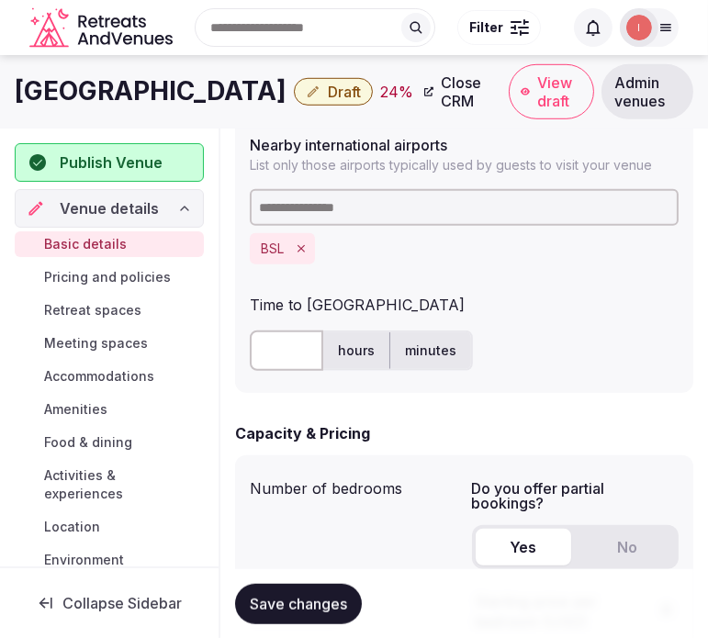
click at [263, 366] on input "text" at bounding box center [286, 351] width 73 height 40
type input "**"
click at [272, 597] on span "Save changes" at bounding box center [298, 603] width 97 height 18
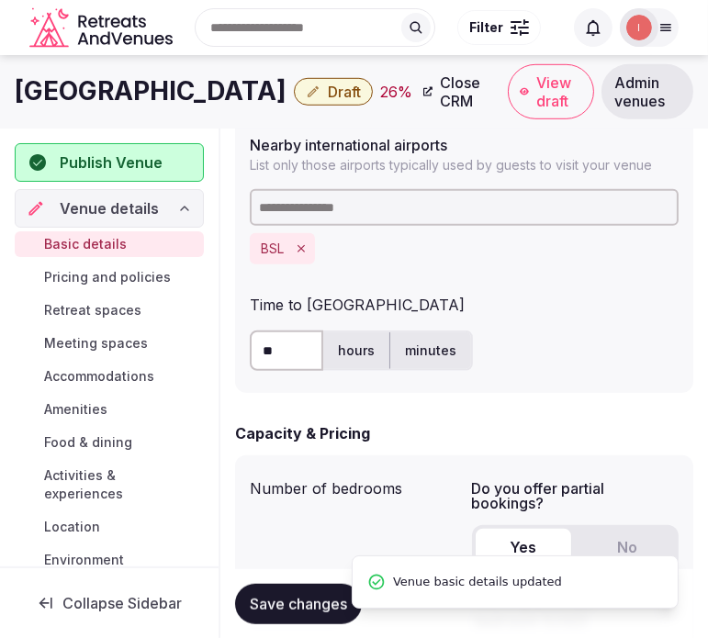
click at [359, 89] on button "Draft" at bounding box center [333, 92] width 79 height 28
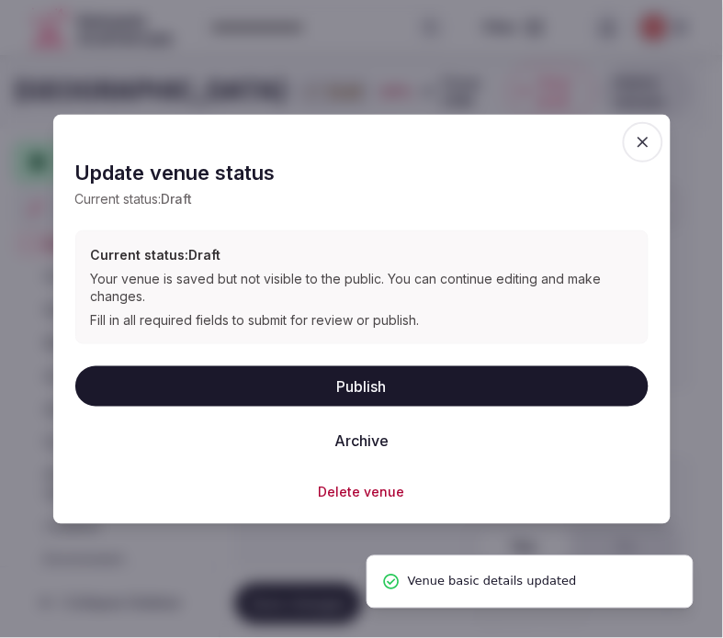
click at [351, 390] on button "Publish" at bounding box center [361, 386] width 573 height 40
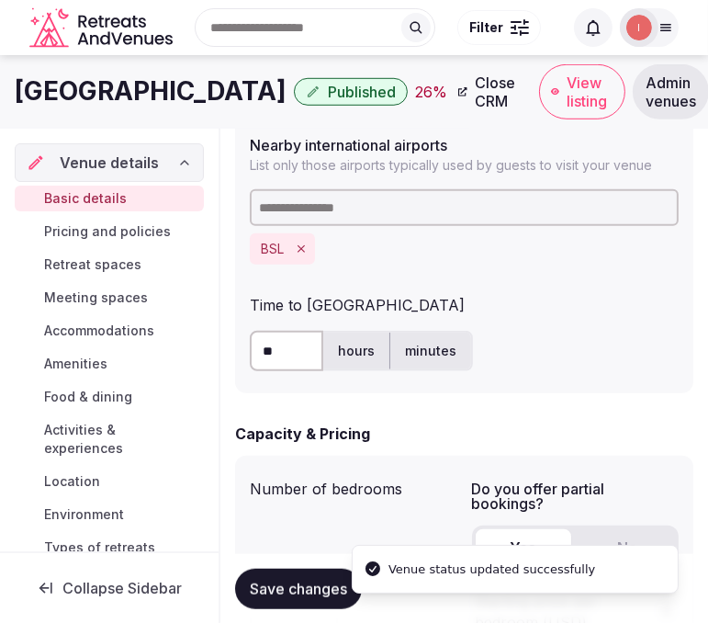
click at [226, 79] on h1 "Hotel Campanile du Jura" at bounding box center [151, 91] width 272 height 36
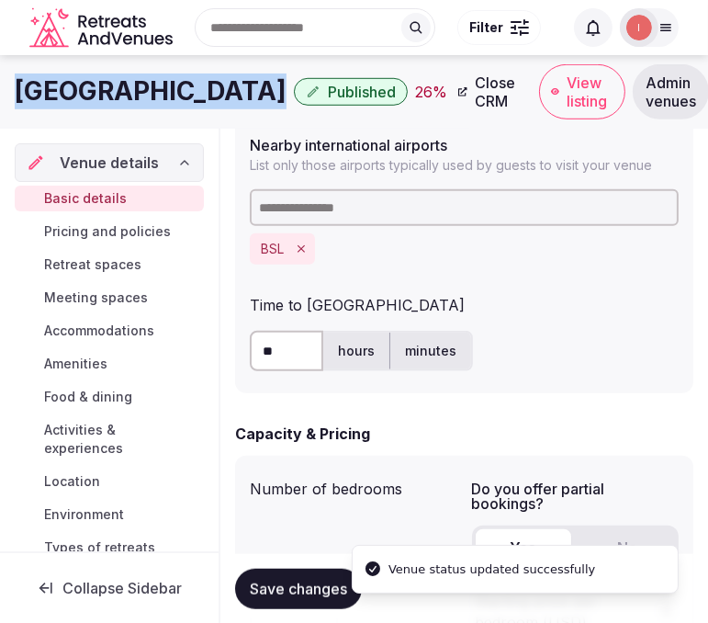
click at [226, 79] on h1 "Hotel Campanile du Jura" at bounding box center [151, 91] width 272 height 36
copy div "Hotel Campanile du Jura"
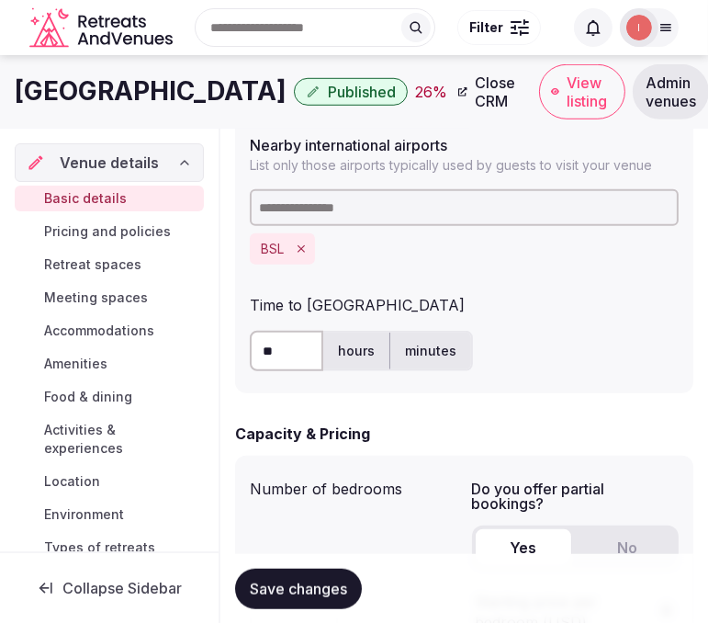
click at [354, 138] on label "Nearby international airports" at bounding box center [464, 145] width 429 height 15
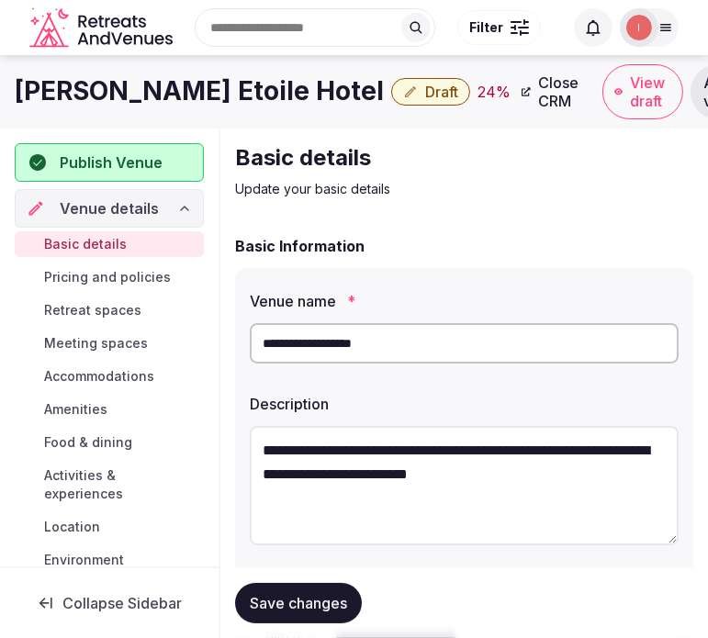
click at [108, 96] on h1 "[PERSON_NAME] Etoile Hotel" at bounding box center [199, 91] width 369 height 36
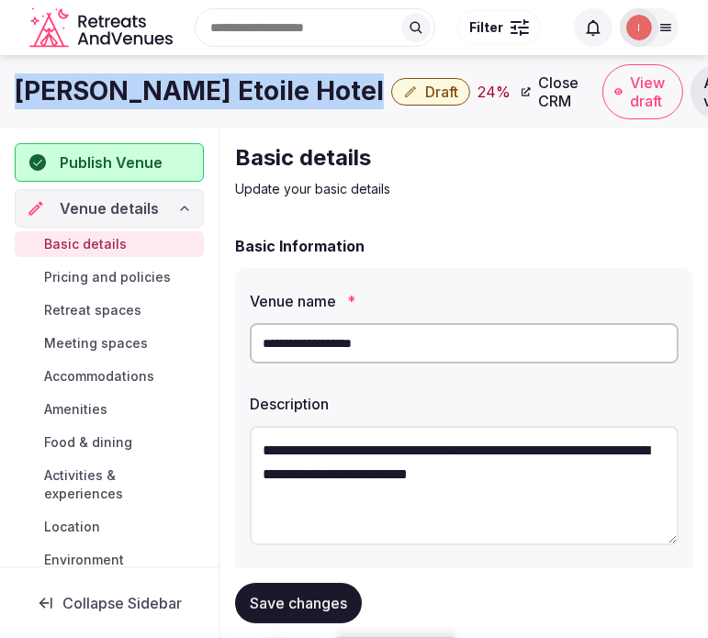
click at [108, 96] on h1 "[PERSON_NAME] Etoile Hotel" at bounding box center [199, 91] width 369 height 36
copy div "[PERSON_NAME] Etoile Hotel"
copy div "Fertel Etoile Hotel"
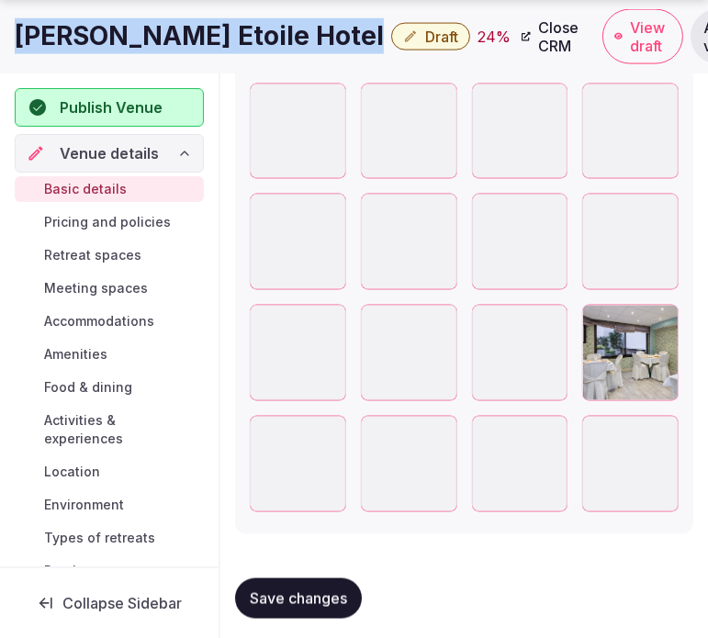
scroll to position [2573, 0]
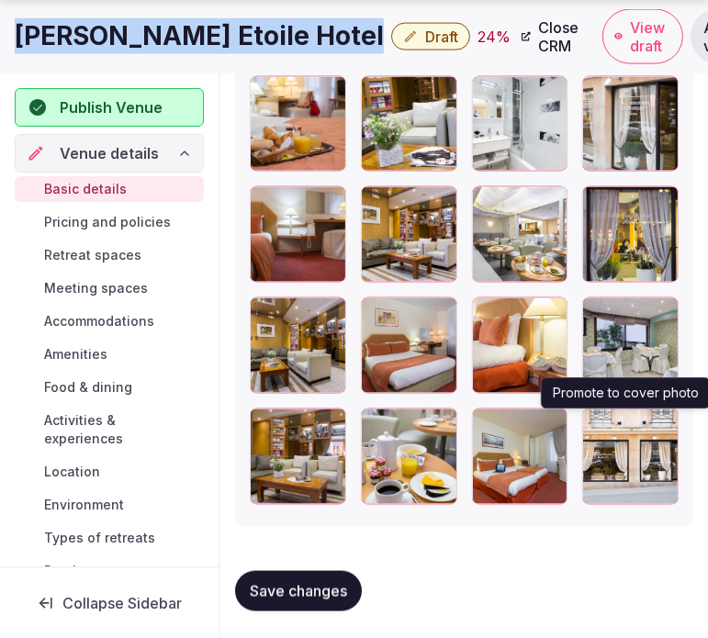
click at [659, 421] on icon "button" at bounding box center [661, 427] width 10 height 12
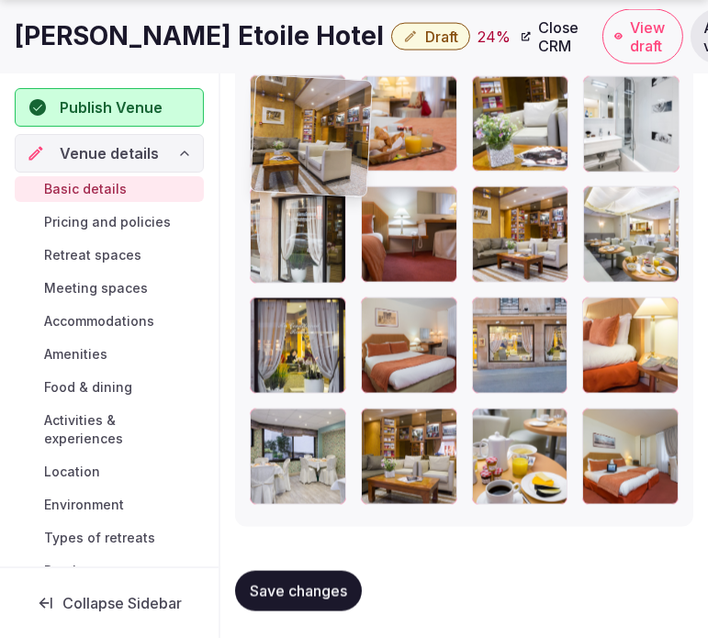
drag, startPoint x: 278, startPoint y: 323, endPoint x: 270, endPoint y: 127, distance: 196.7
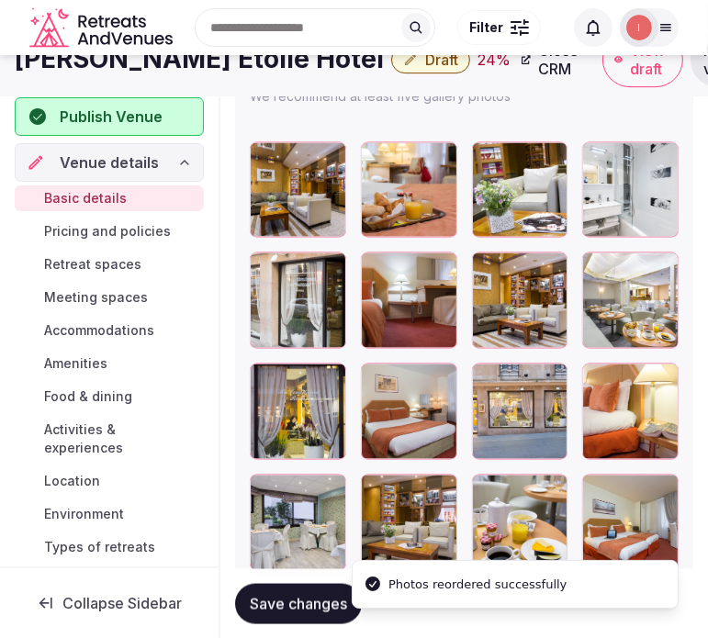
scroll to position [2471, 0]
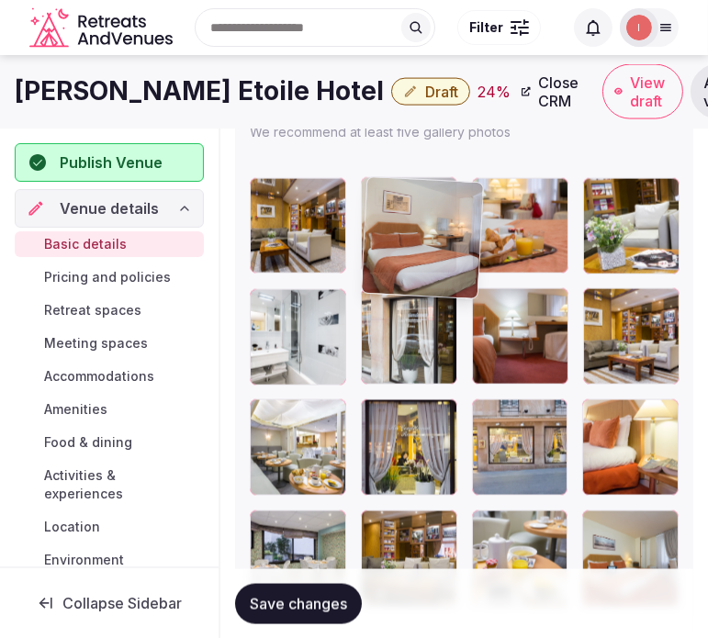
drag, startPoint x: 374, startPoint y: 413, endPoint x: 354, endPoint y: 179, distance: 235.0
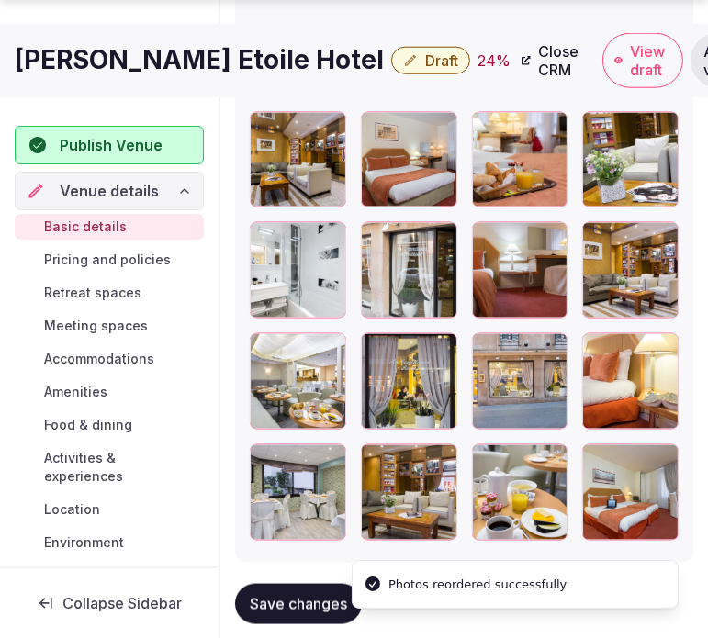
scroll to position [2573, 0]
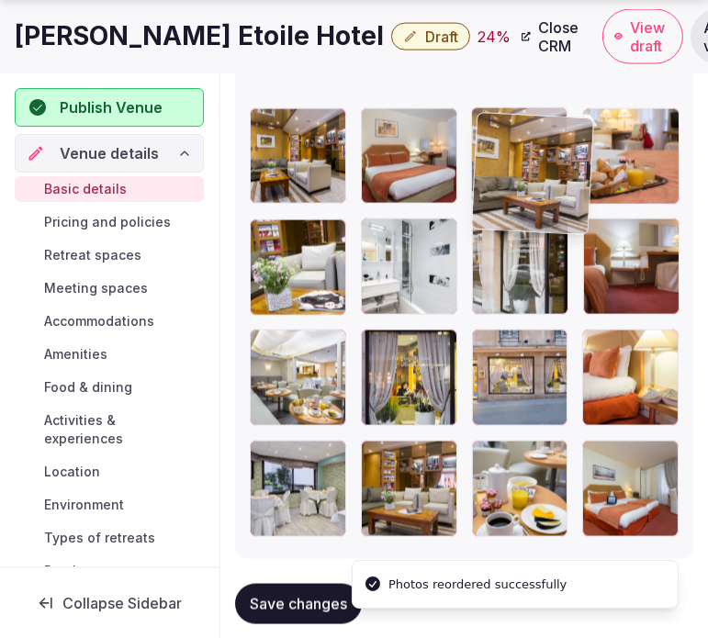
drag, startPoint x: 592, startPoint y: 205, endPoint x: 456, endPoint y: 90, distance: 178.6
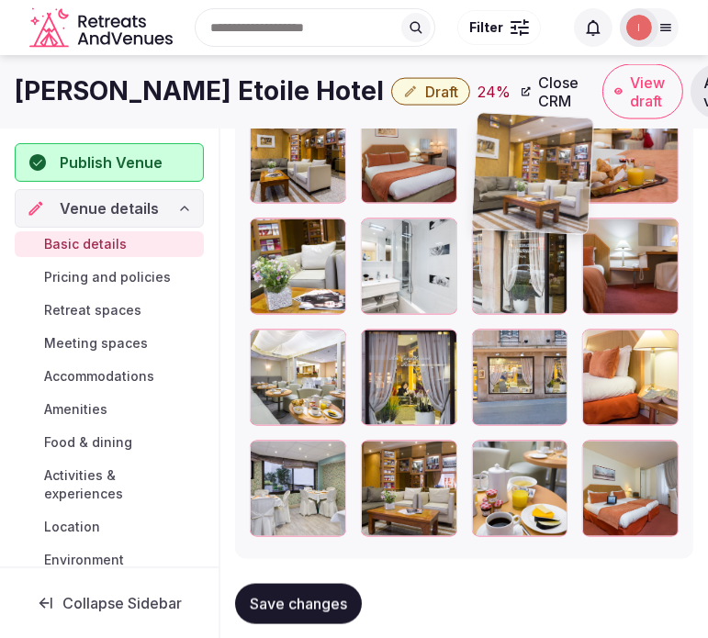
scroll to position [2536, 0]
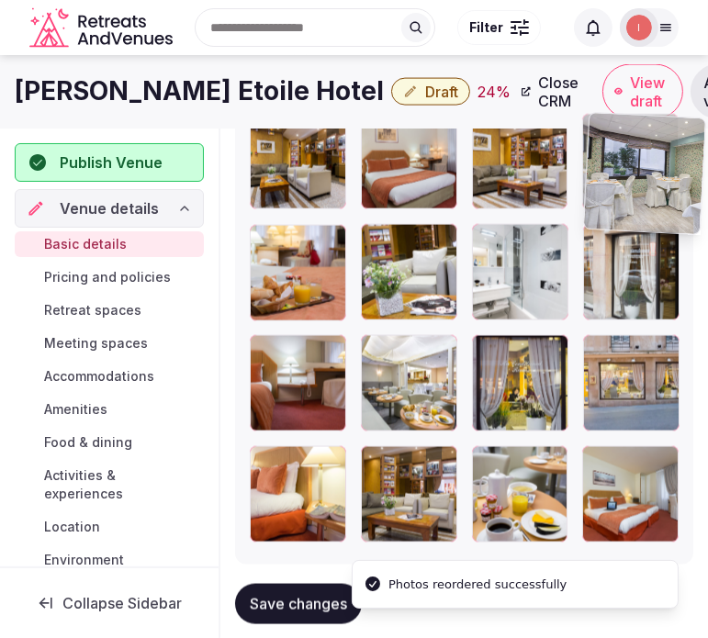
drag, startPoint x: 272, startPoint y: 461, endPoint x: 603, endPoint y: 144, distance: 458.6
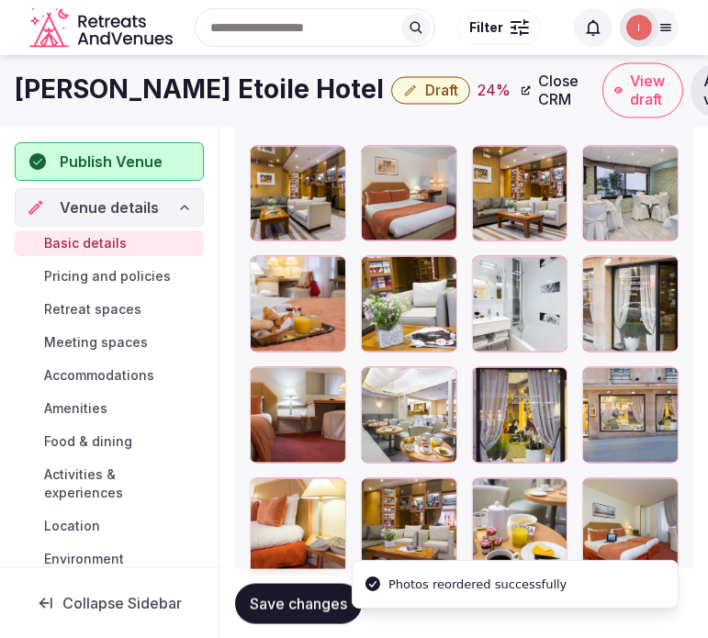
scroll to position [2471, 0]
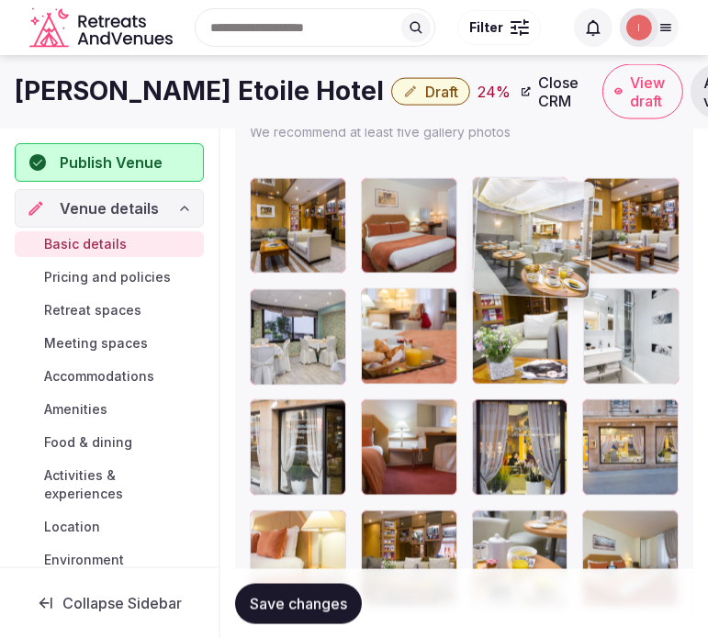
drag, startPoint x: 377, startPoint y: 414, endPoint x: 525, endPoint y: 189, distance: 269.7
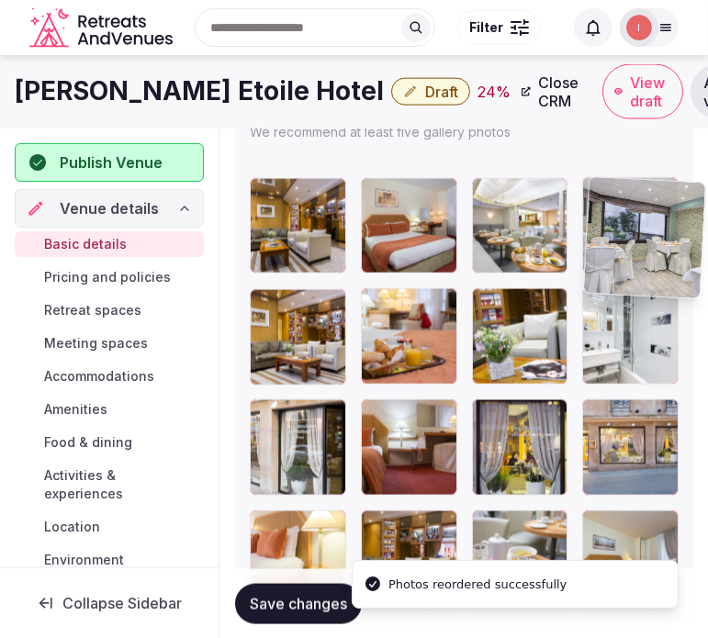
drag, startPoint x: 358, startPoint y: 279, endPoint x: 567, endPoint y: 187, distance: 227.8
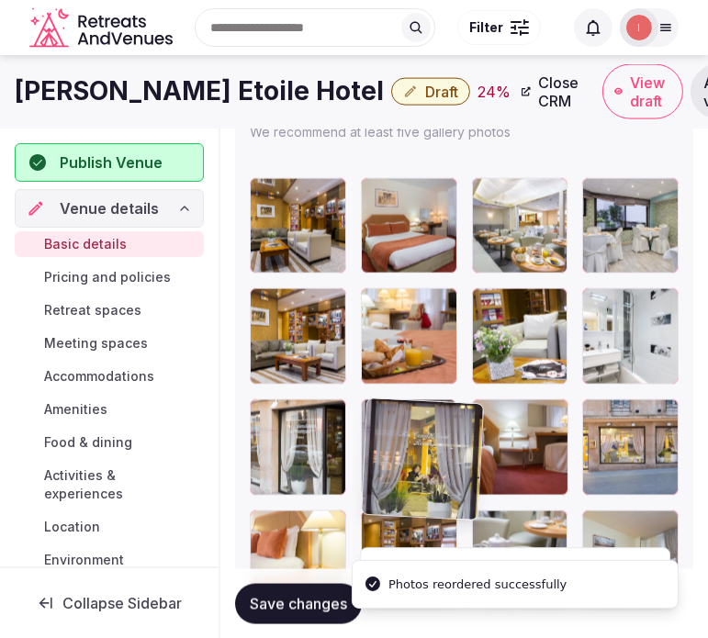
drag, startPoint x: 493, startPoint y: 406, endPoint x: 478, endPoint y: 366, distance: 43.3
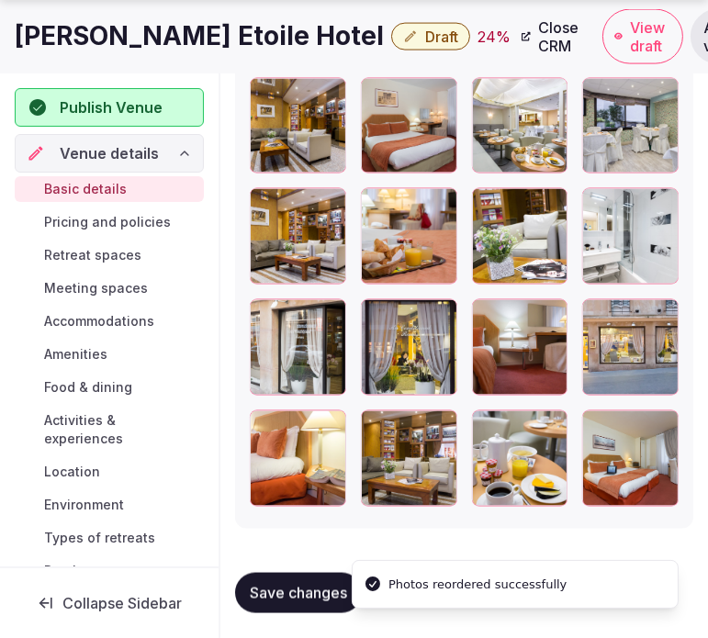
scroll to position [2573, 0]
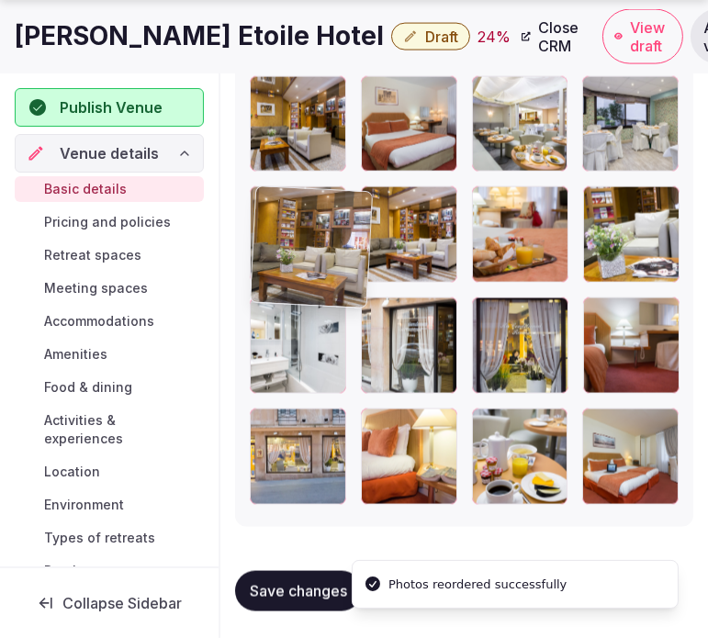
drag, startPoint x: 375, startPoint y: 424, endPoint x: 270, endPoint y: 217, distance: 232.5
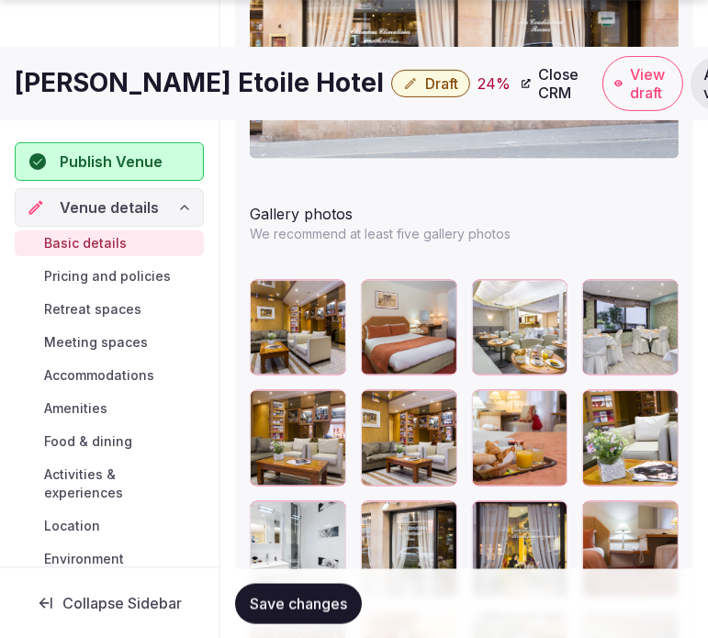
scroll to position [2471, 0]
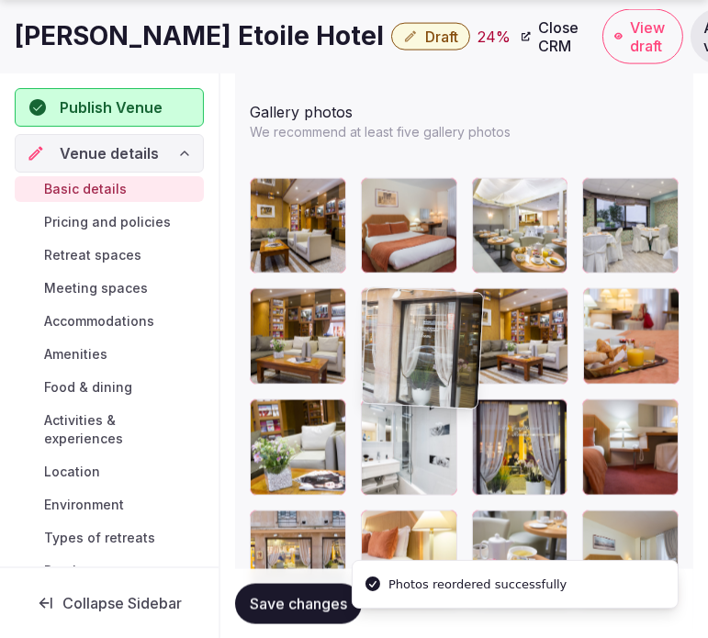
drag, startPoint x: 381, startPoint y: 406, endPoint x: 373, endPoint y: 309, distance: 96.8
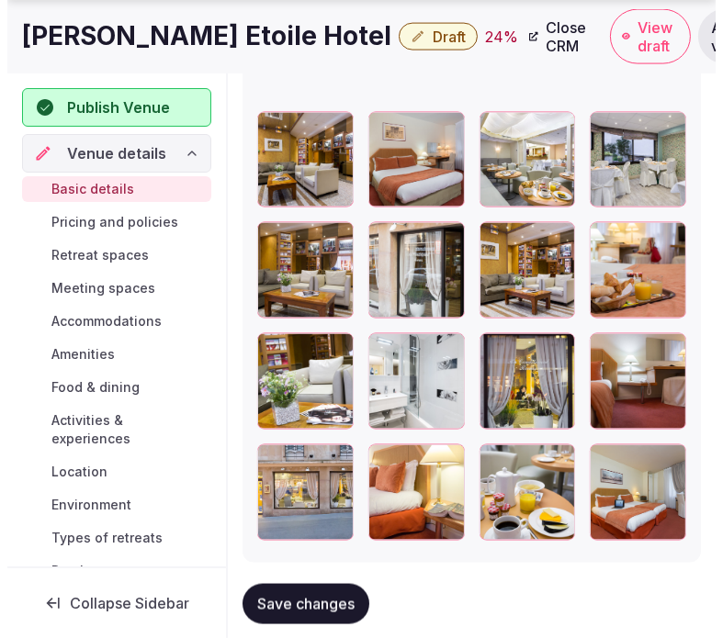
scroll to position [2573, 0]
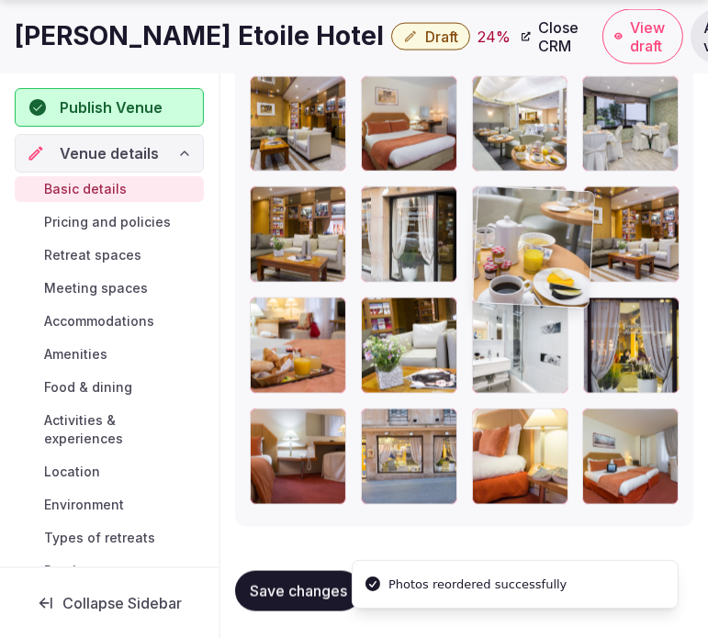
drag, startPoint x: 491, startPoint y: 421, endPoint x: 516, endPoint y: 241, distance: 181.7
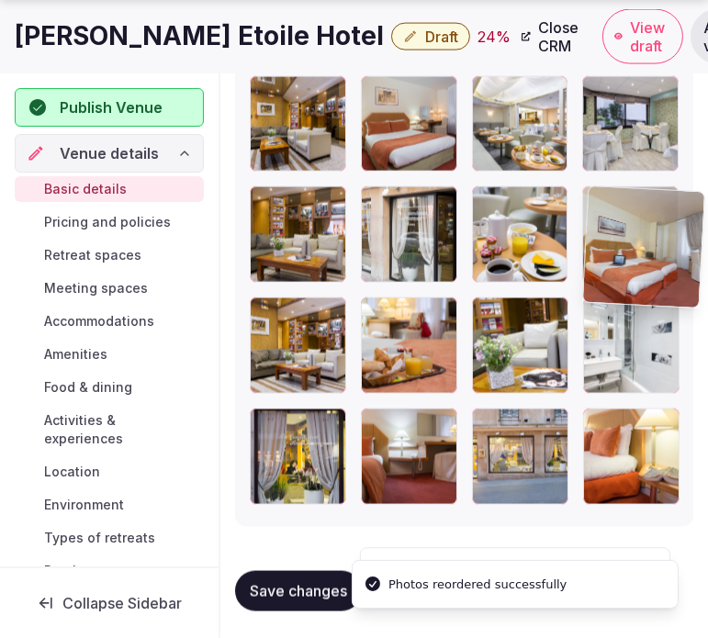
drag, startPoint x: 601, startPoint y: 425, endPoint x: 607, endPoint y: 209, distance: 215.9
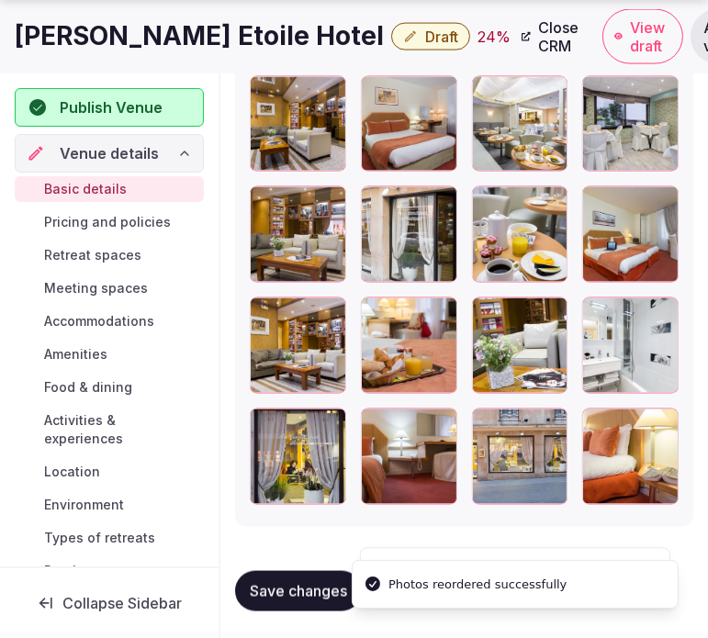
click at [280, 602] on button "Save changes" at bounding box center [298, 591] width 127 height 40
click at [301, 589] on span "Save changes" at bounding box center [298, 591] width 97 height 18
click at [391, 48] on button "Draft" at bounding box center [430, 37] width 79 height 28
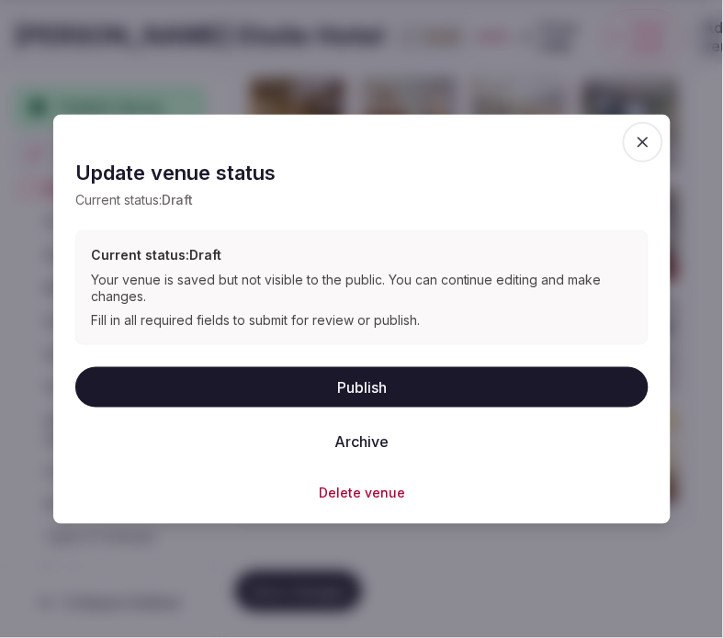
click at [636, 141] on icon "button" at bounding box center [643, 141] width 18 height 18
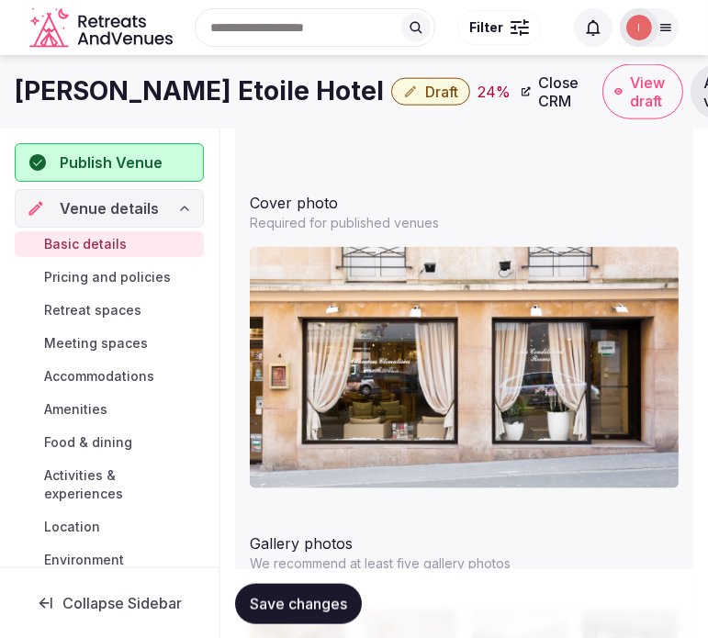
scroll to position [1859, 0]
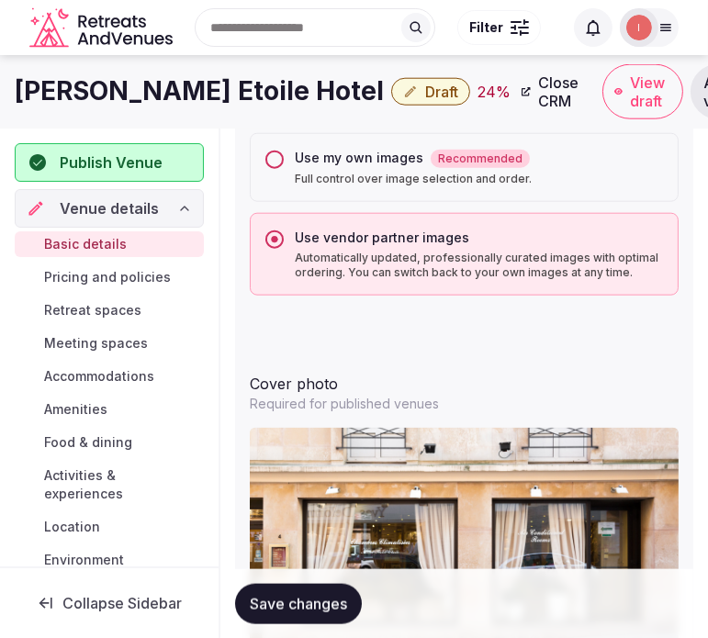
click at [143, 97] on h1 "Fertel Etoile Hotel" at bounding box center [199, 91] width 369 height 36
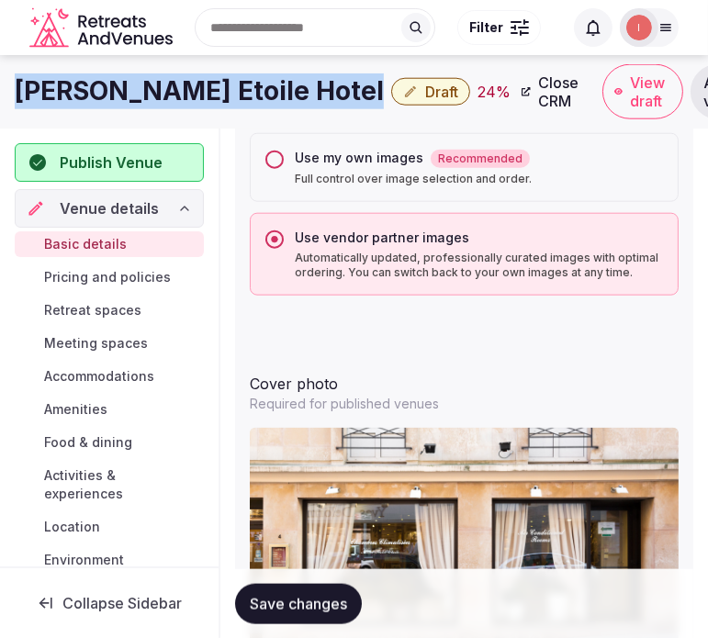
click at [143, 97] on h1 "Fertel Etoile Hotel" at bounding box center [199, 91] width 369 height 36
copy div "Fertel Etoile Hotel"
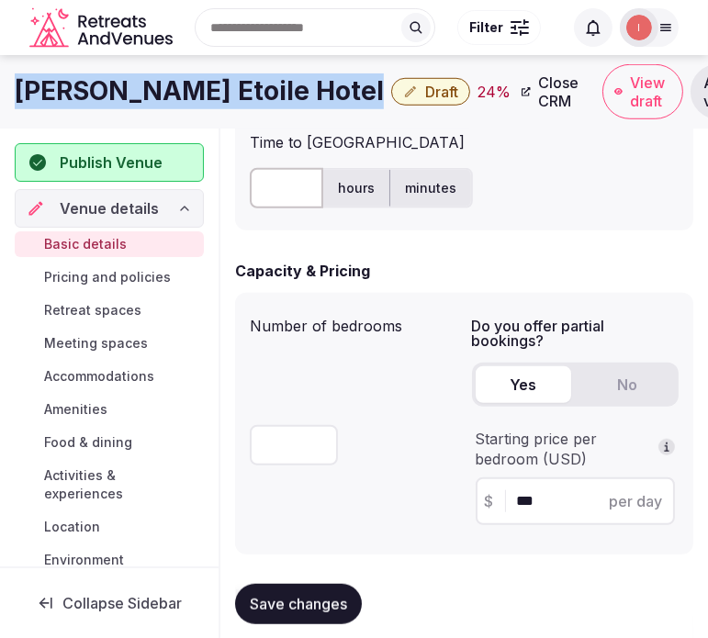
scroll to position [1144, 0]
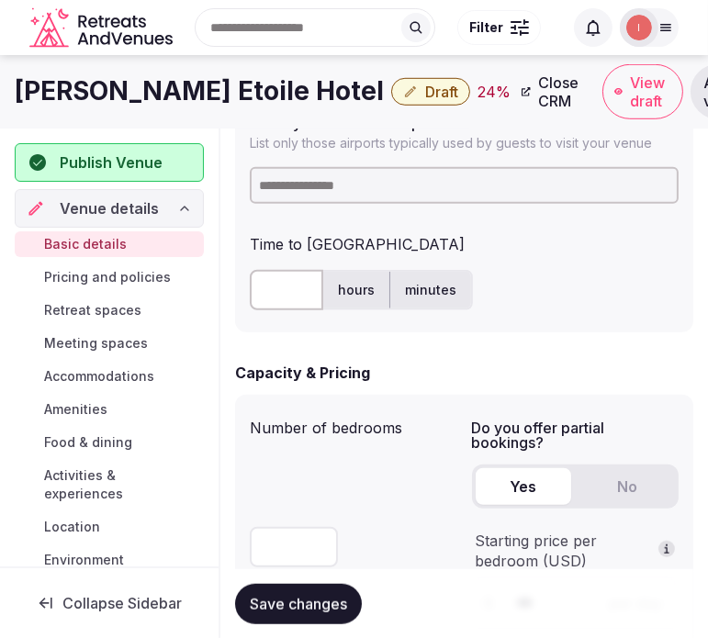
click at [386, 179] on input at bounding box center [464, 185] width 429 height 37
paste input "***"
type input "***"
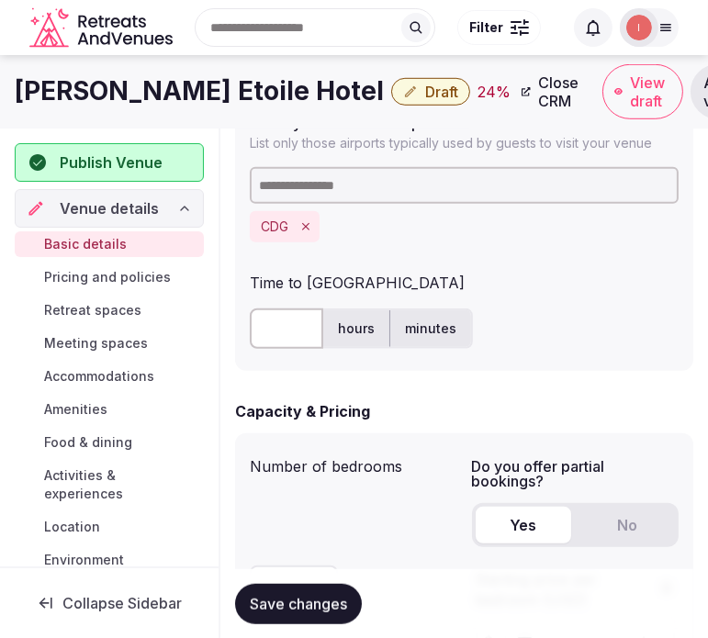
click at [274, 326] on input "text" at bounding box center [286, 329] width 73 height 40
type input "**"
click at [315, 606] on span "Save changes" at bounding box center [298, 603] width 97 height 18
click at [317, 583] on button "Save changes" at bounding box center [298, 603] width 127 height 40
click at [425, 89] on span "Draft" at bounding box center [441, 92] width 33 height 18
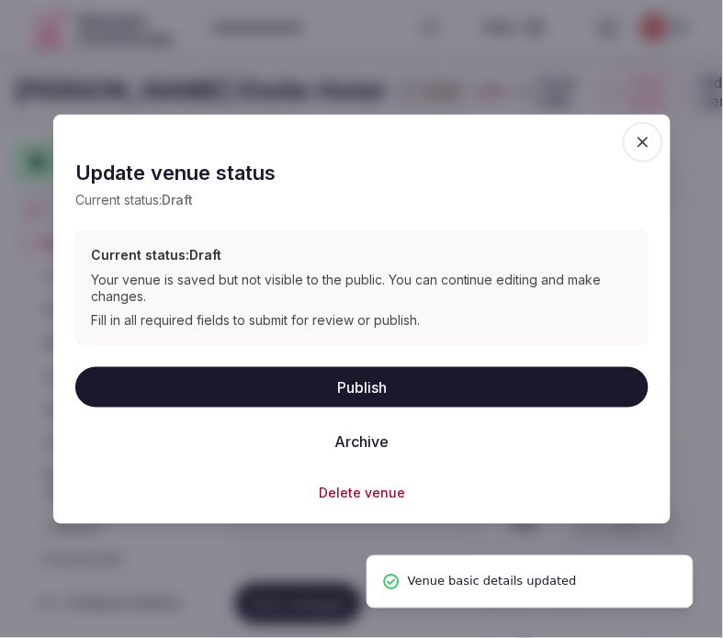
click at [359, 389] on button "Publish" at bounding box center [361, 386] width 573 height 40
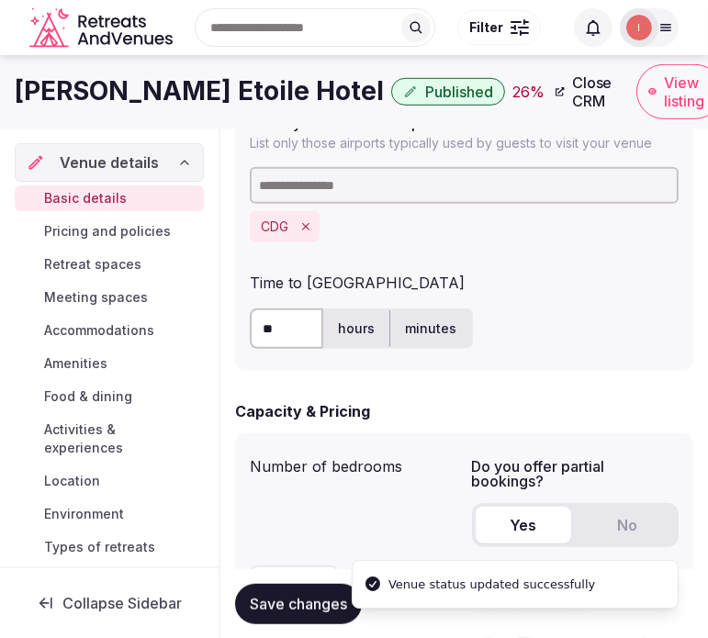
click at [178, 106] on h1 "Fertel Etoile Hotel" at bounding box center [199, 91] width 369 height 36
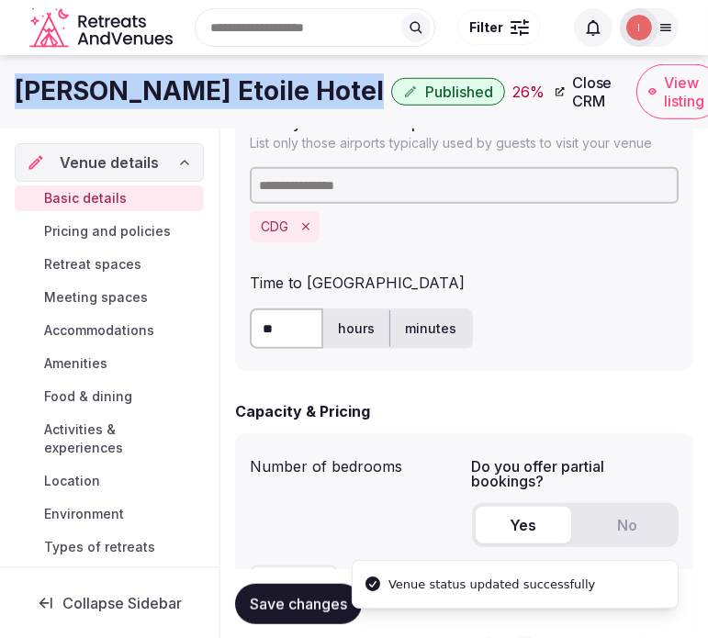
click at [178, 106] on h1 "Fertel Etoile Hotel" at bounding box center [199, 91] width 369 height 36
copy div "Fertel Etoile Hotel"
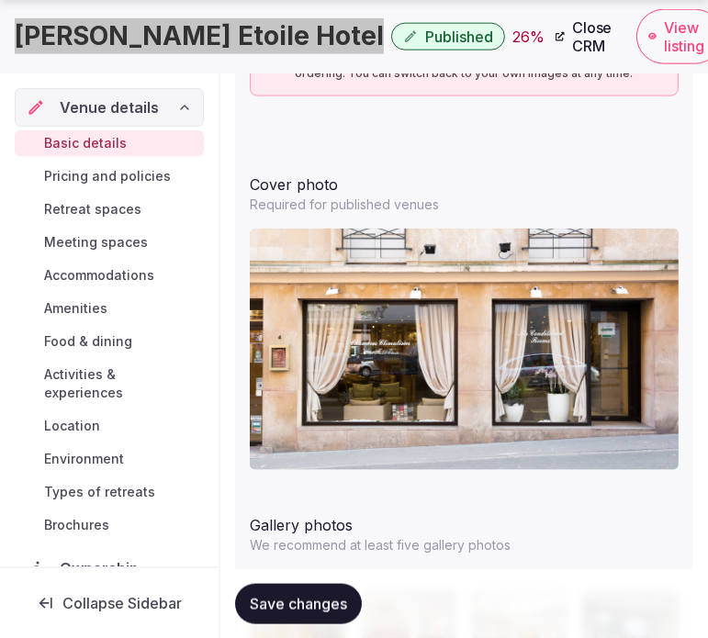
scroll to position [2369, 0]
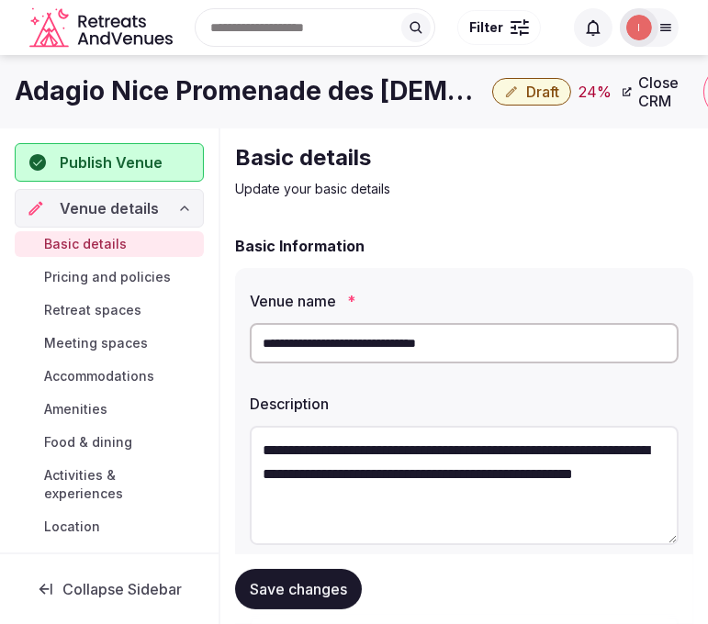
click at [255, 87] on h1 "Adagio Nice Promenade des [DEMOGRAPHIC_DATA]" at bounding box center [250, 91] width 470 height 36
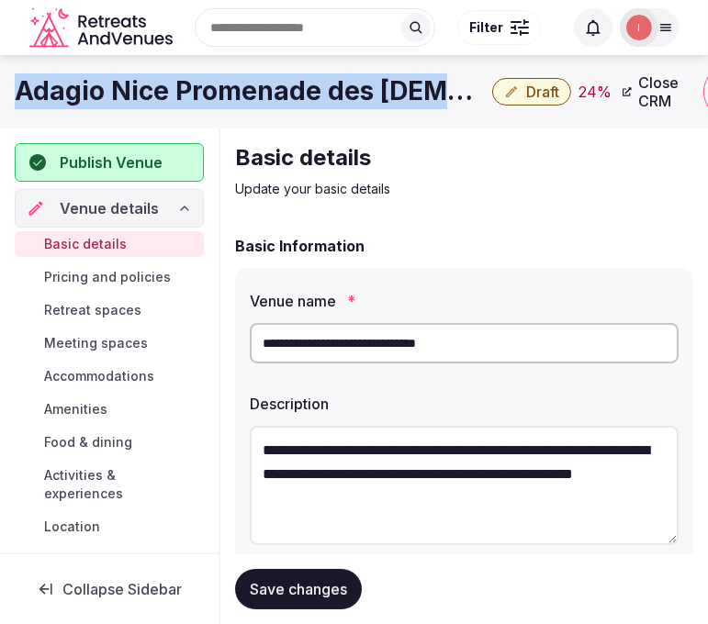
click at [255, 87] on h1 "Adagio Nice Promenade des [DEMOGRAPHIC_DATA]" at bounding box center [250, 91] width 470 height 36
copy div "Adagio Nice Promenade des [DEMOGRAPHIC_DATA]"
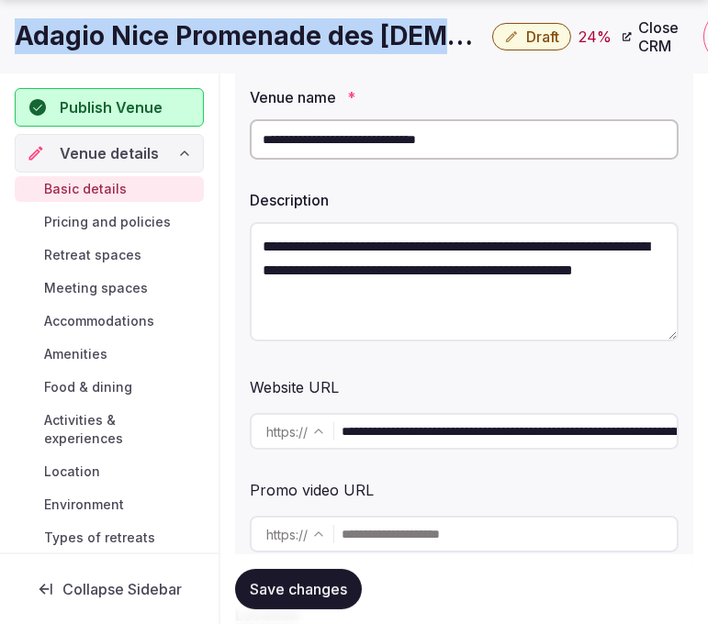
scroll to position [306, 0]
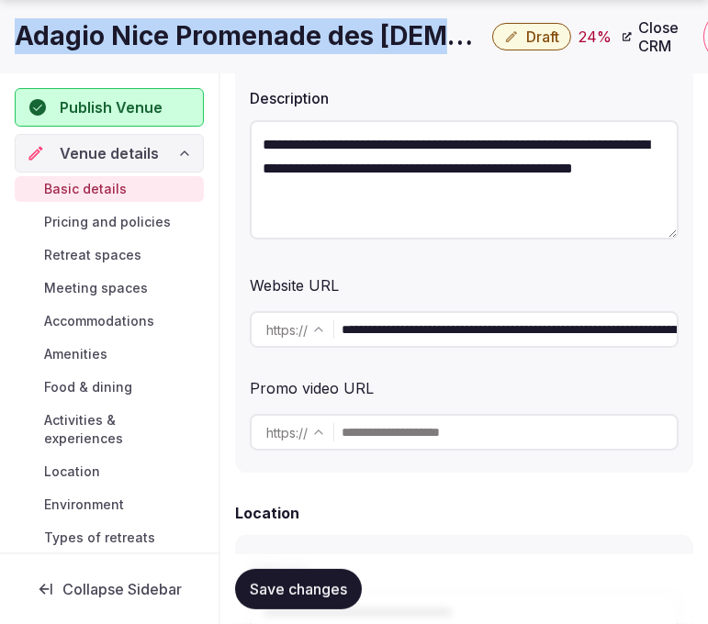
copy div "Adagio Nice Promenade des [DEMOGRAPHIC_DATA]"
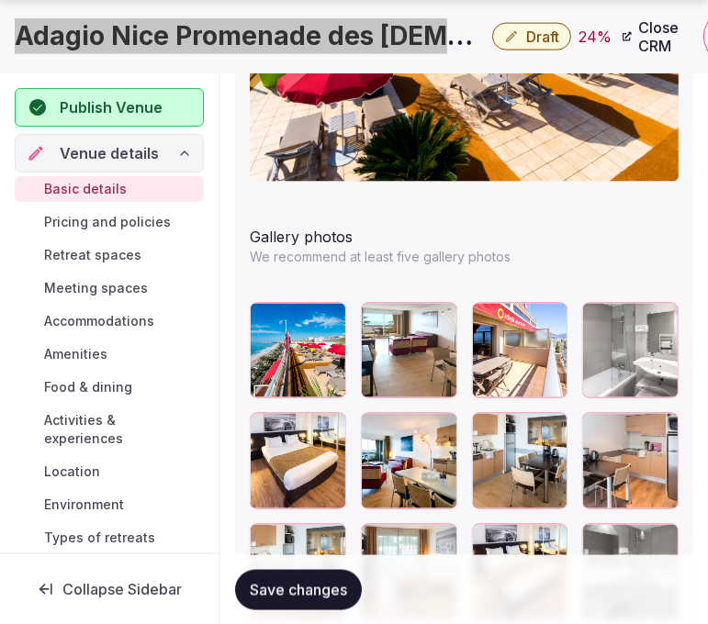
scroll to position [2353, 0]
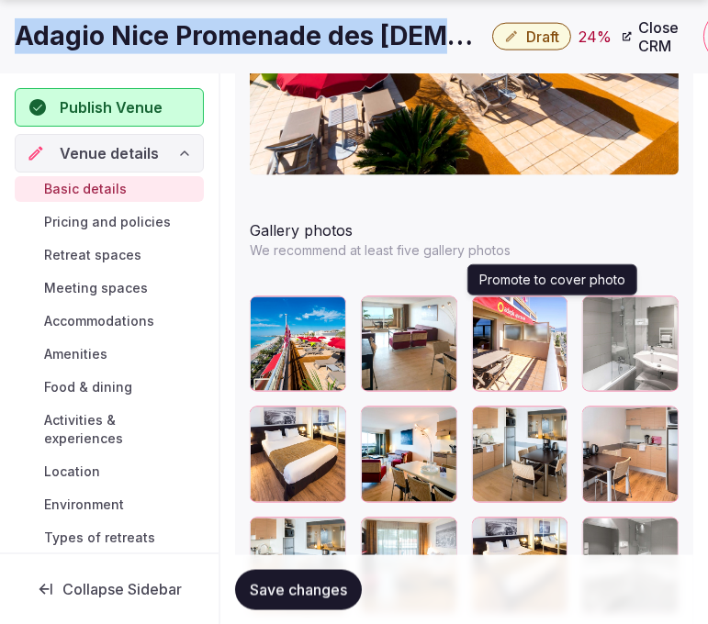
click at [553, 314] on icon "button" at bounding box center [550, 315] width 10 height 12
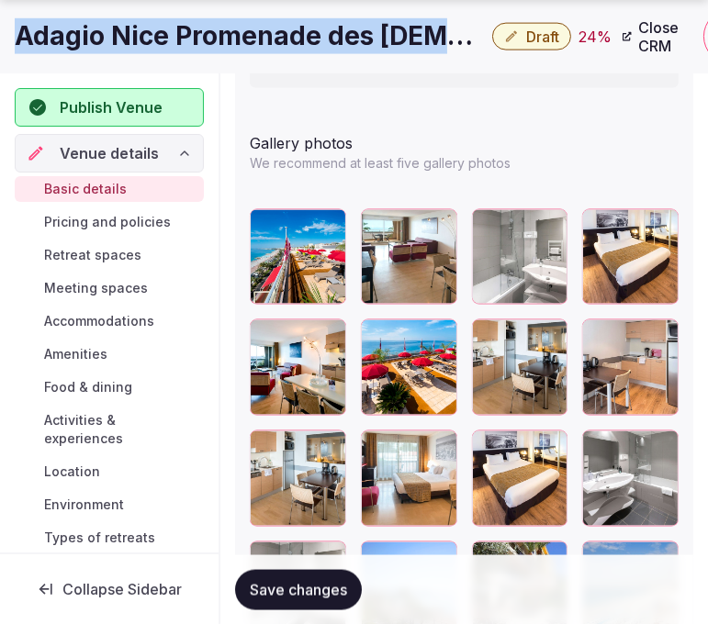
scroll to position [2659, 0]
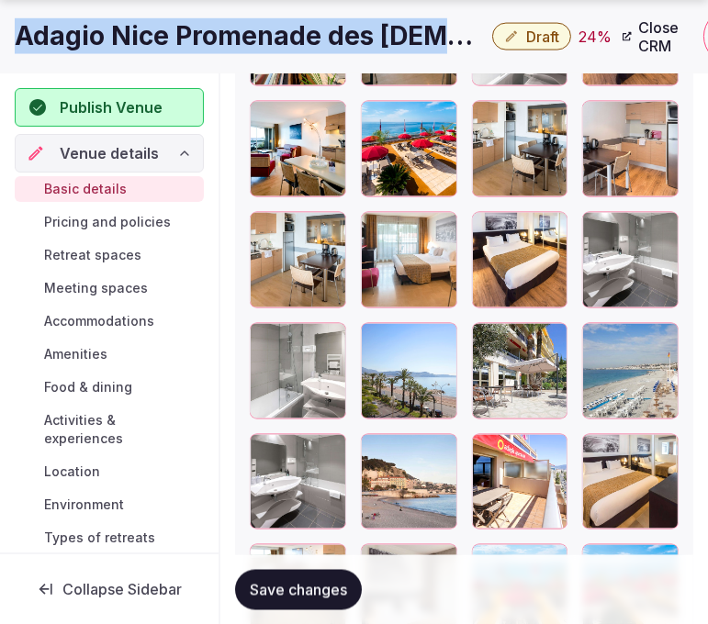
click at [546, 349] on button "button" at bounding box center [549, 342] width 22 height 22
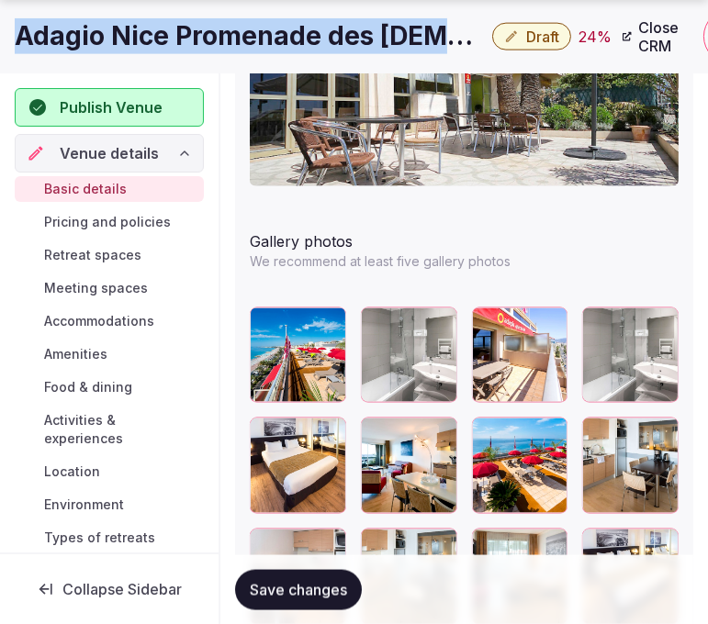
scroll to position [2353, 0]
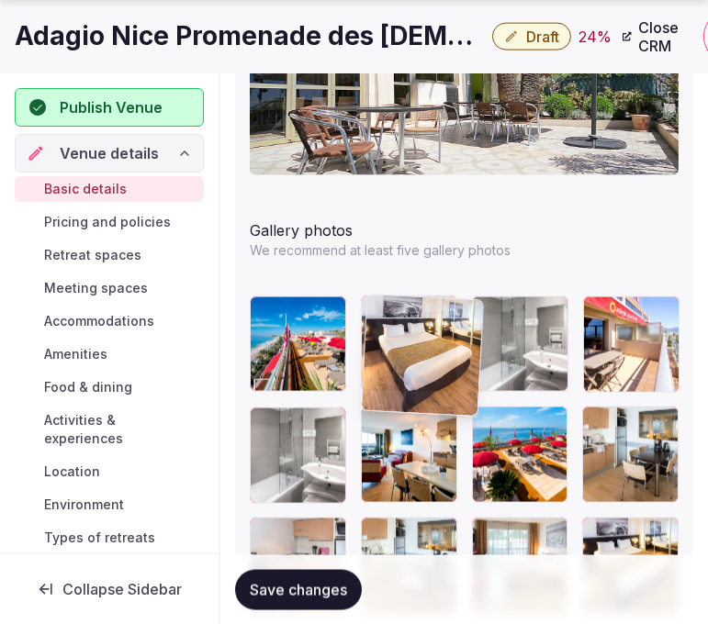
drag, startPoint x: 264, startPoint y: 430, endPoint x: 390, endPoint y: 325, distance: 164.4
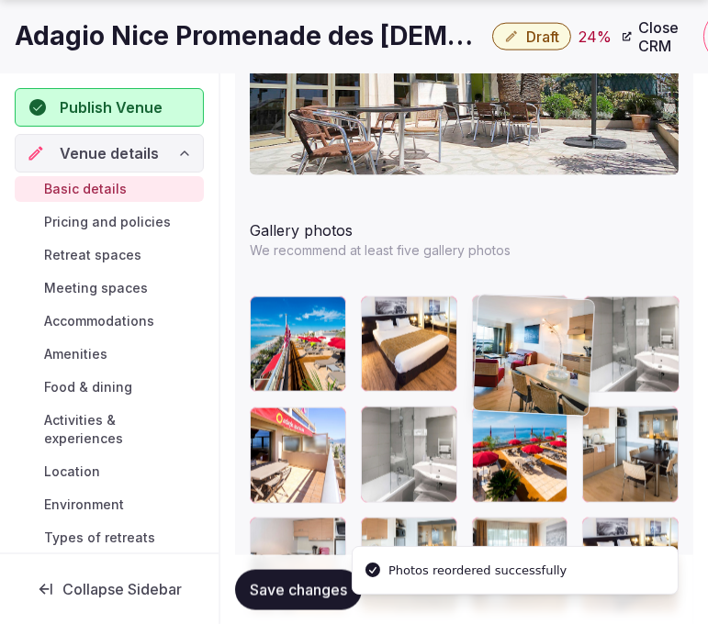
drag, startPoint x: 377, startPoint y: 415, endPoint x: 509, endPoint y: 318, distance: 164.2
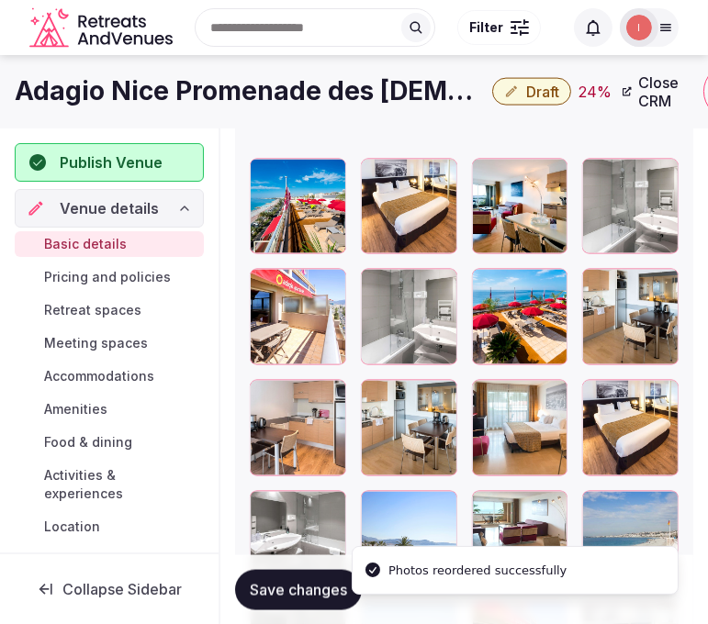
scroll to position [2455, 0]
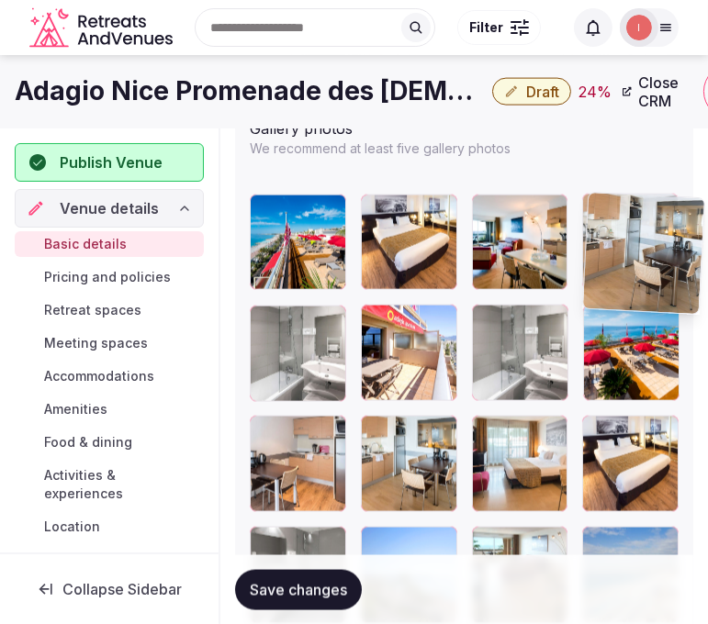
drag, startPoint x: 592, startPoint y: 316, endPoint x: 585, endPoint y: 219, distance: 97.6
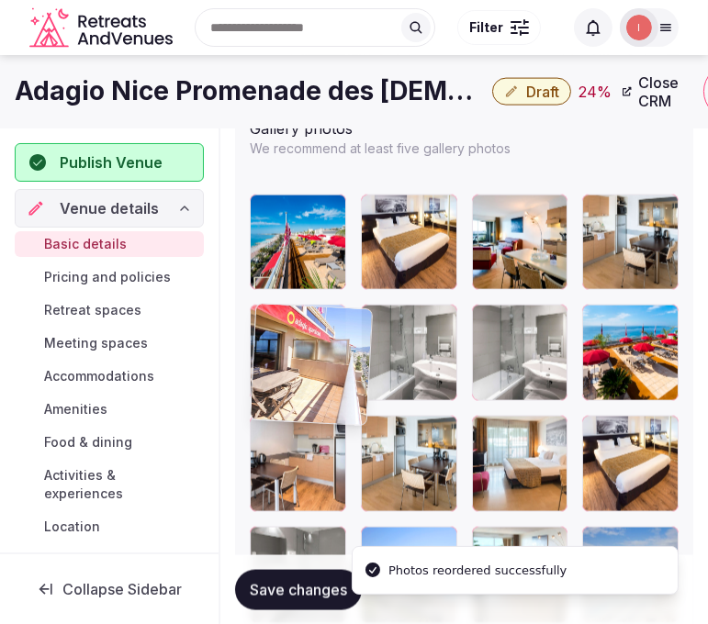
drag, startPoint x: 373, startPoint y: 312, endPoint x: 250, endPoint y: 315, distance: 123.1
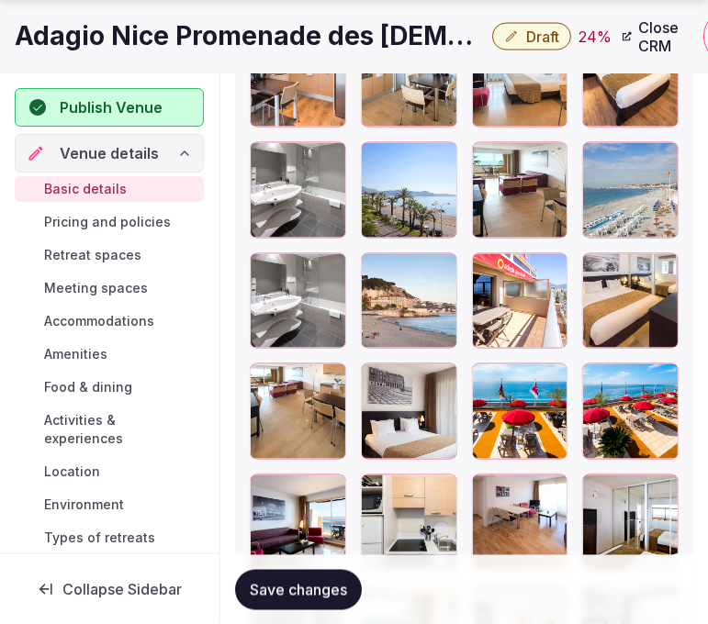
scroll to position [2863, 0]
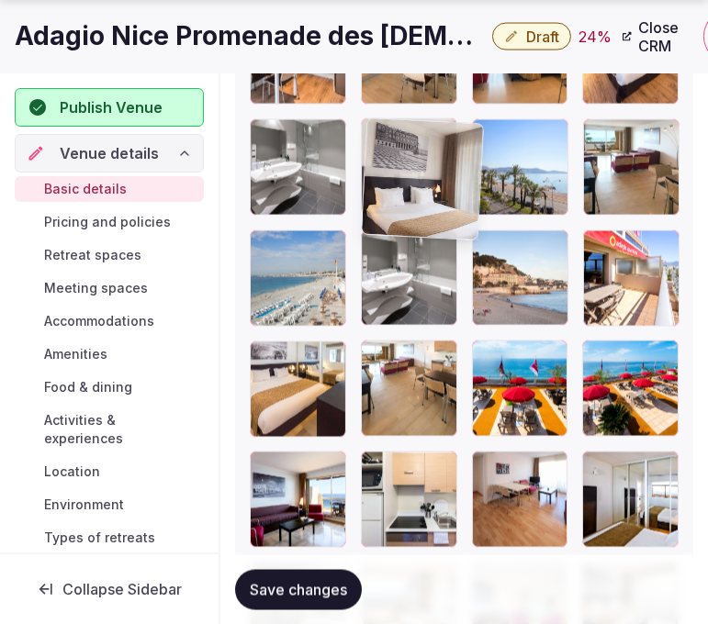
drag, startPoint x: 379, startPoint y: 354, endPoint x: 369, endPoint y: 154, distance: 199.5
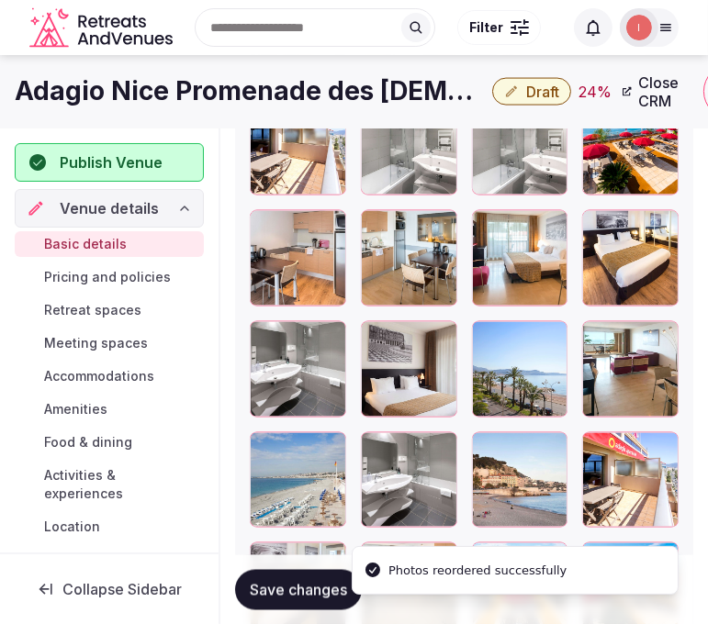
scroll to position [2659, 0]
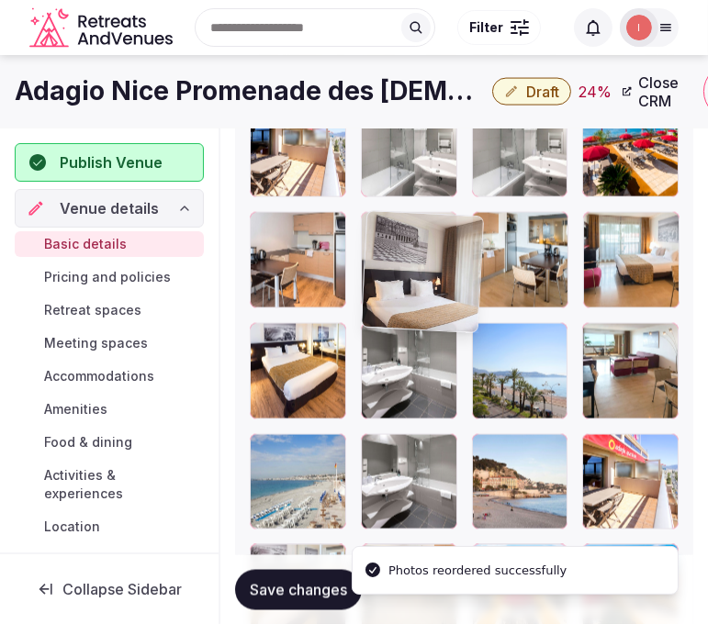
drag, startPoint x: 383, startPoint y: 336, endPoint x: 372, endPoint y: 230, distance: 107.1
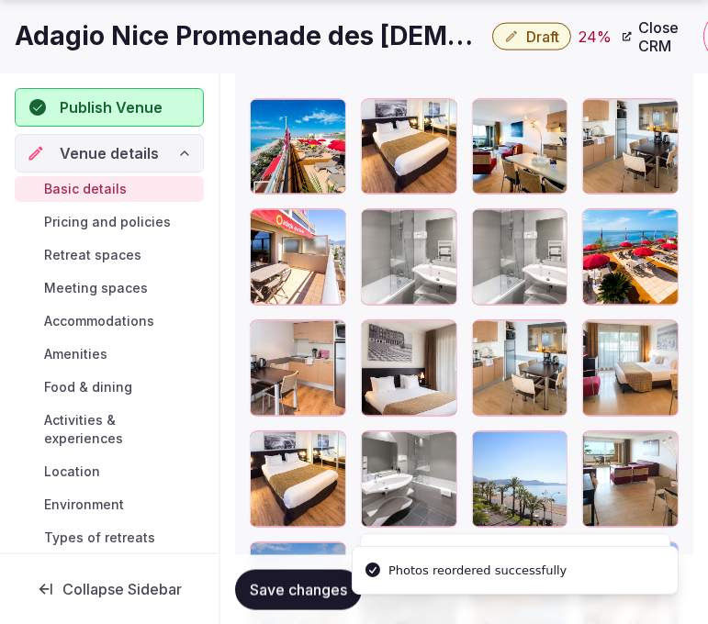
scroll to position [2557, 0]
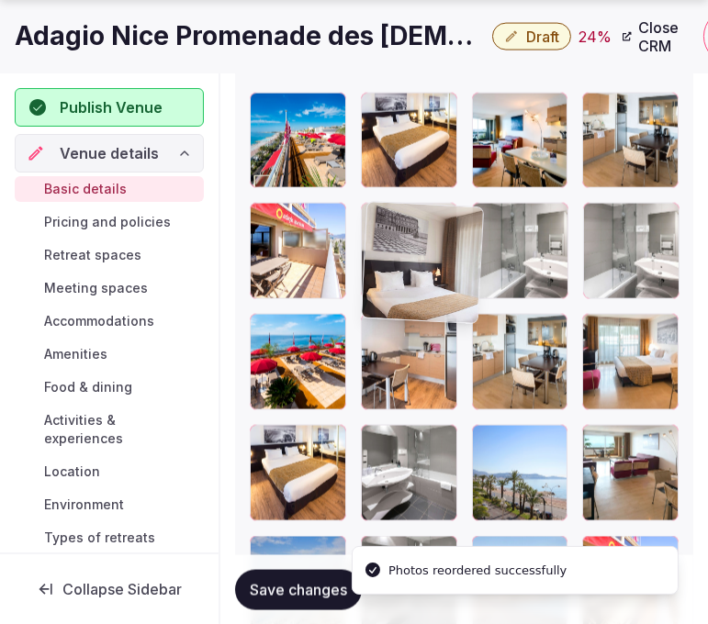
drag, startPoint x: 375, startPoint y: 322, endPoint x: 377, endPoint y: 220, distance: 102.0
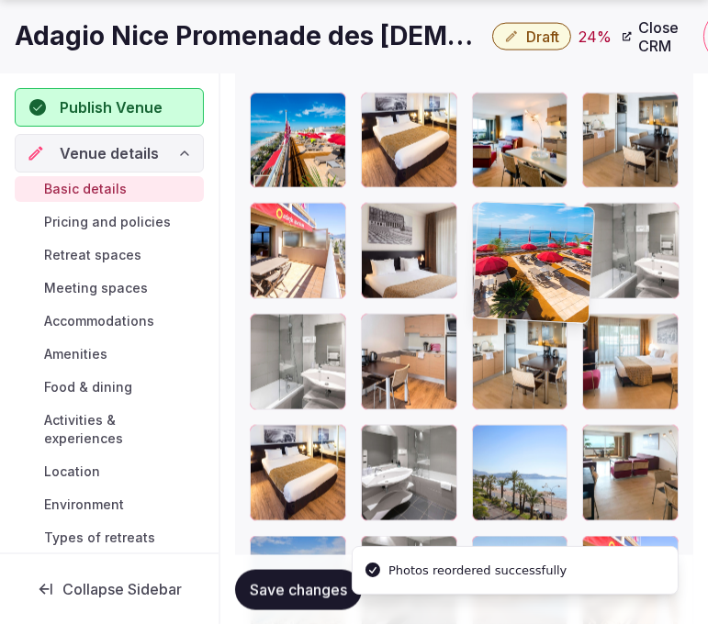
drag, startPoint x: 262, startPoint y: 322, endPoint x: 496, endPoint y: 215, distance: 257.7
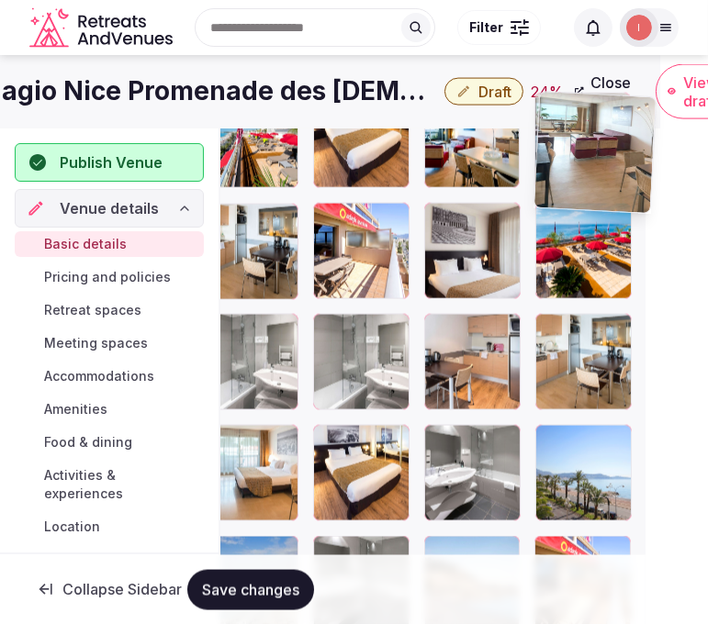
drag, startPoint x: 599, startPoint y: 437, endPoint x: 487, endPoint y: 174, distance: 285.5
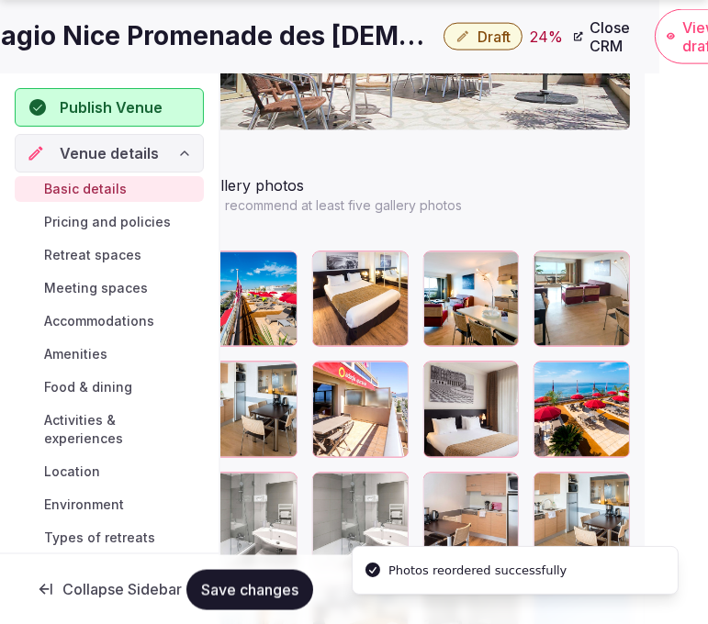
scroll to position [2455, 49]
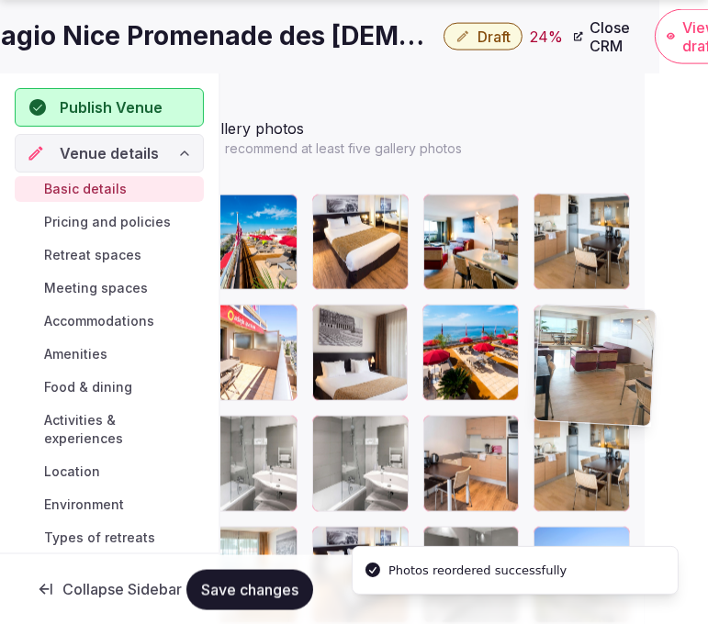
drag, startPoint x: 545, startPoint y: 209, endPoint x: 554, endPoint y: 309, distance: 100.5
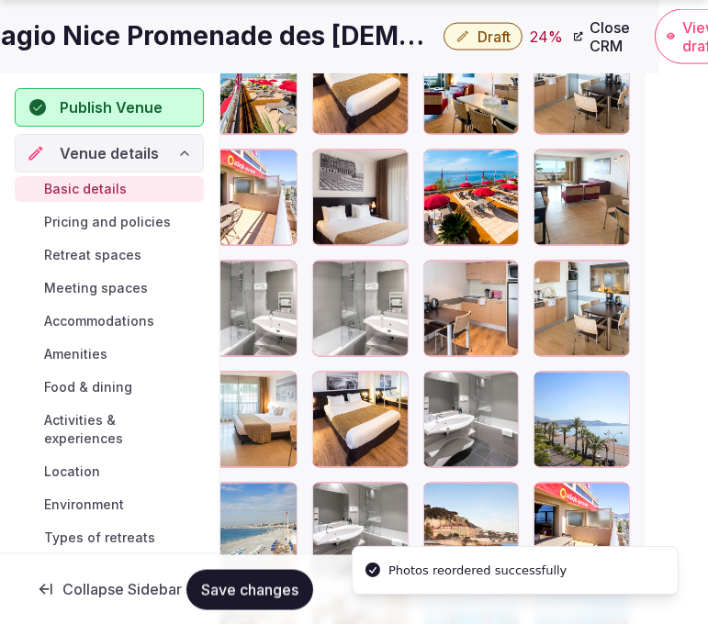
scroll to position [2659, 49]
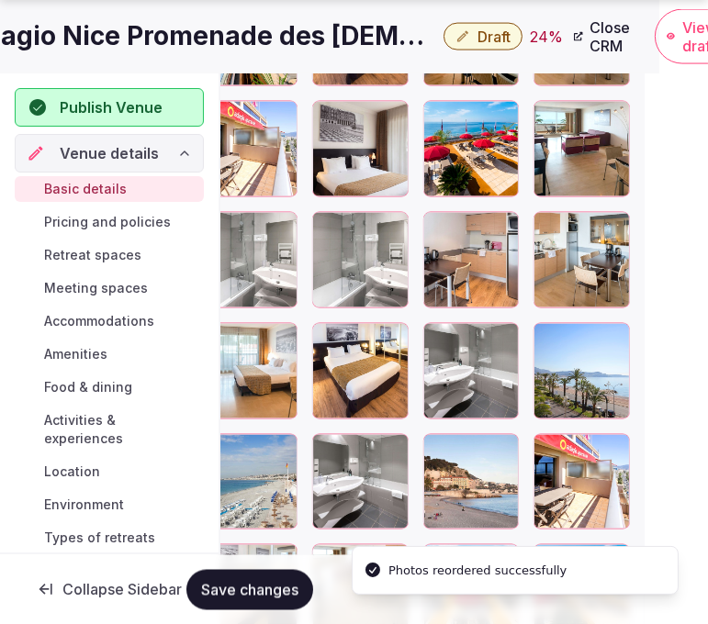
click at [228, 586] on span "Save changes" at bounding box center [249, 589] width 97 height 18
click at [214, 591] on span "Save changes" at bounding box center [249, 589] width 97 height 18
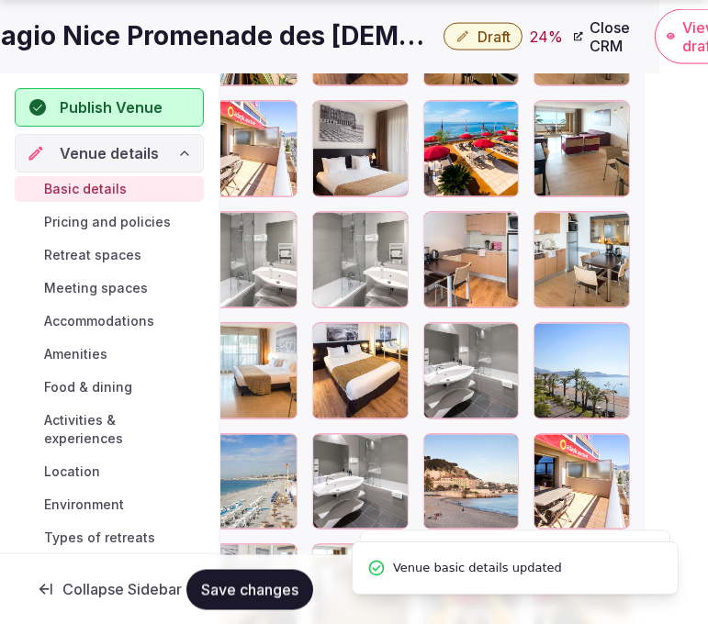
click at [151, 34] on h1 "Adagio Nice Promenade des Anglais" at bounding box center [201, 36] width 470 height 36
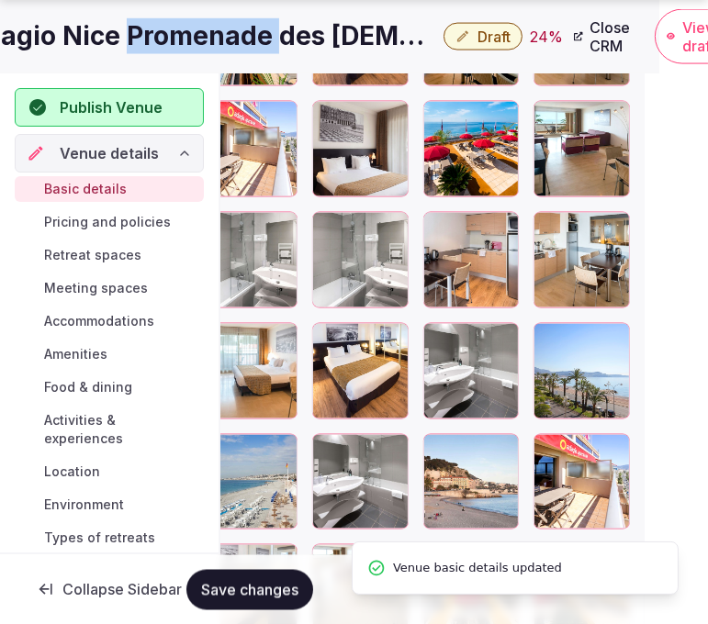
click at [151, 34] on h1 "Adagio Nice Promenade des Anglais" at bounding box center [201, 36] width 470 height 36
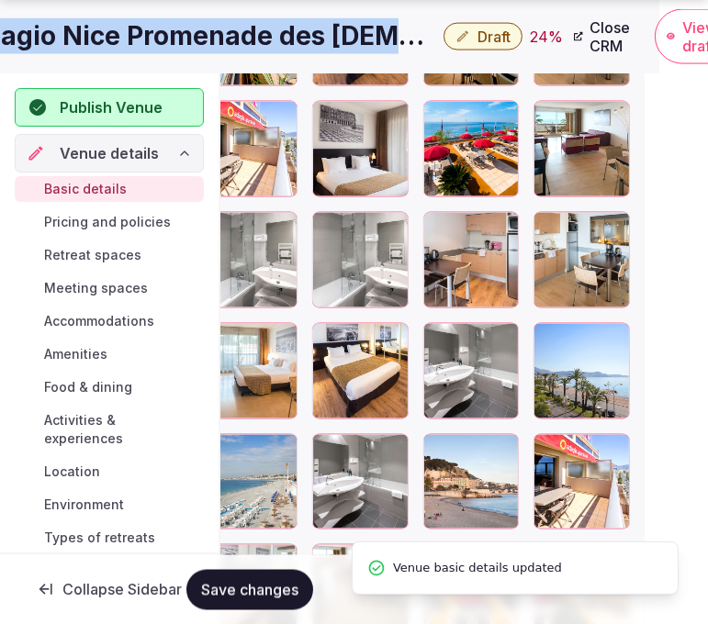
click at [151, 34] on h1 "Adagio Nice Promenade des Anglais" at bounding box center [201, 36] width 470 height 36
copy div "Adagio Nice Promenade des Anglais"
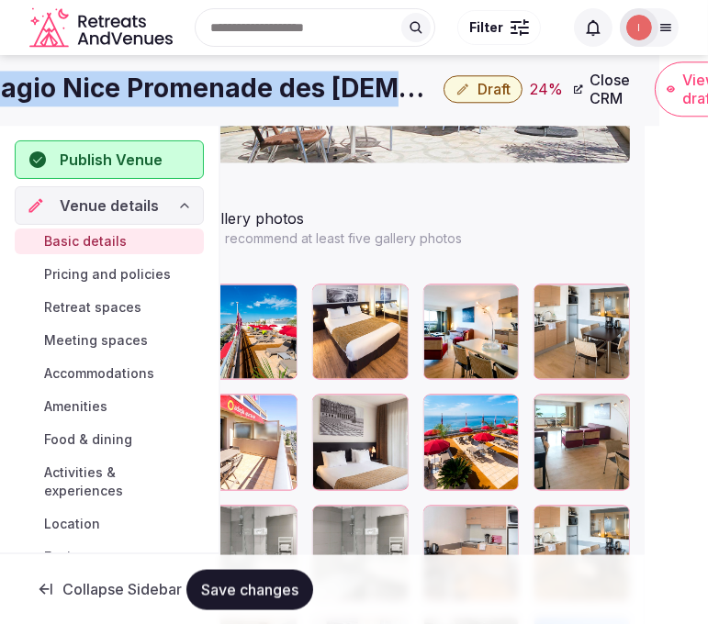
scroll to position [2353, 49]
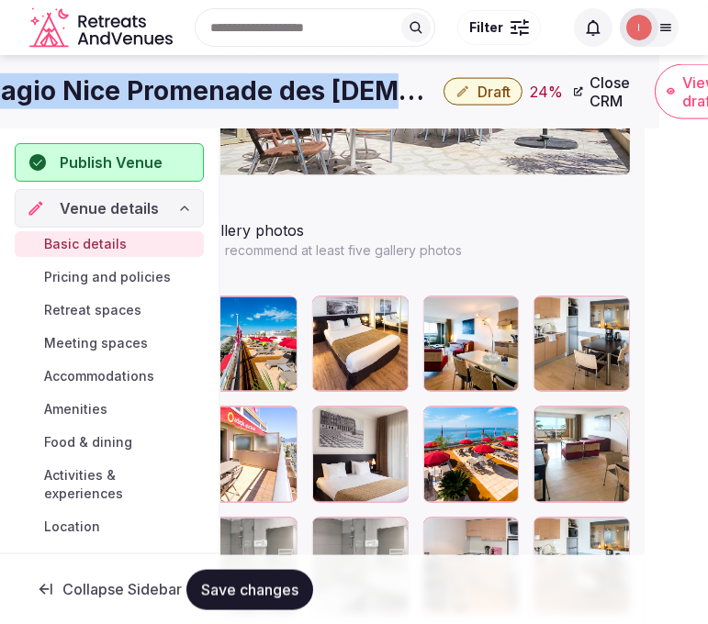
copy div "Adagio Nice Promenade des Anglais"
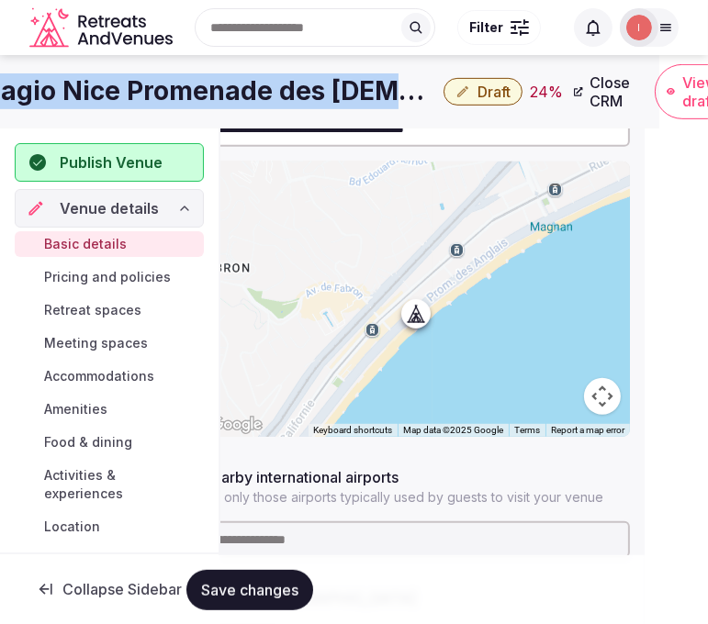
scroll to position [1026, 49]
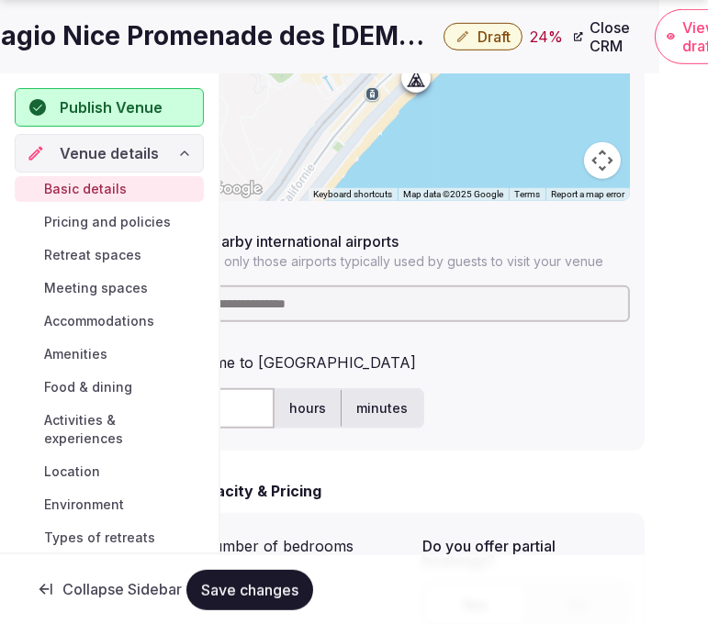
click at [402, 309] on input at bounding box center [415, 304] width 429 height 37
paste input "****"
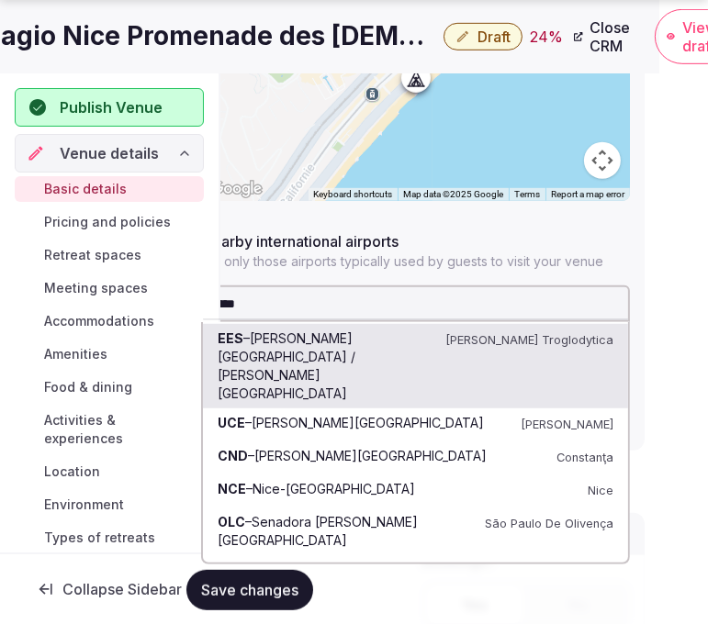
drag, startPoint x: 301, startPoint y: 303, endPoint x: 185, endPoint y: 298, distance: 116.7
paste input "**********"
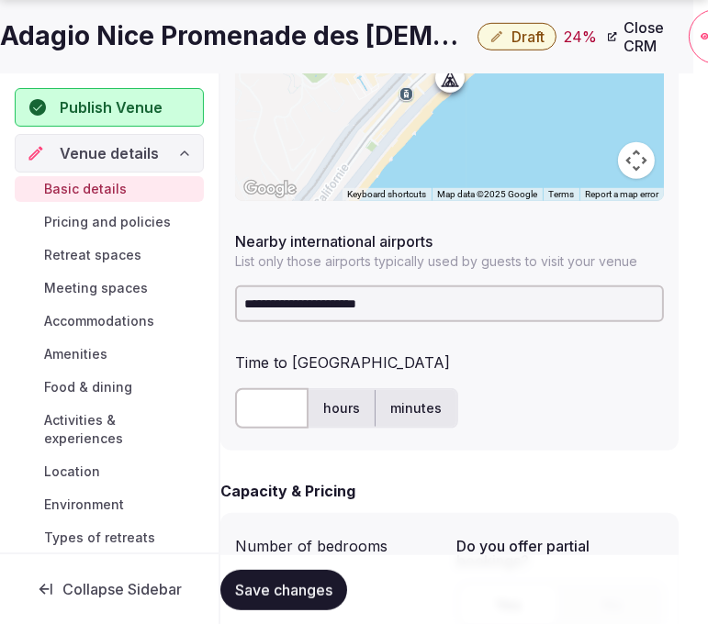
scroll to position [1026, 0]
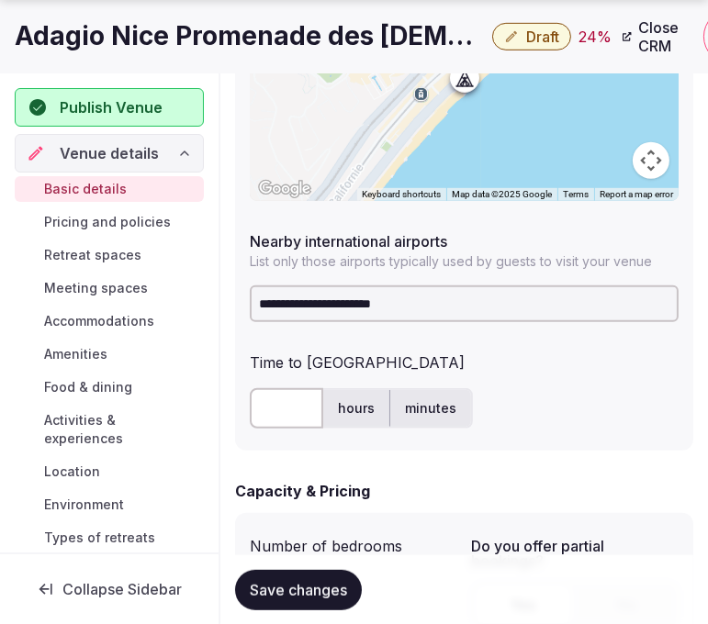
drag, startPoint x: 451, startPoint y: 287, endPoint x: 287, endPoint y: 300, distance: 164.9
click at [286, 304] on input "**********" at bounding box center [464, 304] width 429 height 37
type input "****"
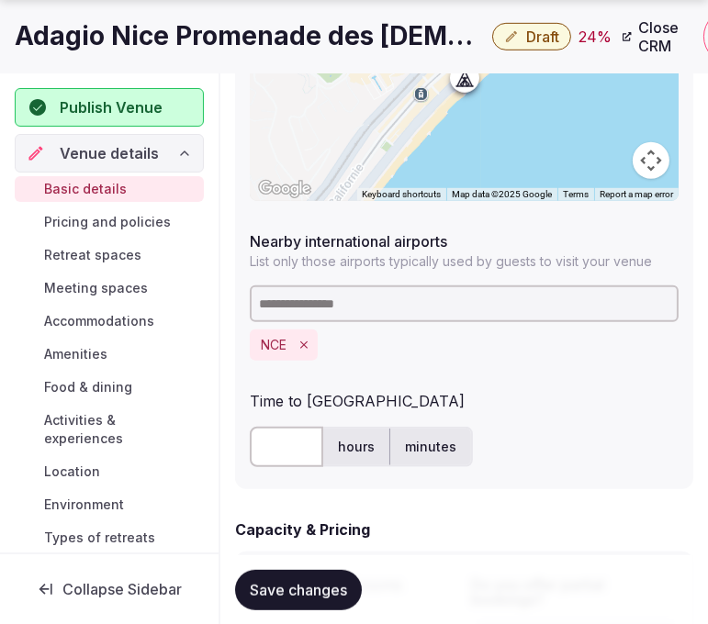
click at [260, 451] on input "text" at bounding box center [286, 447] width 73 height 40
type input "**"
click at [318, 577] on button "Save changes" at bounding box center [298, 589] width 127 height 40
click at [526, 39] on span "Draft" at bounding box center [542, 37] width 33 height 18
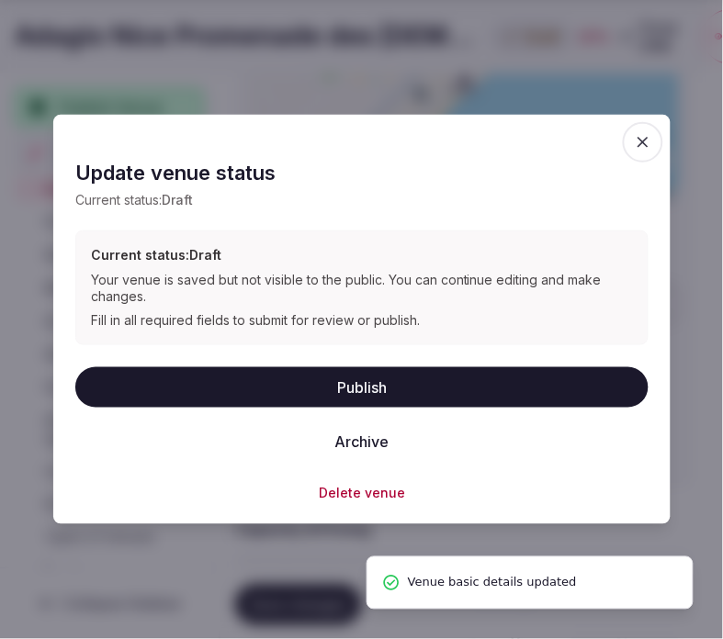
drag, startPoint x: 388, startPoint y: 390, endPoint x: 232, endPoint y: 307, distance: 176.3
click at [384, 389] on button "Publish" at bounding box center [361, 386] width 573 height 40
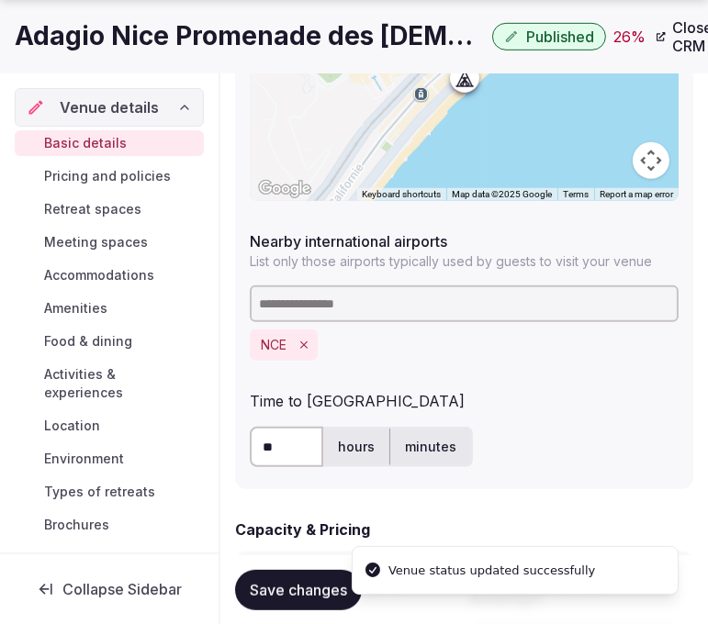
click at [631, 141] on div at bounding box center [464, 64] width 429 height 276
click at [199, 39] on h1 "Adagio Nice Promenade des Anglais" at bounding box center [250, 36] width 470 height 36
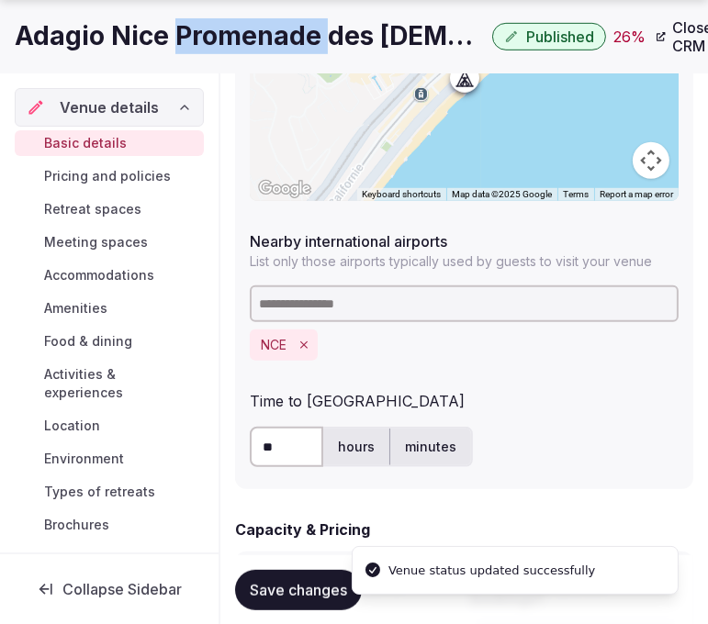
click at [199, 39] on h1 "Adagio Nice Promenade des Anglais" at bounding box center [250, 36] width 470 height 36
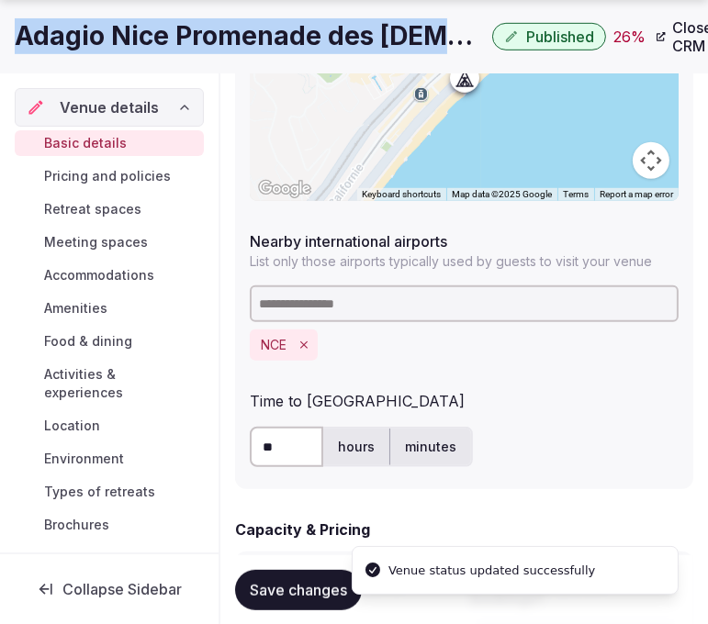
click at [199, 39] on h1 "Adagio Nice Promenade des Anglais" at bounding box center [250, 36] width 470 height 36
copy div "Adagio Nice Promenade des Anglais"
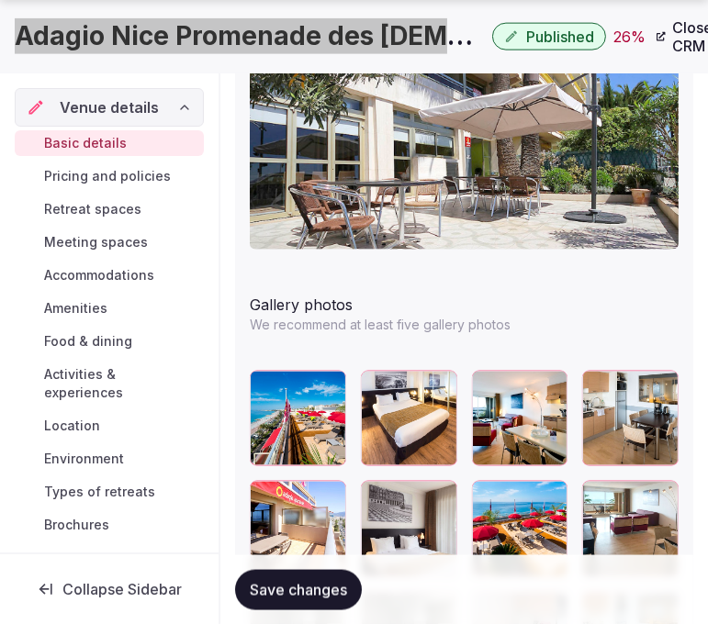
scroll to position [2353, 0]
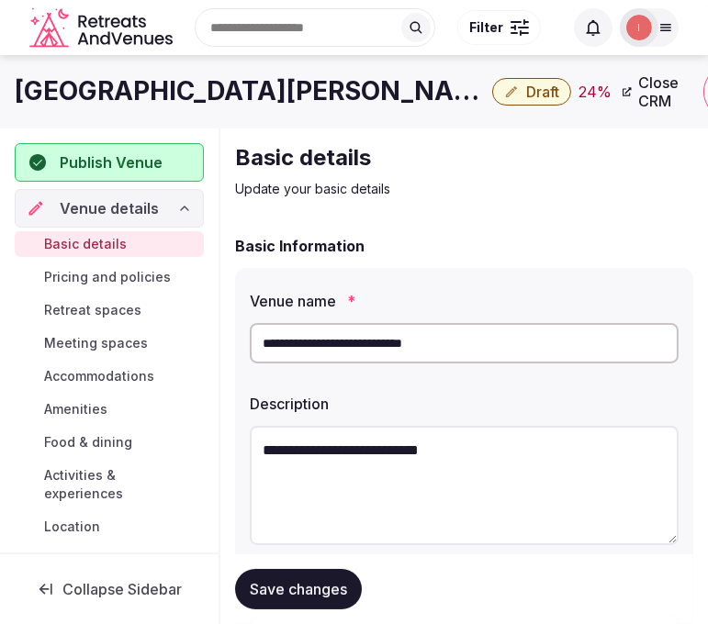
click at [259, 85] on h1 "[GEOGRAPHIC_DATA][PERSON_NAME]" at bounding box center [250, 91] width 470 height 36
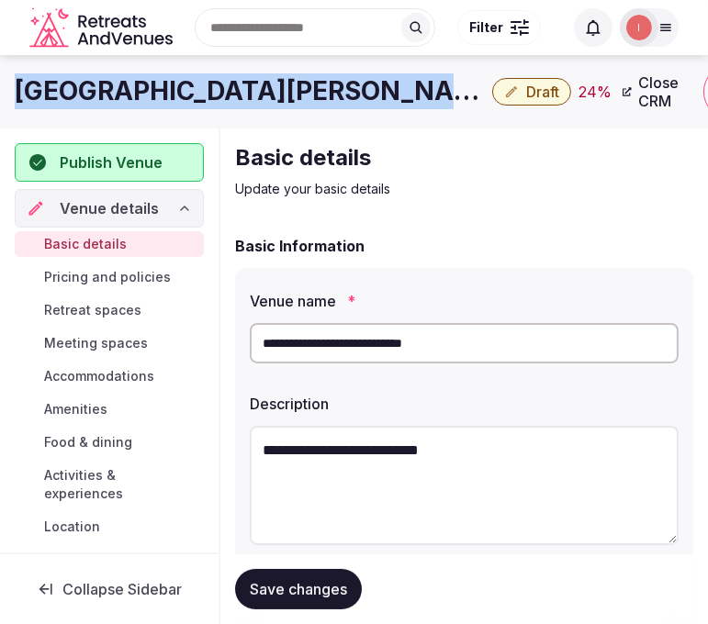
click at [259, 85] on h1 "[GEOGRAPHIC_DATA][PERSON_NAME]" at bounding box center [250, 91] width 470 height 36
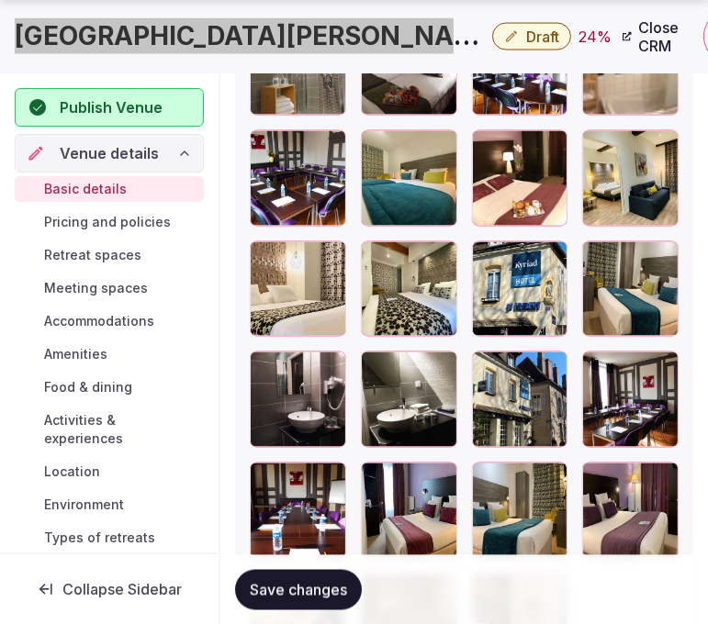
scroll to position [2857, 0]
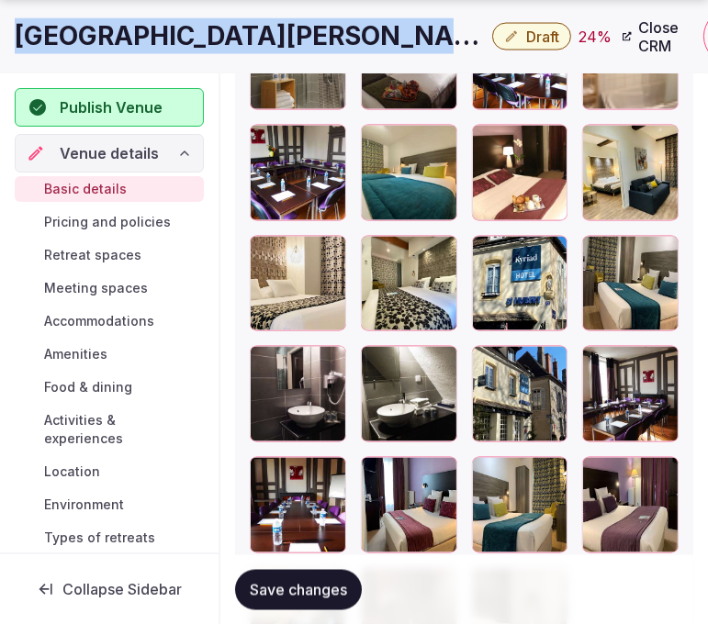
click at [554, 257] on icon "button" at bounding box center [549, 254] width 15 height 15
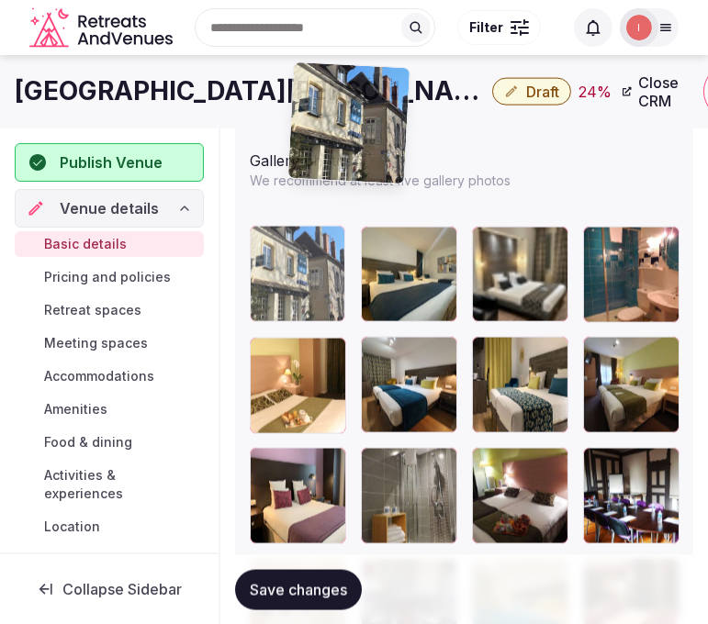
scroll to position [2402, 0]
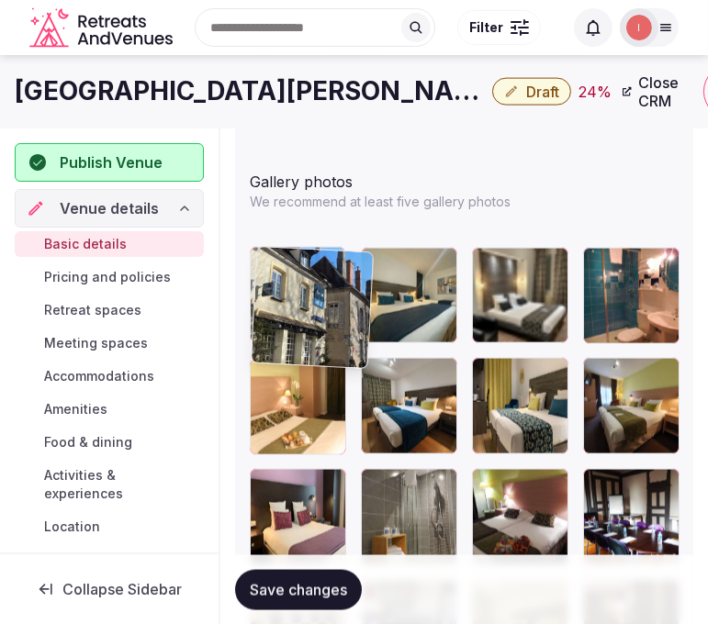
drag, startPoint x: 480, startPoint y: 288, endPoint x: 254, endPoint y: 260, distance: 227.7
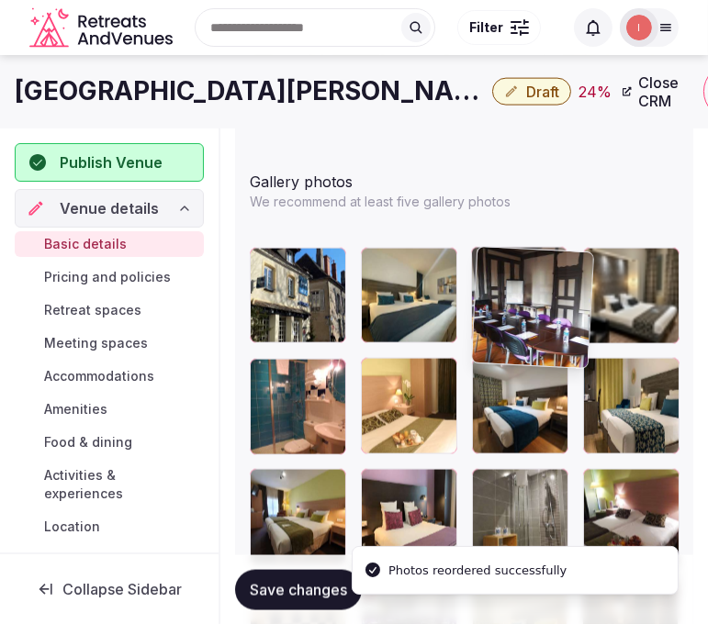
drag, startPoint x: 591, startPoint y: 489, endPoint x: 450, endPoint y: 257, distance: 270.7
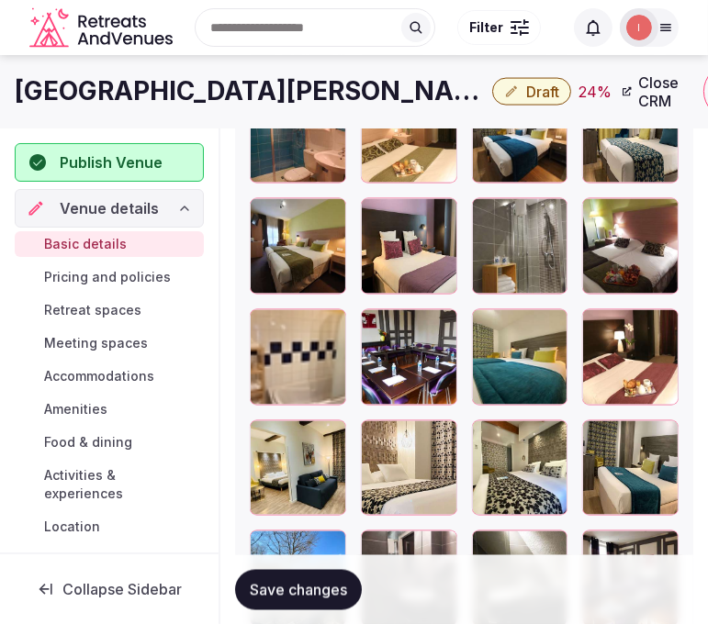
scroll to position [2623, 0]
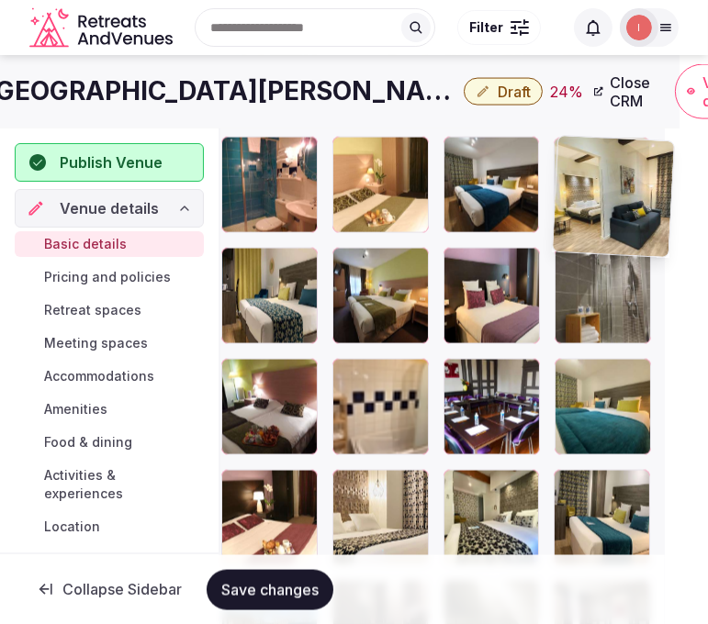
drag, startPoint x: 484, startPoint y: 310, endPoint x: 588, endPoint y: 170, distance: 174.7
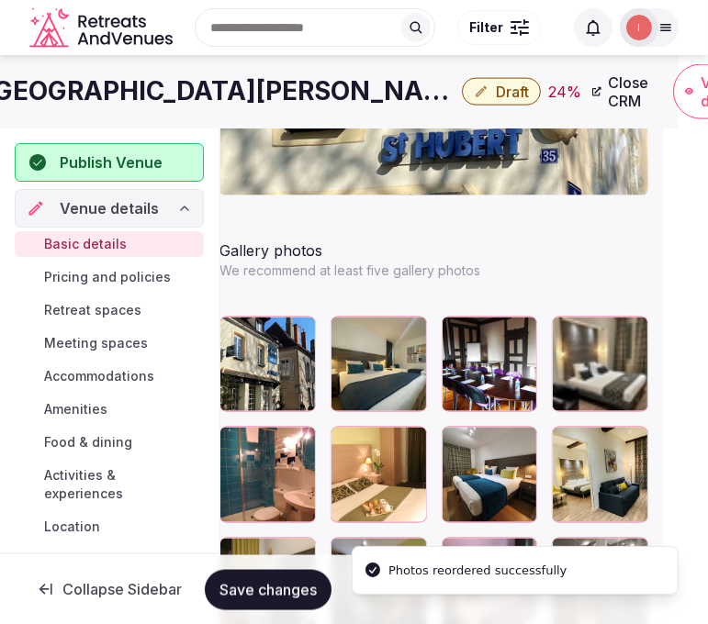
scroll to position [2317, 30]
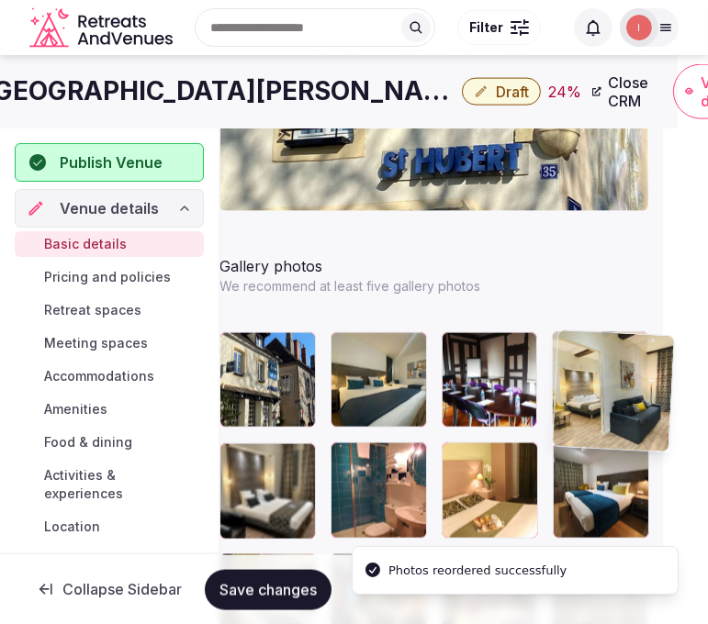
drag, startPoint x: 562, startPoint y: 442, endPoint x: 557, endPoint y: 343, distance: 98.4
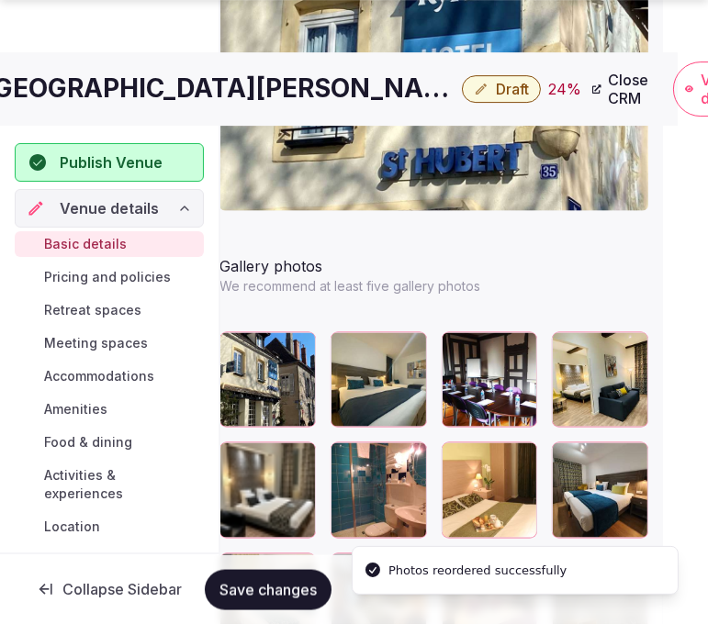
scroll to position [2419, 30]
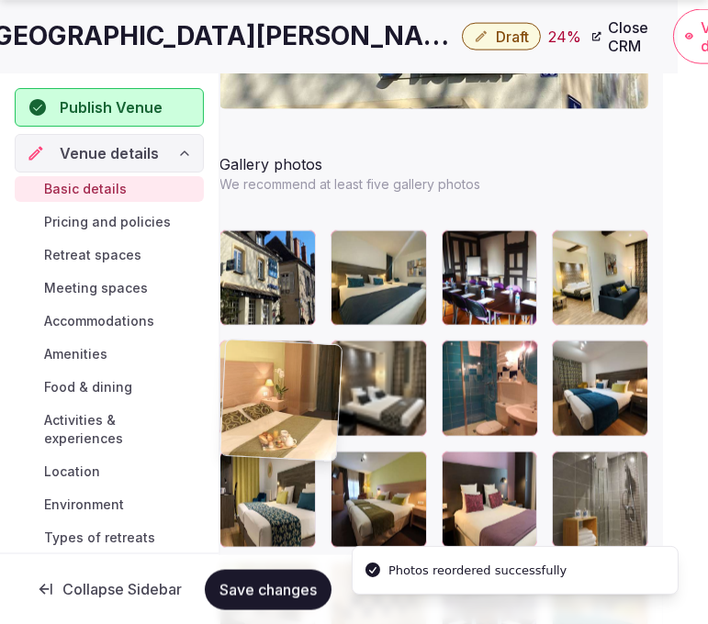
drag, startPoint x: 455, startPoint y: 351, endPoint x: 244, endPoint y: 360, distance: 210.5
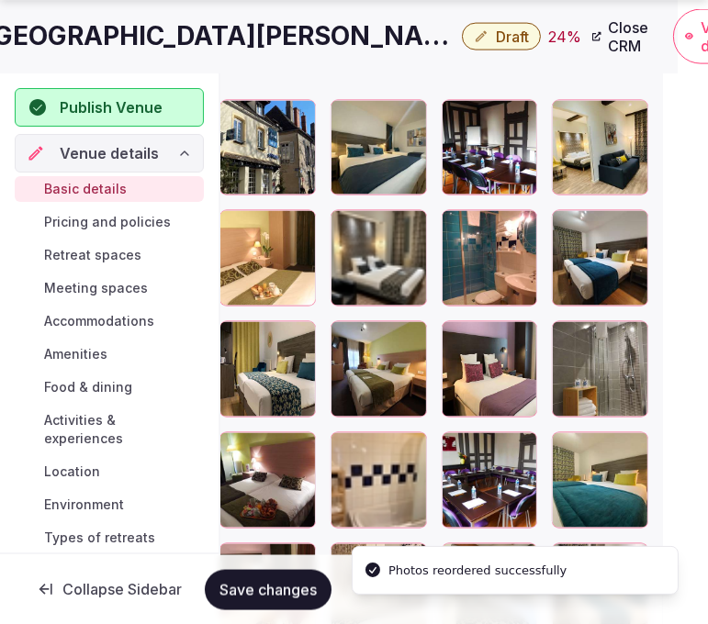
scroll to position [2725, 30]
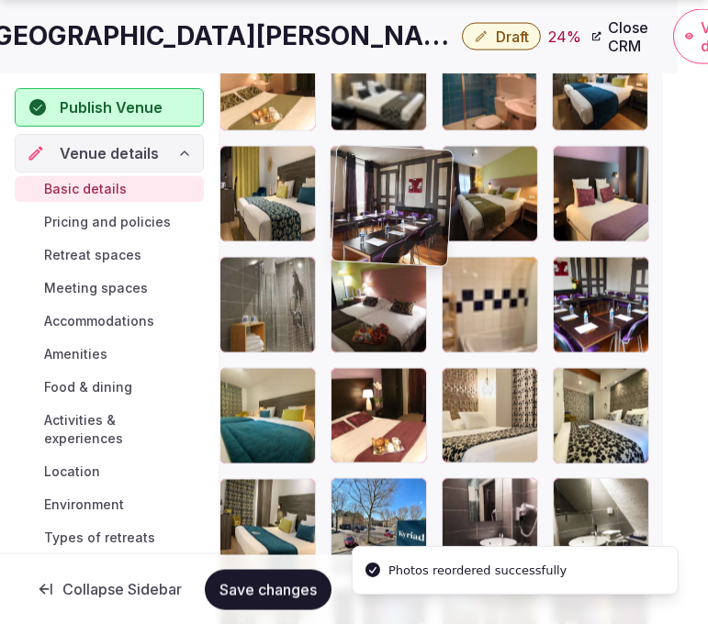
drag, startPoint x: 553, startPoint y: 498, endPoint x: 326, endPoint y: 140, distance: 423.9
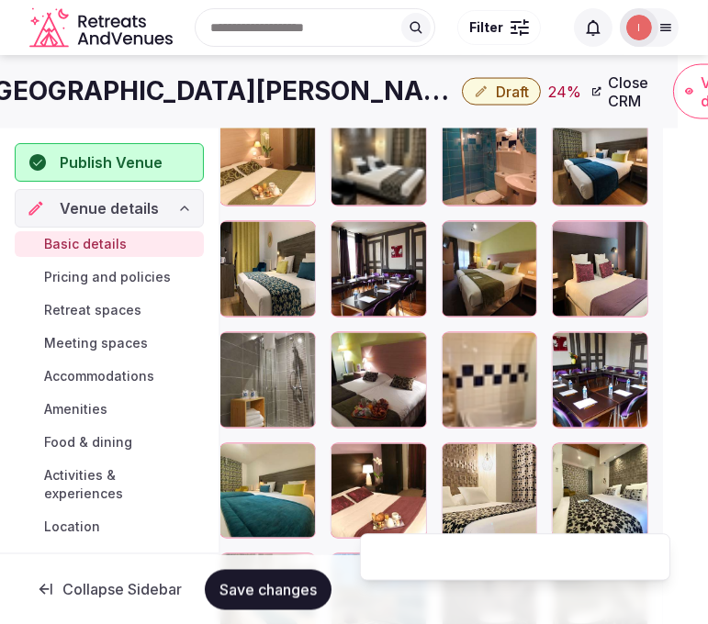
scroll to position [2521, 30]
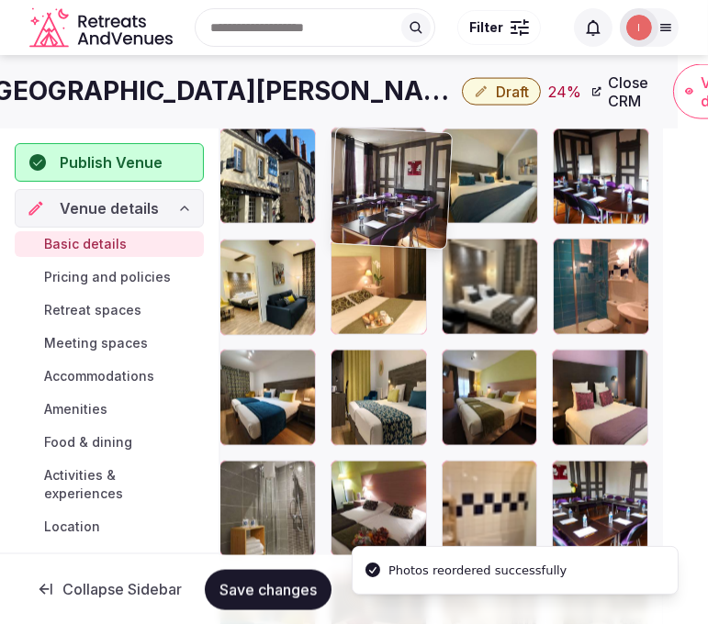
drag, startPoint x: 344, startPoint y: 363, endPoint x: 353, endPoint y: 150, distance: 213.2
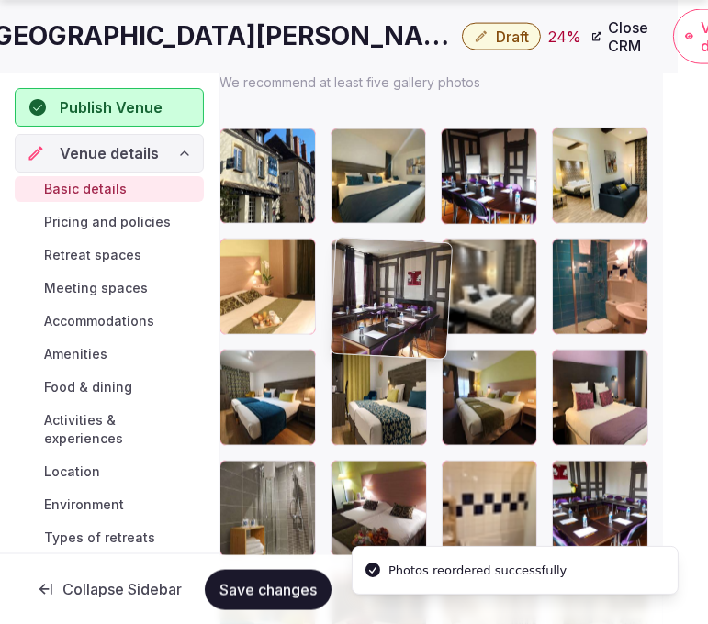
drag, startPoint x: 342, startPoint y: 142, endPoint x: 358, endPoint y: 272, distance: 130.5
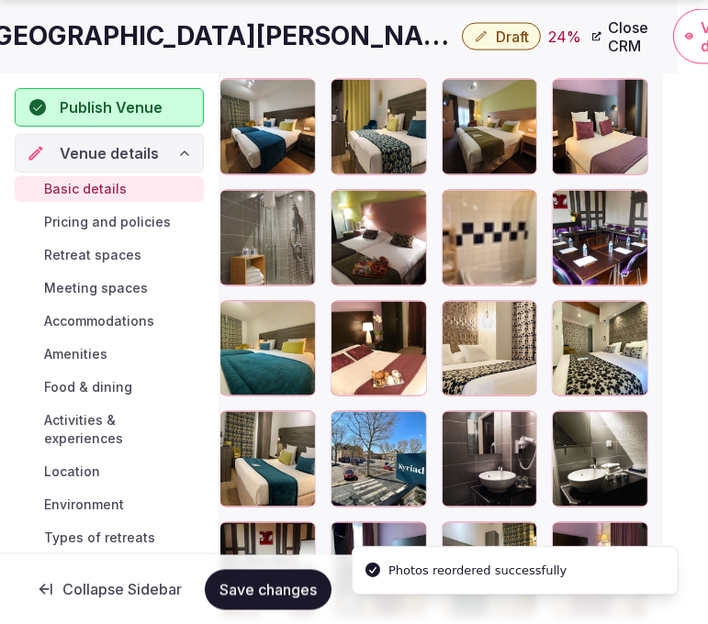
scroll to position [2827, 30]
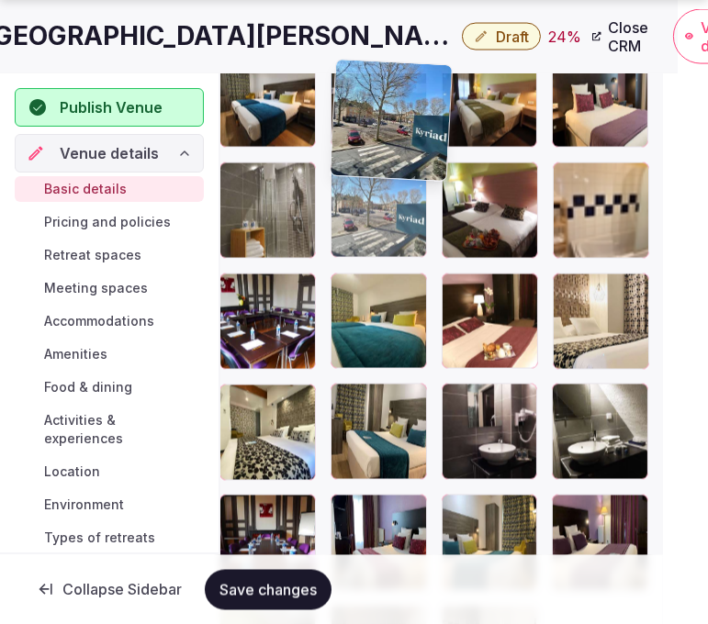
drag, startPoint x: 349, startPoint y: 387, endPoint x: 362, endPoint y: 103, distance: 284.1
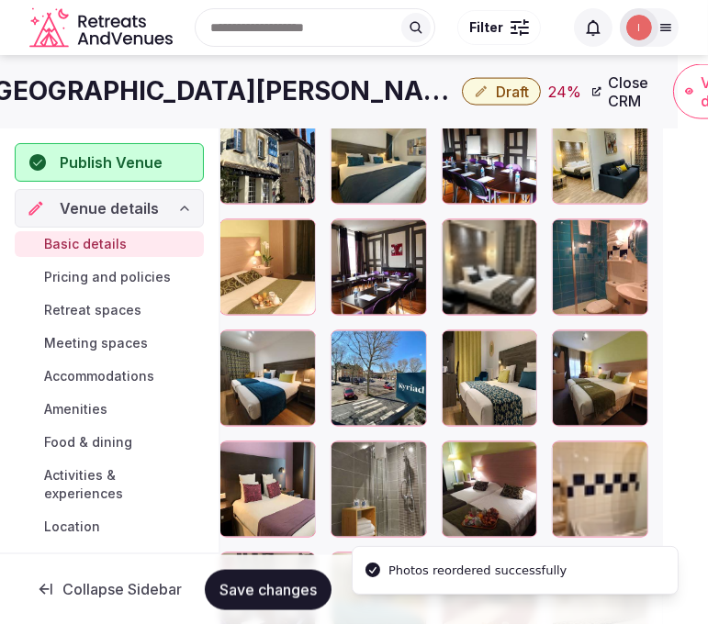
scroll to position [2504, 30]
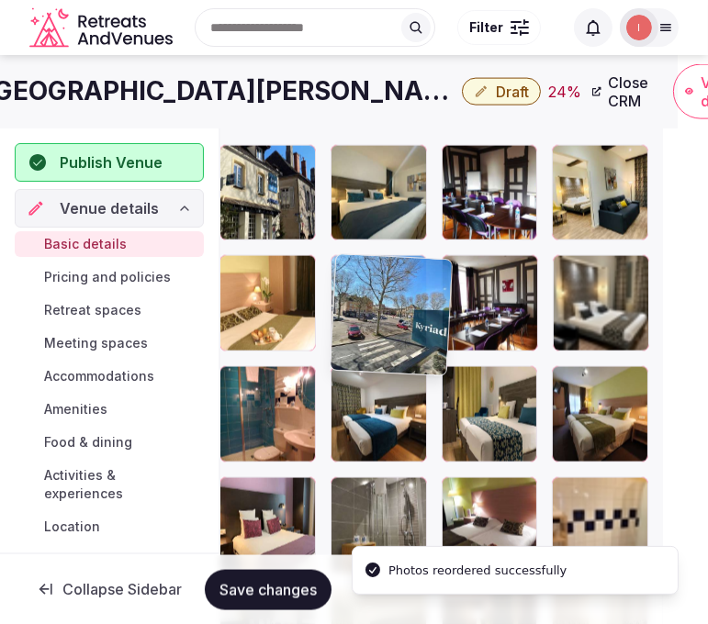
drag, startPoint x: 356, startPoint y: 375, endPoint x: 318, endPoint y: 236, distance: 143.9
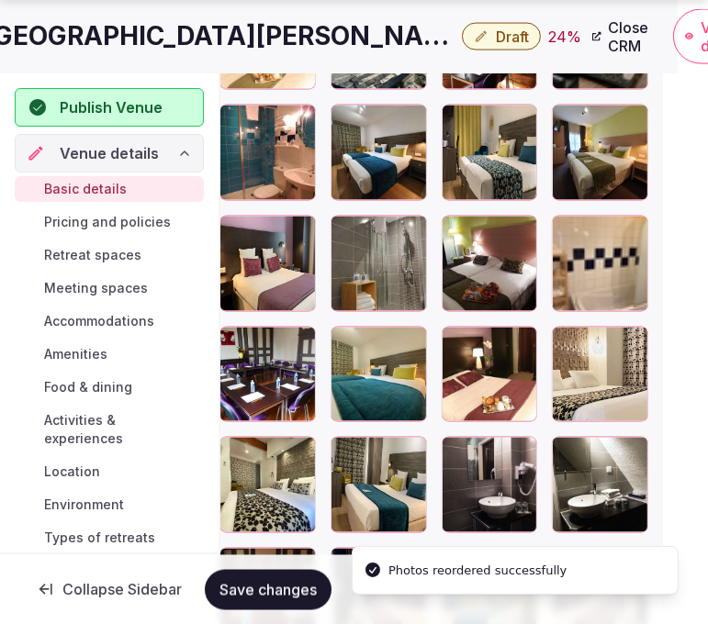
scroll to position [2811, 30]
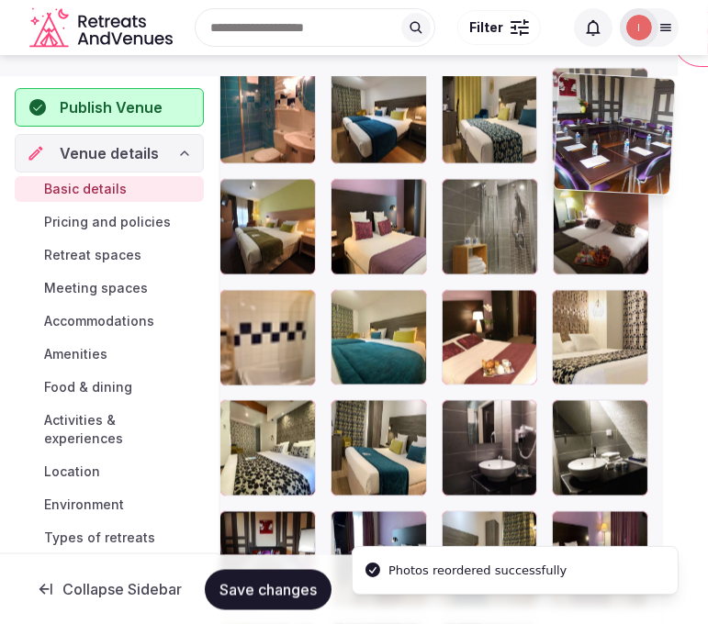
drag, startPoint x: 239, startPoint y: 298, endPoint x: 564, endPoint y: 89, distance: 386.7
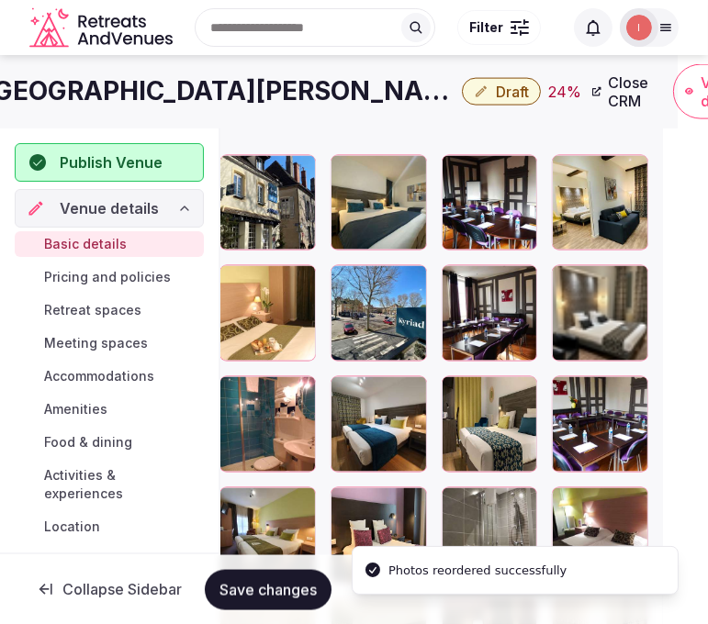
scroll to position [2491, 30]
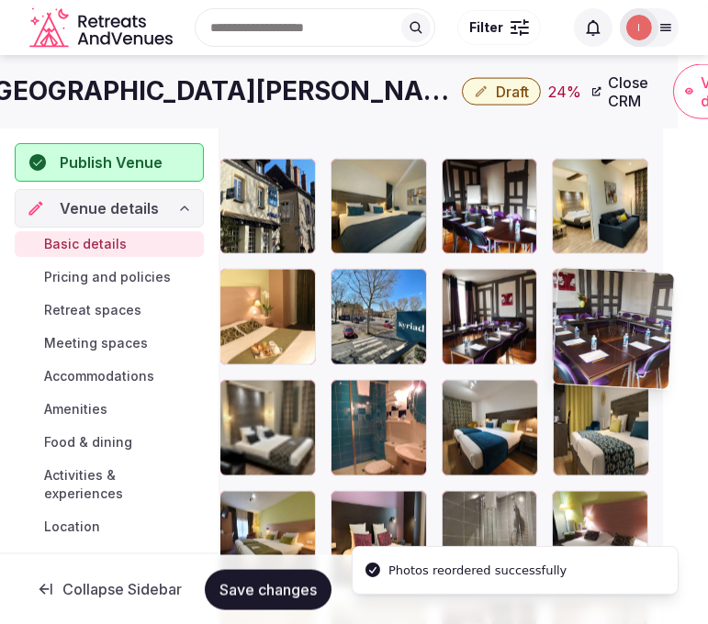
drag, startPoint x: 571, startPoint y: 383, endPoint x: 574, endPoint y: 312, distance: 70.8
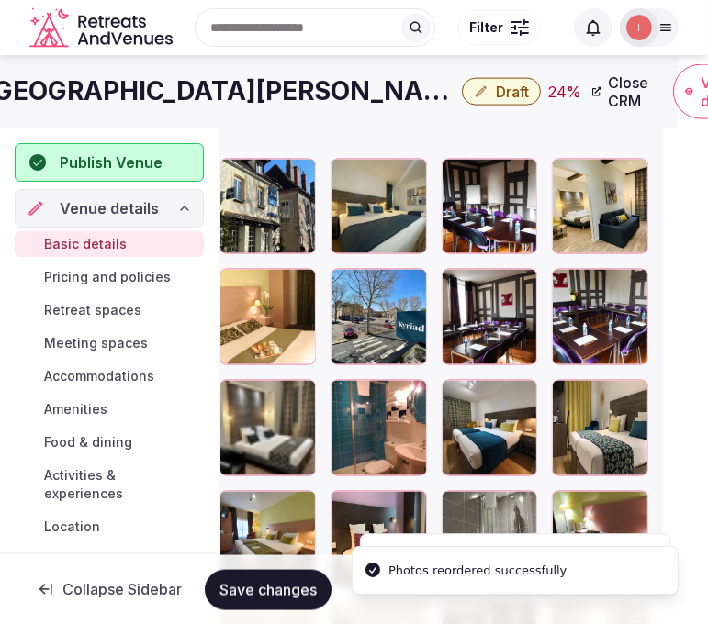
click at [264, 599] on button "Save changes" at bounding box center [268, 589] width 127 height 40
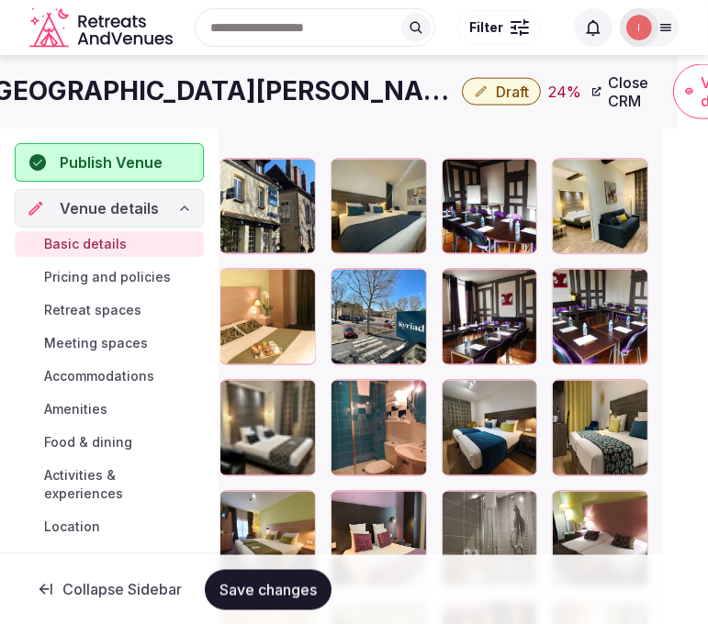
click at [196, 78] on h1 "Hotel Kyriad Charlon Sur Saone" at bounding box center [219, 91] width 470 height 36
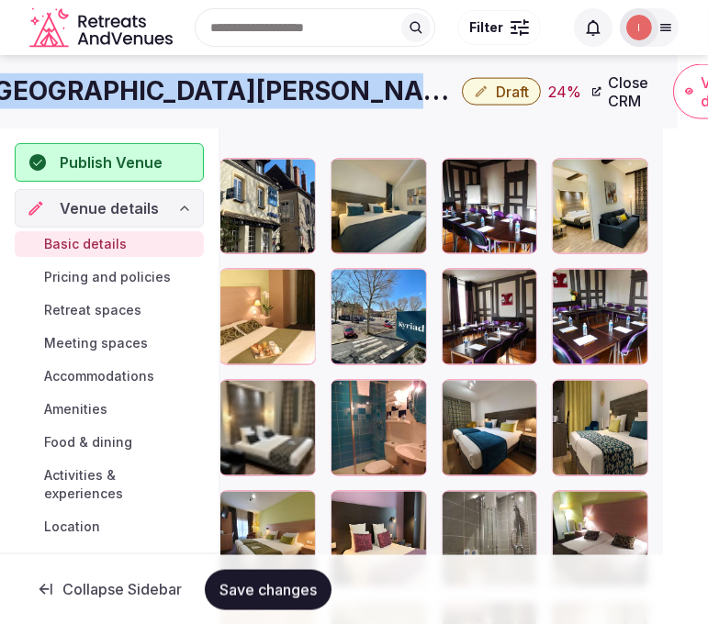
click at [196, 78] on h1 "Hotel Kyriad Charlon Sur Saone" at bounding box center [219, 91] width 470 height 36
copy div "Hotel Kyriad Charlon Sur Saone"
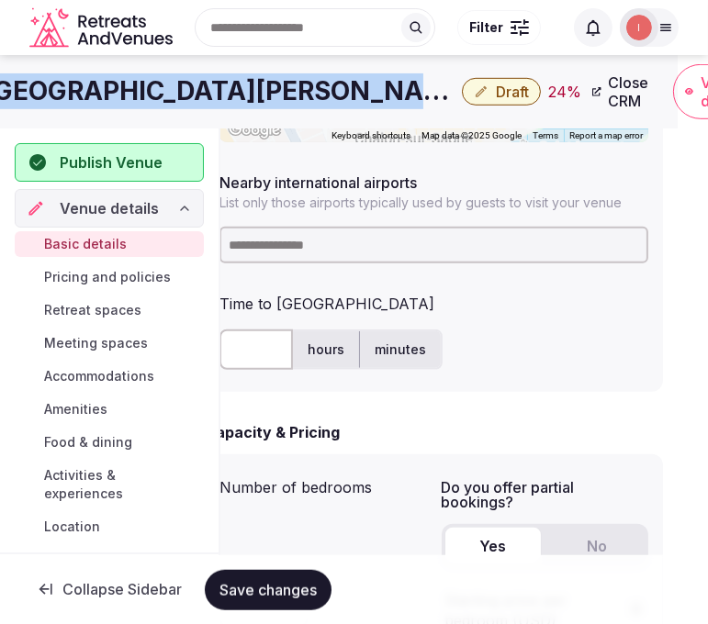
scroll to position [960, 30]
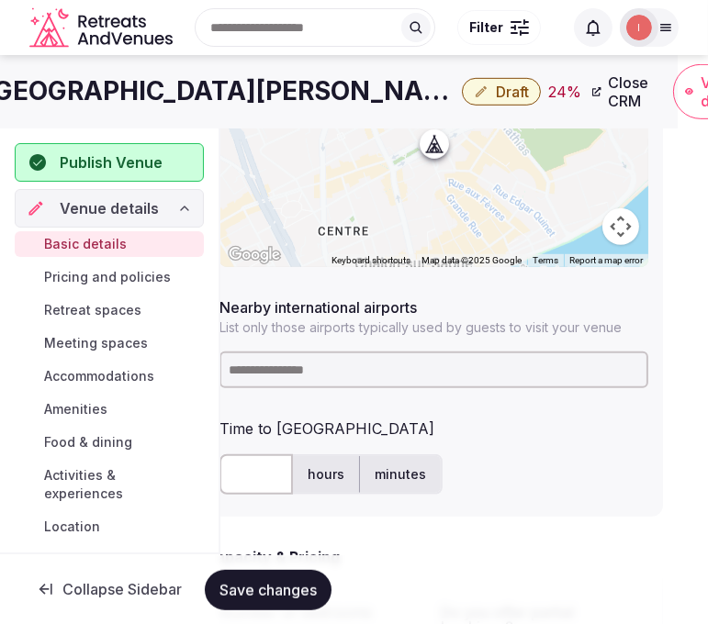
drag, startPoint x: 388, startPoint y: 417, endPoint x: 363, endPoint y: 481, distance: 68.9
click at [366, 465] on div "**********" at bounding box center [434, 200] width 458 height 636
type input "***"
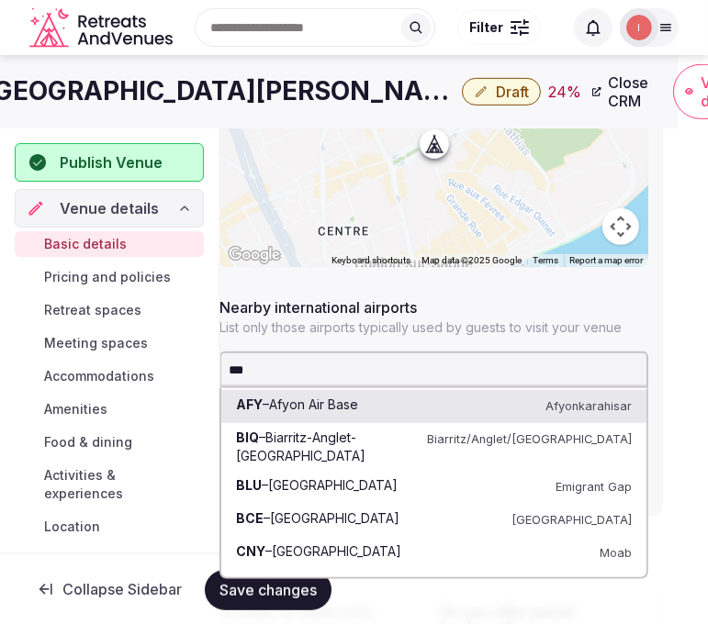
drag, startPoint x: 255, startPoint y: 372, endPoint x: 197, endPoint y: 368, distance: 58.9
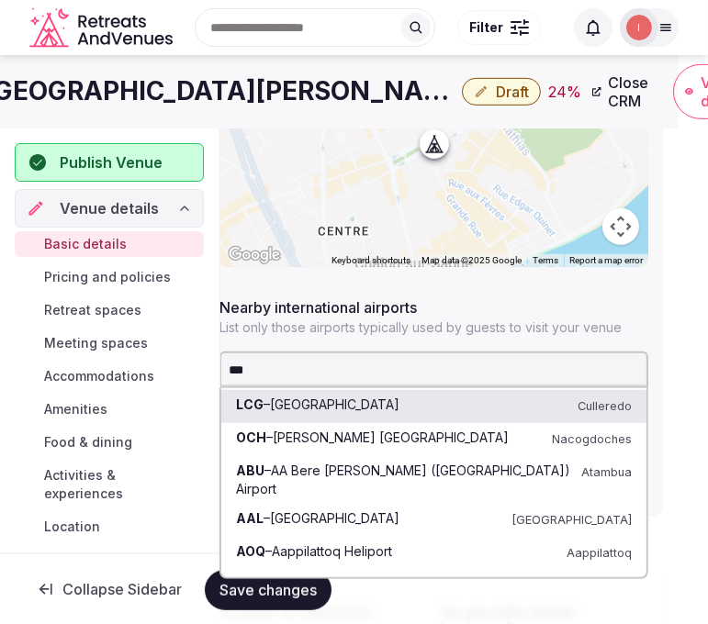
type input "****"
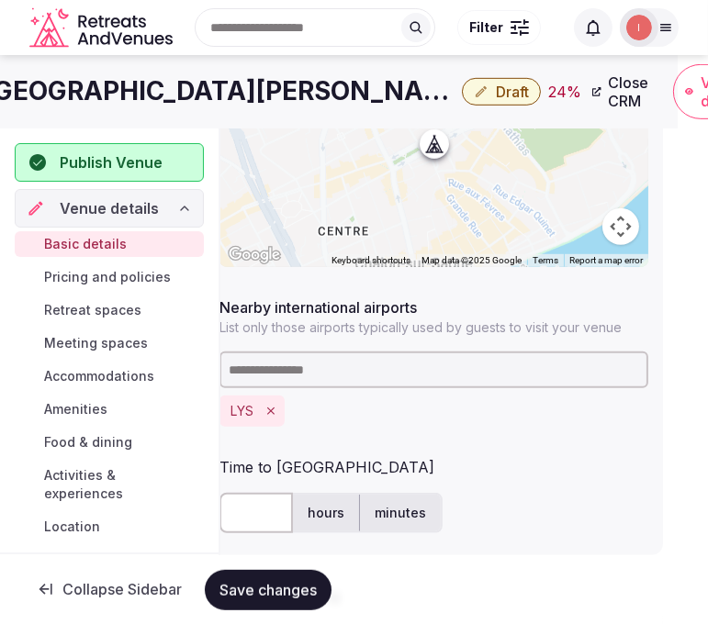
click at [239, 516] on input "text" at bounding box center [255, 513] width 73 height 40
type input "**"
click at [230, 579] on button "Save changes" at bounding box center [268, 589] width 127 height 40
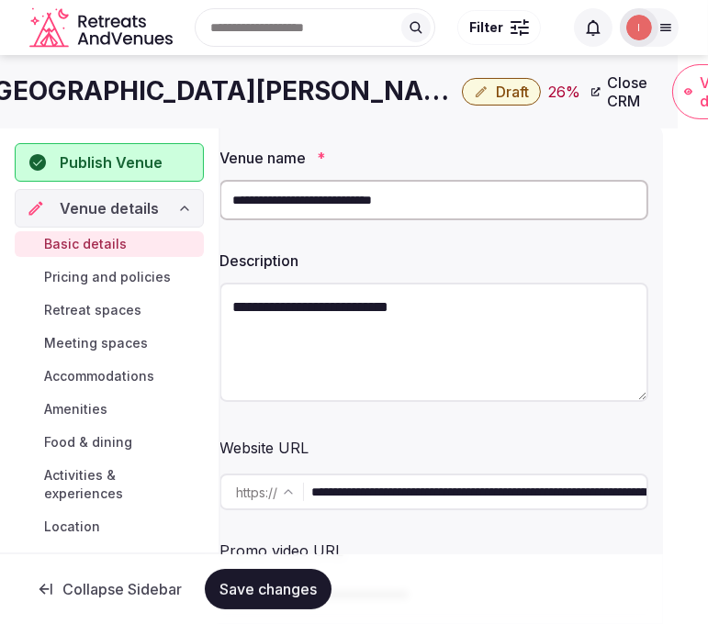
scroll to position [0, 30]
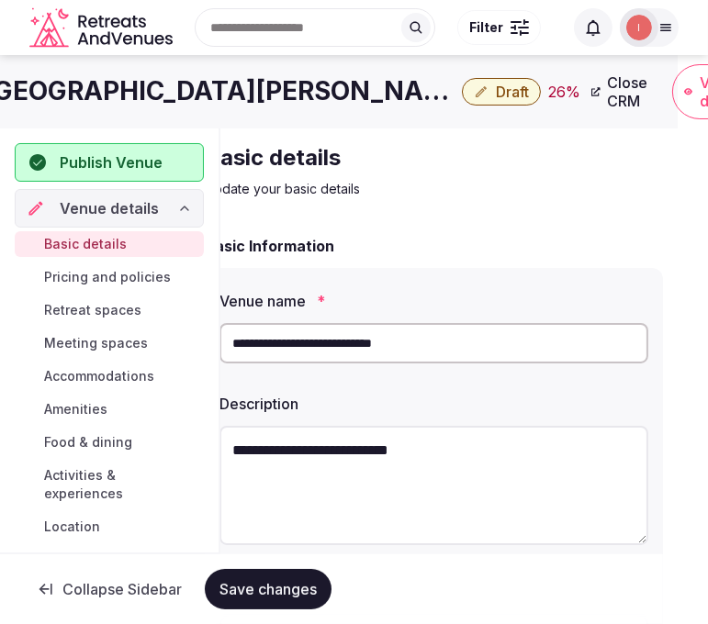
click at [309, 575] on button "Save changes" at bounding box center [268, 589] width 127 height 40
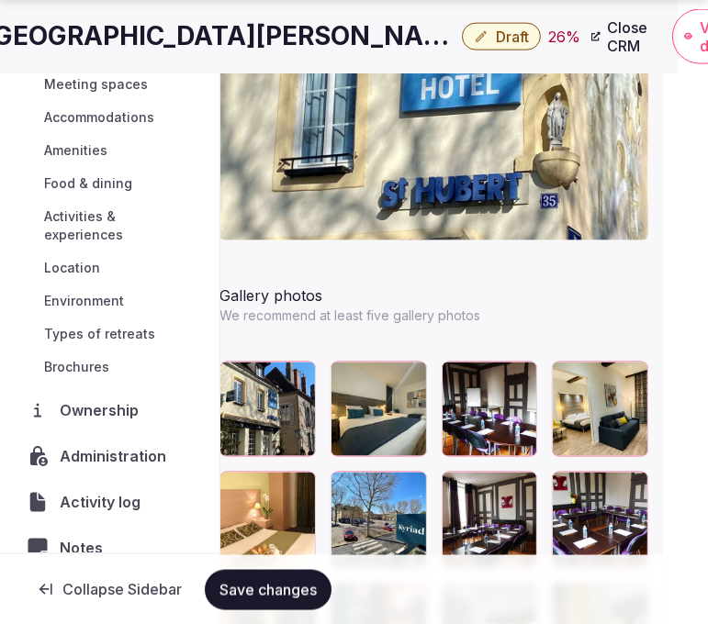
scroll to position [2346, 30]
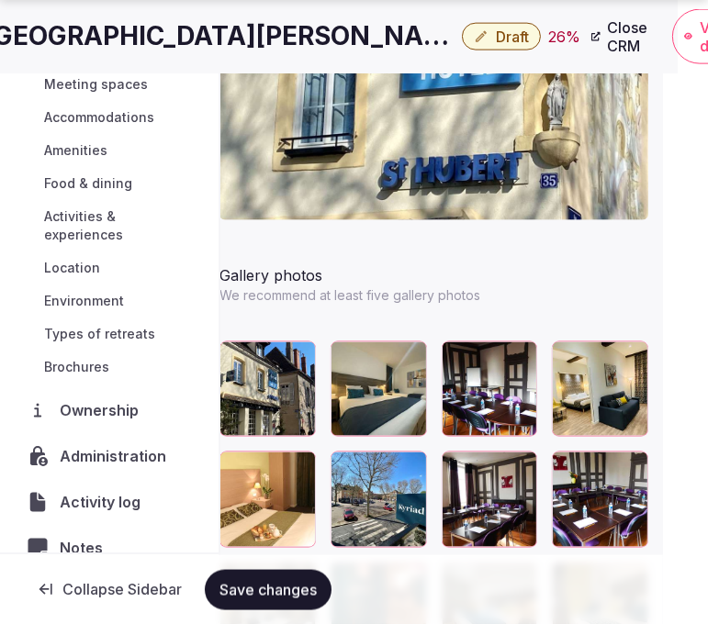
click at [235, 588] on span "Save changes" at bounding box center [267, 589] width 97 height 18
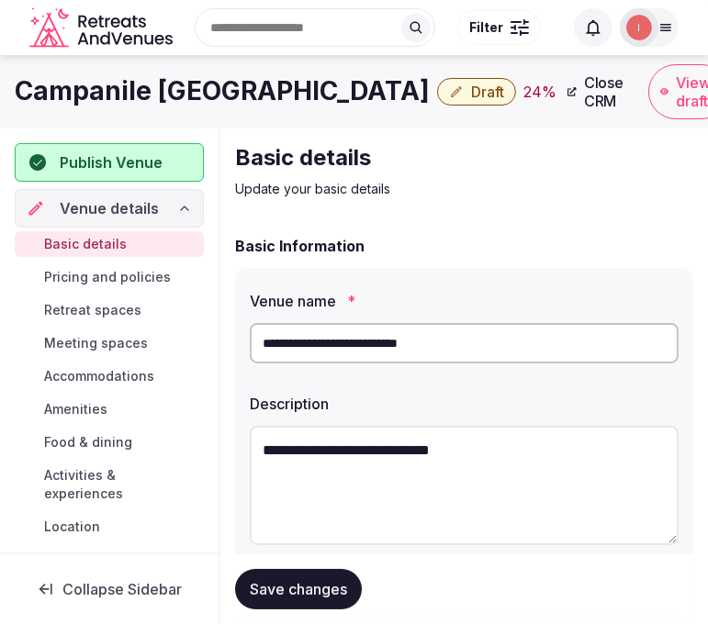
click at [313, 112] on div "Campanile [GEOGRAPHIC_DATA] Sud Labege Draft 24 % Close CRM View draft Admin ve…" at bounding box center [354, 91] width 708 height 55
click at [306, 103] on h1 "Campanile [GEOGRAPHIC_DATA]" at bounding box center [222, 91] width 415 height 36
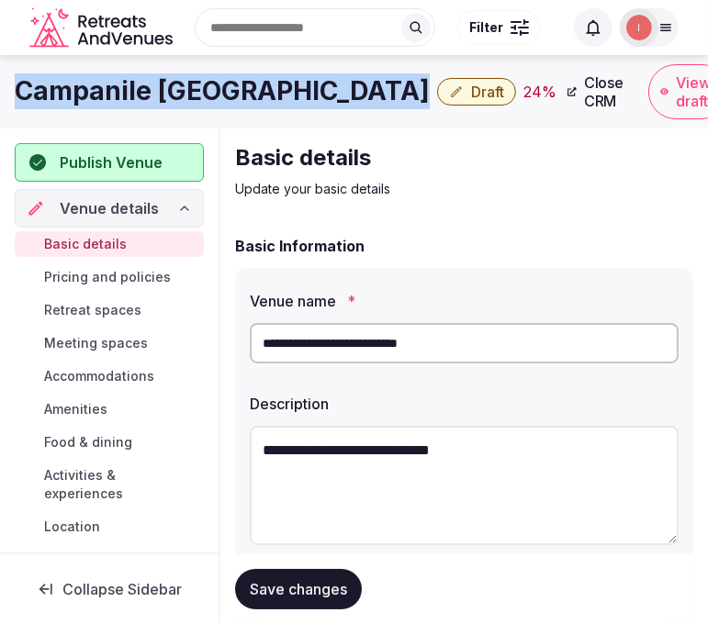
click at [306, 103] on h1 "Campanile [GEOGRAPHIC_DATA]" at bounding box center [222, 91] width 415 height 36
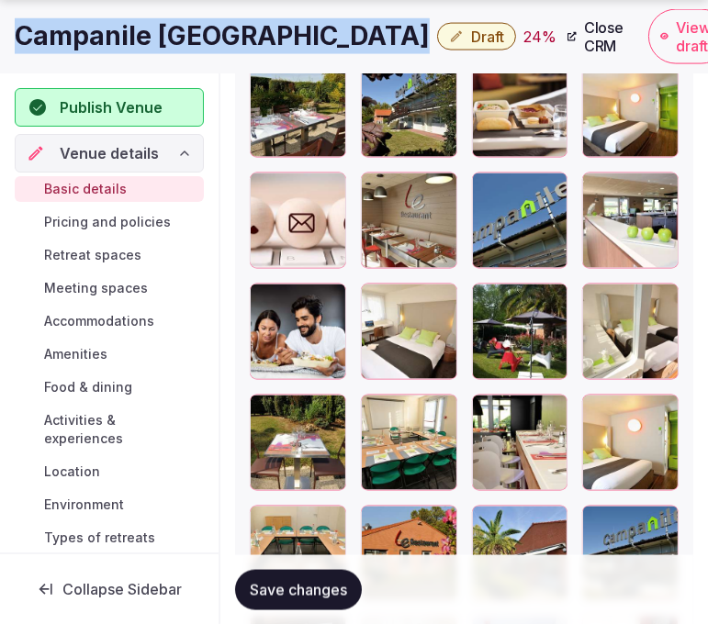
scroll to position [2623, 0]
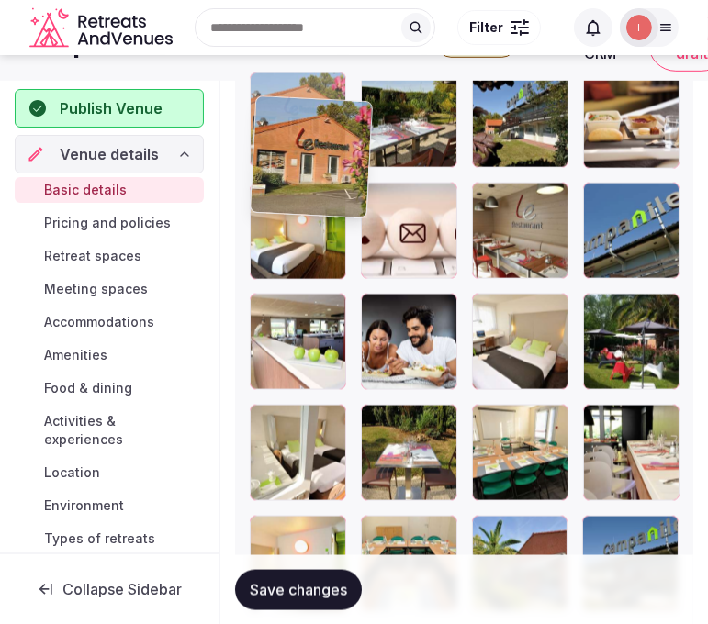
drag, startPoint x: 377, startPoint y: 487, endPoint x: 264, endPoint y: 72, distance: 430.0
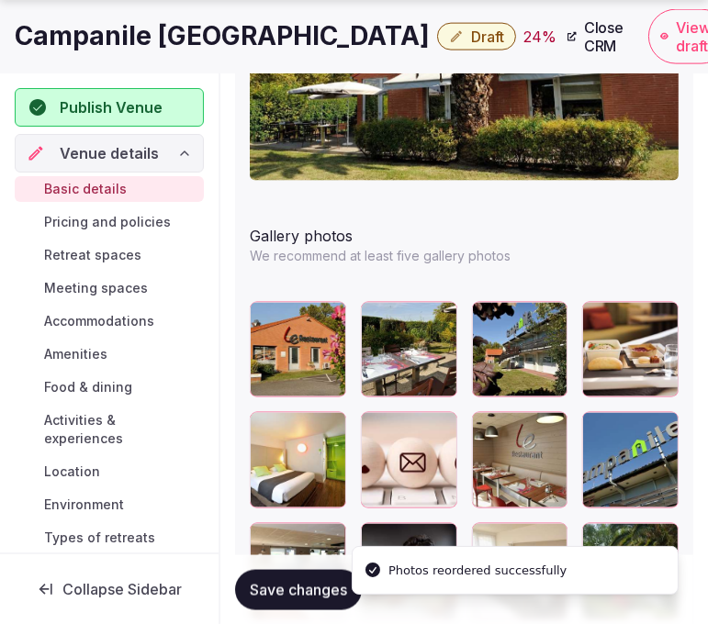
scroll to position [2449, 0]
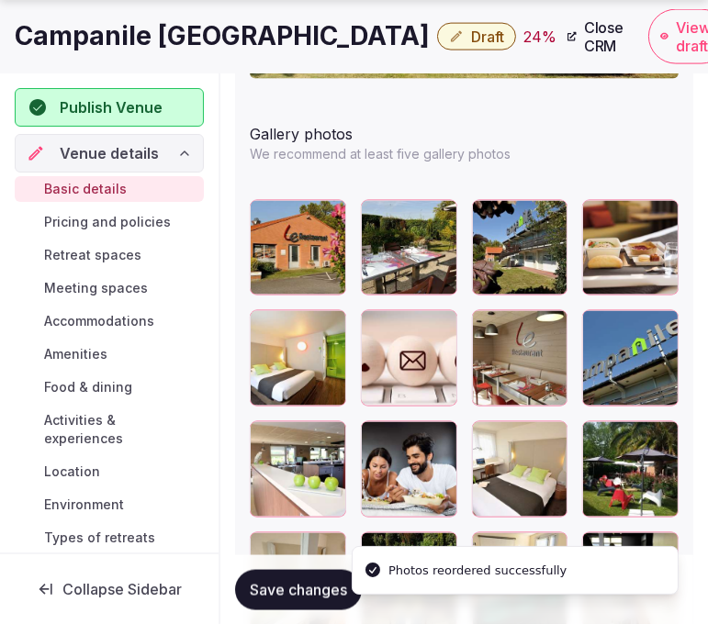
drag, startPoint x: 488, startPoint y: 430, endPoint x: 399, endPoint y: 268, distance: 184.6
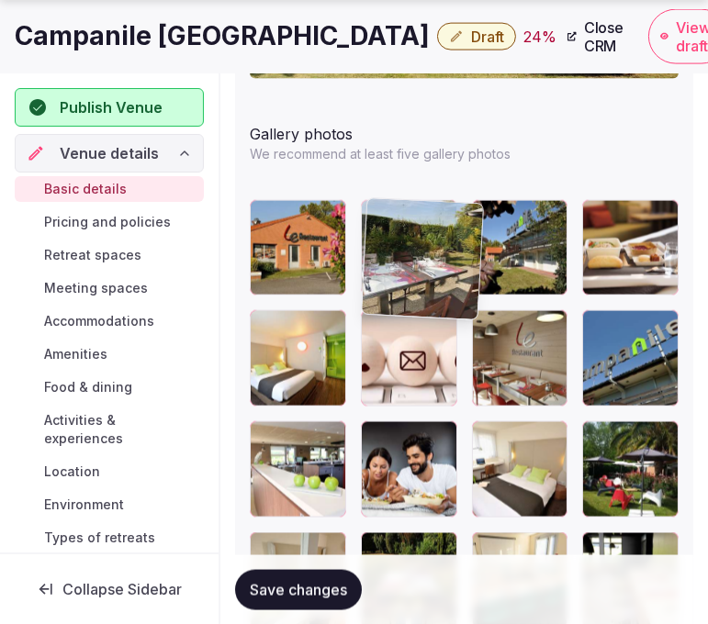
drag, startPoint x: 399, startPoint y: 268, endPoint x: 375, endPoint y: 227, distance: 47.7
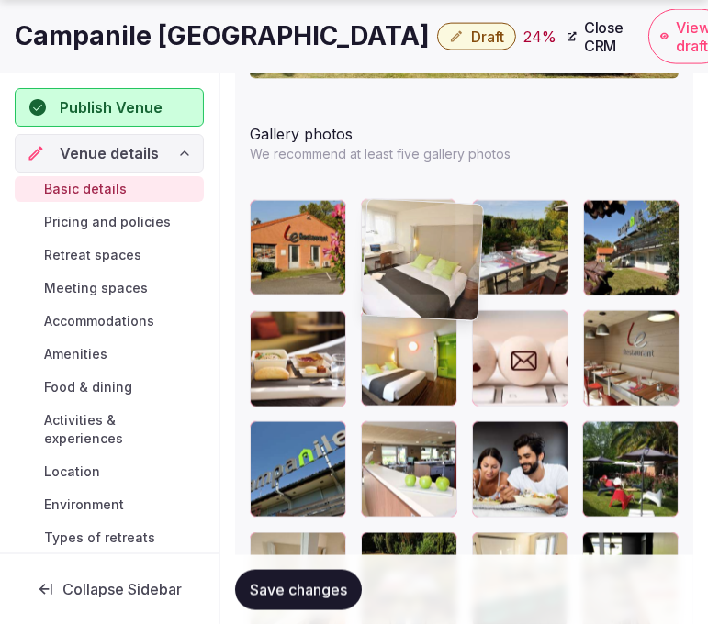
drag, startPoint x: 487, startPoint y: 444, endPoint x: 321, endPoint y: 233, distance: 267.5
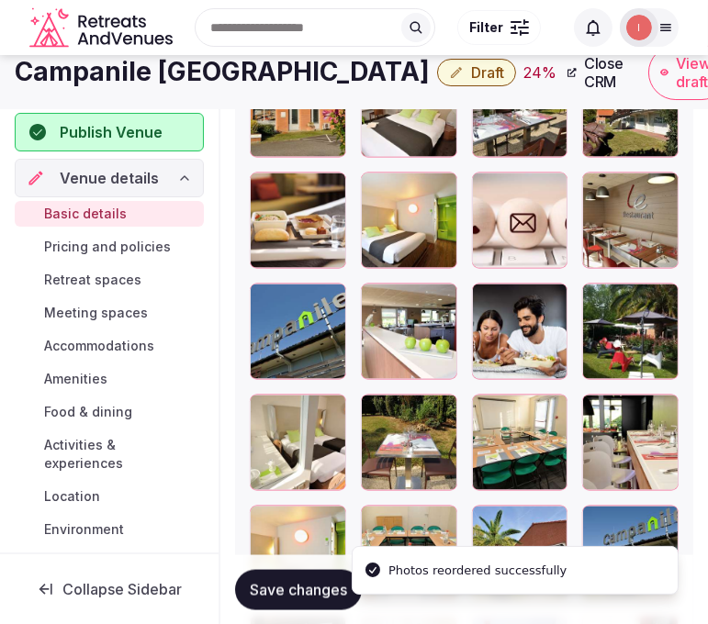
scroll to position [2551, 0]
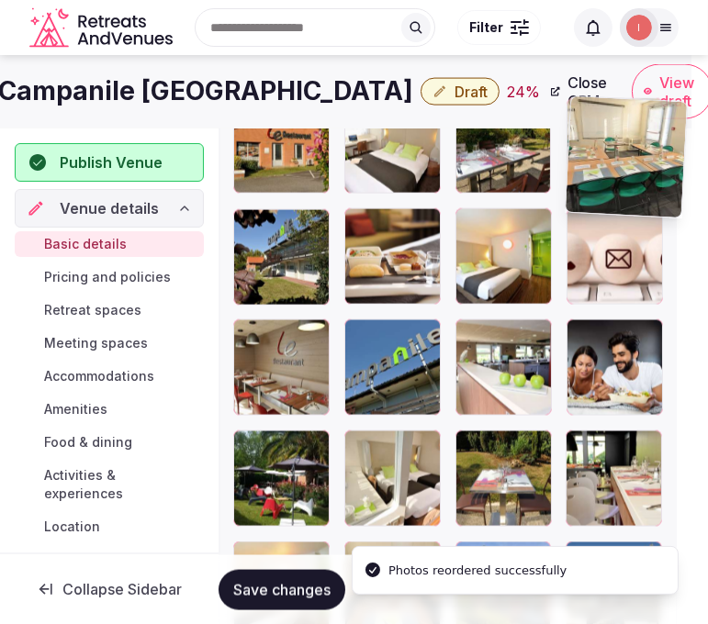
drag, startPoint x: 490, startPoint y: 454, endPoint x: 576, endPoint y: 134, distance: 330.8
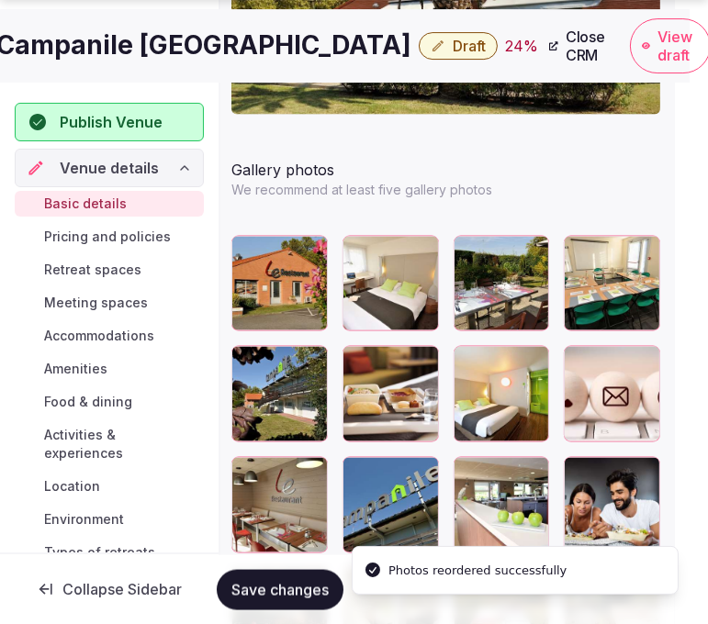
scroll to position [2449, 18]
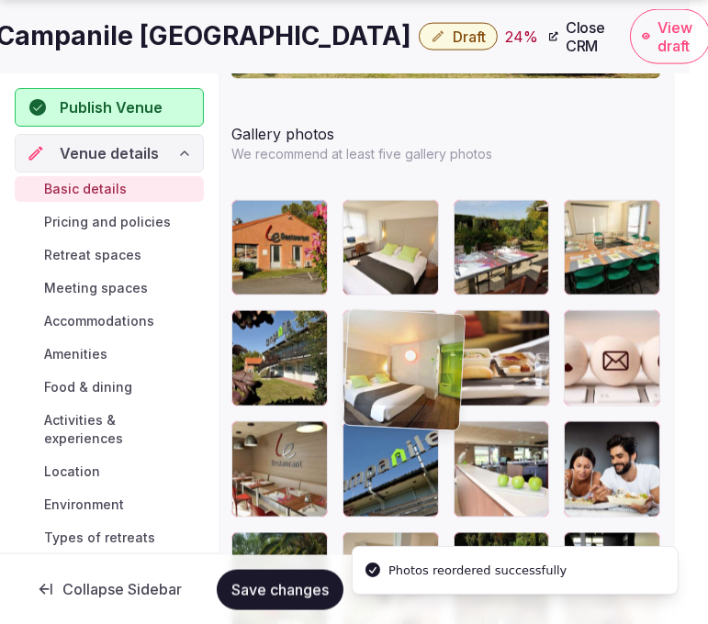
drag, startPoint x: 465, startPoint y: 323, endPoint x: 408, endPoint y: 327, distance: 57.1
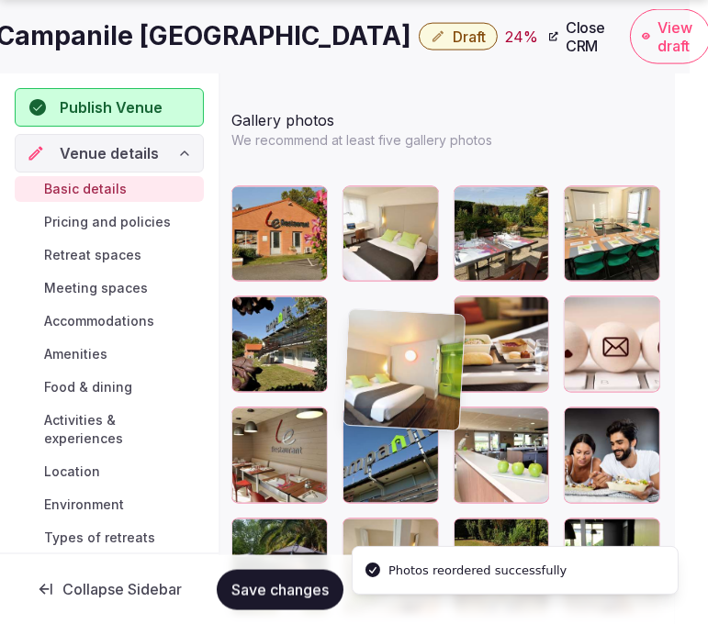
scroll to position [2551, 18]
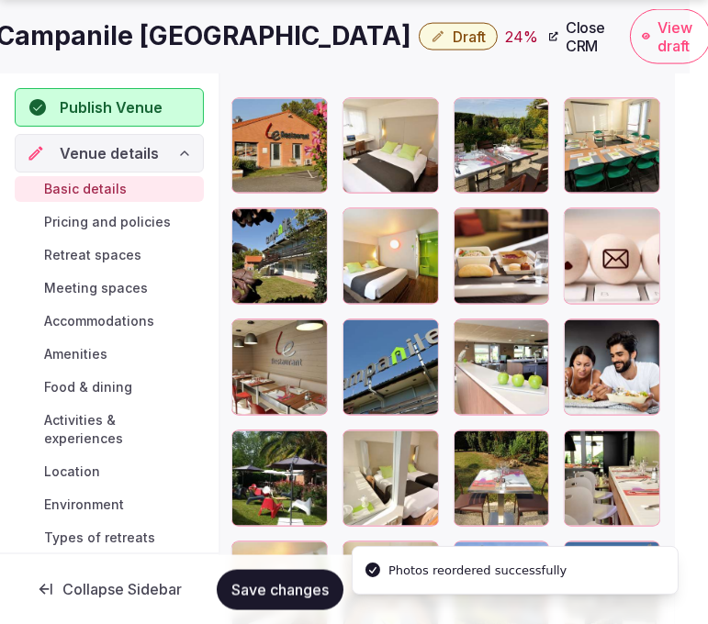
click at [466, 223] on div at bounding box center [445, 534] width 429 height 872
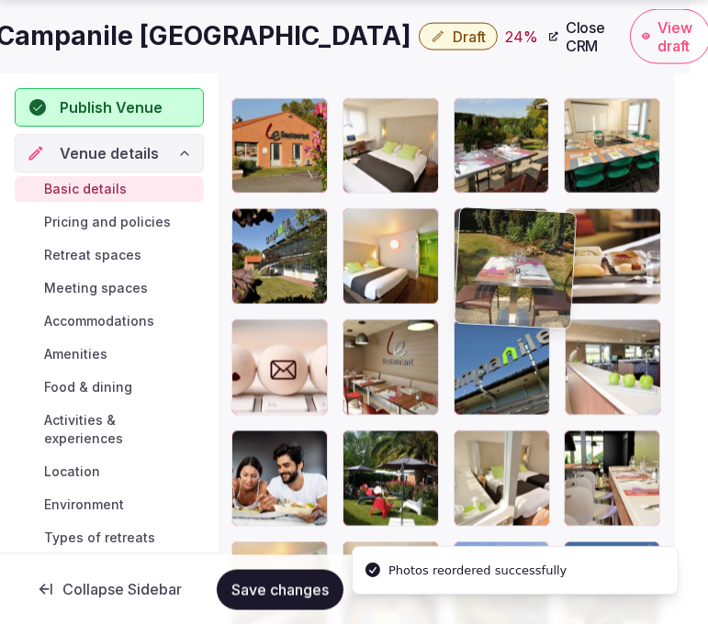
drag, startPoint x: 469, startPoint y: 447, endPoint x: 456, endPoint y: 231, distance: 217.1
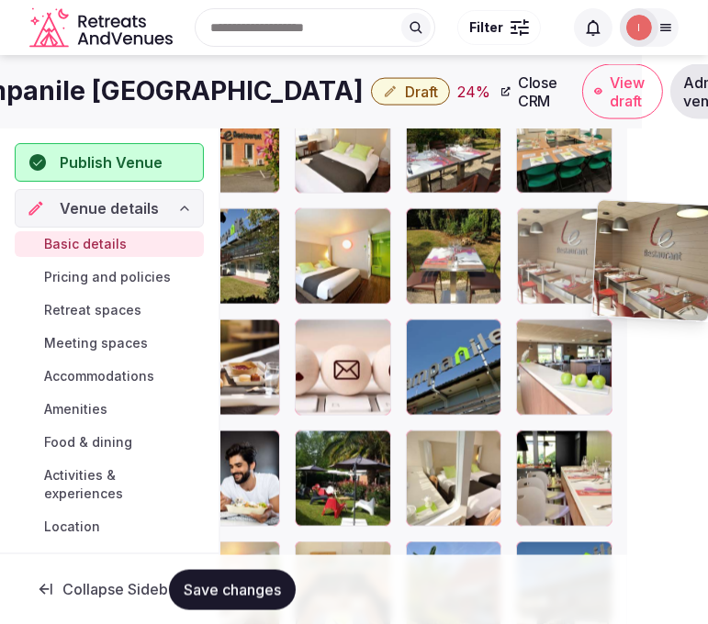
scroll to position [2551, 97]
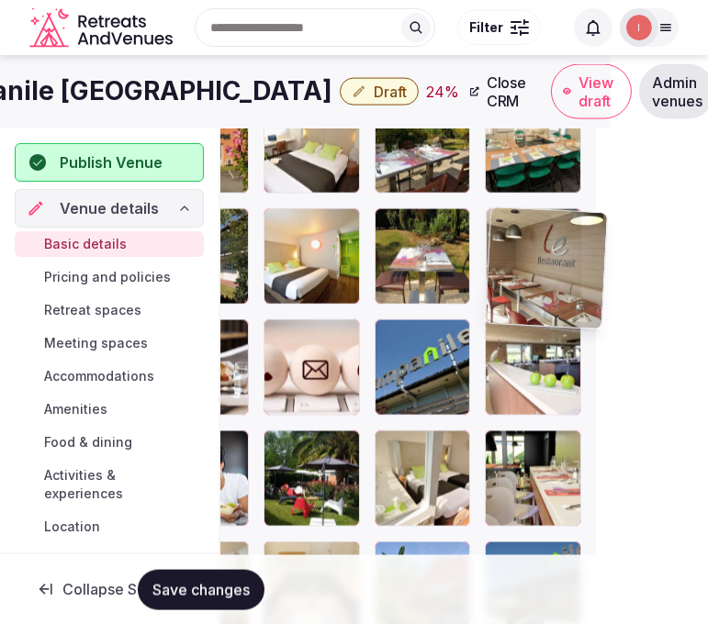
drag, startPoint x: 364, startPoint y: 336, endPoint x: 619, endPoint y: 220, distance: 280.3
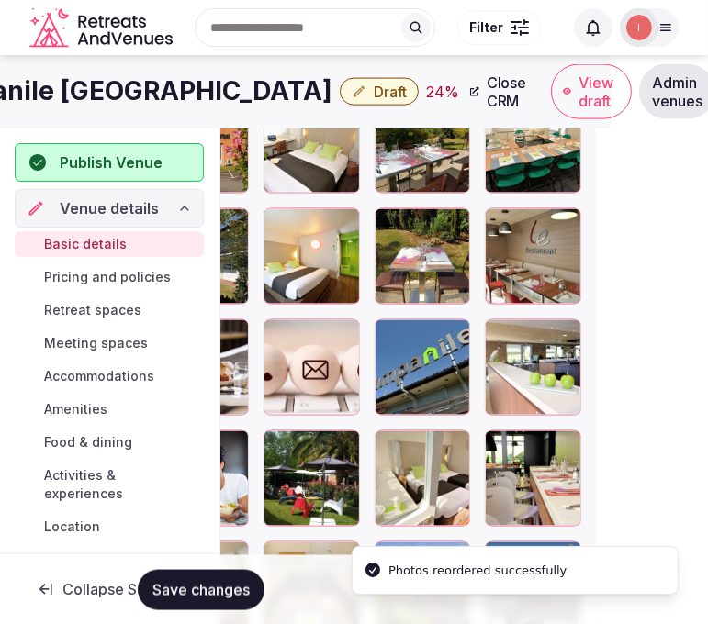
click at [235, 586] on span "Save changes" at bounding box center [200, 589] width 97 height 18
click at [118, 93] on h1 "Campanile Toulouse Sud Labege" at bounding box center [124, 91] width 415 height 36
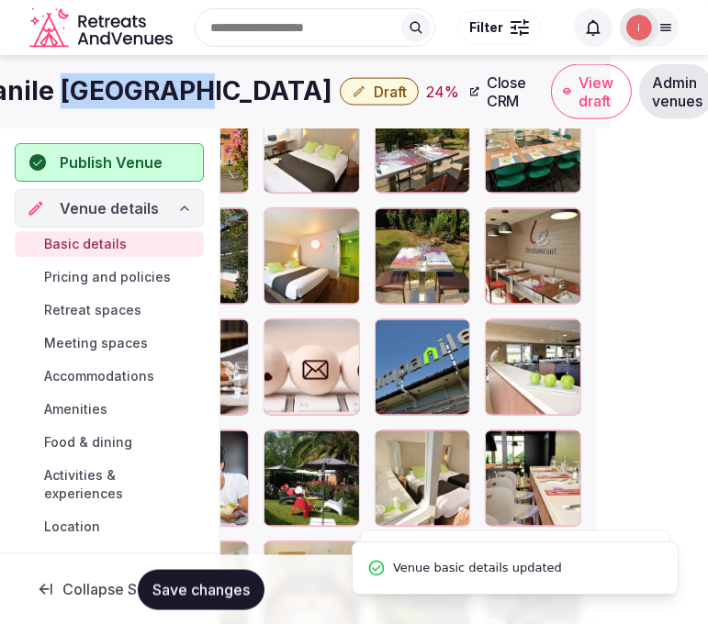
click at [118, 93] on h1 "Campanile Toulouse Sud Labege" at bounding box center [124, 91] width 415 height 36
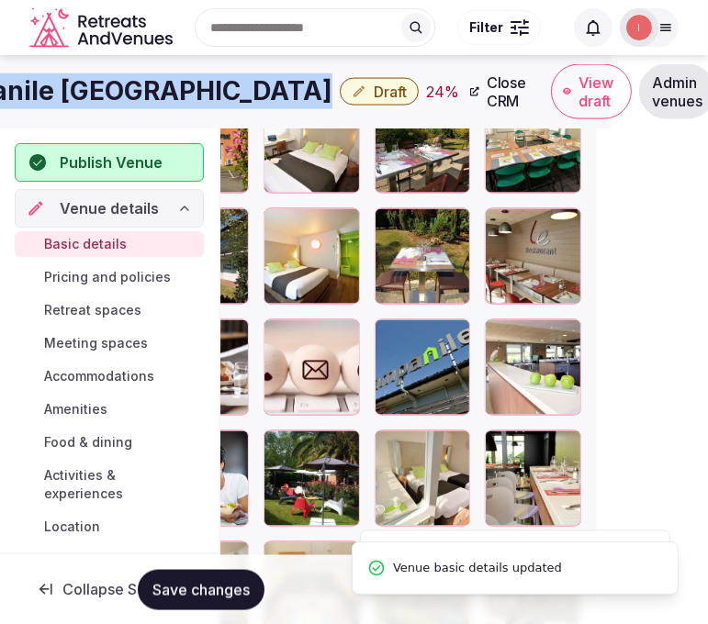
click at [118, 93] on h1 "Campanile Toulouse Sud Labege" at bounding box center [124, 91] width 415 height 36
copy div "Campanile Toulouse Sud Labege"
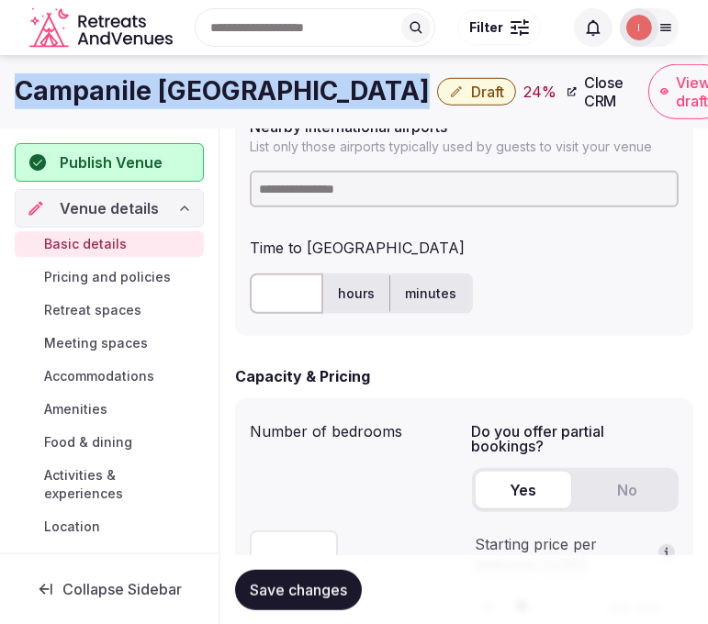
scroll to position [1021, 0]
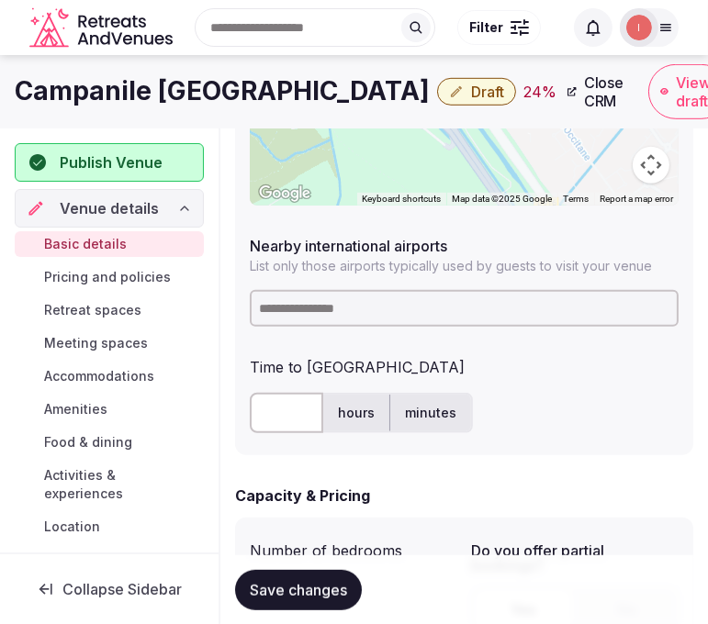
click at [354, 304] on input at bounding box center [464, 308] width 429 height 37
paste input "********"
type input "********"
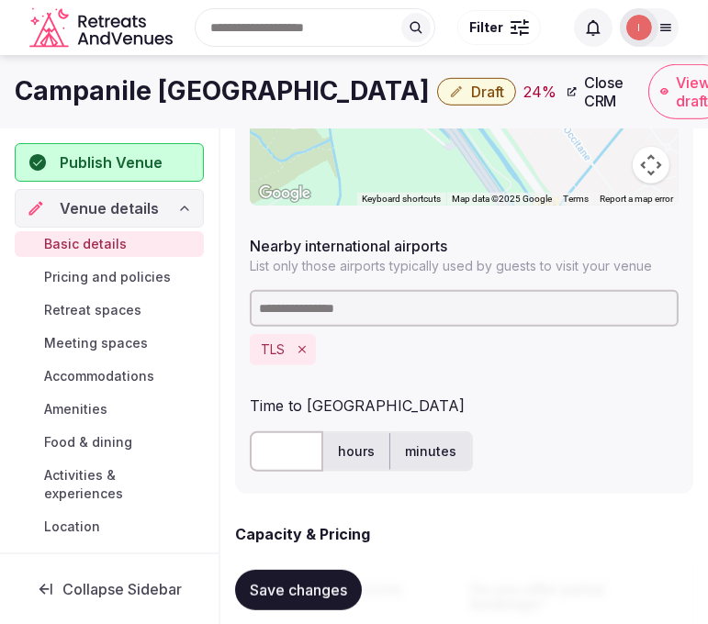
click at [261, 444] on input "text" at bounding box center [286, 452] width 73 height 40
type input "**"
click at [312, 577] on button "Save changes" at bounding box center [298, 589] width 127 height 40
click at [327, 577] on button "Save changes" at bounding box center [298, 589] width 127 height 40
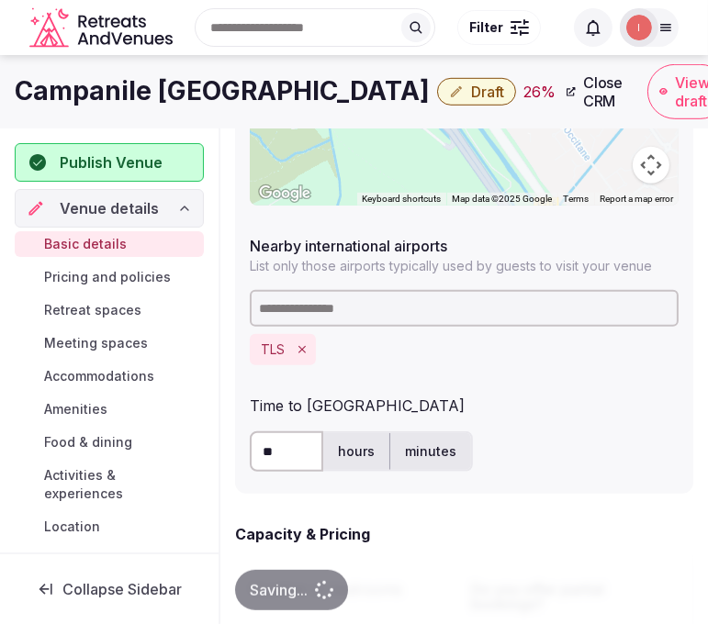
click at [459, 89] on button "Draft" at bounding box center [476, 92] width 79 height 28
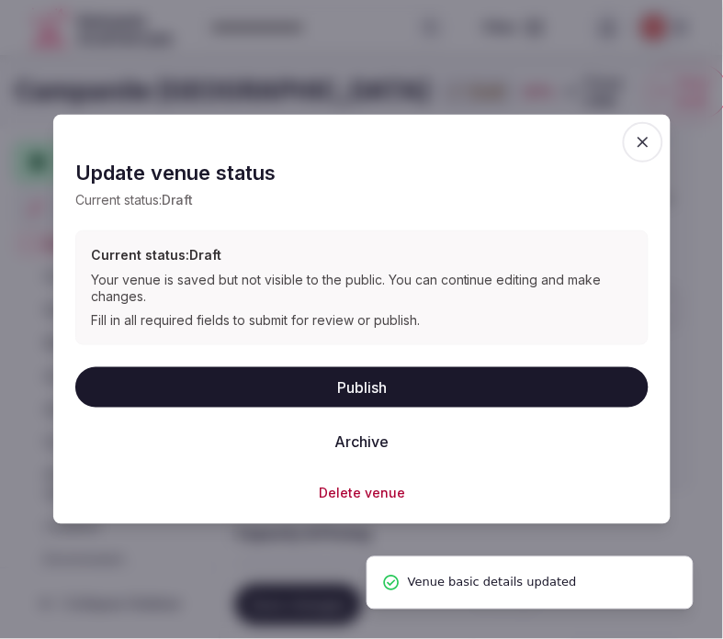
click at [470, 392] on button "Publish" at bounding box center [361, 386] width 573 height 40
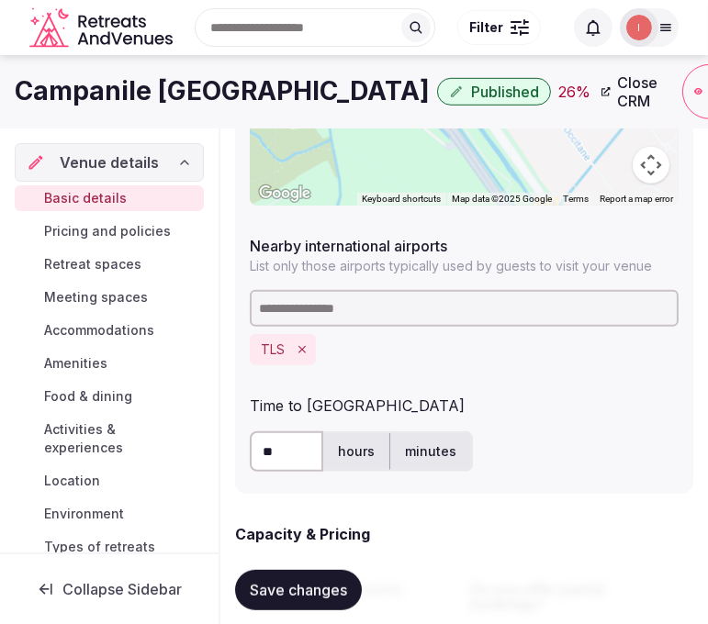
click at [258, 84] on h1 "Campanile Toulouse Sud Labege" at bounding box center [222, 91] width 415 height 36
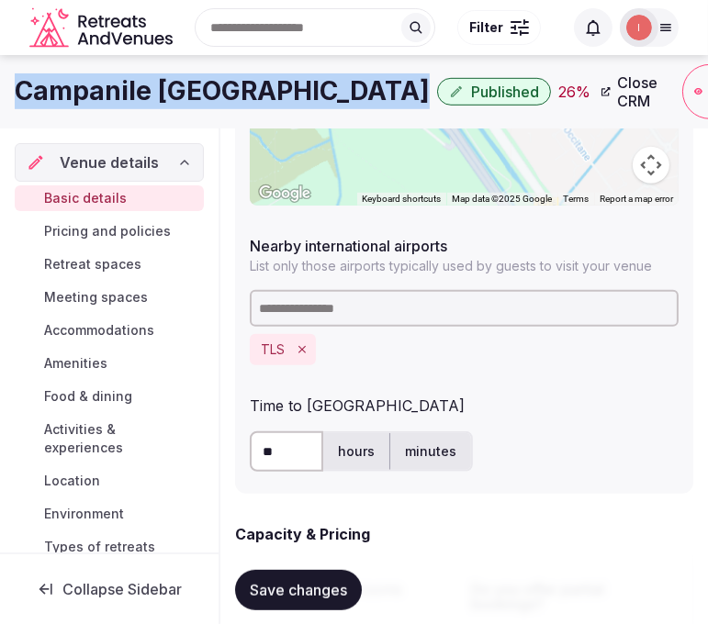
click at [258, 84] on h1 "Campanile Toulouse Sud Labege" at bounding box center [222, 91] width 415 height 36
copy div "Campanile Toulouse Sud Labege"
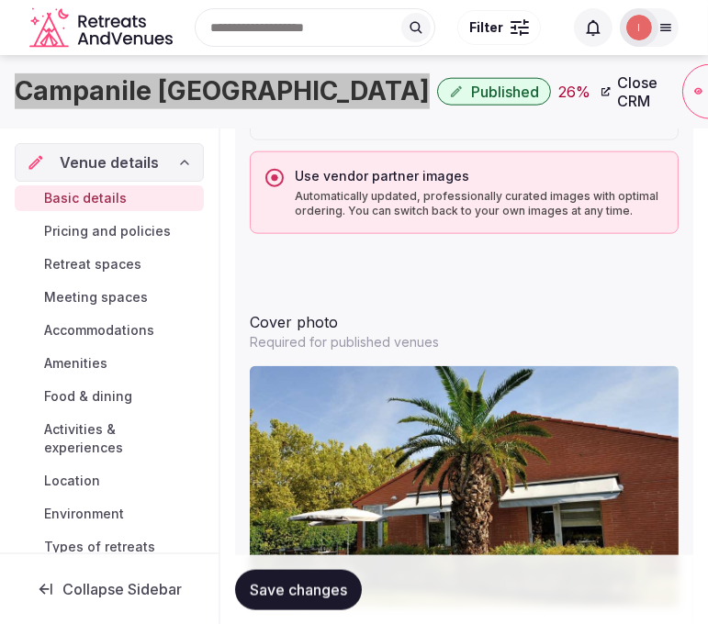
scroll to position [1940, 0]
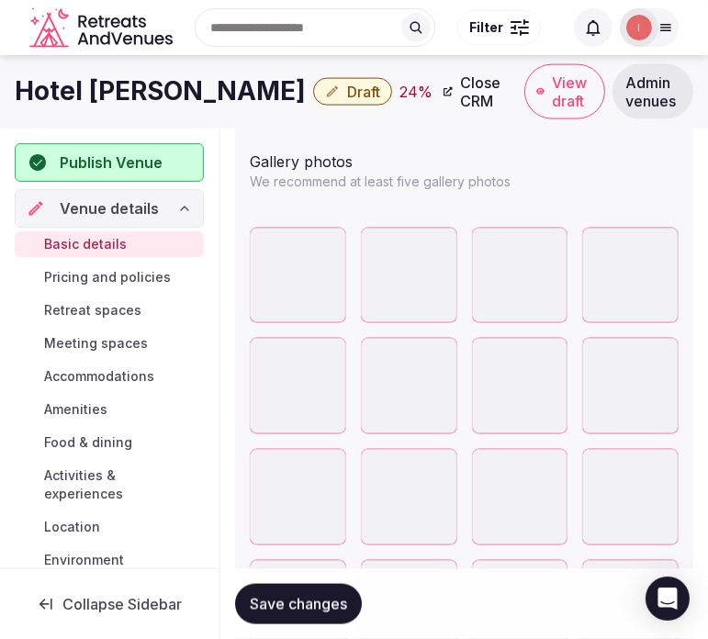
scroll to position [2377, 0]
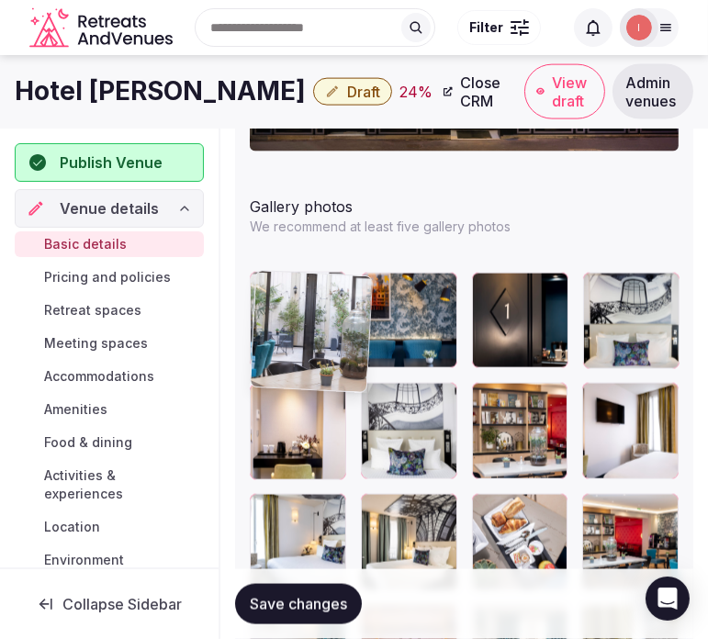
drag, startPoint x: 258, startPoint y: 391, endPoint x: 281, endPoint y: 281, distance: 112.6
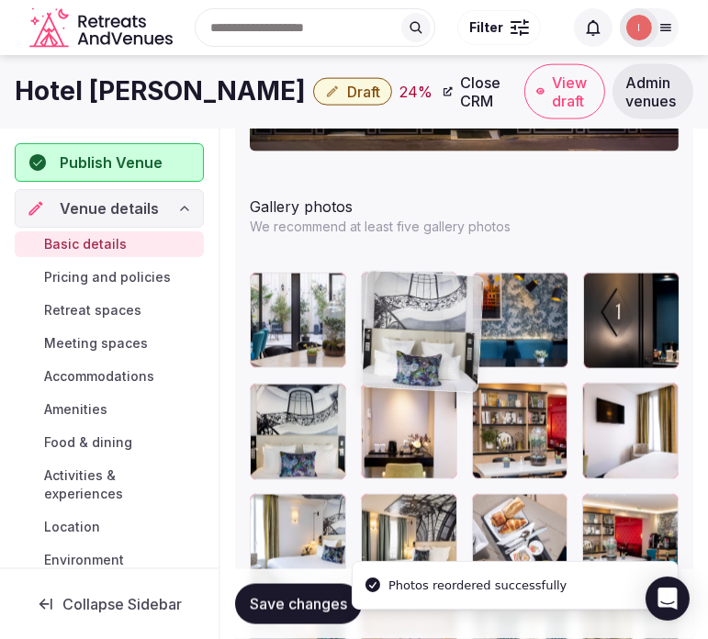
drag, startPoint x: 373, startPoint y: 398, endPoint x: 377, endPoint y: 308, distance: 90.1
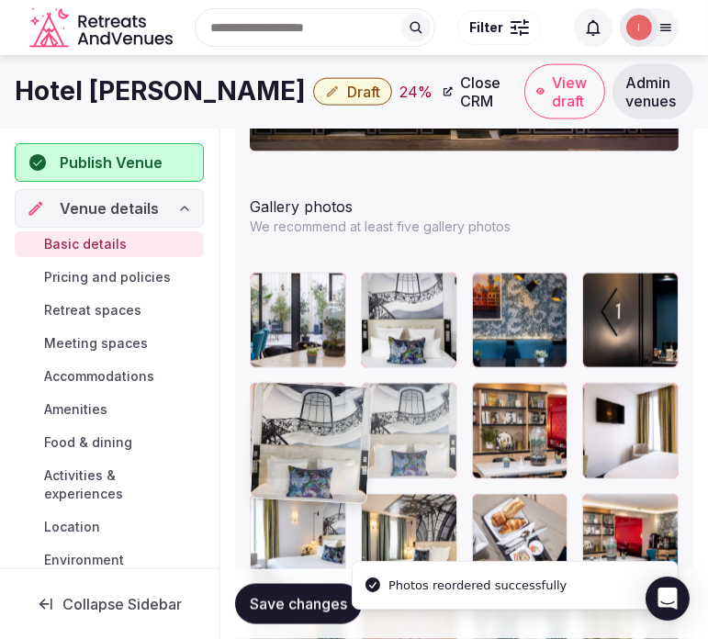
drag, startPoint x: 262, startPoint y: 402, endPoint x: 269, endPoint y: 413, distance: 13.2
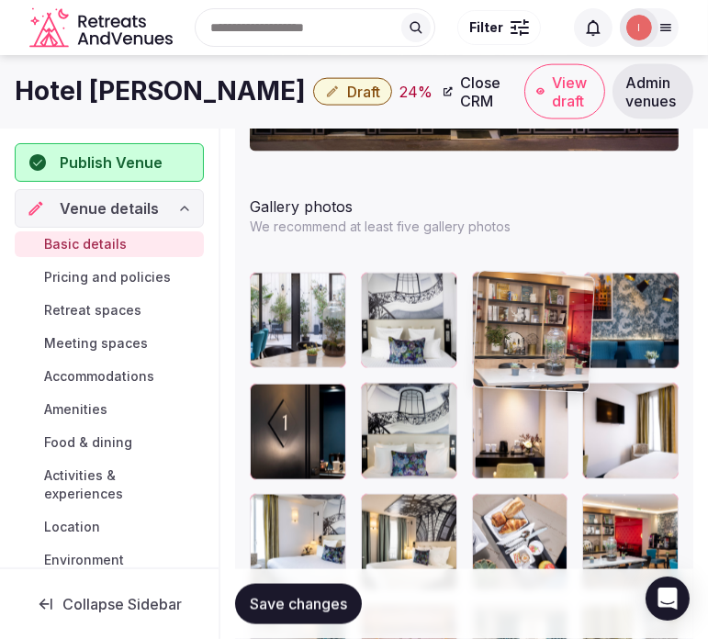
drag, startPoint x: 478, startPoint y: 387, endPoint x: 448, endPoint y: 266, distance: 123.8
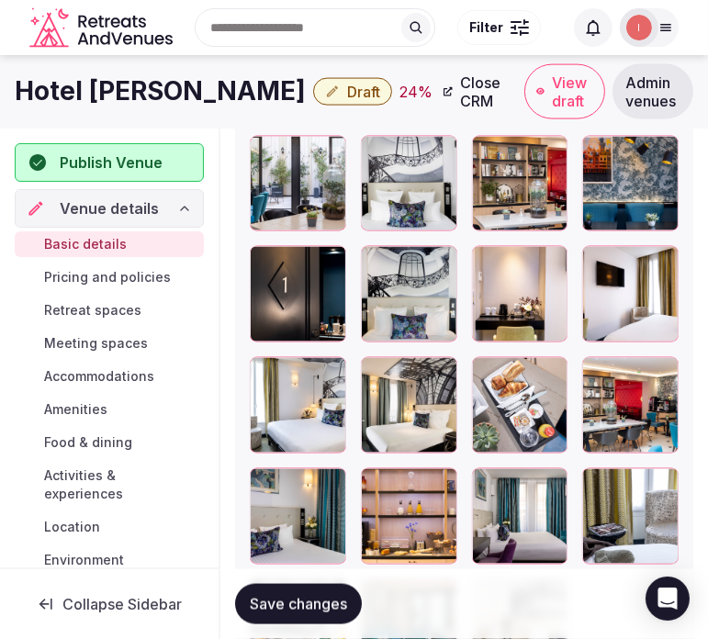
scroll to position [2480, 0]
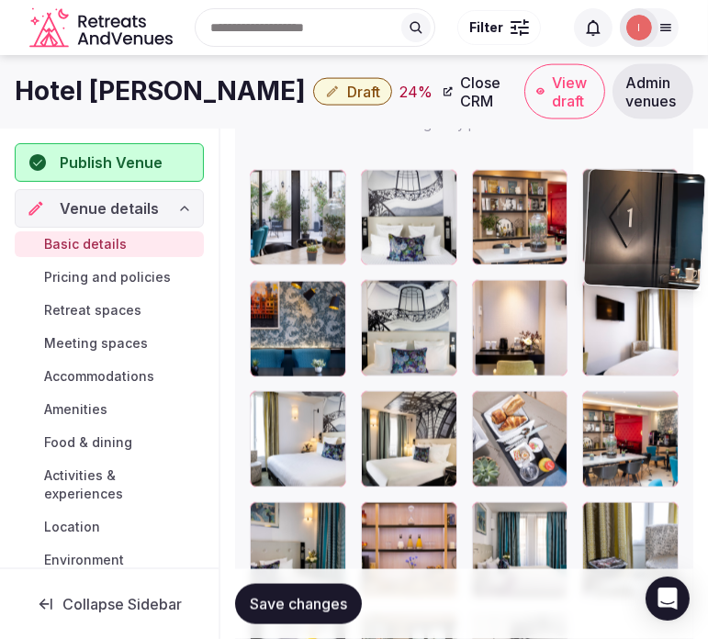
drag, startPoint x: 269, startPoint y: 298, endPoint x: 579, endPoint y: 187, distance: 328.8
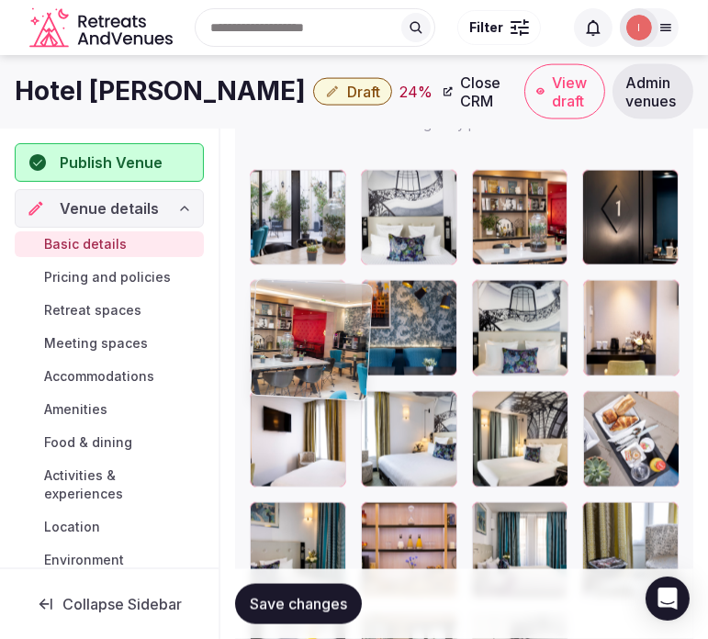
drag, startPoint x: 593, startPoint y: 396, endPoint x: 264, endPoint y: 278, distance: 350.0
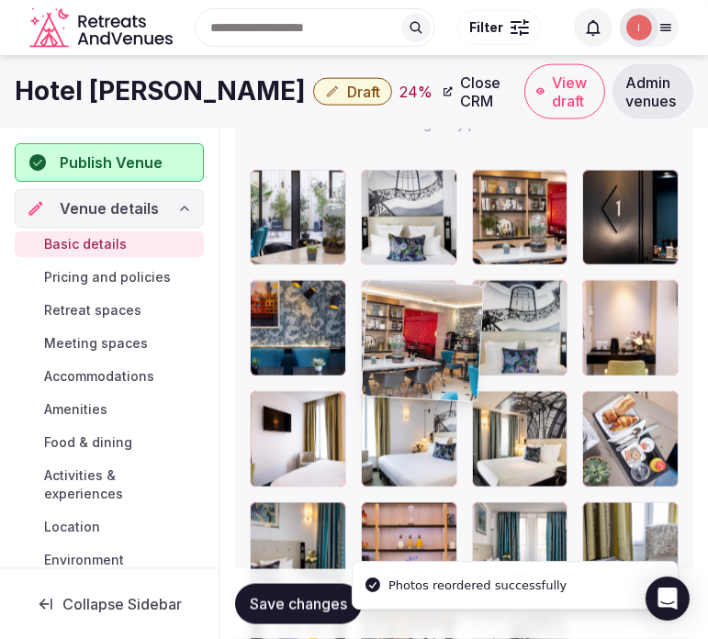
drag, startPoint x: 277, startPoint y: 290, endPoint x: 387, endPoint y: 276, distance: 110.3
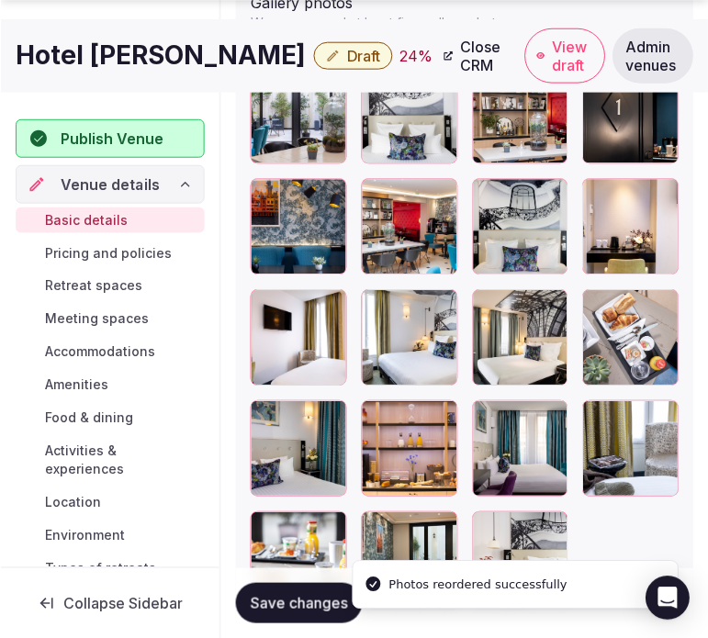
scroll to position [2683, 0]
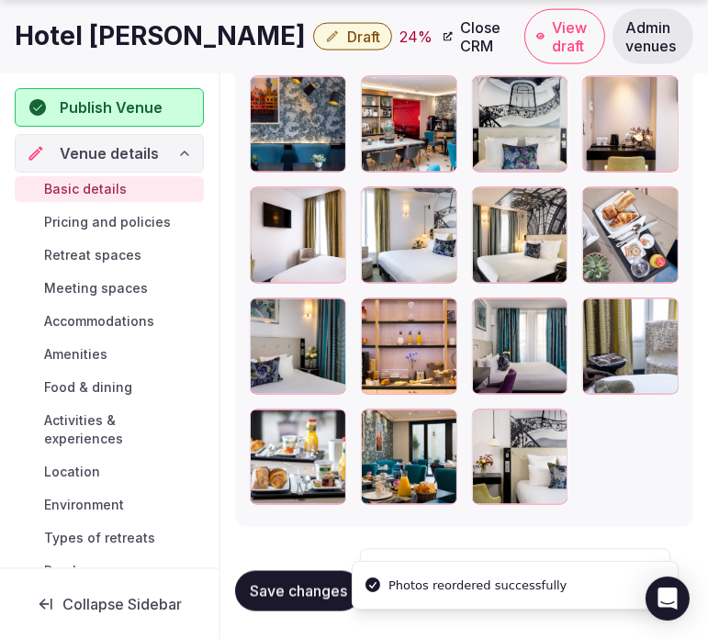
click at [296, 591] on span "Save changes" at bounding box center [298, 591] width 97 height 18
click at [116, 31] on h1 "Hotel [PERSON_NAME]" at bounding box center [160, 36] width 291 height 36
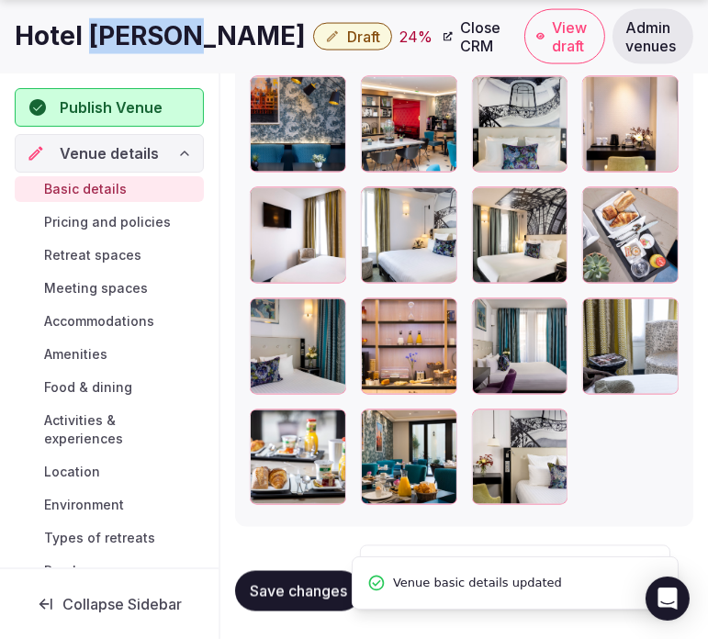
click at [116, 32] on h1 "Hotel [PERSON_NAME]" at bounding box center [160, 36] width 291 height 36
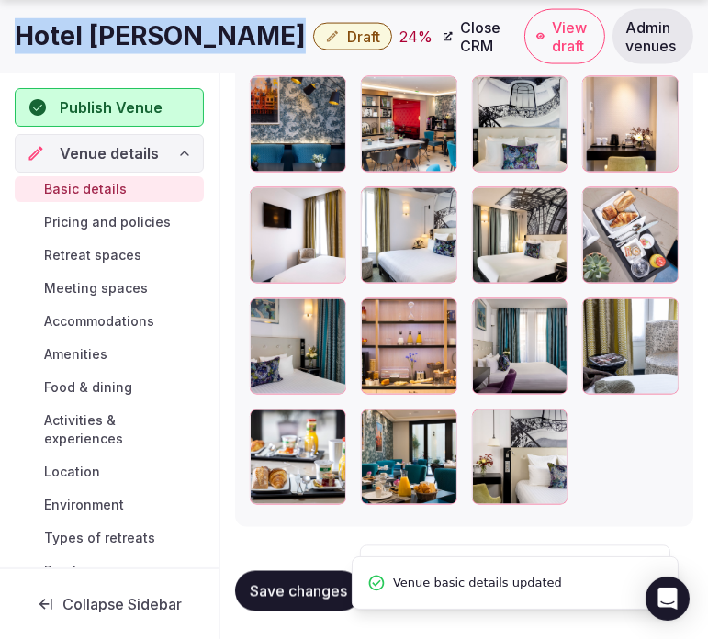
click at [116, 32] on h1 "Hotel [PERSON_NAME]" at bounding box center [160, 36] width 291 height 36
copy div "Hotel [PERSON_NAME]"
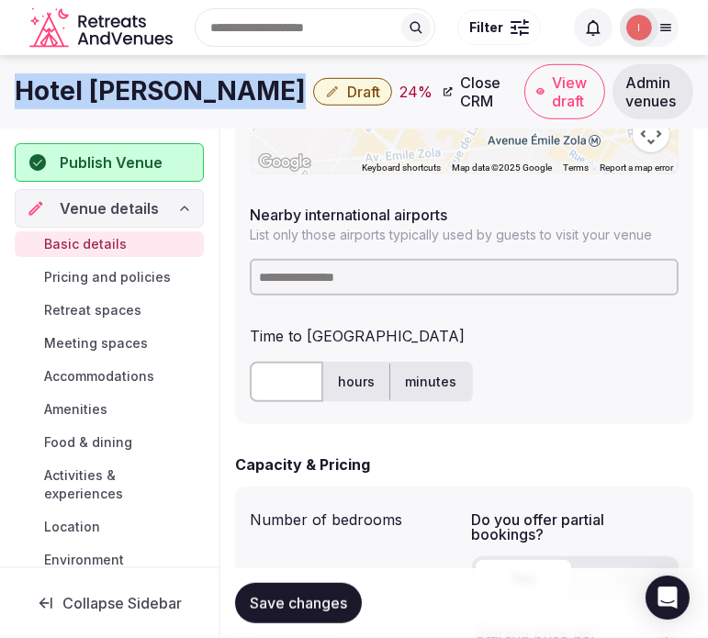
scroll to position [1051, 0]
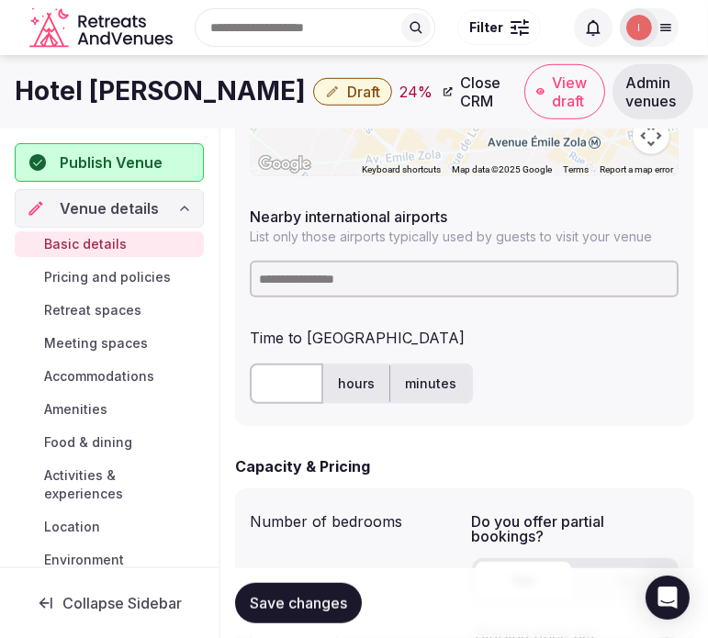
click at [306, 273] on input at bounding box center [464, 279] width 429 height 37
paste input "********"
type input "********"
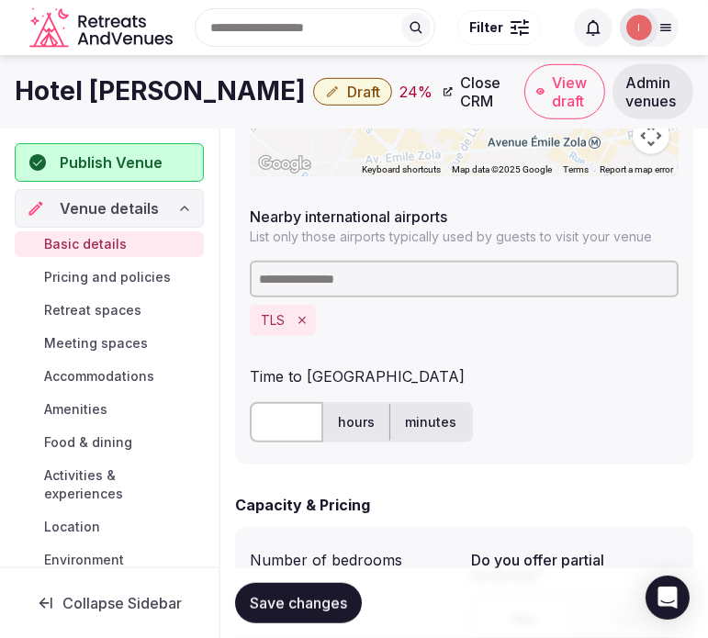
click at [276, 420] on input "text" at bounding box center [286, 422] width 73 height 40
type input "**"
click at [280, 602] on span "Save changes" at bounding box center [298, 603] width 97 height 18
click at [298, 606] on span "Save changes" at bounding box center [298, 603] width 97 height 18
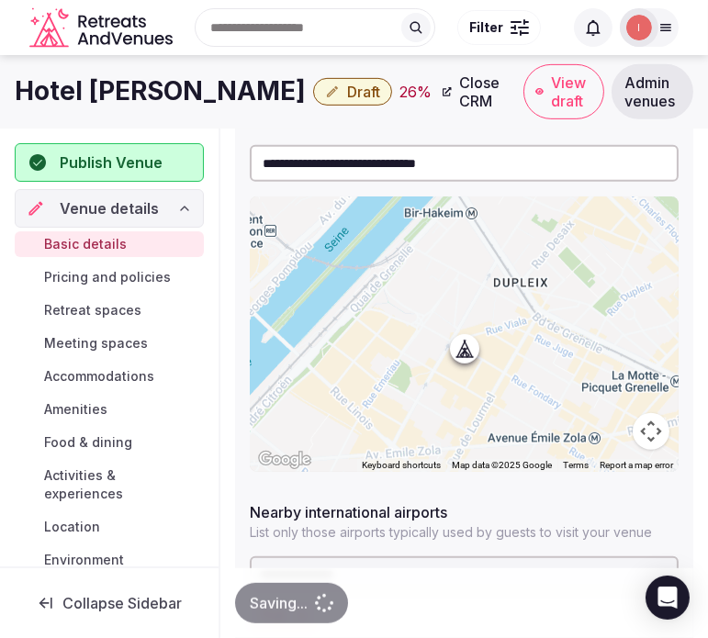
scroll to position [745, 0]
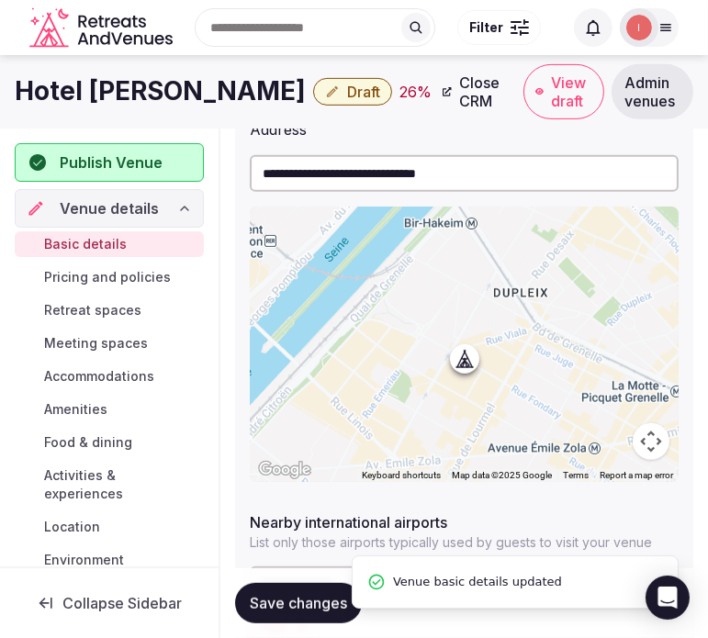
click at [325, 98] on icon "button" at bounding box center [332, 91] width 15 height 15
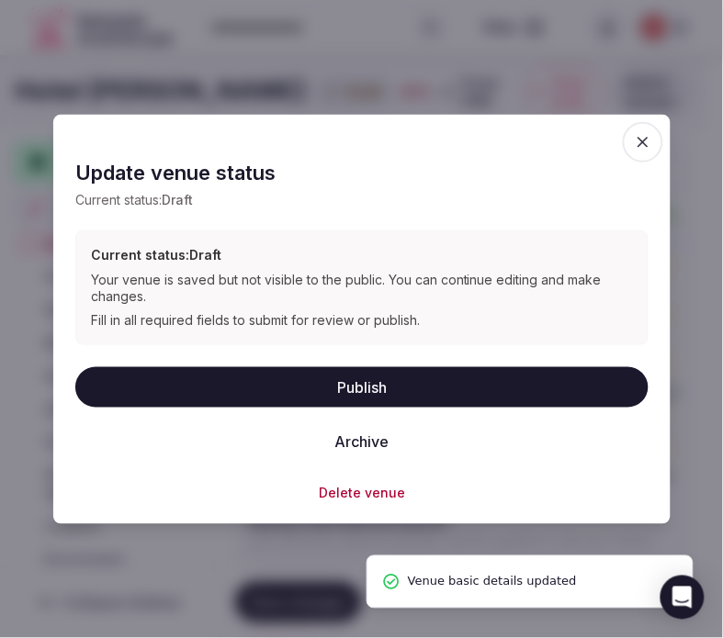
click at [389, 397] on button "Publish" at bounding box center [361, 386] width 573 height 40
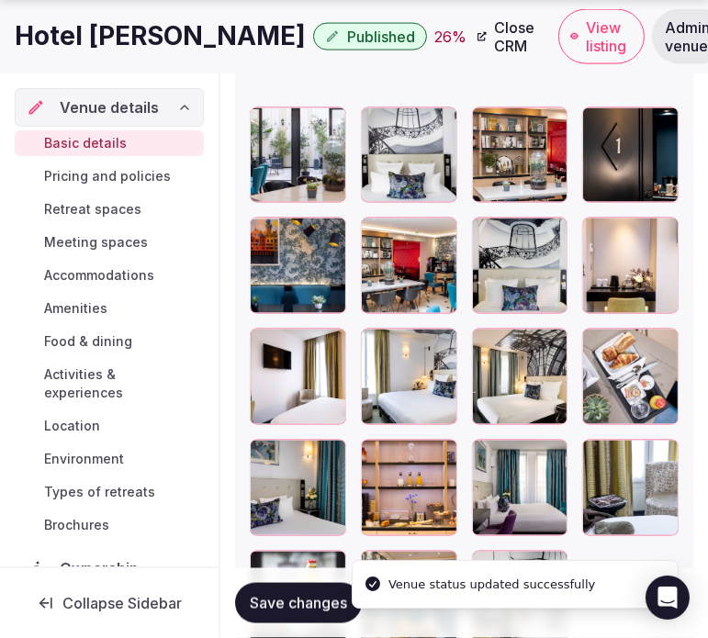
scroll to position [2582, 0]
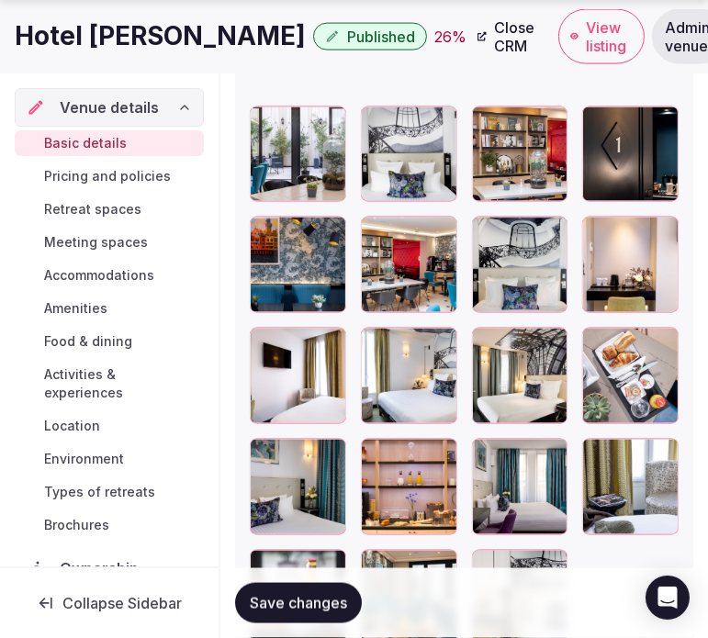
click at [320, 601] on span "Save changes" at bounding box center [298, 603] width 97 height 18
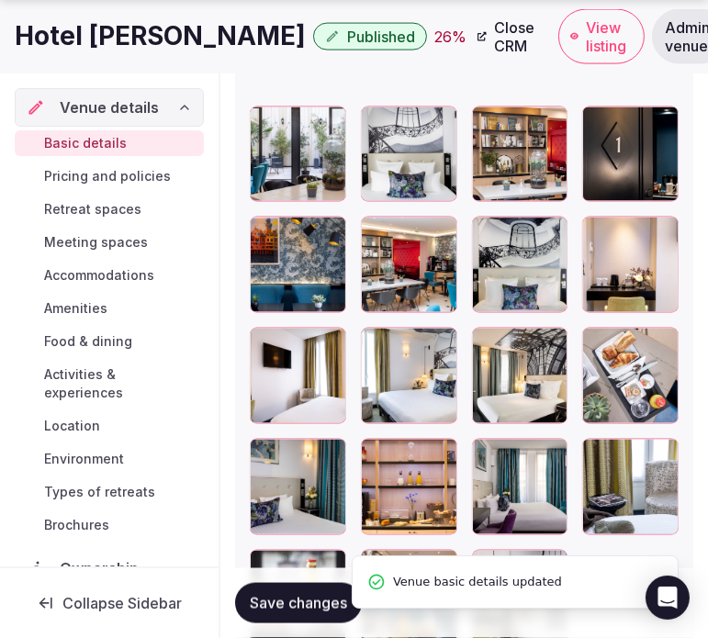
click at [145, 33] on h1 "Hotel Gustave Paris" at bounding box center [160, 36] width 291 height 36
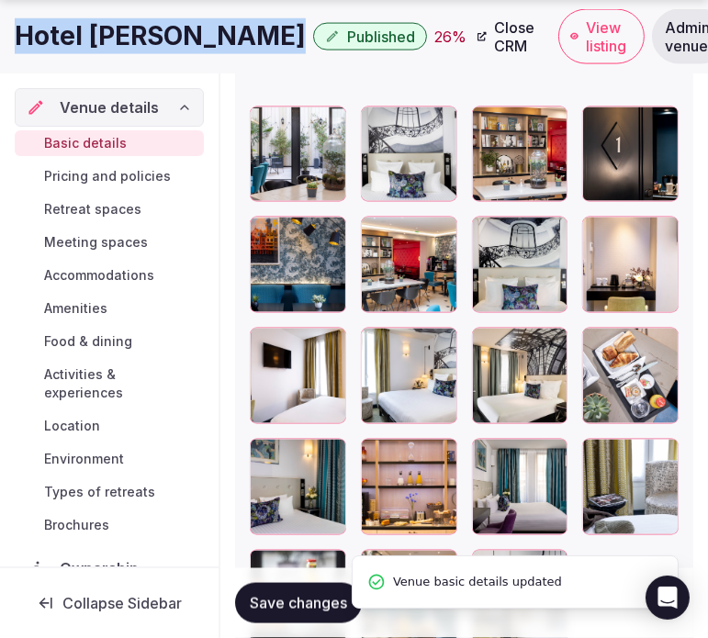
click at [145, 33] on h1 "Hotel Gustave Paris" at bounding box center [160, 36] width 291 height 36
copy div "Hotel Gustave Paris"
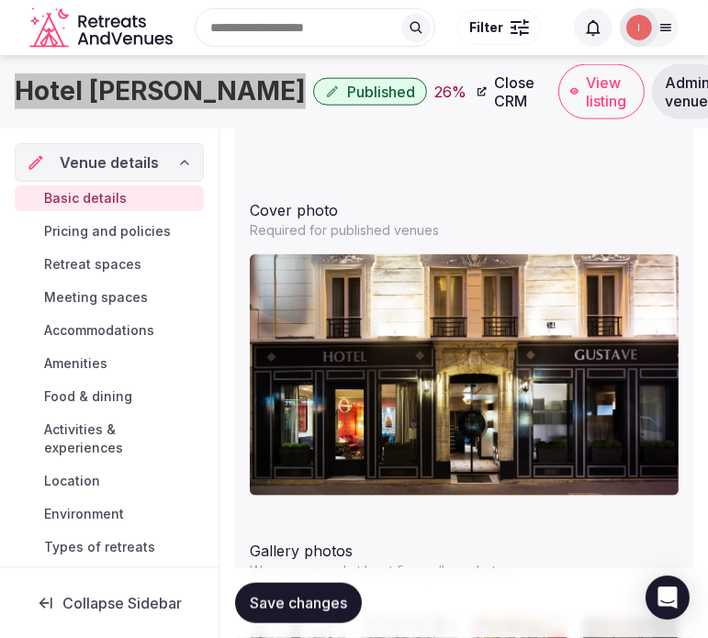
scroll to position [102, 0]
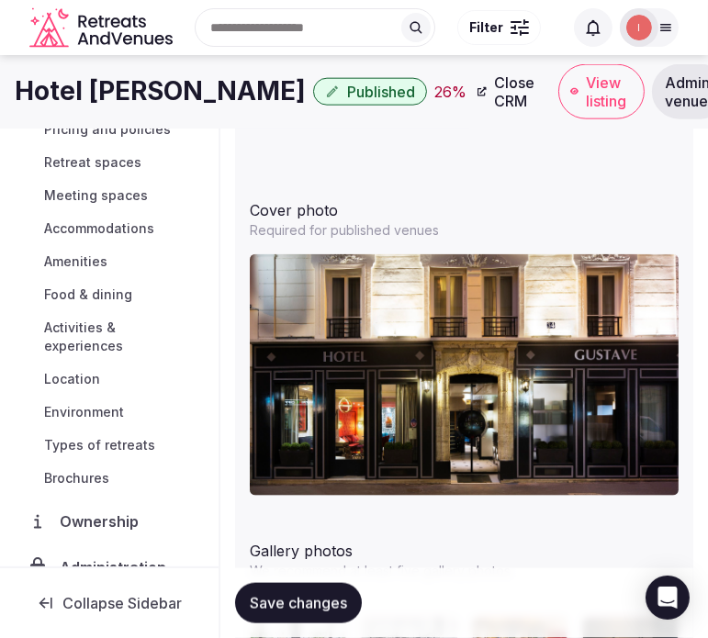
click at [278, 620] on div "Save changes" at bounding box center [464, 603] width 458 height 70
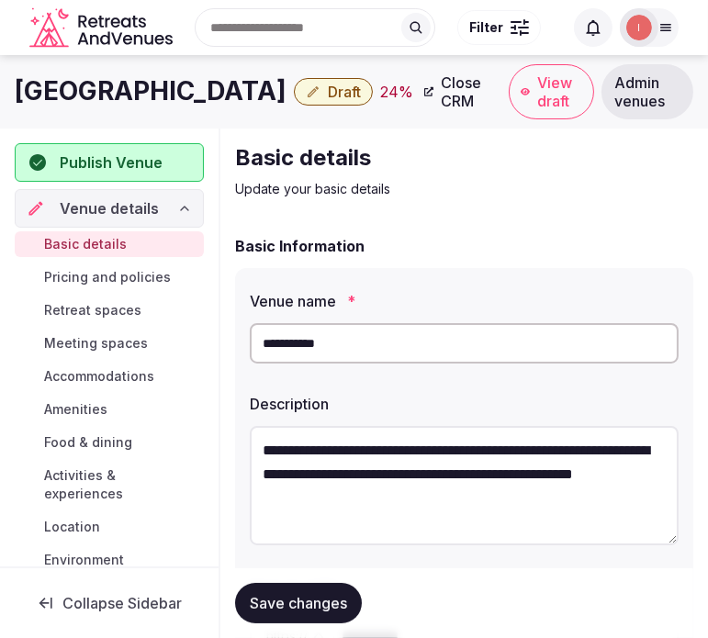
click at [93, 97] on h1 "[GEOGRAPHIC_DATA]" at bounding box center [151, 91] width 272 height 36
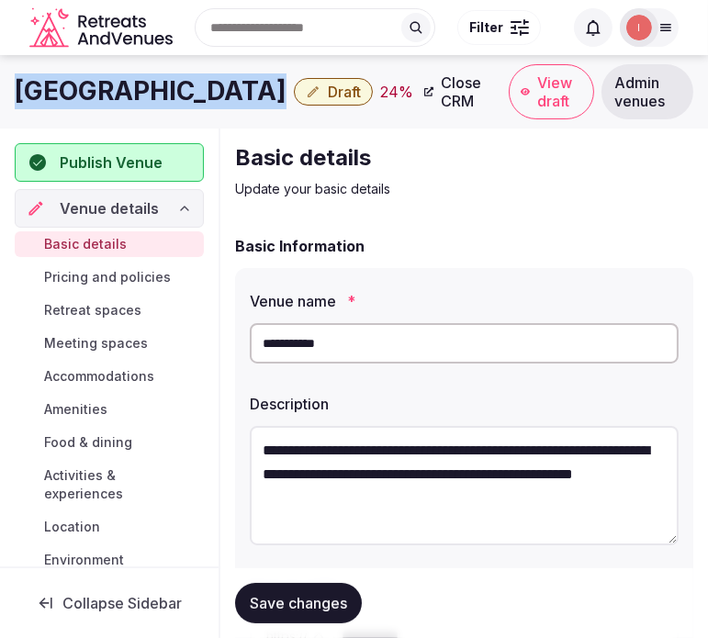
click at [93, 97] on h1 "[GEOGRAPHIC_DATA]" at bounding box center [151, 91] width 272 height 36
copy div "[GEOGRAPHIC_DATA]"
